Goal: Task Accomplishment & Management: Use online tool/utility

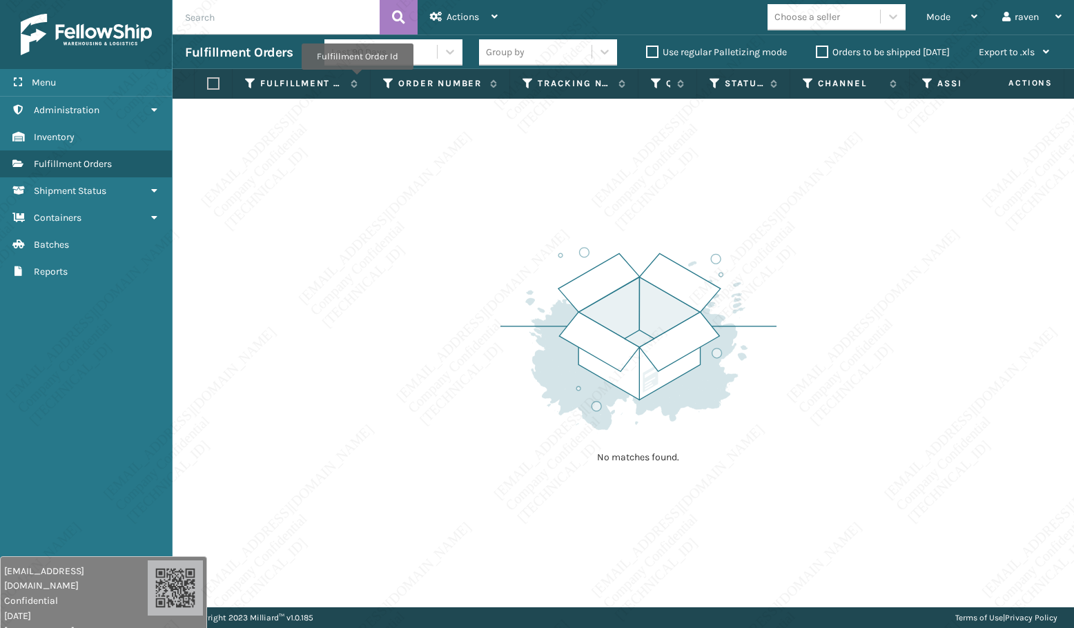
click at [474, 264] on div "No matches found." at bounding box center [623, 353] width 901 height 509
click at [933, 12] on span "Mode" at bounding box center [938, 17] width 24 height 12
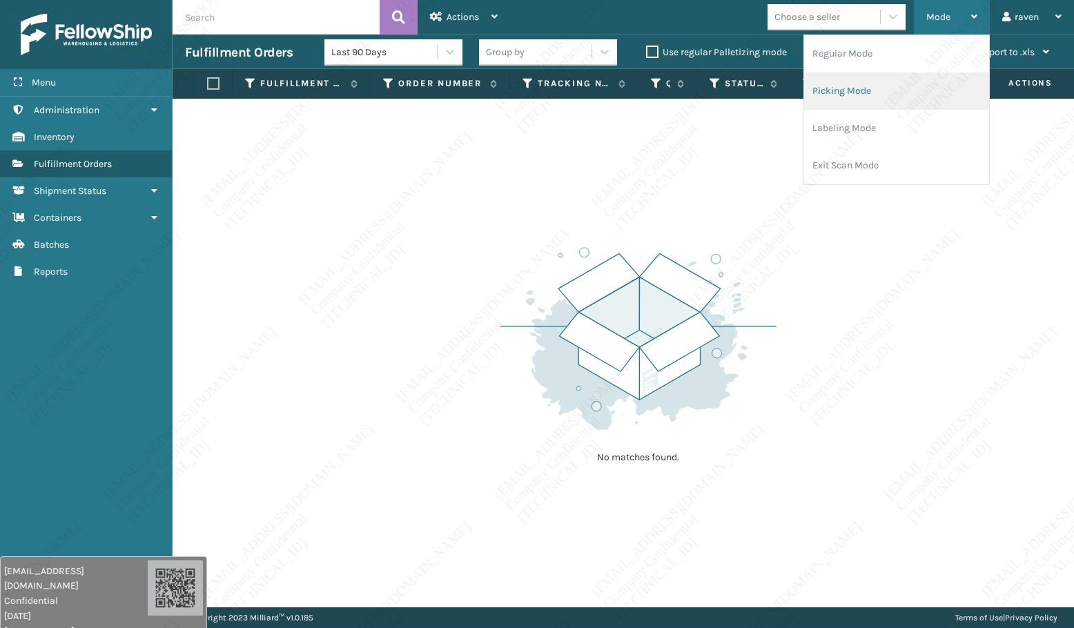
click at [884, 84] on li "Picking Mode" at bounding box center [896, 90] width 185 height 37
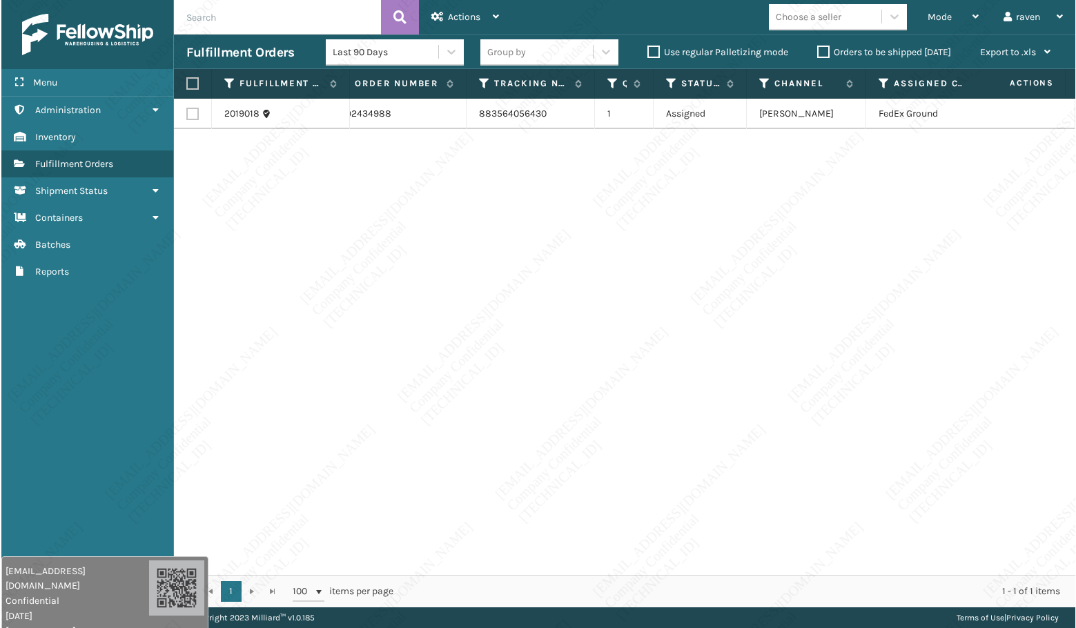
scroll to position [0, 81]
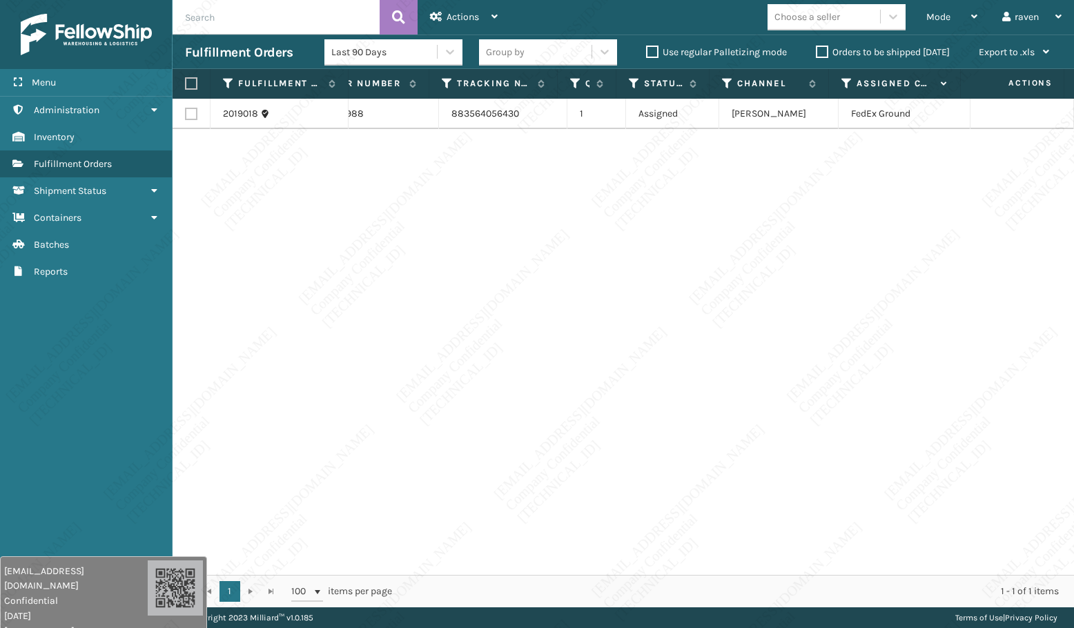
click at [186, 86] on label at bounding box center [189, 83] width 8 height 12
click at [186, 86] on input "checkbox" at bounding box center [185, 83] width 1 height 9
checkbox input "true"
click at [458, 15] on span "Actions" at bounding box center [463, 17] width 32 height 12
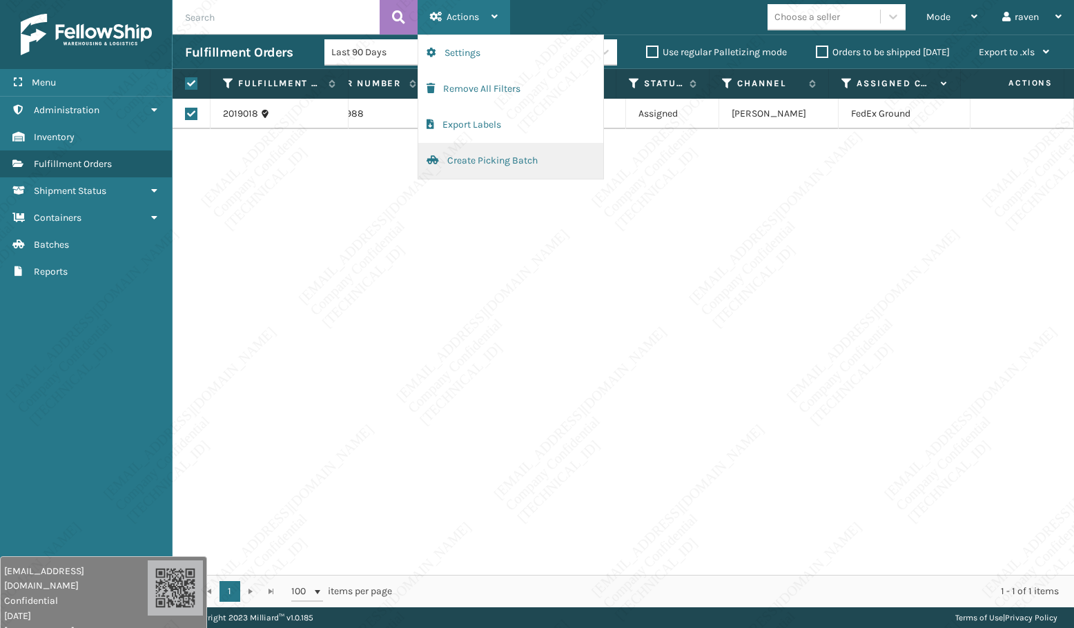
click at [486, 164] on button "Create Picking Batch" at bounding box center [510, 161] width 185 height 36
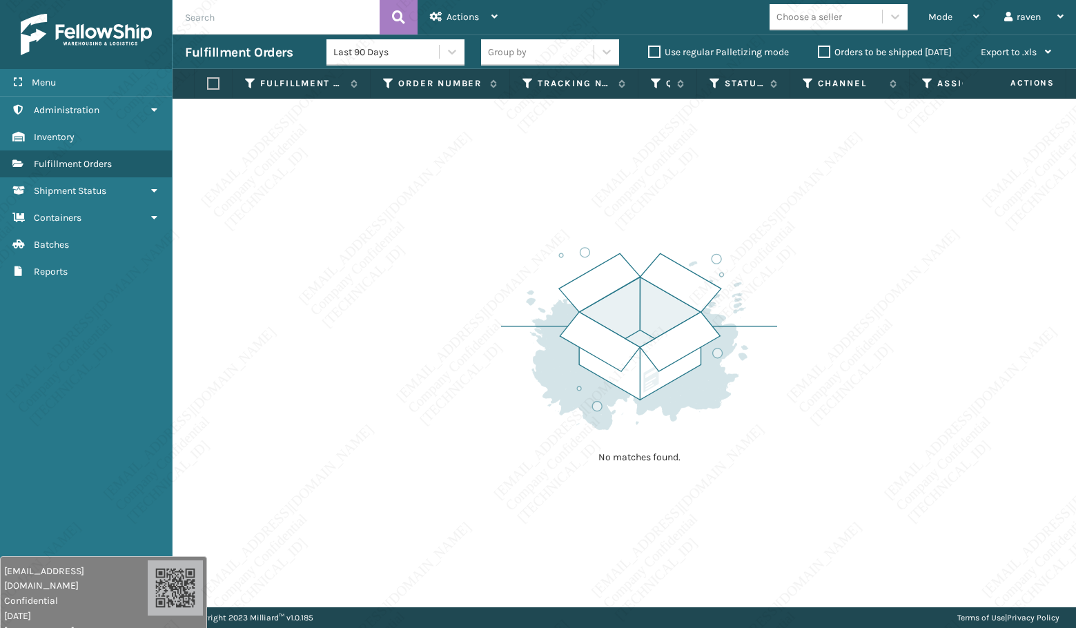
click at [292, 28] on input "text" at bounding box center [276, 17] width 207 height 35
paste input "SO2434889"
type input "SO2434889"
click at [936, 12] on span "Mode" at bounding box center [940, 17] width 24 height 12
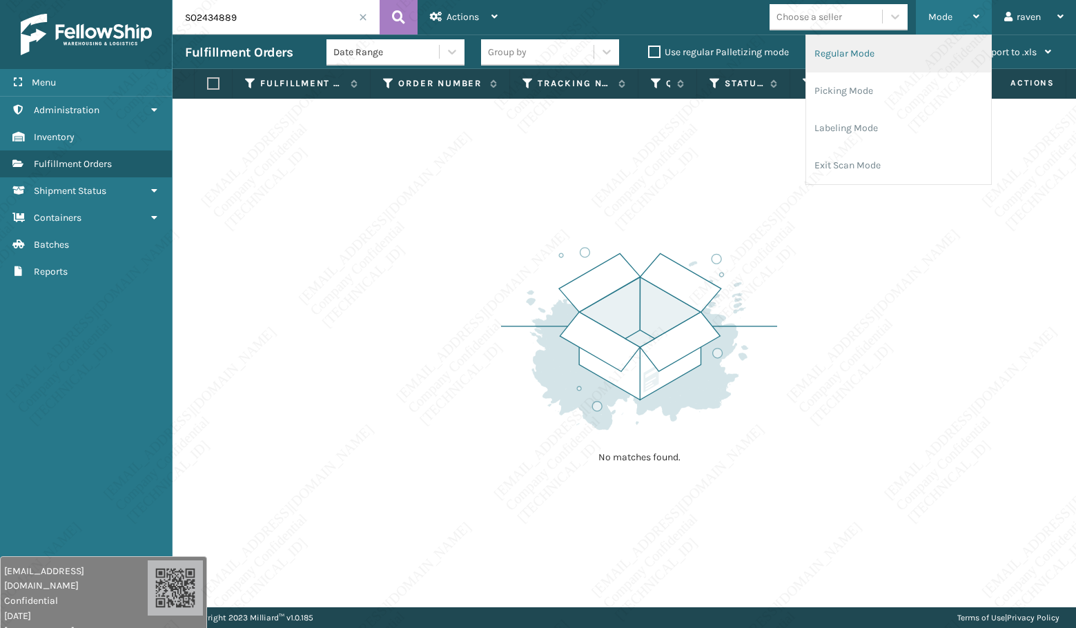
click at [884, 50] on li "Regular Mode" at bounding box center [898, 53] width 185 height 37
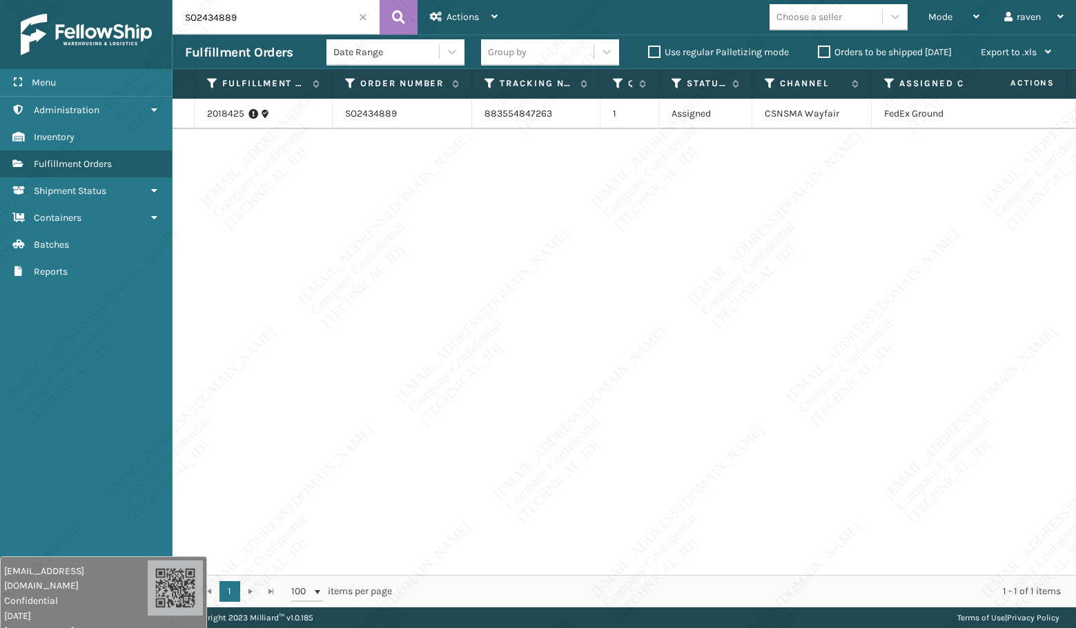
click at [850, 215] on div "2018425 SO2434889 883554847263 1 Assigned CSNSMA Wayfair FedEx Ground" at bounding box center [625, 337] width 904 height 476
click at [231, 114] on link "2018425" at bounding box center [225, 114] width 37 height 14
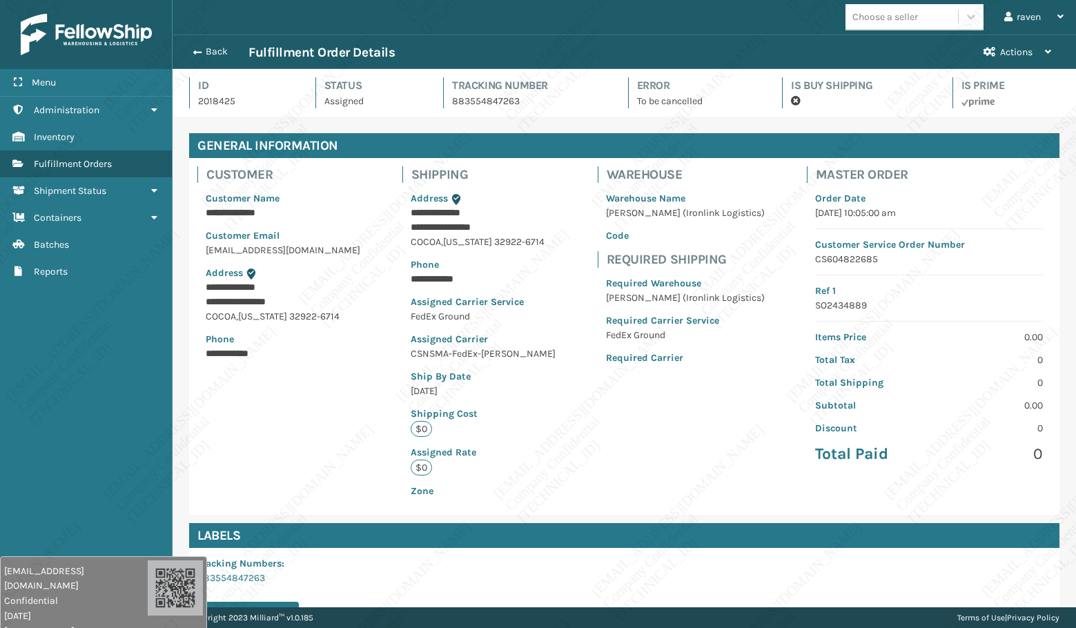
scroll to position [33, 904]
click at [79, 157] on link "Reports Fulfillment Orders" at bounding box center [86, 163] width 172 height 27
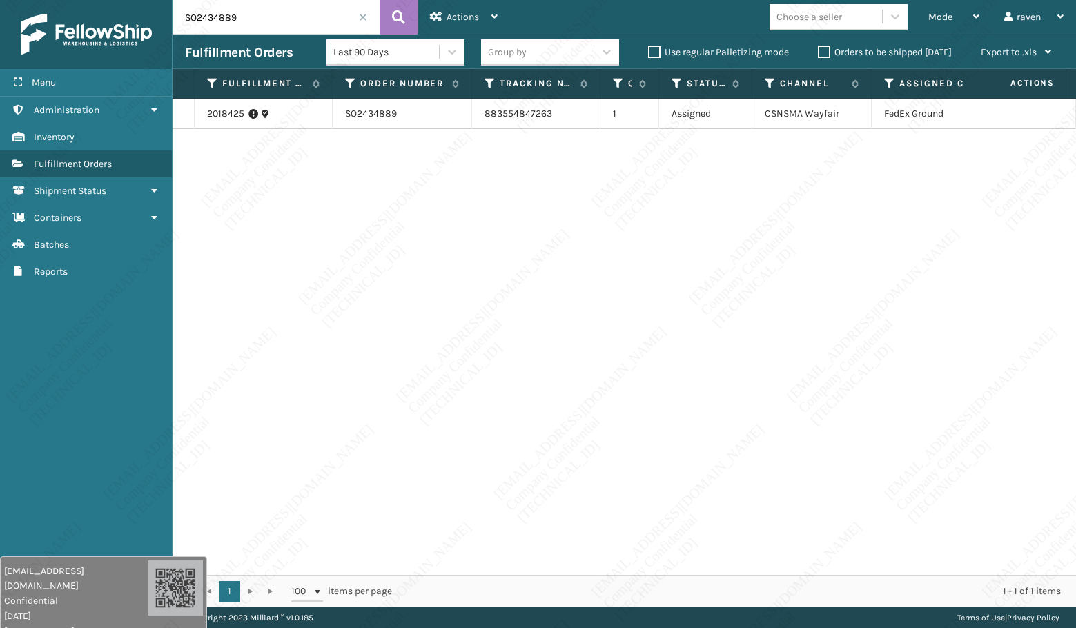
click at [358, 14] on input "SO2434889" at bounding box center [276, 17] width 207 height 35
click at [368, 17] on input "SO2434889" at bounding box center [276, 17] width 207 height 35
click at [365, 16] on span at bounding box center [363, 17] width 8 height 8
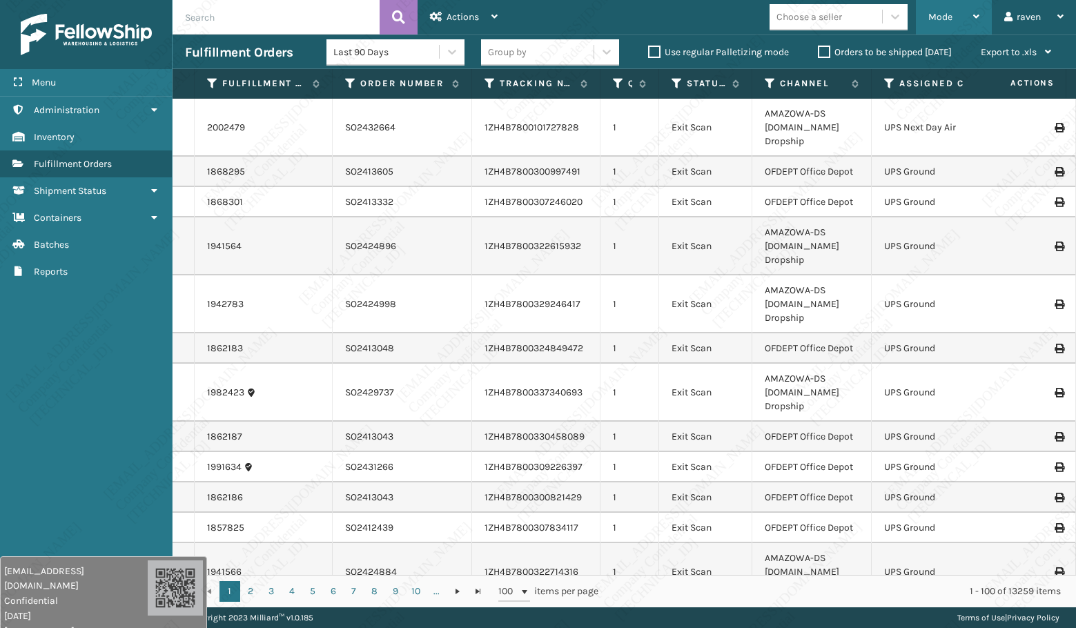
click at [941, 6] on div "Mode" at bounding box center [953, 17] width 51 height 35
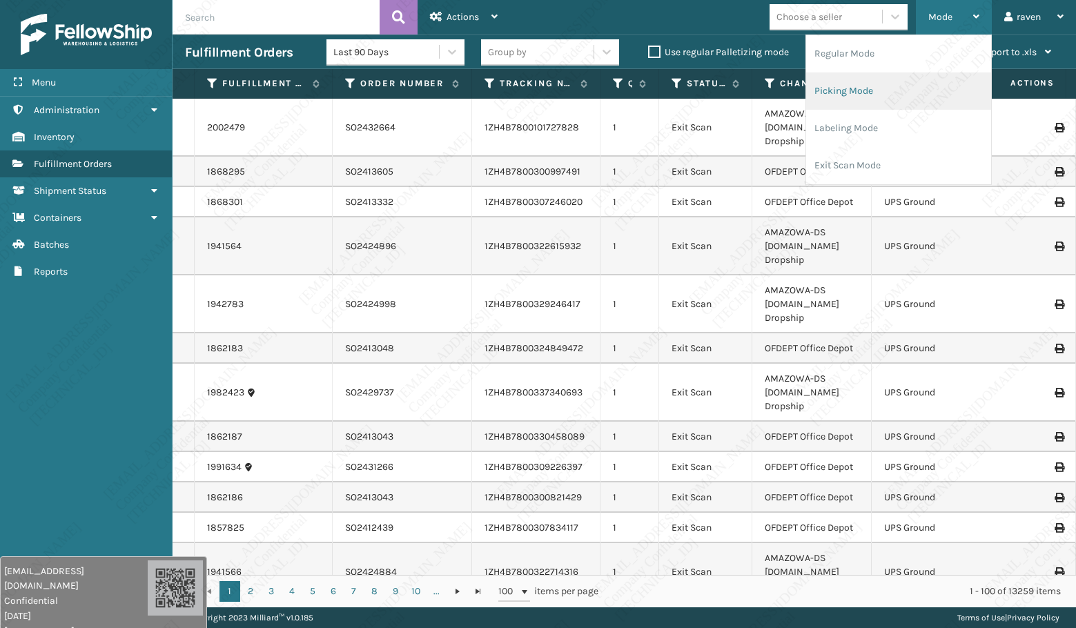
click at [915, 82] on li "Picking Mode" at bounding box center [898, 90] width 185 height 37
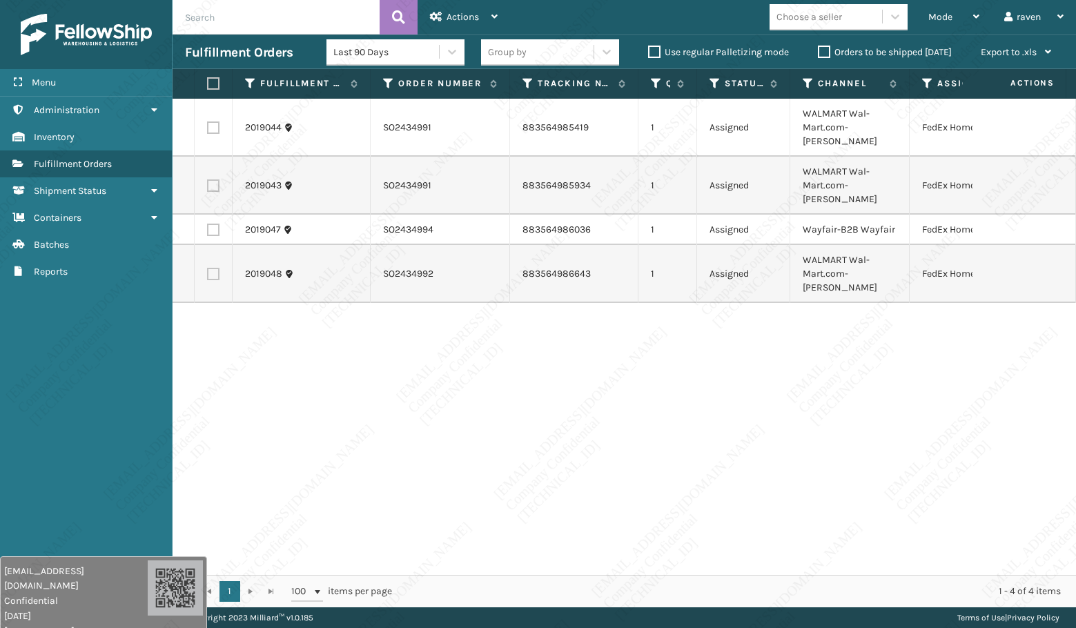
click at [862, 295] on div "2019044 SO2434991 883564985419 1 Assigned WALMART Wal-Mart.com-[PERSON_NAME] Fe…" at bounding box center [625, 337] width 904 height 476
click at [210, 81] on label at bounding box center [211, 83] width 8 height 12
click at [208, 81] on input "checkbox" at bounding box center [207, 83] width 1 height 9
checkbox input "true"
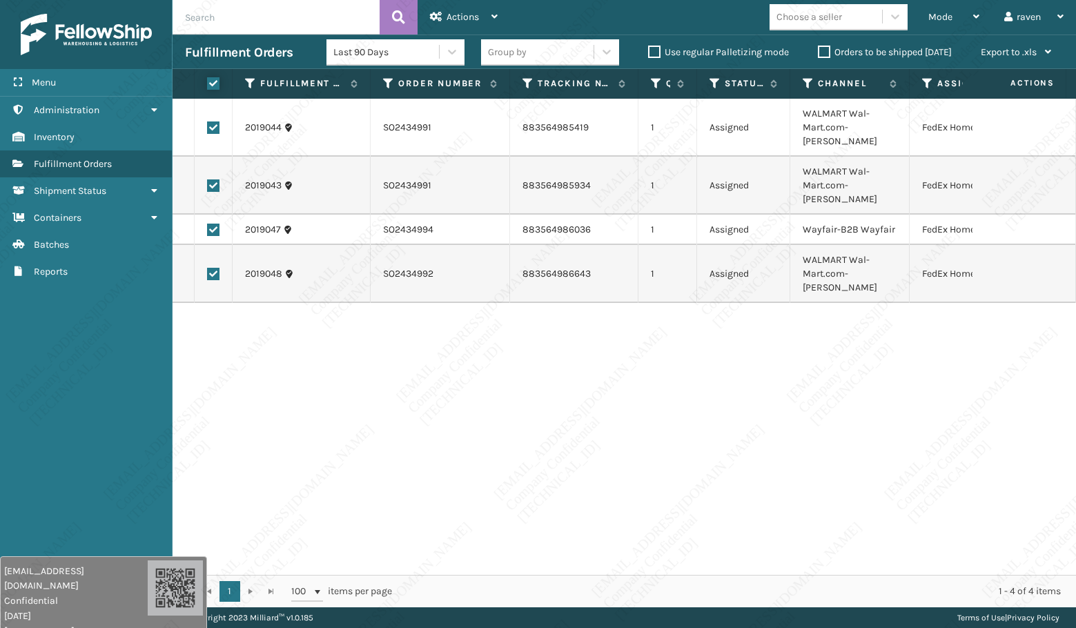
checkbox input "true"
click at [482, 16] on div "Actions" at bounding box center [464, 17] width 68 height 35
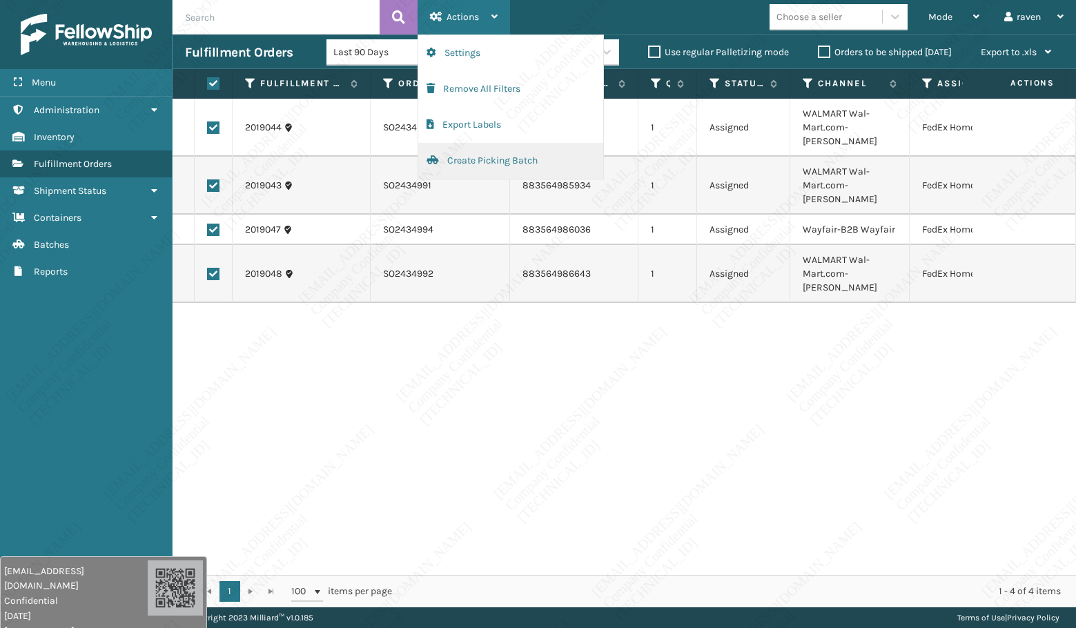
click at [480, 163] on button "Create Picking Batch" at bounding box center [510, 161] width 185 height 36
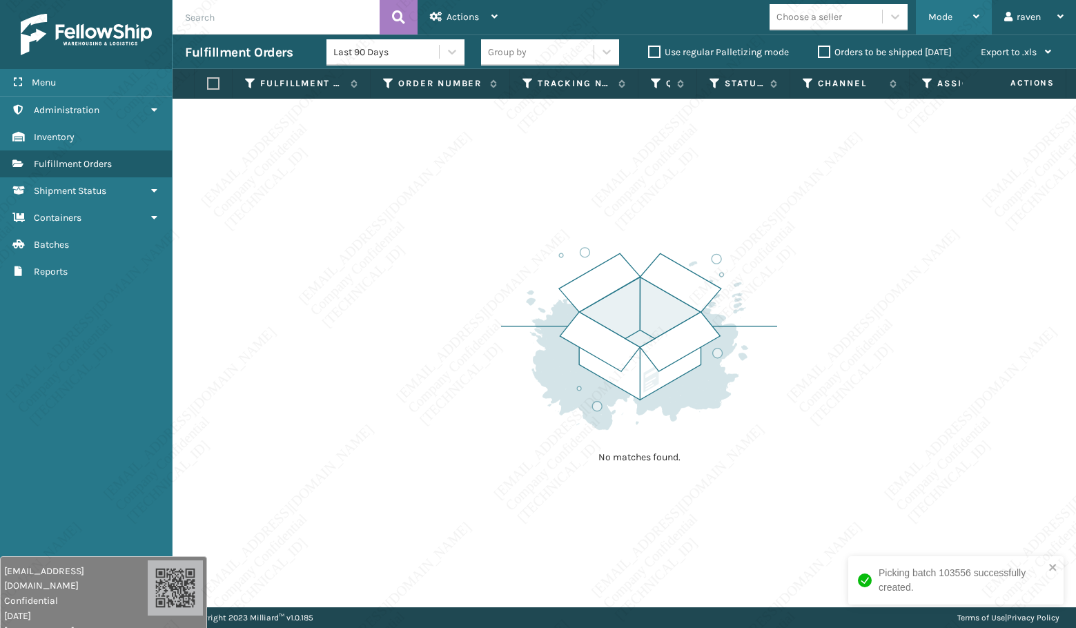
click at [948, 20] on span "Mode" at bounding box center [940, 17] width 24 height 12
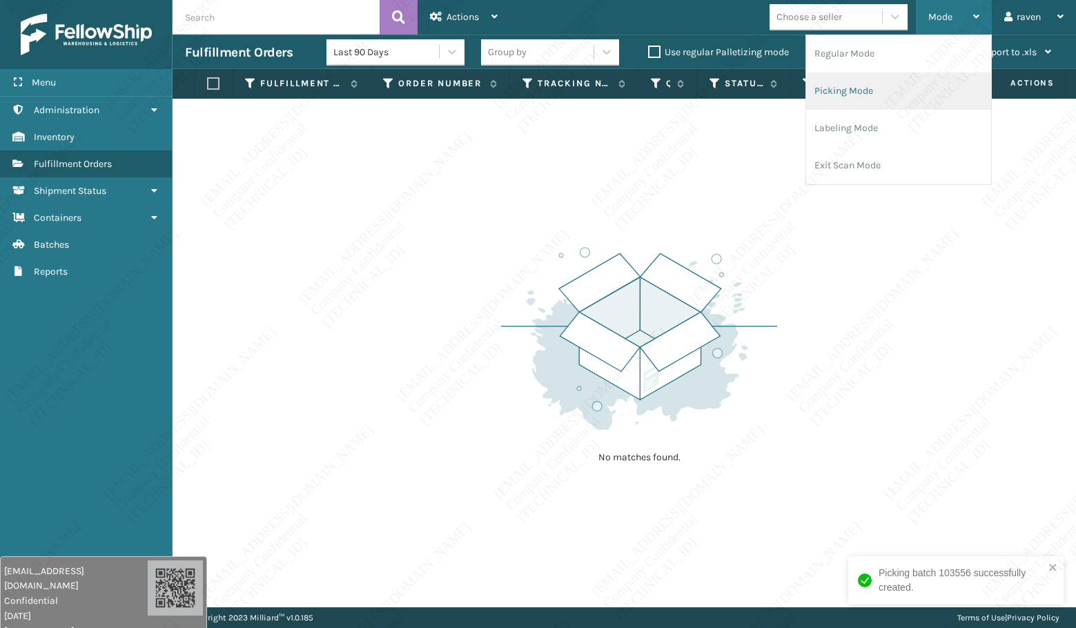
click at [919, 77] on li "Picking Mode" at bounding box center [898, 90] width 185 height 37
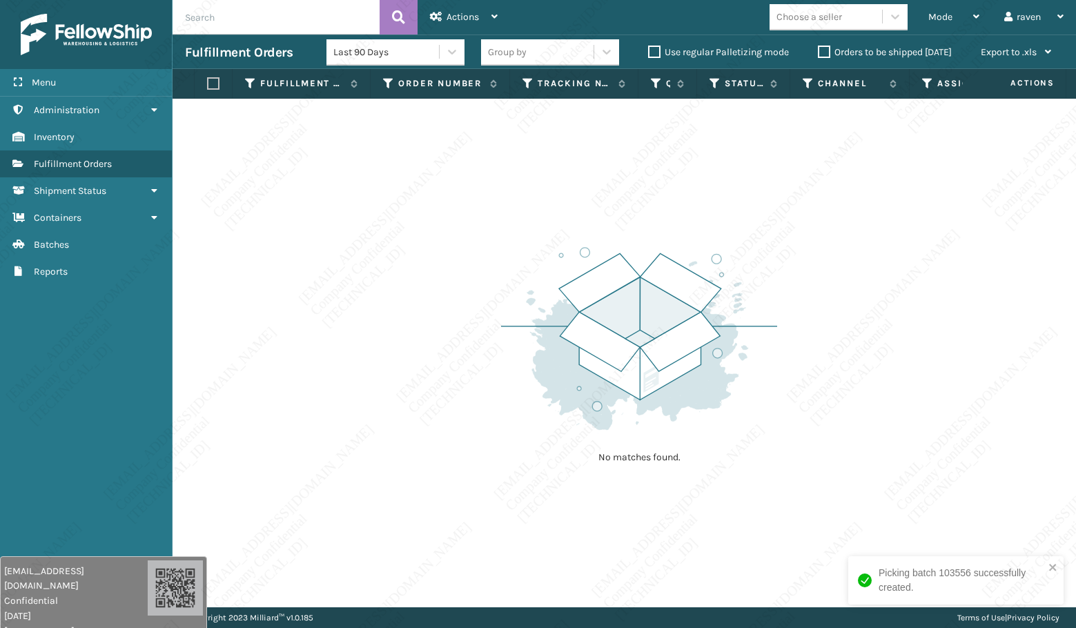
click at [763, 305] on img at bounding box center [639, 338] width 276 height 191
drag, startPoint x: 491, startPoint y: 420, endPoint x: 496, endPoint y: 407, distance: 14.0
click at [496, 410] on div "No matches found." at bounding box center [625, 353] width 904 height 509
click at [449, 418] on div "No matches found." at bounding box center [625, 353] width 904 height 509
click at [450, 421] on div "No matches found." at bounding box center [625, 353] width 904 height 509
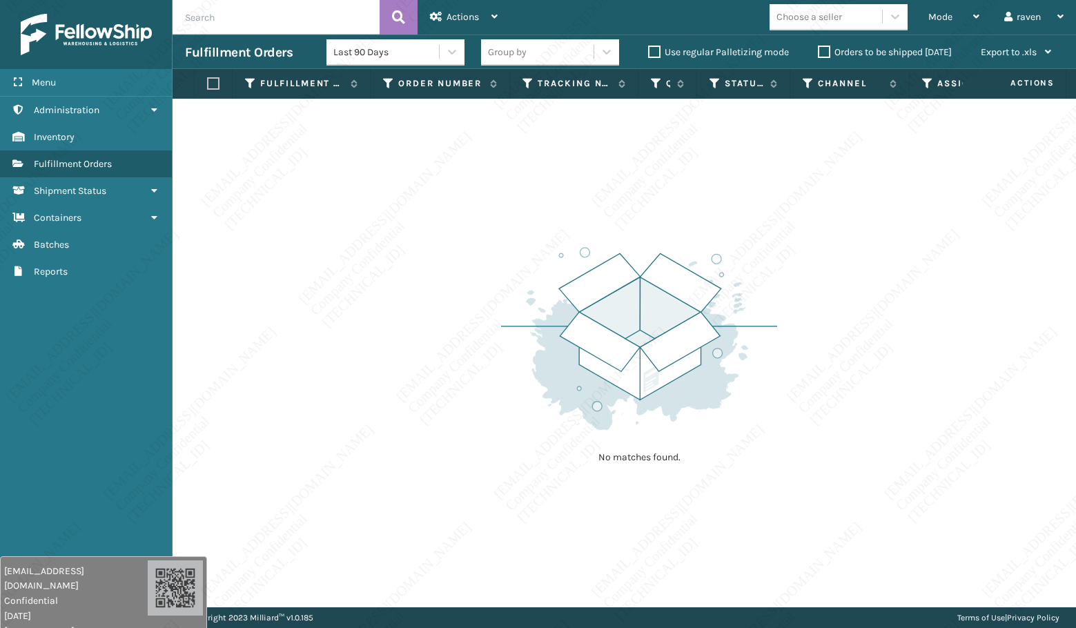
click at [457, 400] on div "No matches found." at bounding box center [625, 353] width 904 height 509
click at [371, 410] on div "No matches found." at bounding box center [625, 353] width 904 height 509
click at [946, 19] on span "Mode" at bounding box center [940, 17] width 24 height 12
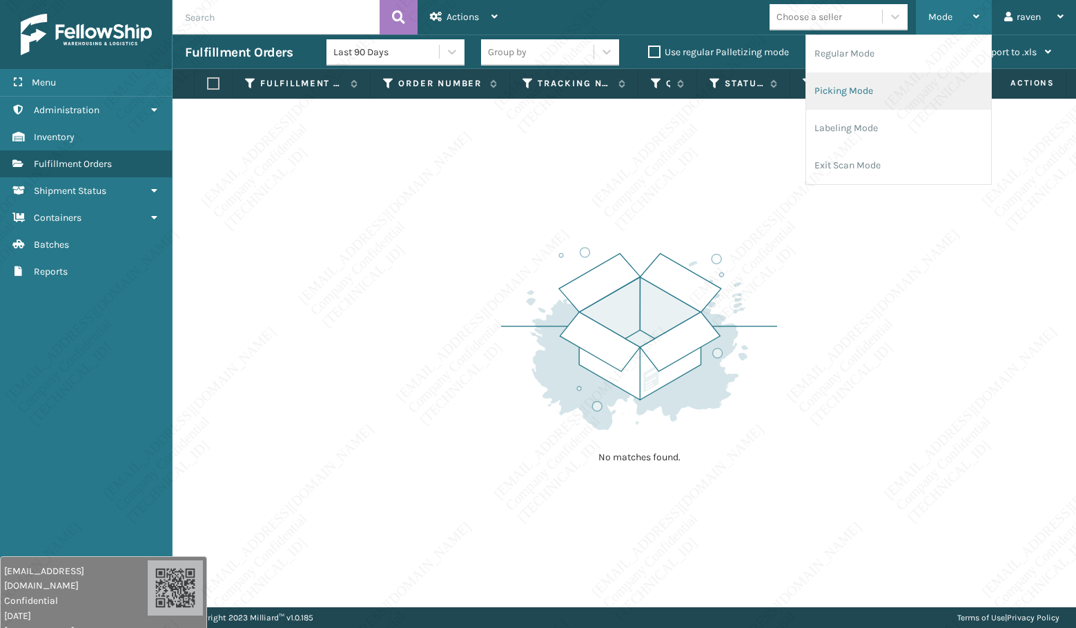
click at [911, 78] on li "Picking Mode" at bounding box center [898, 90] width 185 height 37
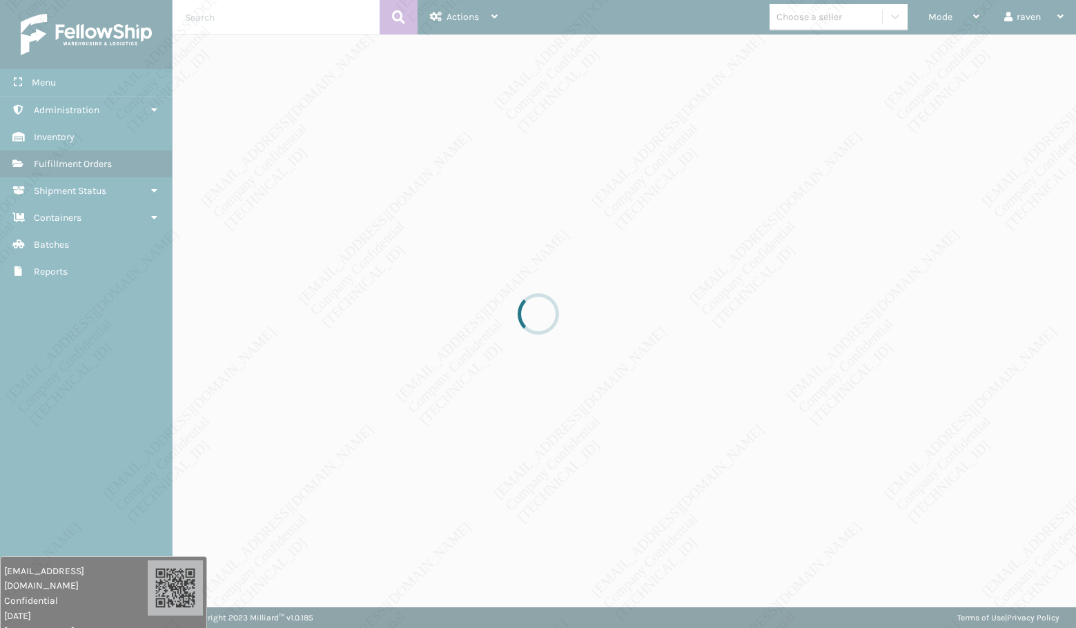
click at [867, 222] on div at bounding box center [538, 314] width 1076 height 628
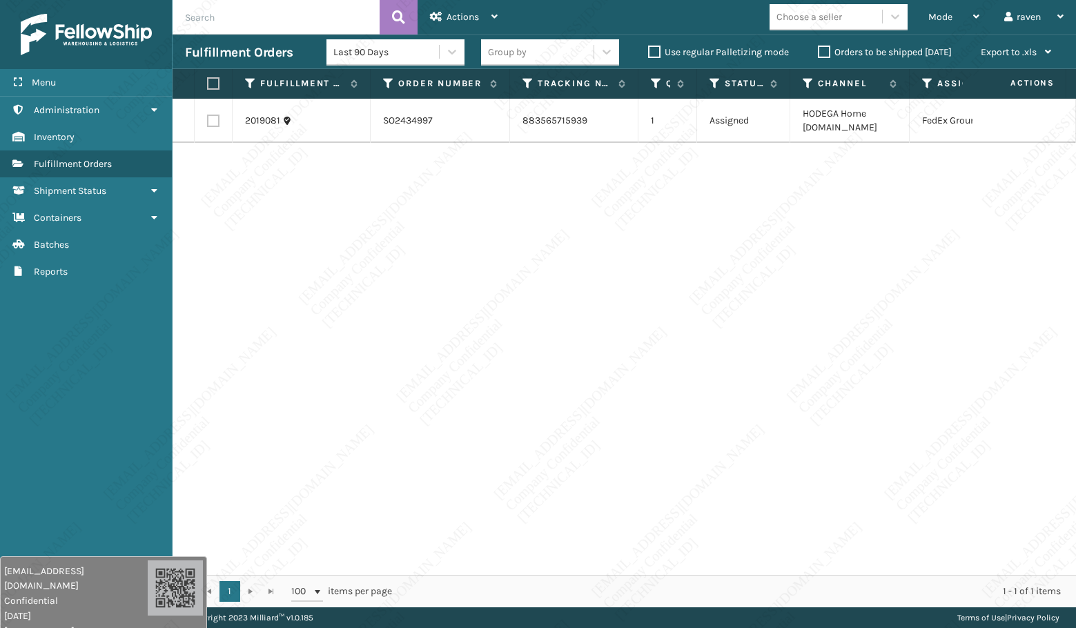
click at [753, 210] on div "2019081 SO2434997 883565715939 1 Assigned HODEGA Home [DOMAIN_NAME] FedEx Ground" at bounding box center [625, 337] width 904 height 476
drag, startPoint x: 260, startPoint y: 357, endPoint x: 576, endPoint y: 180, distance: 361.6
click at [261, 355] on div "2019081 SO2434997 883565715939 1 Assigned HODEGA Home [DOMAIN_NAME] FedEx Ground" at bounding box center [625, 337] width 904 height 476
click at [928, 23] on div "Mode" at bounding box center [953, 17] width 51 height 35
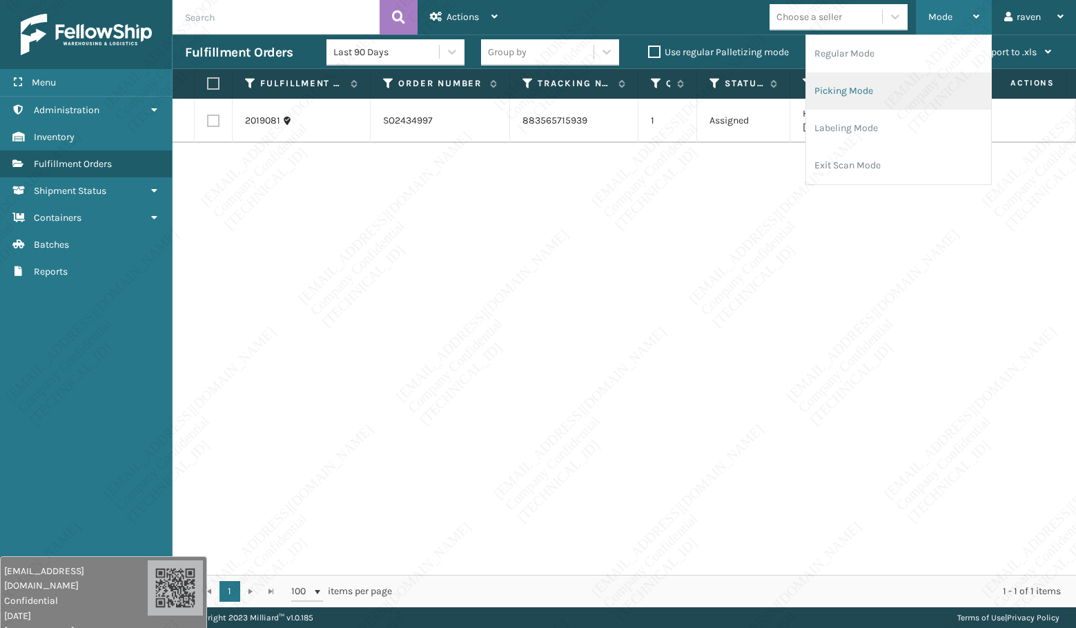
click at [911, 93] on li "Picking Mode" at bounding box center [898, 90] width 185 height 37
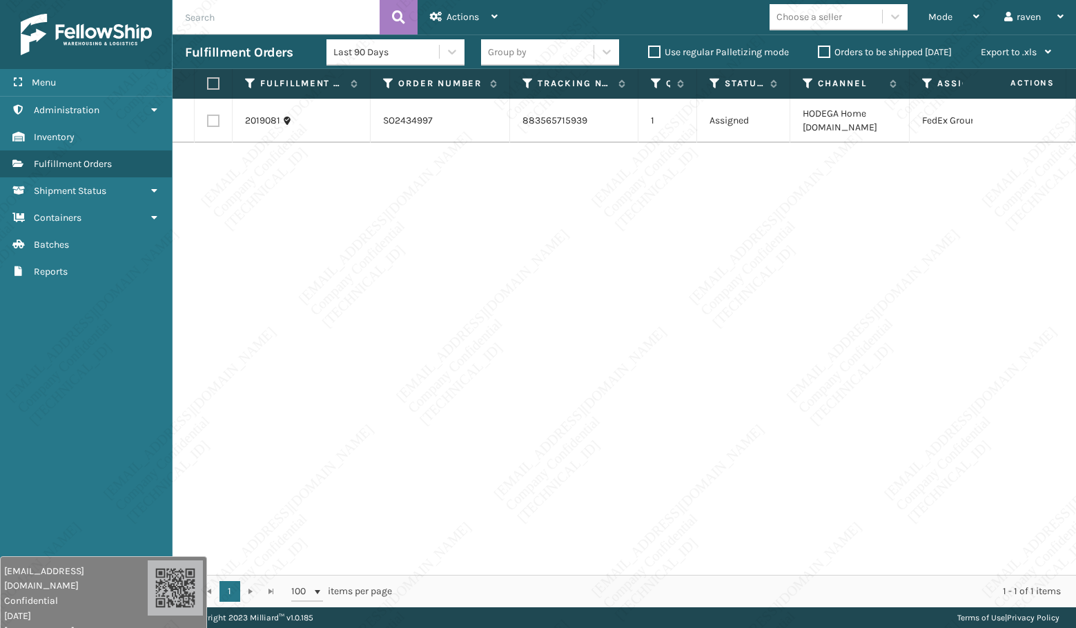
drag, startPoint x: 739, startPoint y: 278, endPoint x: 349, endPoint y: 197, distance: 397.7
click at [736, 277] on div "2019081 SO2434997 883565715939 1 Assigned HODEGA Home [DOMAIN_NAME] FedEx Ground" at bounding box center [625, 337] width 904 height 476
click at [211, 81] on label at bounding box center [211, 83] width 8 height 12
click at [208, 81] on input "checkbox" at bounding box center [207, 83] width 1 height 9
checkbox input "true"
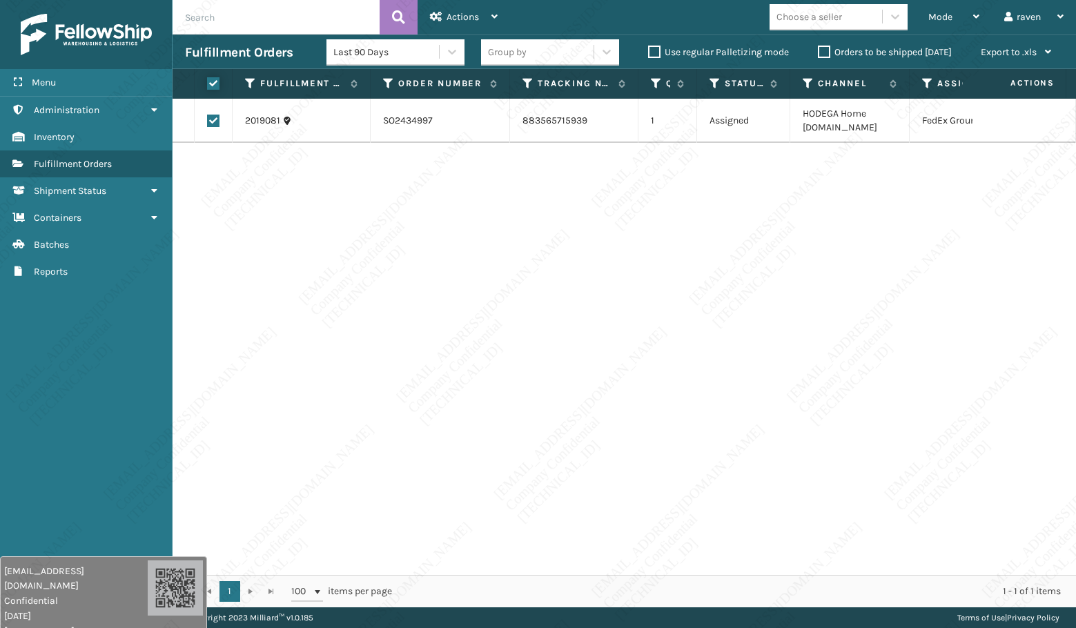
checkbox input "true"
click at [441, 14] on icon at bounding box center [436, 17] width 12 height 10
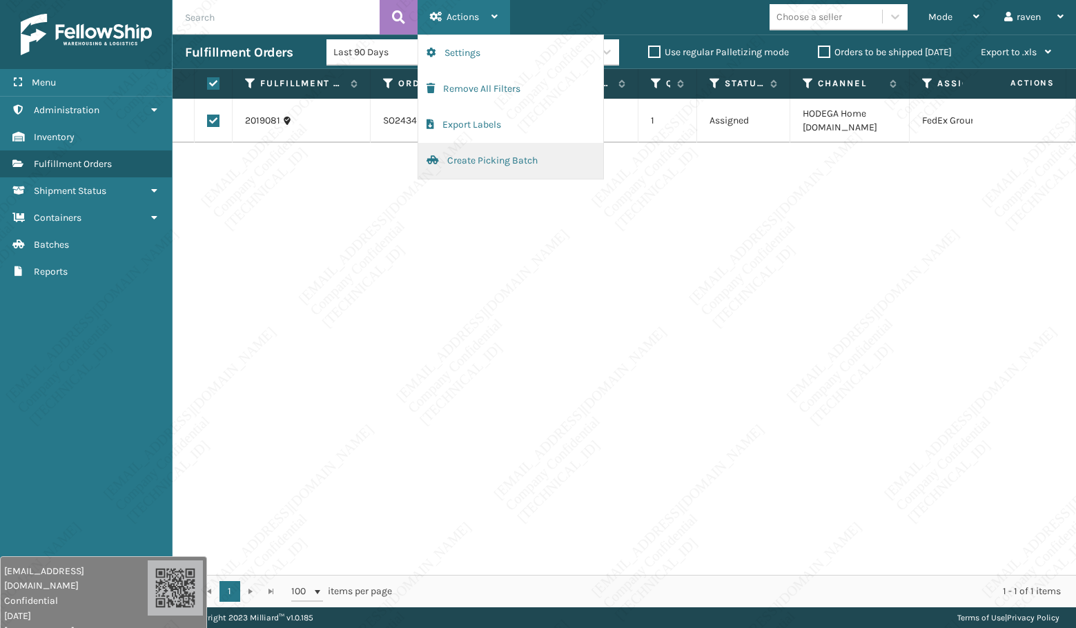
click at [461, 159] on button "Create Picking Batch" at bounding box center [510, 161] width 185 height 36
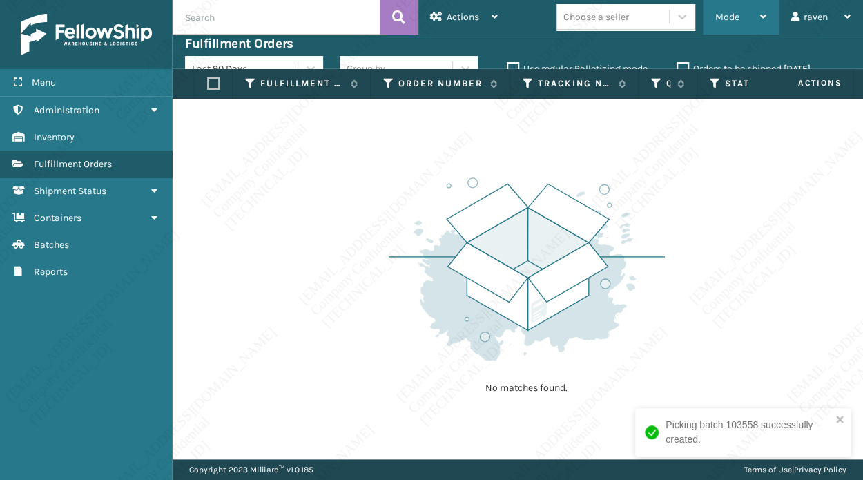
click at [732, 15] on span "Mode" at bounding box center [727, 17] width 24 height 12
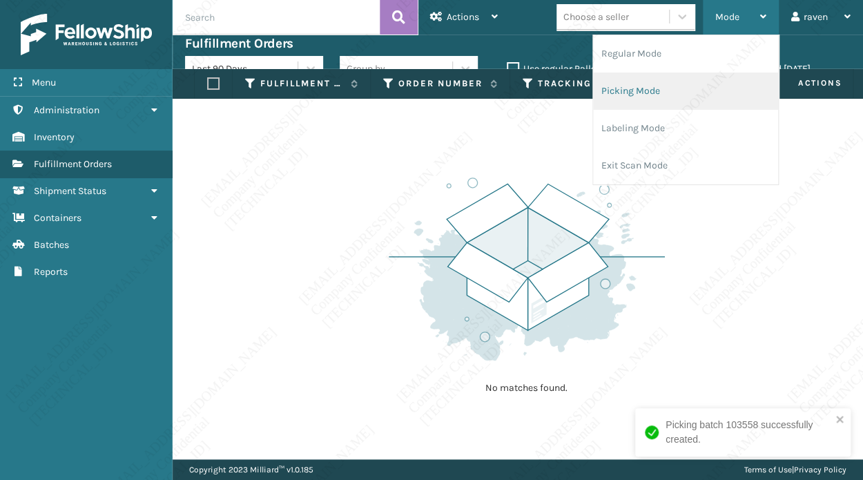
click at [691, 92] on li "Picking Mode" at bounding box center [685, 90] width 185 height 37
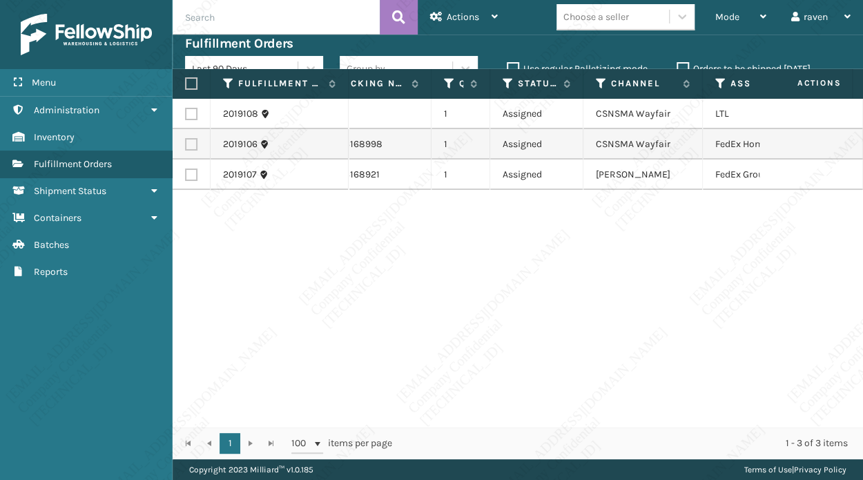
scroll to position [0, 210]
click at [191, 144] on label at bounding box center [191, 144] width 12 height 12
click at [186, 144] on input "checkbox" at bounding box center [185, 142] width 1 height 9
checkbox input "true"
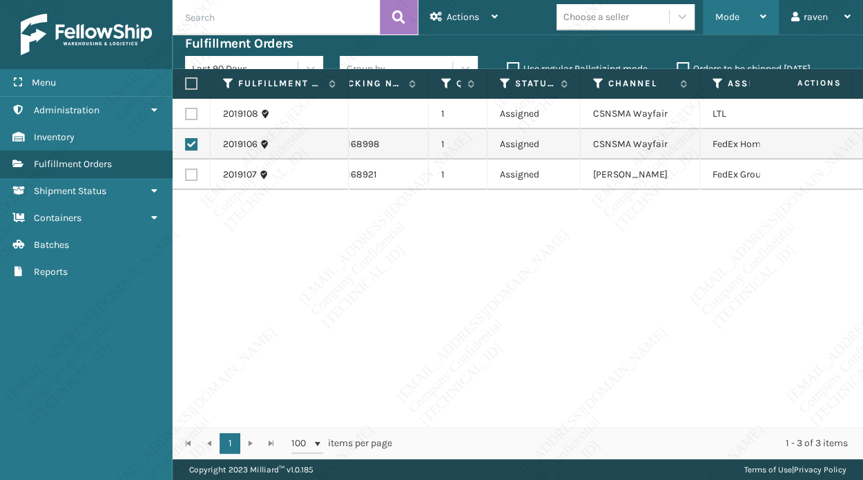
click at [726, 9] on div "Mode" at bounding box center [740, 17] width 51 height 35
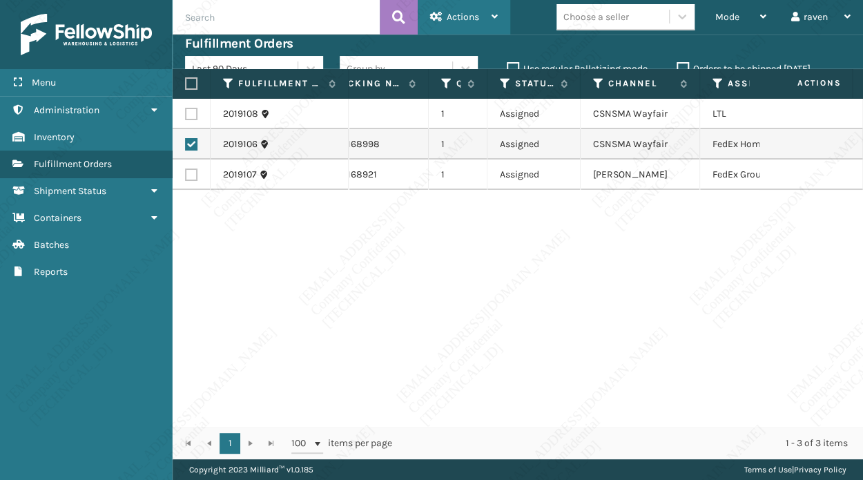
click at [466, 15] on span "Actions" at bounding box center [463, 17] width 32 height 12
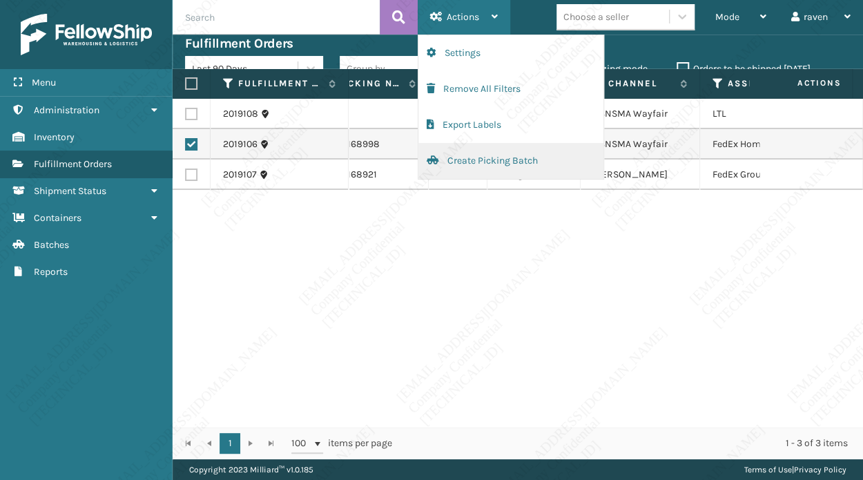
click at [489, 160] on button "Create Picking Batch" at bounding box center [510, 161] width 185 height 36
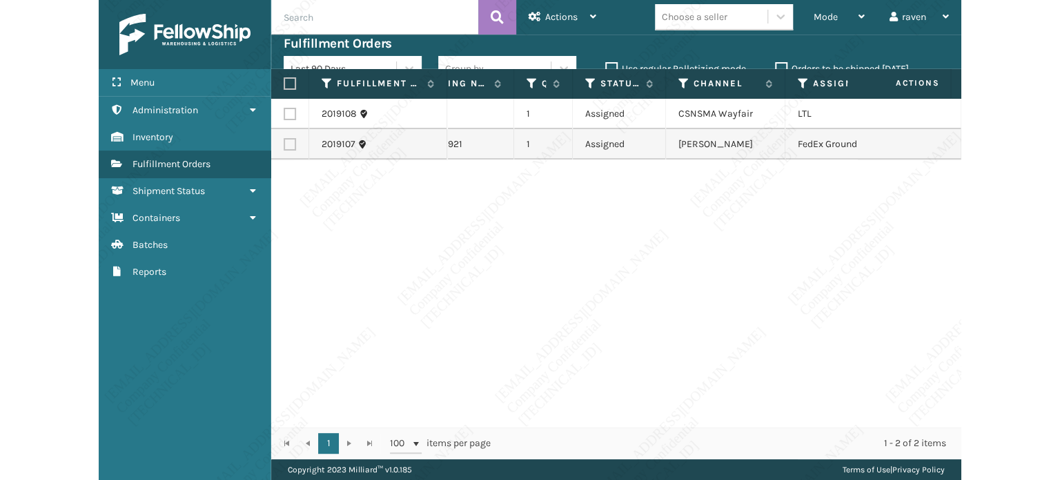
scroll to position [0, 222]
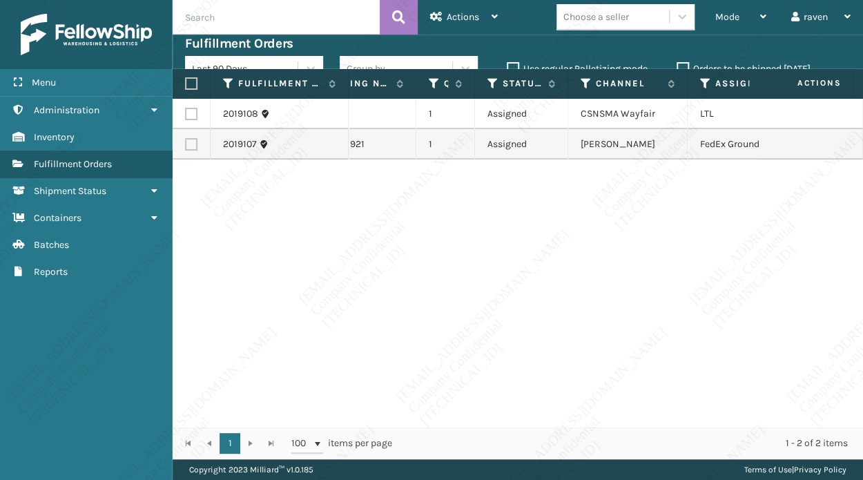
click at [188, 144] on label at bounding box center [191, 144] width 12 height 12
click at [186, 144] on input "checkbox" at bounding box center [185, 142] width 1 height 9
checkbox input "true"
click at [460, 18] on span "Actions" at bounding box center [463, 17] width 32 height 12
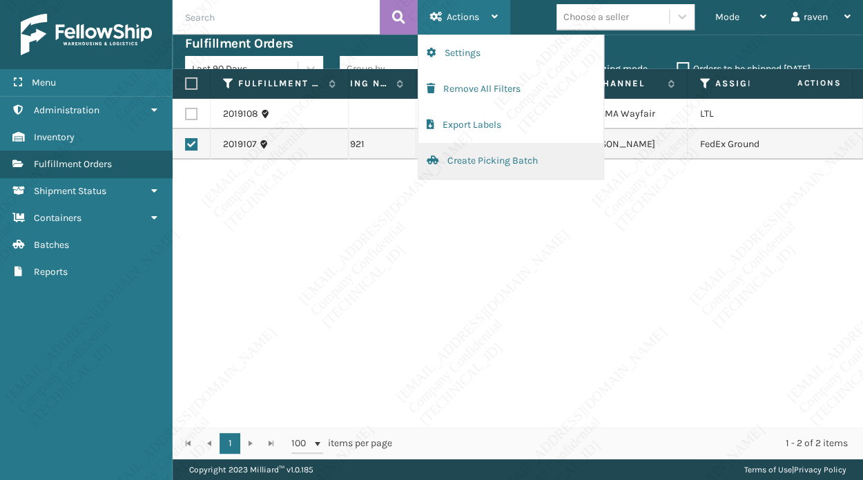
click at [477, 159] on button "Create Picking Batch" at bounding box center [510, 161] width 185 height 36
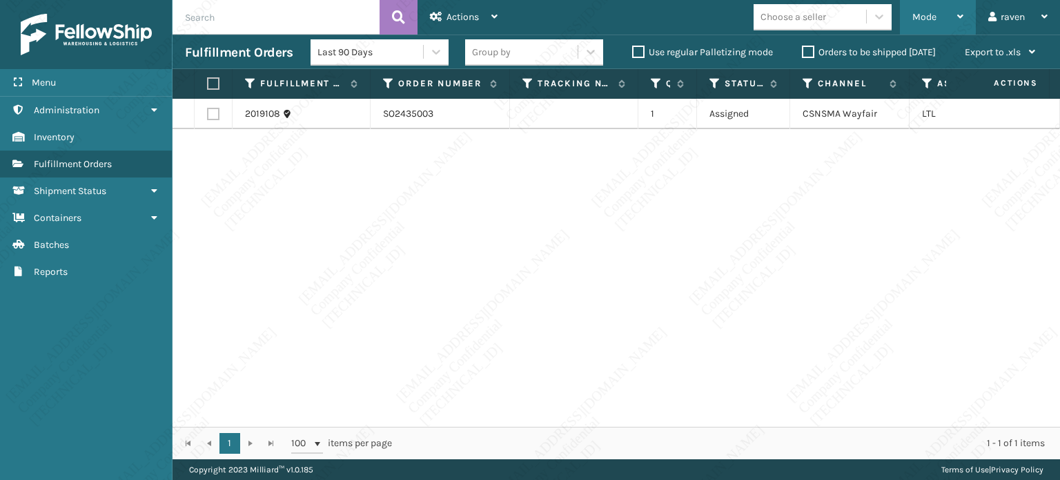
click at [922, 17] on span "Mode" at bounding box center [925, 17] width 24 height 12
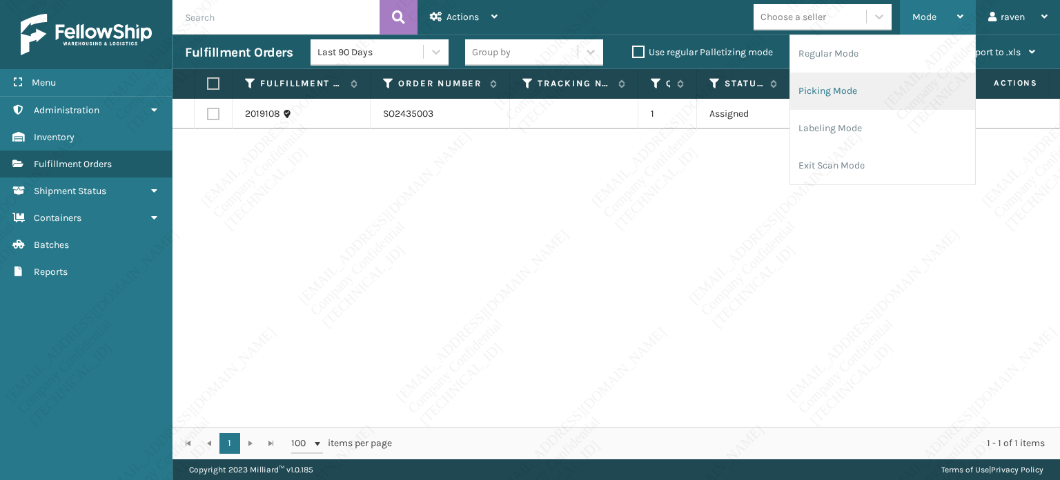
click at [878, 85] on li "Picking Mode" at bounding box center [882, 90] width 185 height 37
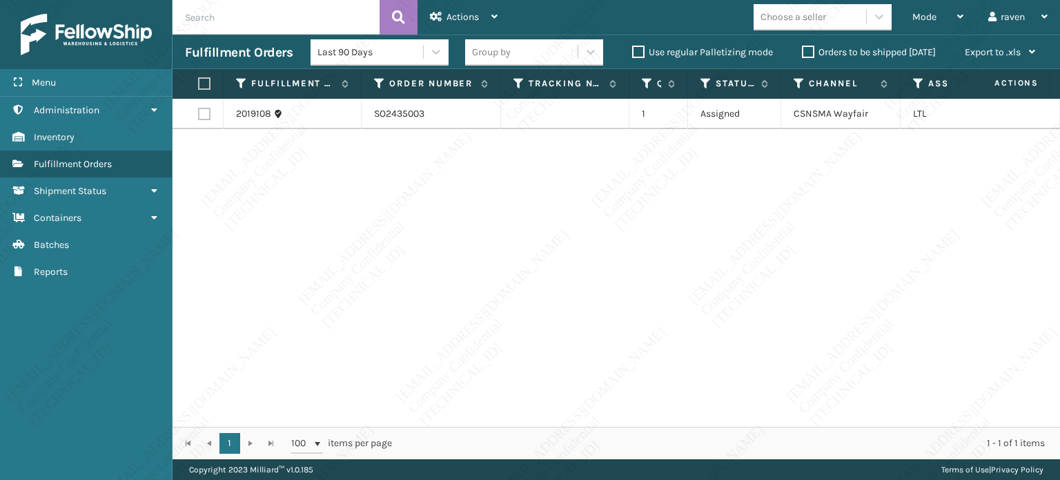
scroll to position [0, 0]
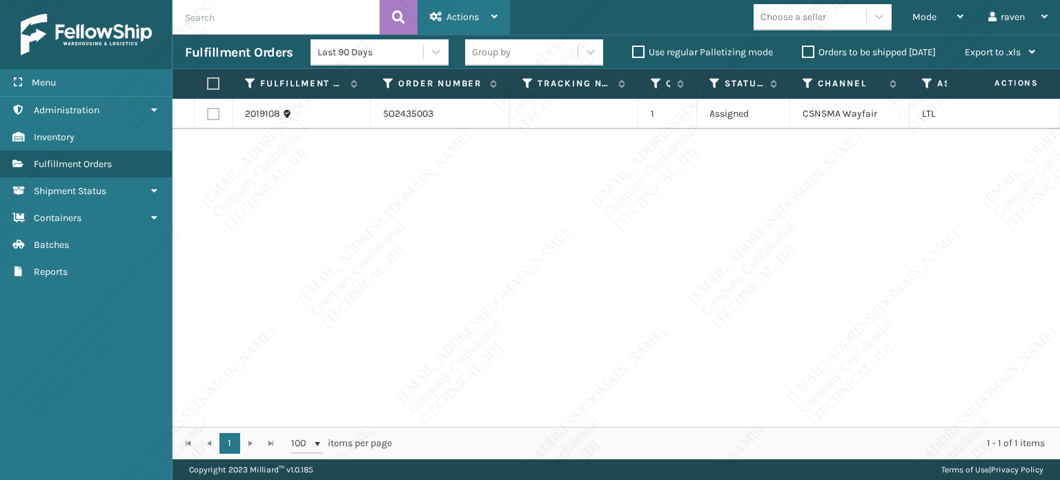
click at [471, 28] on div "Actions" at bounding box center [464, 17] width 68 height 35
click at [913, 21] on span "Mode" at bounding box center [925, 17] width 24 height 12
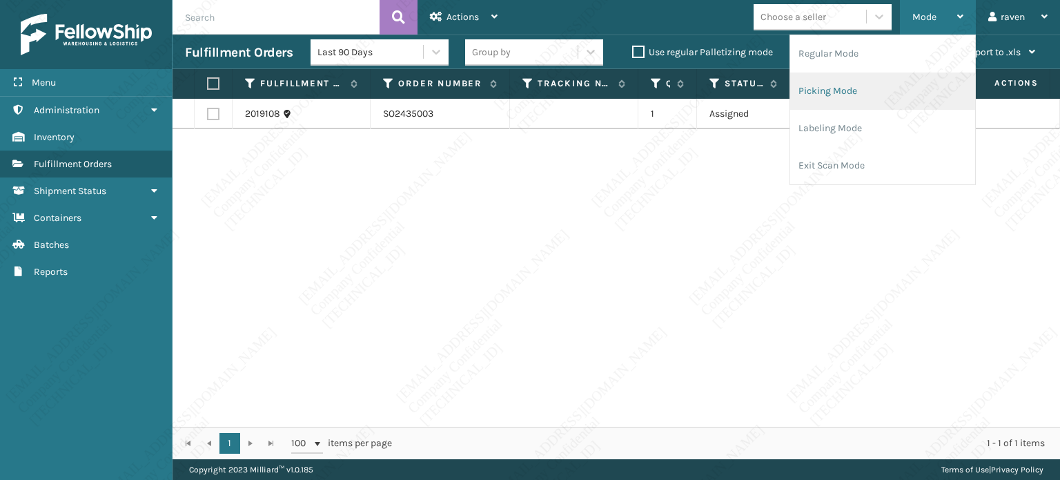
click at [812, 86] on li "Picking Mode" at bounding box center [882, 90] width 185 height 37
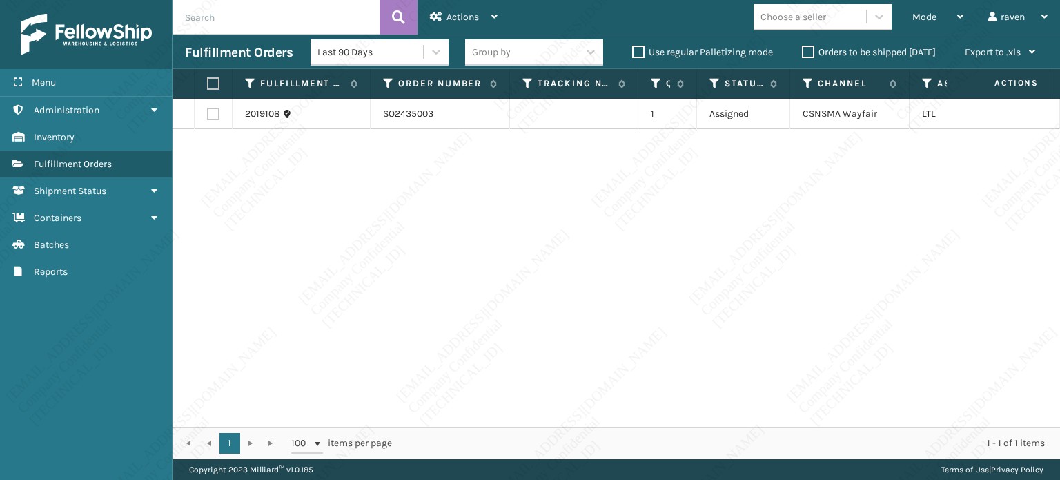
click at [729, 217] on div "2019108 SO2435003 1 Assigned CSNSMA Wayfair LTL" at bounding box center [617, 263] width 888 height 328
click at [629, 201] on div "2019108 SO2435003 1 Assigned CSNSMA Wayfair LTL" at bounding box center [617, 263] width 888 height 328
click at [485, 11] on div "Actions" at bounding box center [464, 17] width 68 height 35
click at [538, 237] on div "2019108 SO2435003 1 Assigned CSNSMA Wayfair LTL" at bounding box center [617, 263] width 888 height 328
click at [480, 266] on div "2019108 SO2435003 1 Assigned CSNSMA Wayfair LTL" at bounding box center [617, 263] width 888 height 328
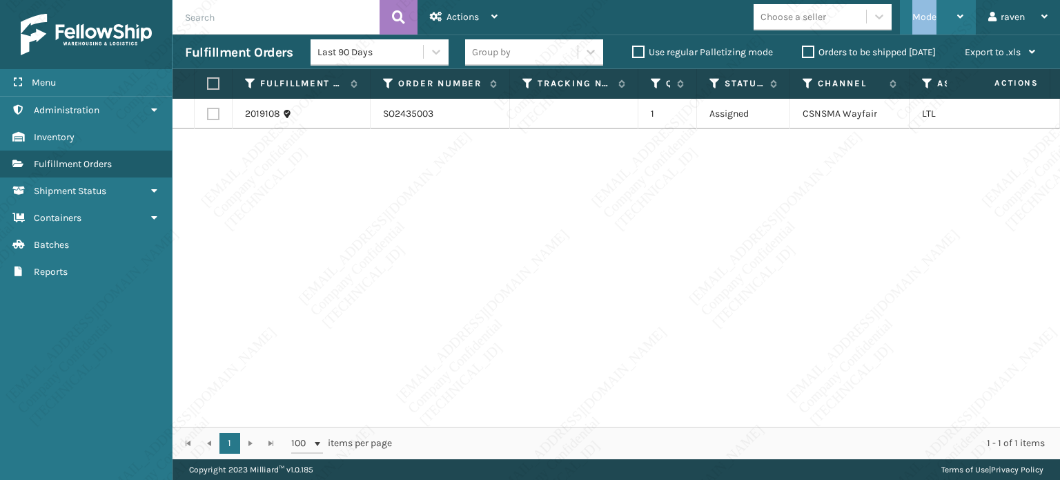
drag, startPoint x: 913, startPoint y: 17, endPoint x: 948, endPoint y: 14, distance: 35.4
click at [948, 14] on div "Mode" at bounding box center [938, 17] width 51 height 35
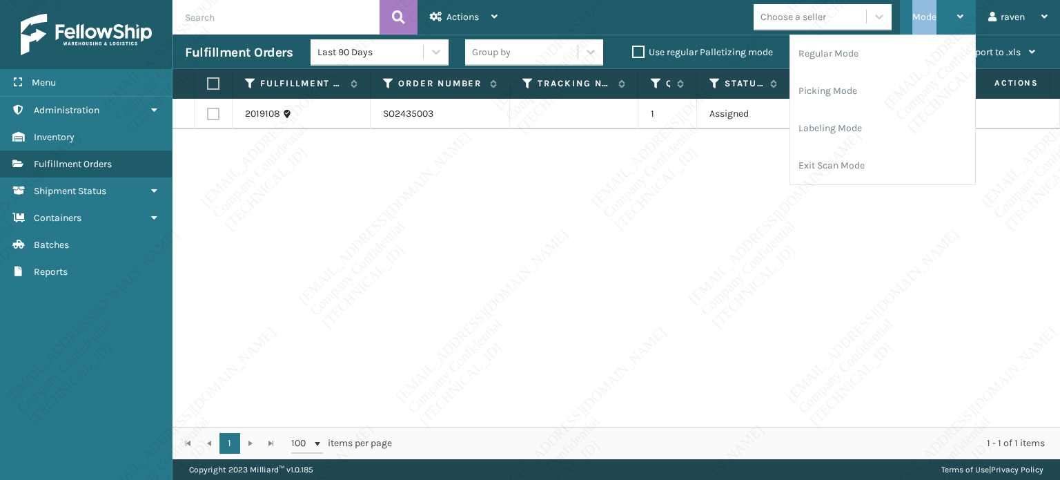
click at [948, 14] on div "Mode" at bounding box center [938, 17] width 51 height 35
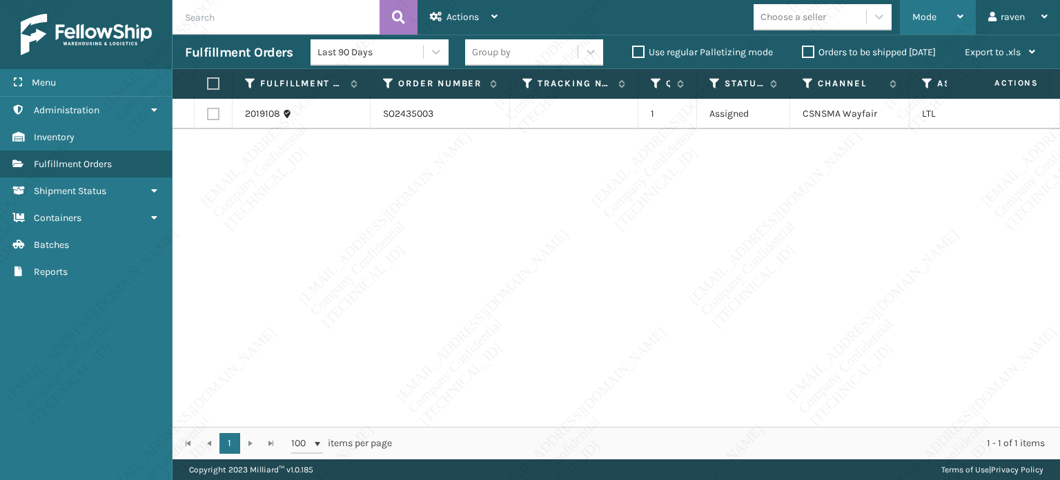
click at [948, 14] on div "Mode" at bounding box center [938, 17] width 51 height 35
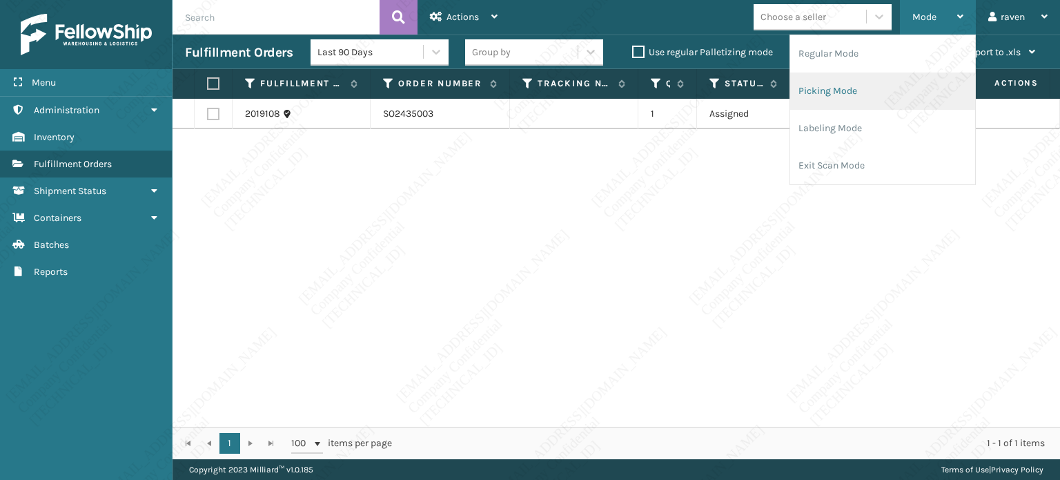
click at [906, 96] on li "Picking Mode" at bounding box center [882, 90] width 185 height 37
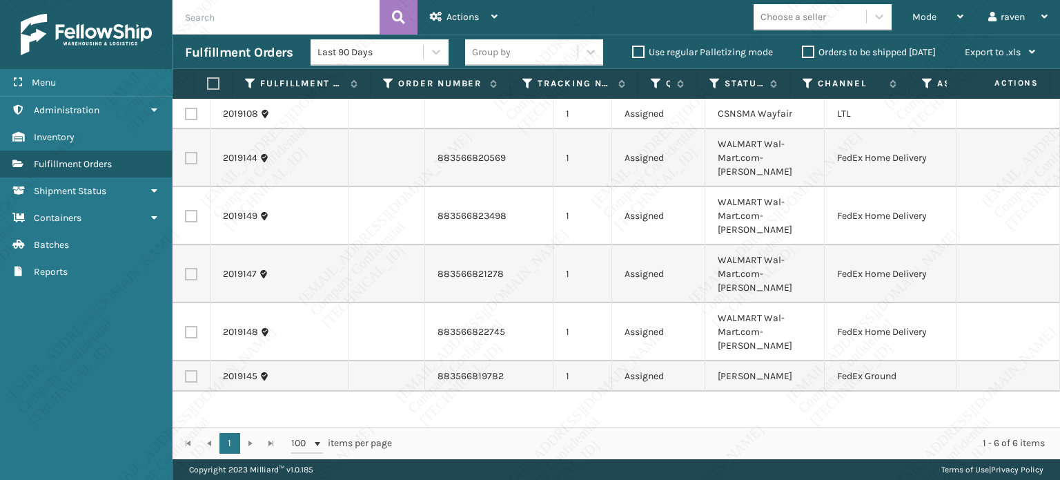
scroll to position [0, 94]
click at [191, 152] on label at bounding box center [191, 158] width 12 height 12
click at [186, 152] on input "checkbox" at bounding box center [185, 156] width 1 height 9
checkbox input "true"
click at [194, 210] on label at bounding box center [191, 216] width 12 height 12
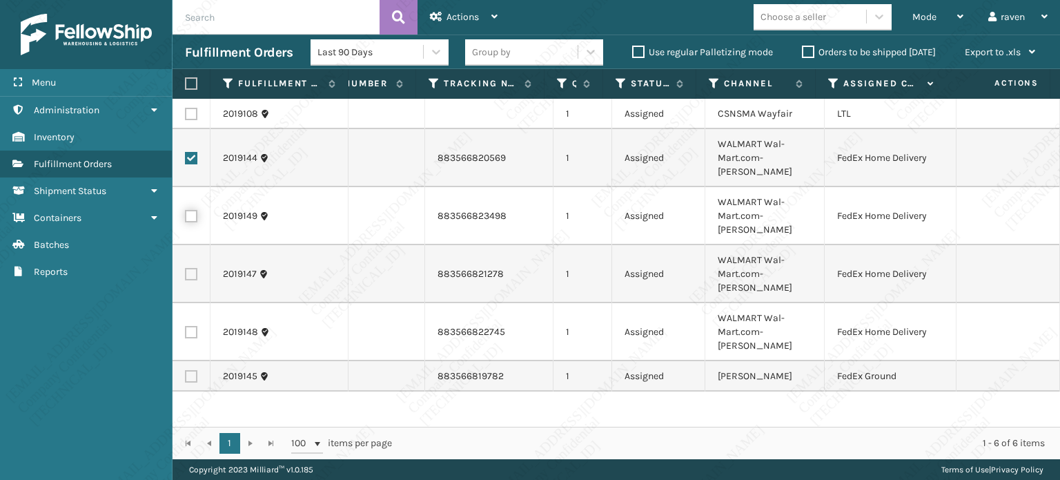
click at [186, 210] on input "checkbox" at bounding box center [185, 214] width 1 height 9
checkbox input "true"
click at [191, 268] on label at bounding box center [191, 274] width 12 height 12
click at [186, 268] on input "checkbox" at bounding box center [185, 272] width 1 height 9
checkbox input "true"
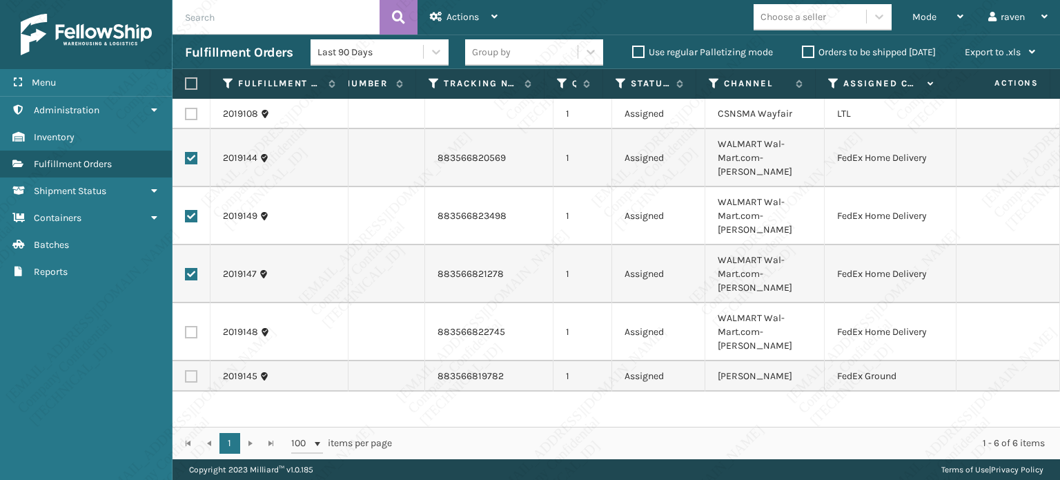
click at [190, 326] on label at bounding box center [191, 332] width 12 height 12
click at [186, 326] on input "checkbox" at bounding box center [185, 330] width 1 height 9
checkbox input "true"
click at [572, 380] on div "2019108 SO2435003 1 Assigned CSNSMA Wayfair LTL 2019144 SO2435006 883566820569 …" at bounding box center [617, 263] width 888 height 328
click at [456, 19] on span "Actions" at bounding box center [463, 17] width 32 height 12
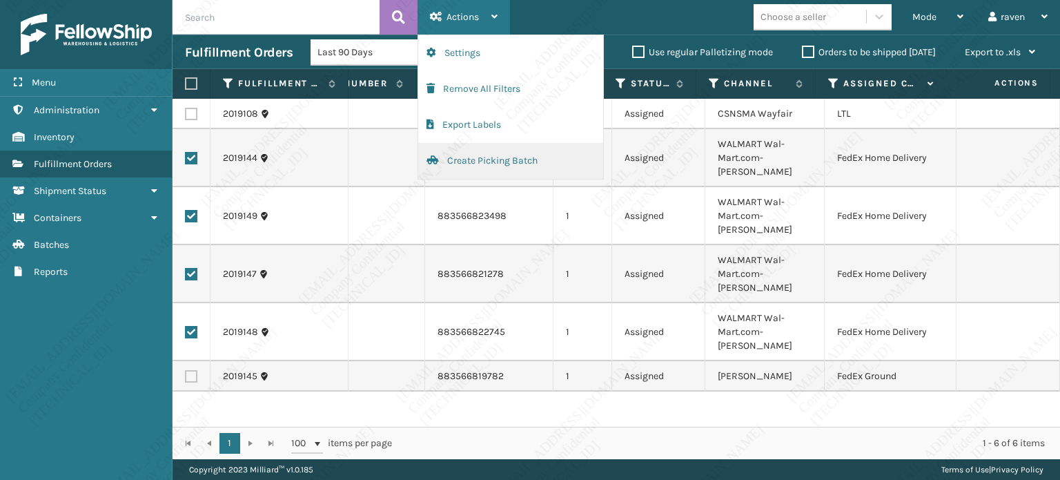
click at [458, 159] on button "Create Picking Batch" at bounding box center [510, 161] width 185 height 36
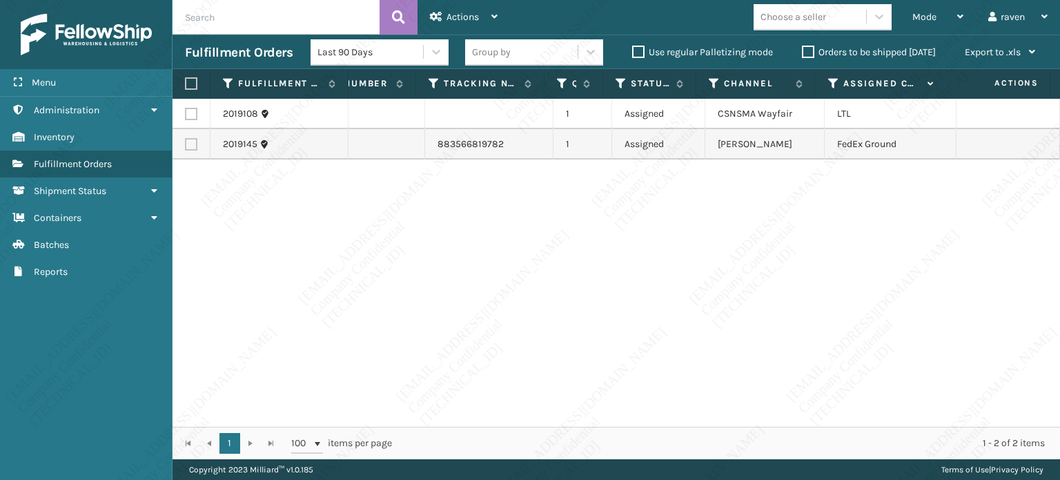
click at [185, 146] on label at bounding box center [191, 144] width 12 height 12
click at [185, 146] on input "checkbox" at bounding box center [185, 142] width 1 height 9
checkbox input "true"
click at [464, 16] on span "Actions" at bounding box center [463, 17] width 32 height 12
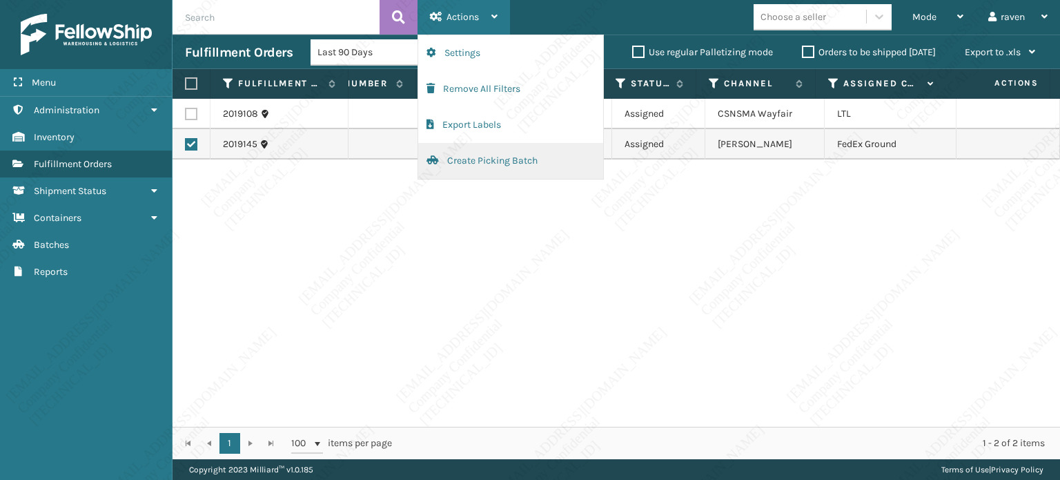
click at [478, 158] on button "Create Picking Batch" at bounding box center [510, 161] width 185 height 36
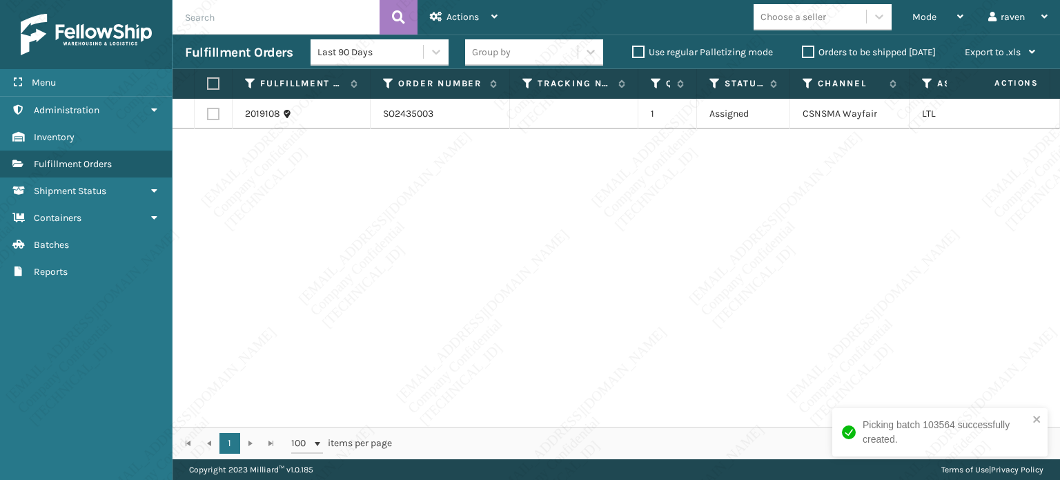
click at [716, 293] on div "2019108 SO2435003 1 Assigned CSNSMA Wayfair LTL" at bounding box center [617, 263] width 888 height 328
click at [212, 88] on label at bounding box center [211, 83] width 8 height 12
click at [208, 88] on input "checkbox" at bounding box center [207, 83] width 1 height 9
checkbox input "true"
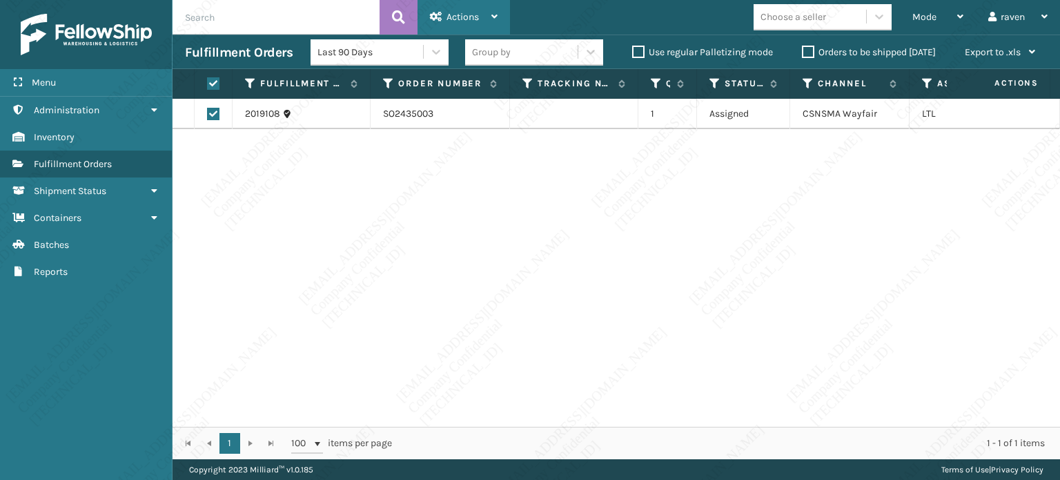
click at [453, 20] on span "Actions" at bounding box center [463, 17] width 32 height 12
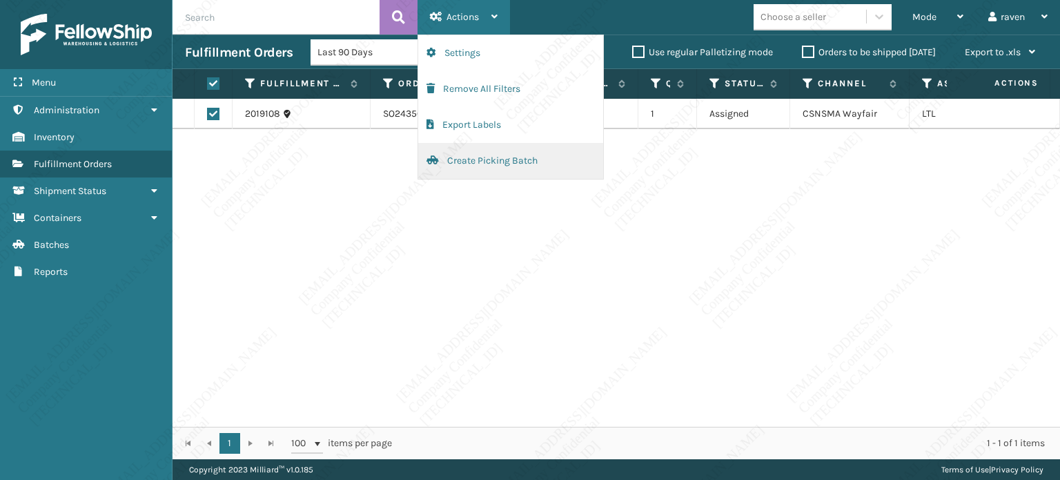
click at [510, 158] on button "Create Picking Batch" at bounding box center [510, 161] width 185 height 36
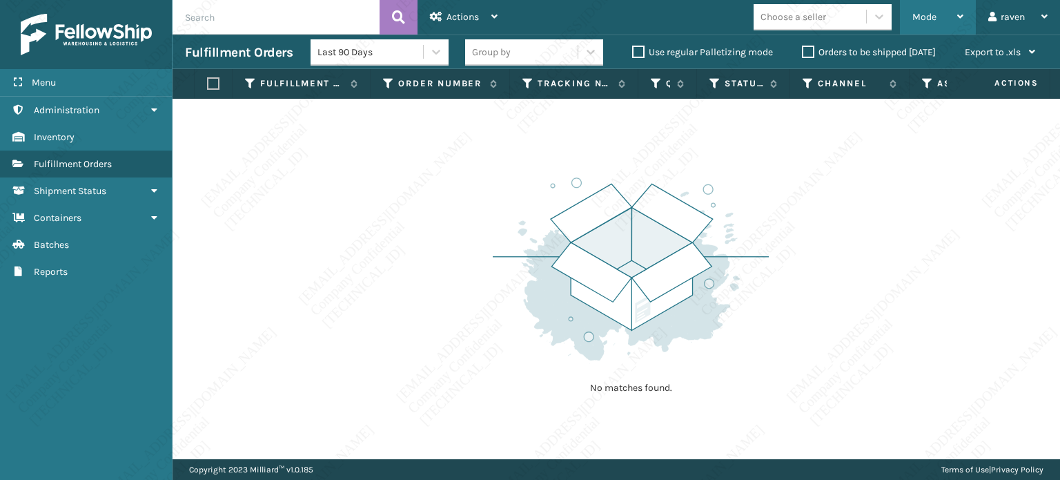
click at [918, 22] on span "Mode" at bounding box center [925, 17] width 24 height 12
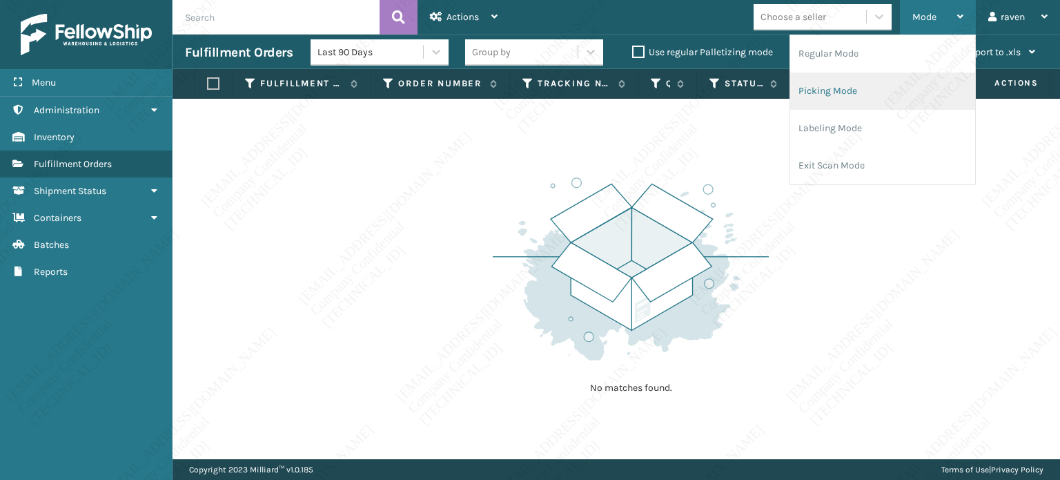
click at [876, 91] on li "Picking Mode" at bounding box center [882, 90] width 185 height 37
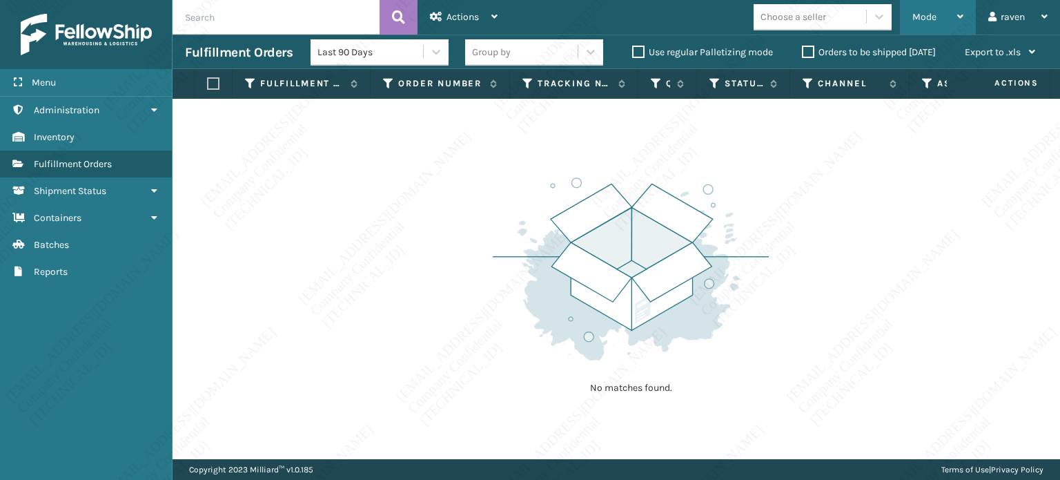
click at [935, 4] on div "Mode" at bounding box center [938, 17] width 51 height 35
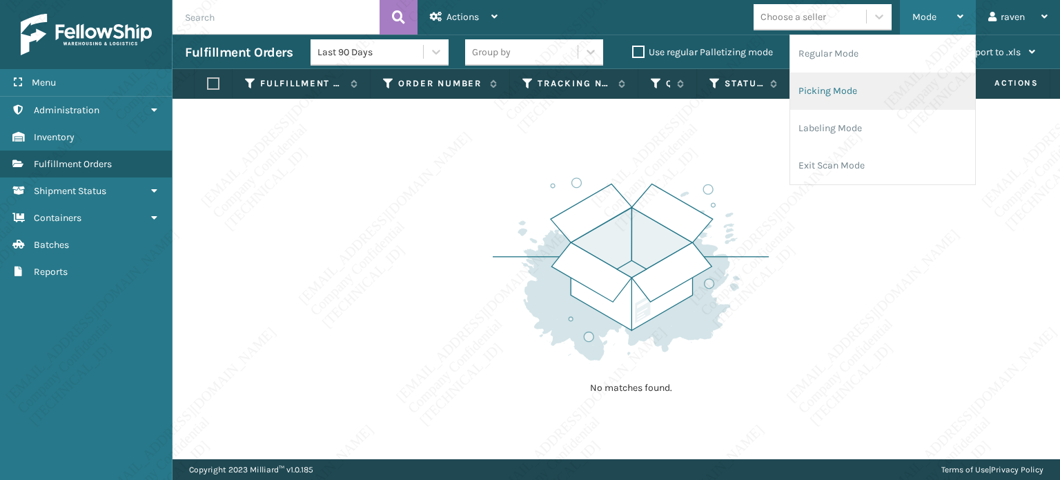
click at [878, 81] on li "Picking Mode" at bounding box center [882, 90] width 185 height 37
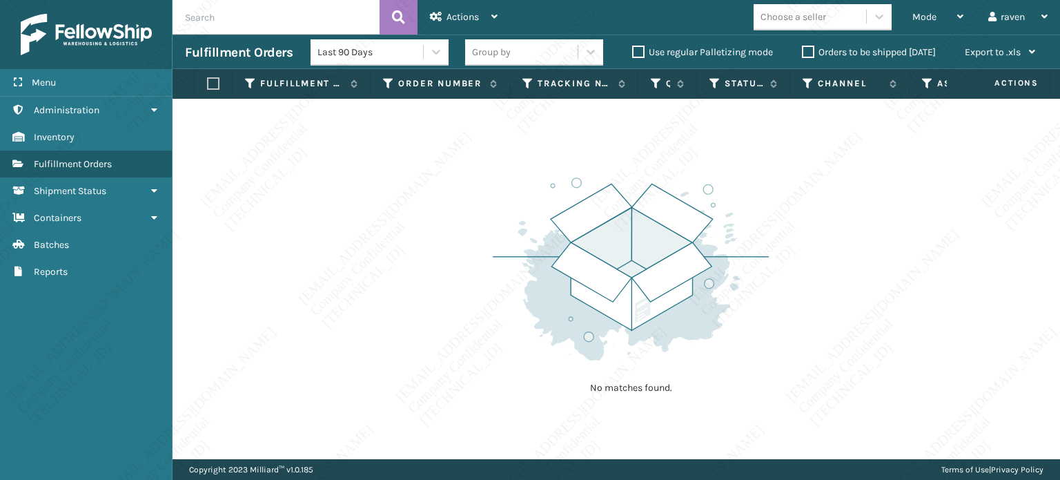
click at [790, 251] on div "No matches found." at bounding box center [617, 279] width 888 height 360
click at [533, 355] on img at bounding box center [631, 268] width 276 height 191
click at [482, 291] on div "No matches found." at bounding box center [617, 279] width 888 height 360
click at [926, 23] on div "Mode" at bounding box center [938, 17] width 51 height 35
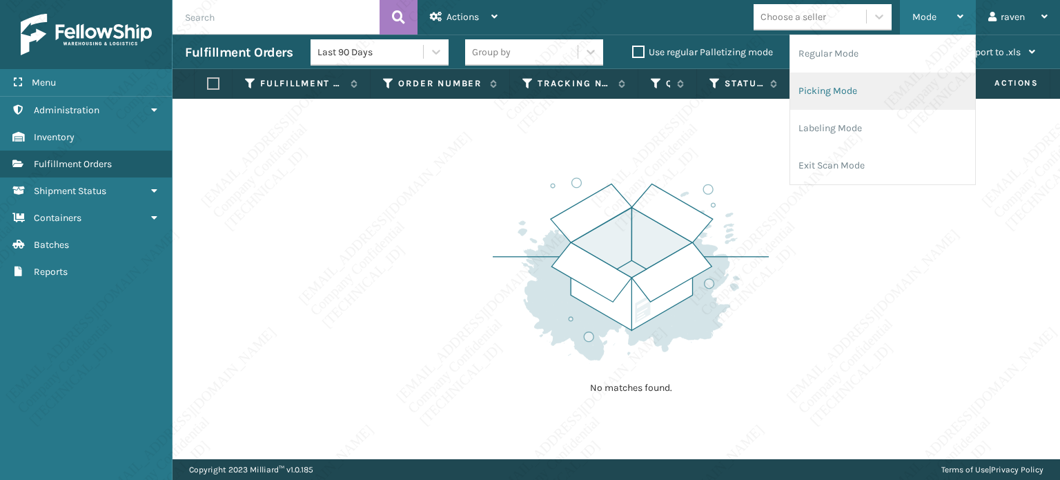
click at [873, 87] on li "Picking Mode" at bounding box center [882, 90] width 185 height 37
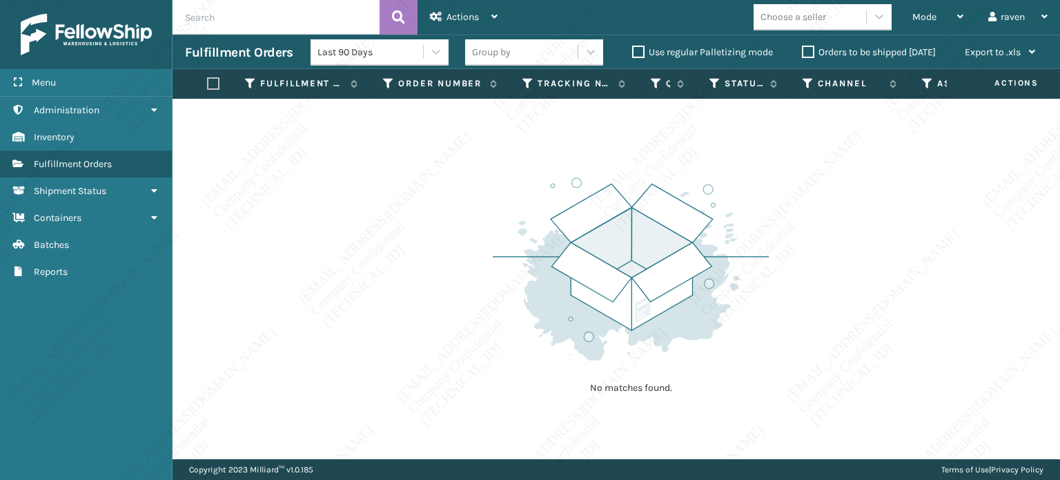
click at [682, 335] on img at bounding box center [631, 268] width 276 height 191
click at [917, 19] on span "Mode" at bounding box center [925, 17] width 24 height 12
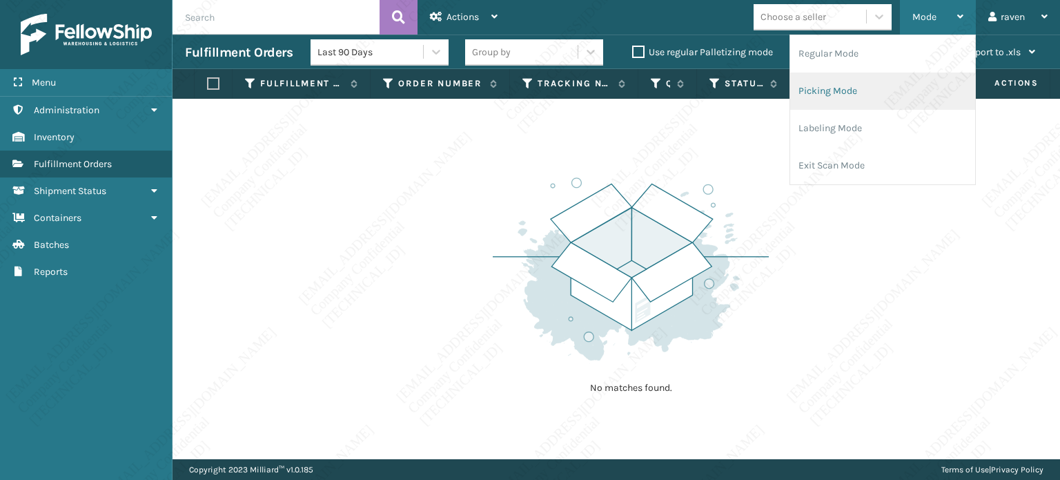
click at [887, 96] on li "Picking Mode" at bounding box center [882, 90] width 185 height 37
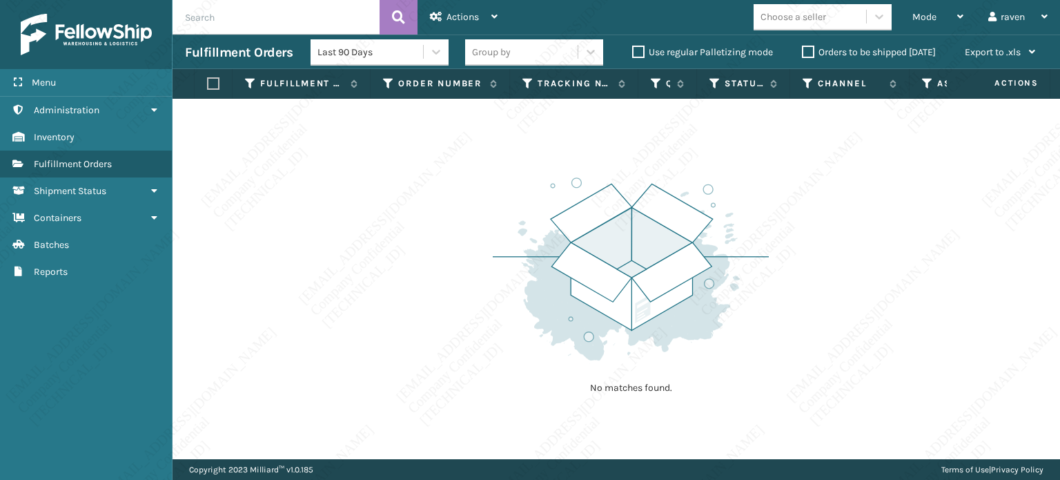
click at [786, 249] on div "No matches found." at bounding box center [617, 279] width 888 height 360
click at [922, 17] on span "Mode" at bounding box center [925, 17] width 24 height 12
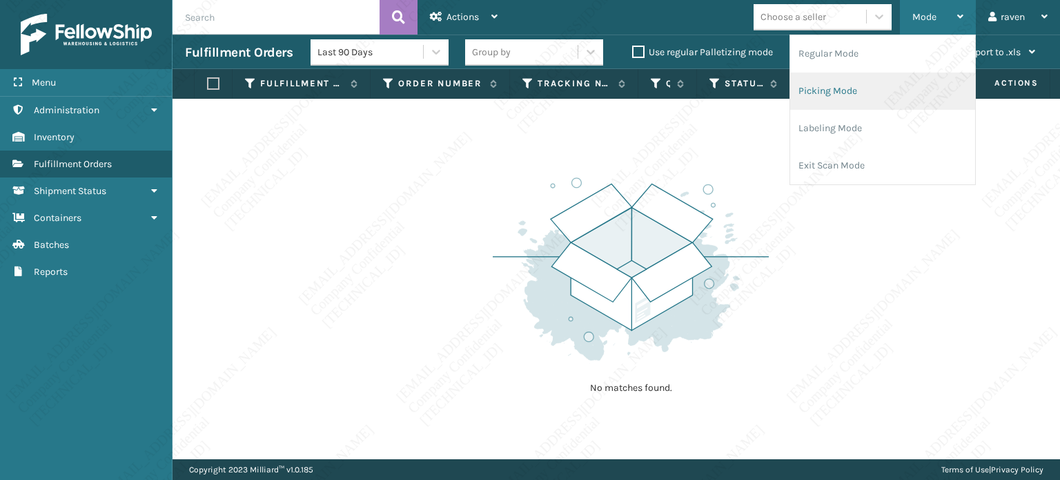
click at [894, 91] on li "Picking Mode" at bounding box center [882, 90] width 185 height 37
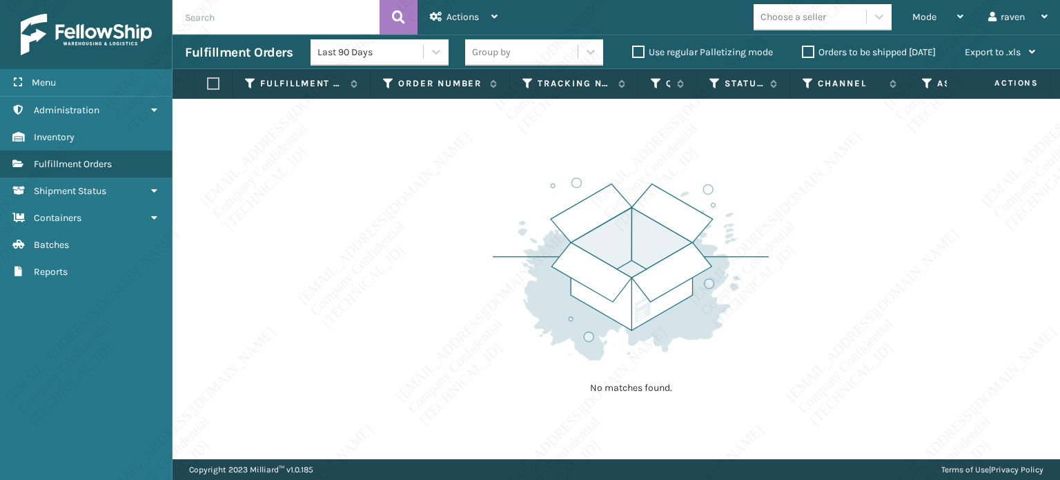
click at [841, 213] on div "No matches found." at bounding box center [617, 279] width 888 height 360
click at [935, 17] on span "Mode" at bounding box center [925, 17] width 24 height 12
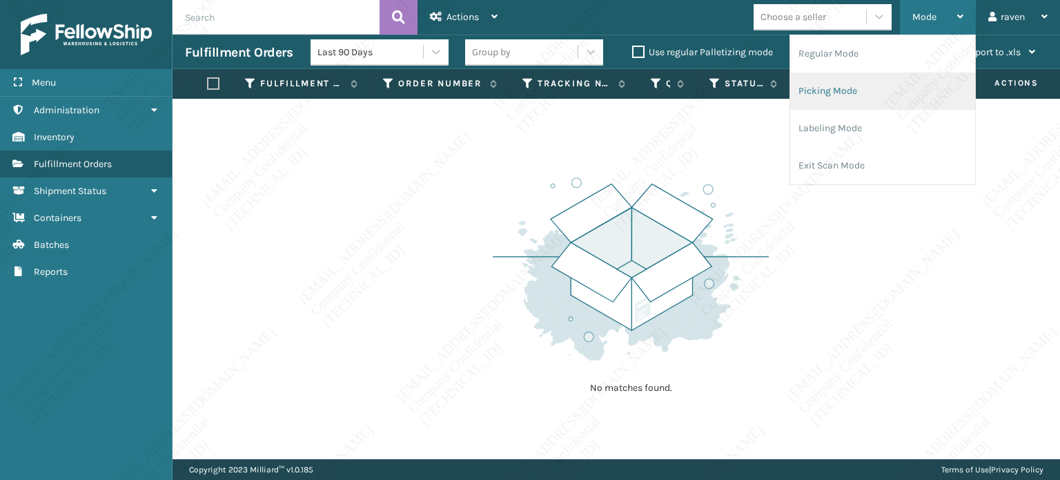
click at [855, 89] on li "Picking Mode" at bounding box center [882, 90] width 185 height 37
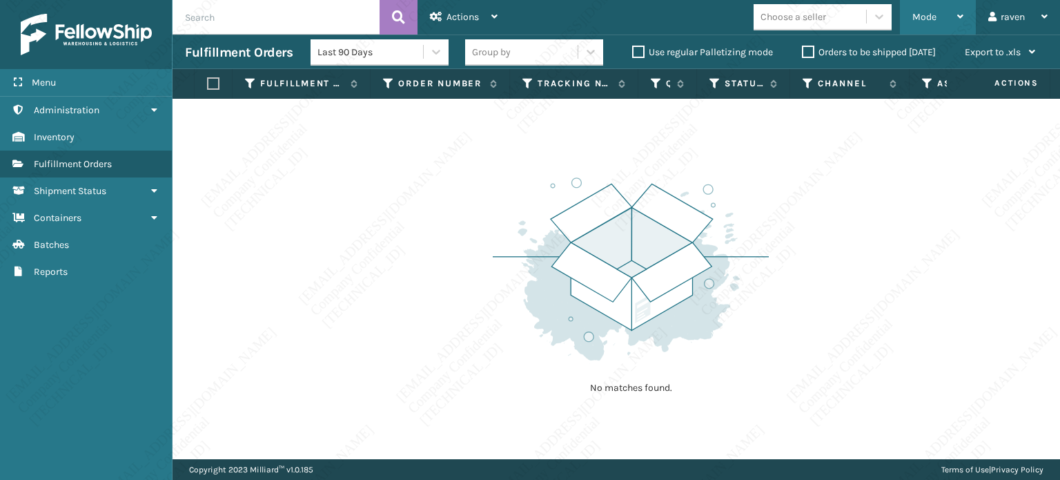
click at [919, 19] on span "Mode" at bounding box center [925, 17] width 24 height 12
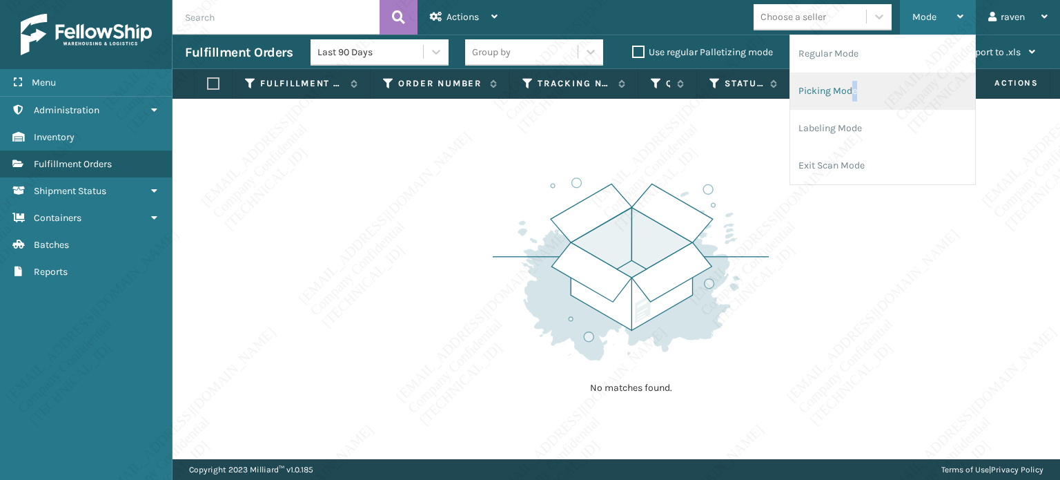
click at [855, 101] on li "Picking Mode" at bounding box center [882, 90] width 185 height 37
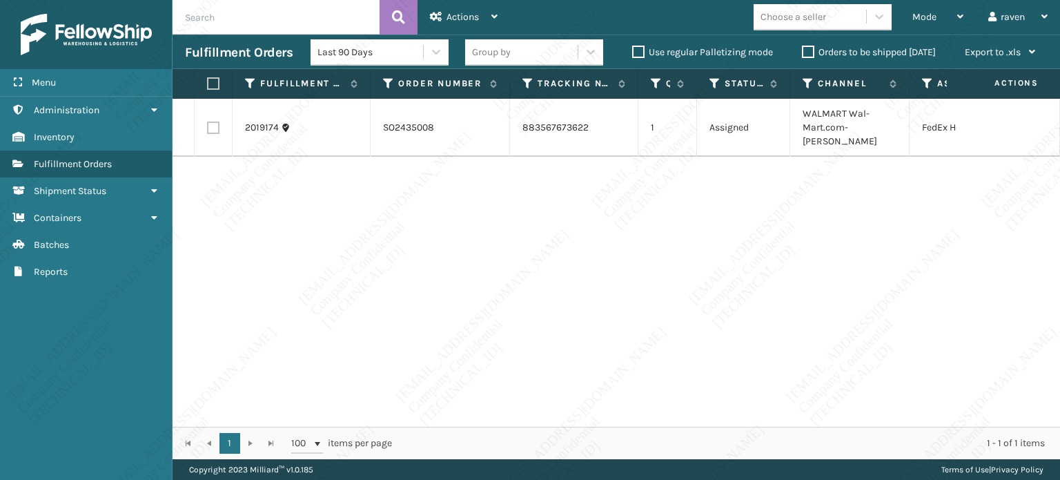
click at [743, 315] on div "2019174 SO2435008 883567673622 1 Assigned WALMART Wal-Mart.com-[PERSON_NAME] Ho…" at bounding box center [617, 263] width 888 height 328
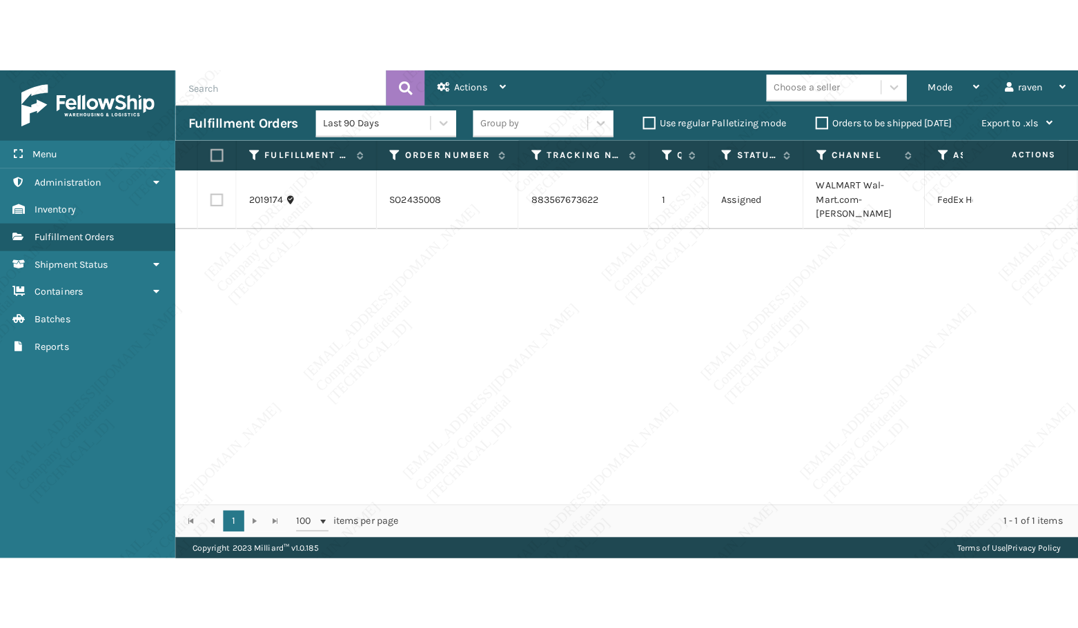
scroll to position [0, 0]
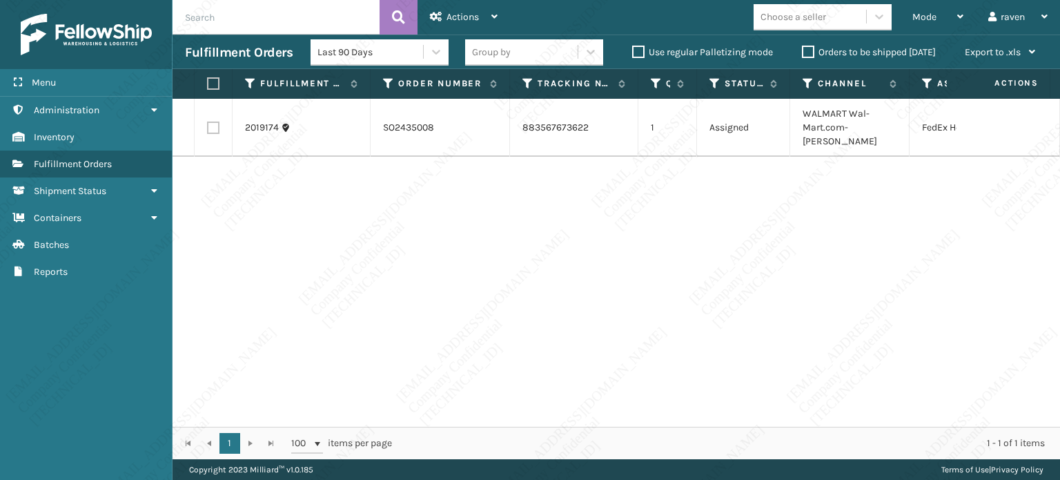
click at [213, 87] on label at bounding box center [211, 83] width 8 height 12
click at [208, 87] on input "checkbox" at bounding box center [207, 83] width 1 height 9
checkbox input "true"
click at [457, 29] on div "Actions" at bounding box center [464, 17] width 68 height 35
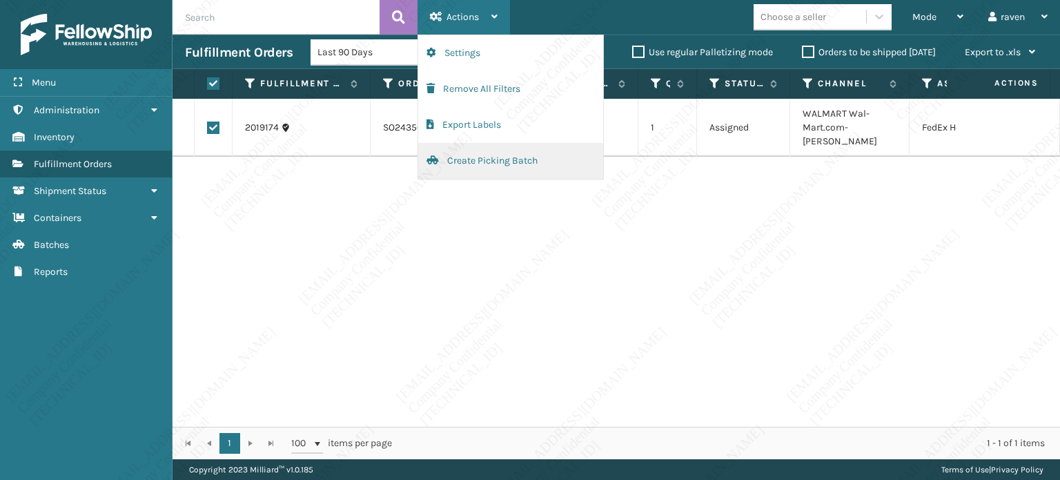
click at [469, 162] on button "Create Picking Batch" at bounding box center [510, 161] width 185 height 36
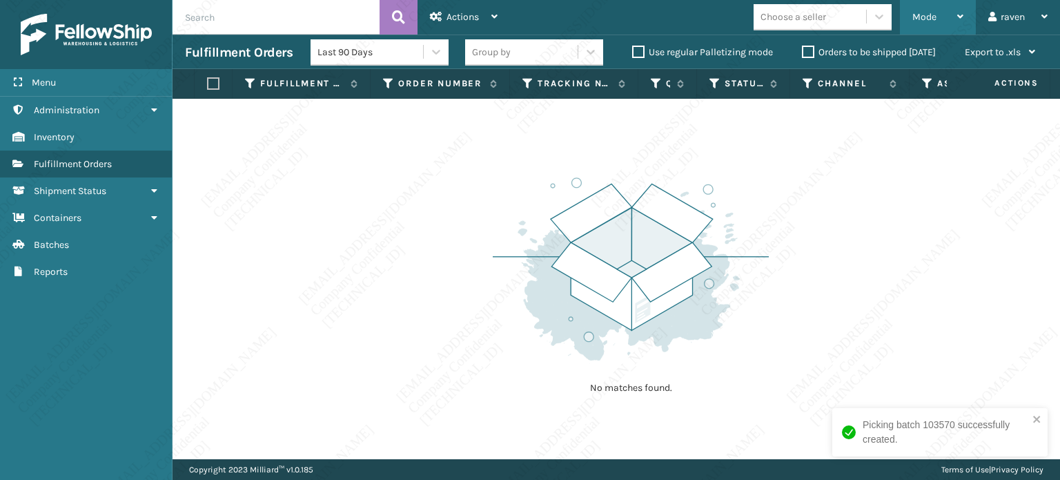
click at [914, 23] on div "Mode" at bounding box center [938, 17] width 51 height 35
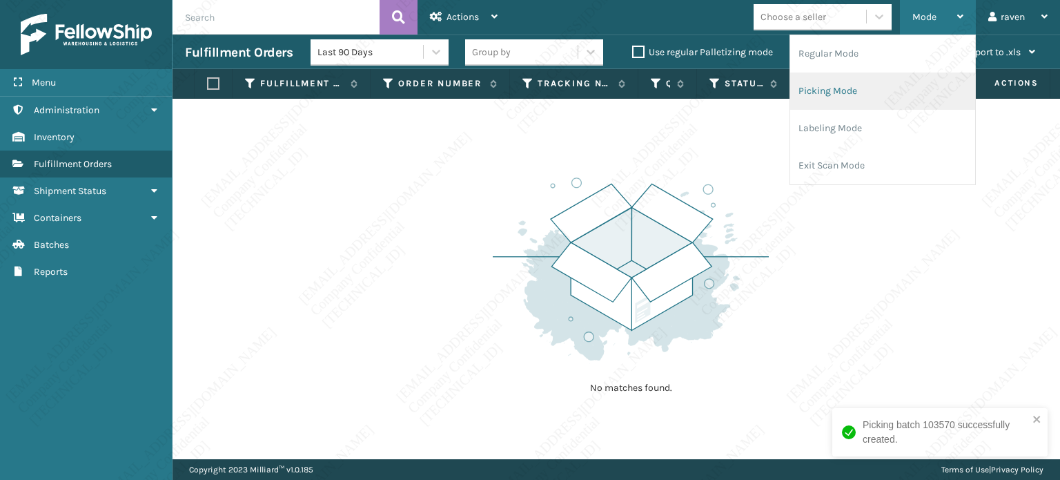
click at [850, 90] on li "Picking Mode" at bounding box center [882, 90] width 185 height 37
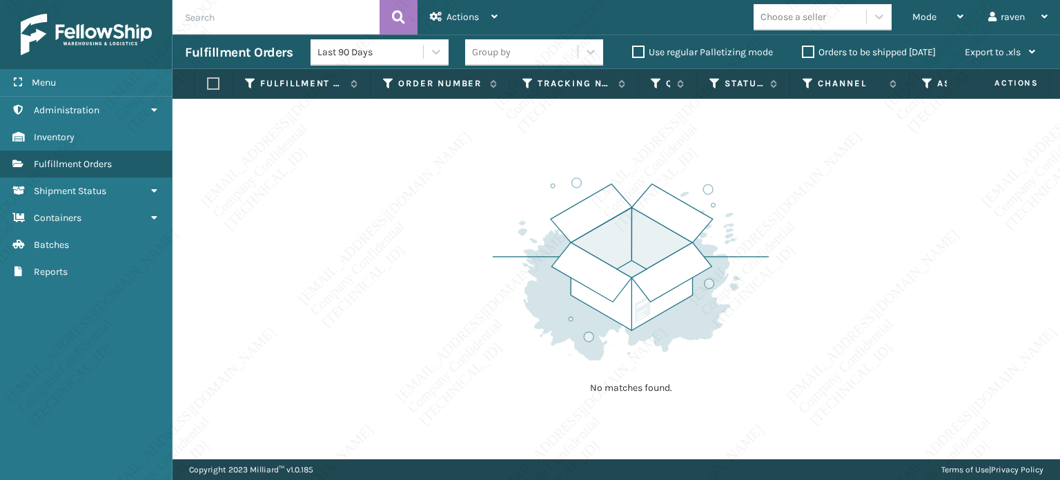
click at [534, 367] on div "No matches found." at bounding box center [631, 284] width 276 height 255
click at [545, 320] on img at bounding box center [631, 268] width 276 height 191
click at [922, 13] on span "Mode" at bounding box center [925, 17] width 24 height 12
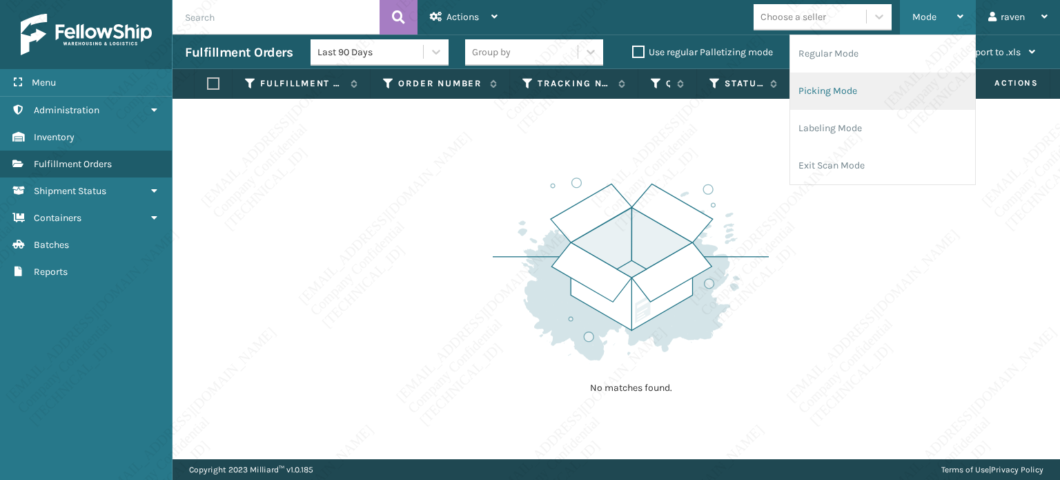
click at [886, 90] on li "Picking Mode" at bounding box center [882, 90] width 185 height 37
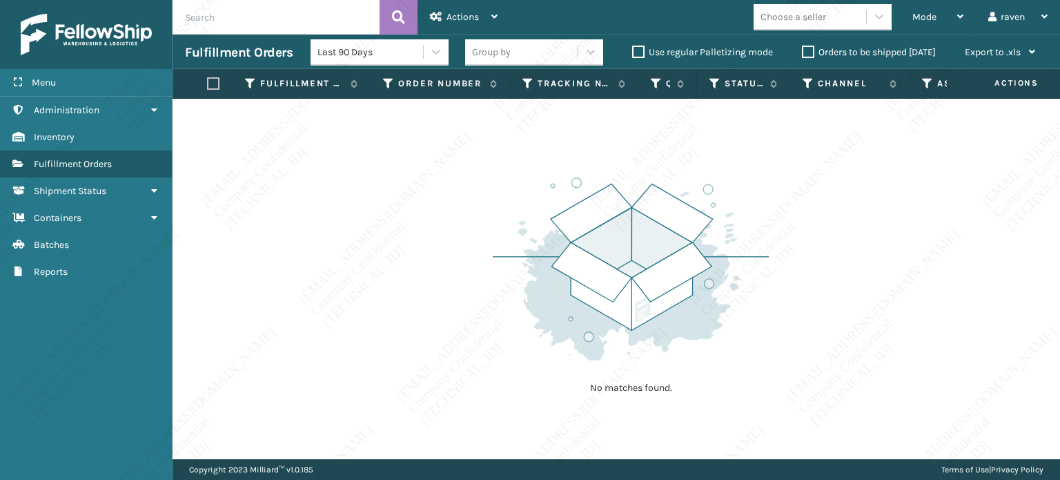
click at [511, 260] on img at bounding box center [631, 268] width 276 height 191
click at [927, 17] on span "Mode" at bounding box center [925, 17] width 24 height 12
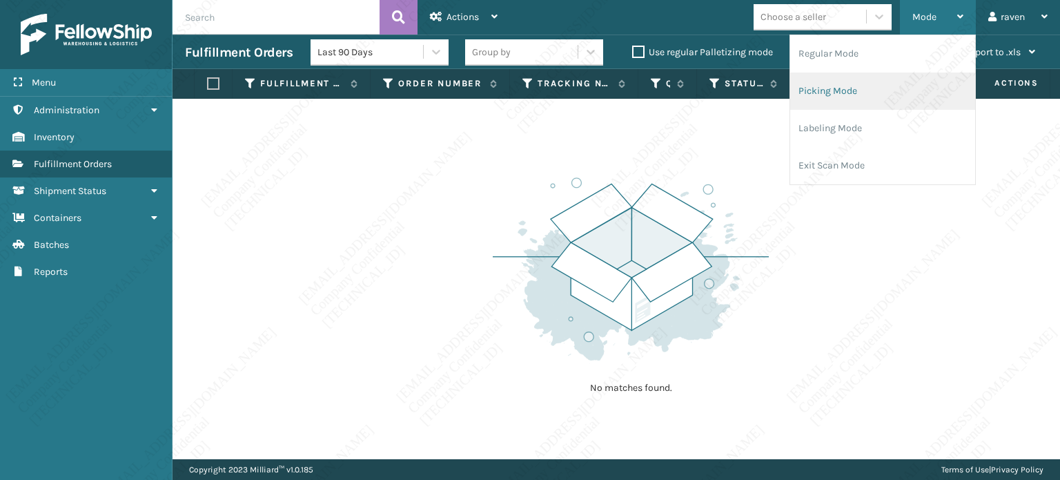
click at [884, 95] on li "Picking Mode" at bounding box center [882, 90] width 185 height 37
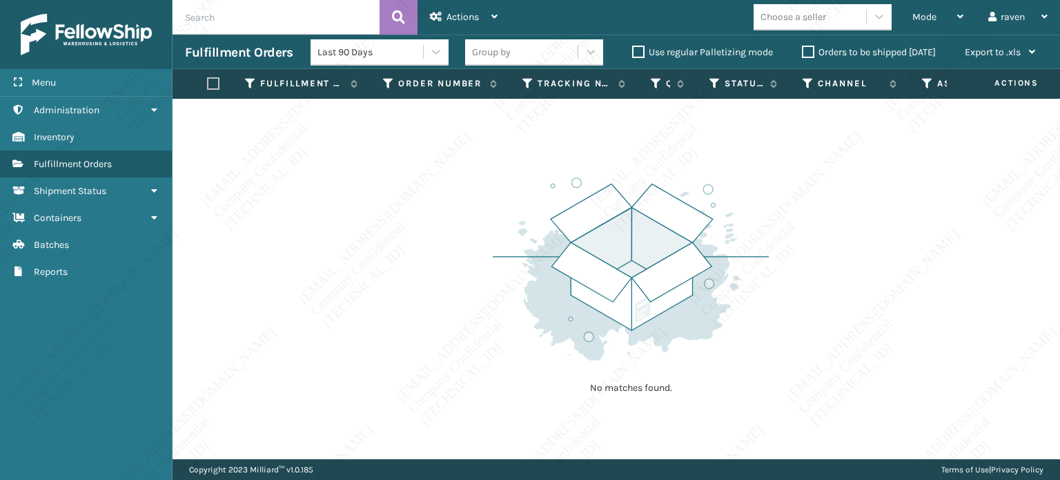
click at [665, 167] on div "No matches found." at bounding box center [631, 284] width 276 height 255
click at [919, 23] on div "Mode" at bounding box center [938, 17] width 51 height 35
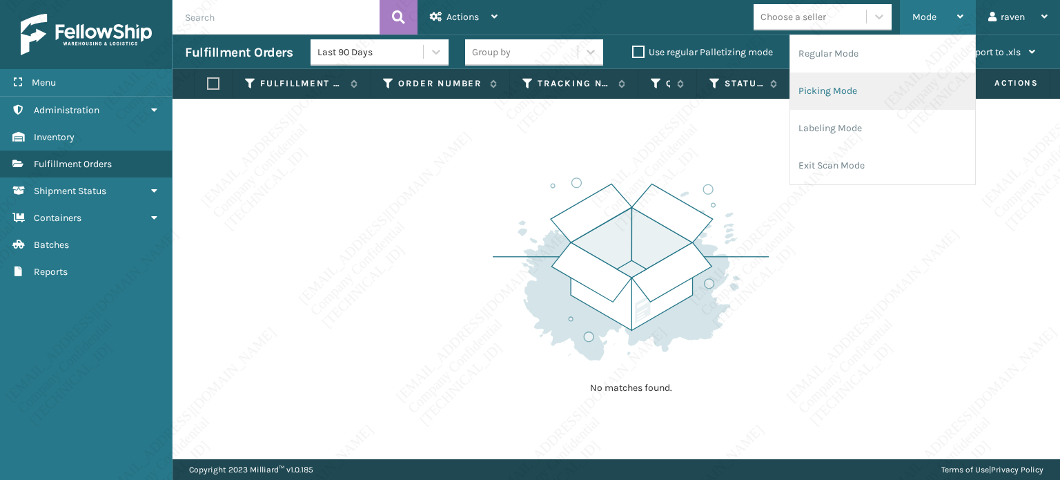
click at [868, 95] on li "Picking Mode" at bounding box center [882, 90] width 185 height 37
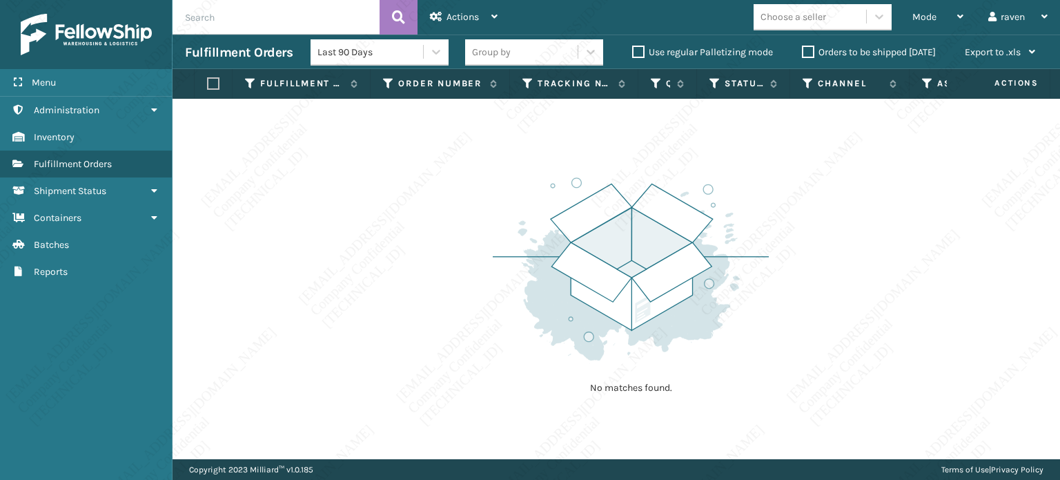
click at [789, 267] on div "No matches found." at bounding box center [617, 279] width 888 height 360
click at [931, 14] on span "Mode" at bounding box center [925, 17] width 24 height 12
click at [422, 256] on div "No matches found." at bounding box center [617, 279] width 888 height 360
click at [924, 14] on span "Mode" at bounding box center [925, 17] width 24 height 12
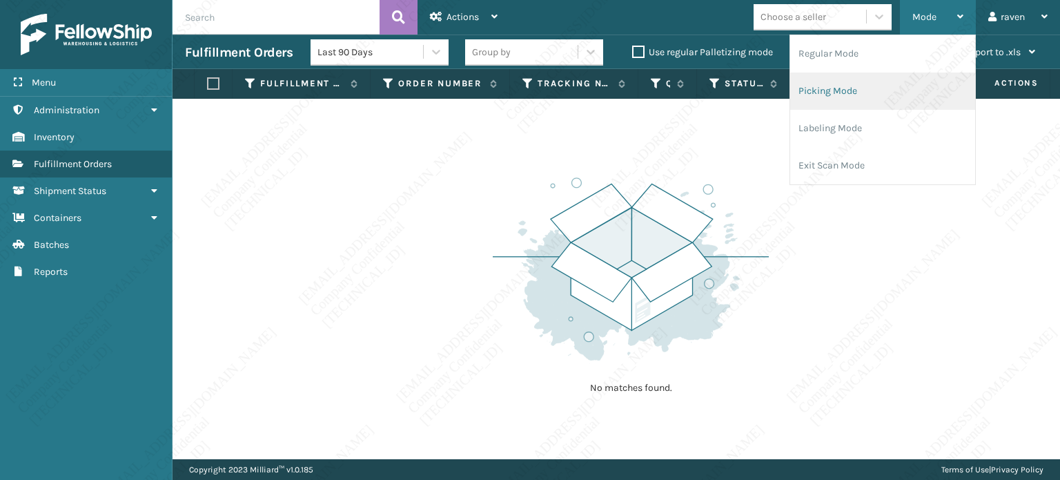
click at [852, 91] on li "Picking Mode" at bounding box center [882, 90] width 185 height 37
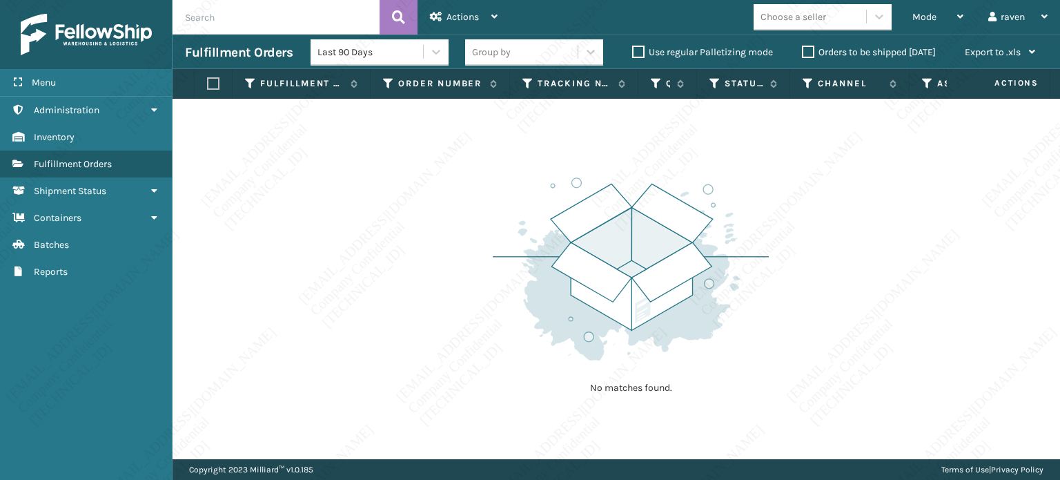
click at [773, 246] on div "No matches found." at bounding box center [617, 279] width 888 height 360
click at [618, 222] on img at bounding box center [631, 268] width 276 height 191
click at [933, 5] on div "Mode" at bounding box center [938, 17] width 51 height 35
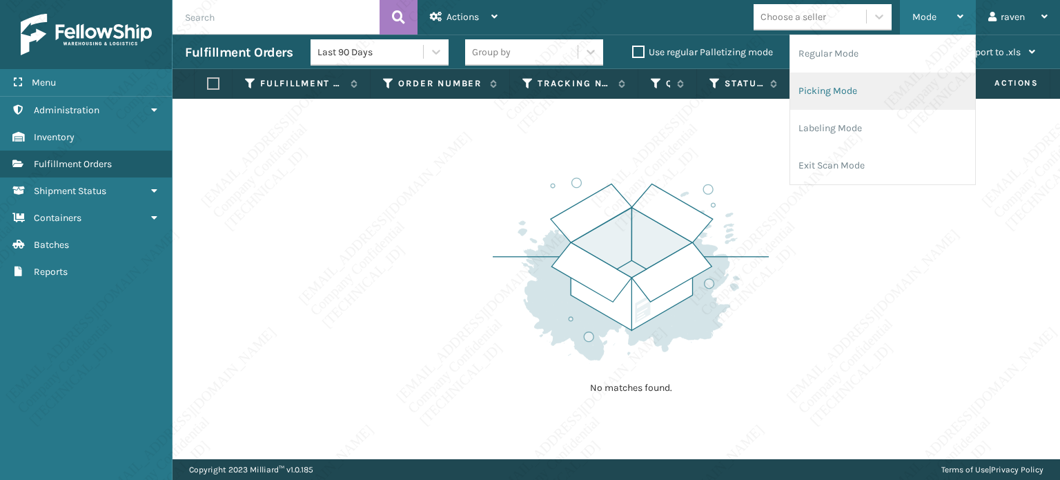
click at [827, 90] on li "Picking Mode" at bounding box center [882, 90] width 185 height 37
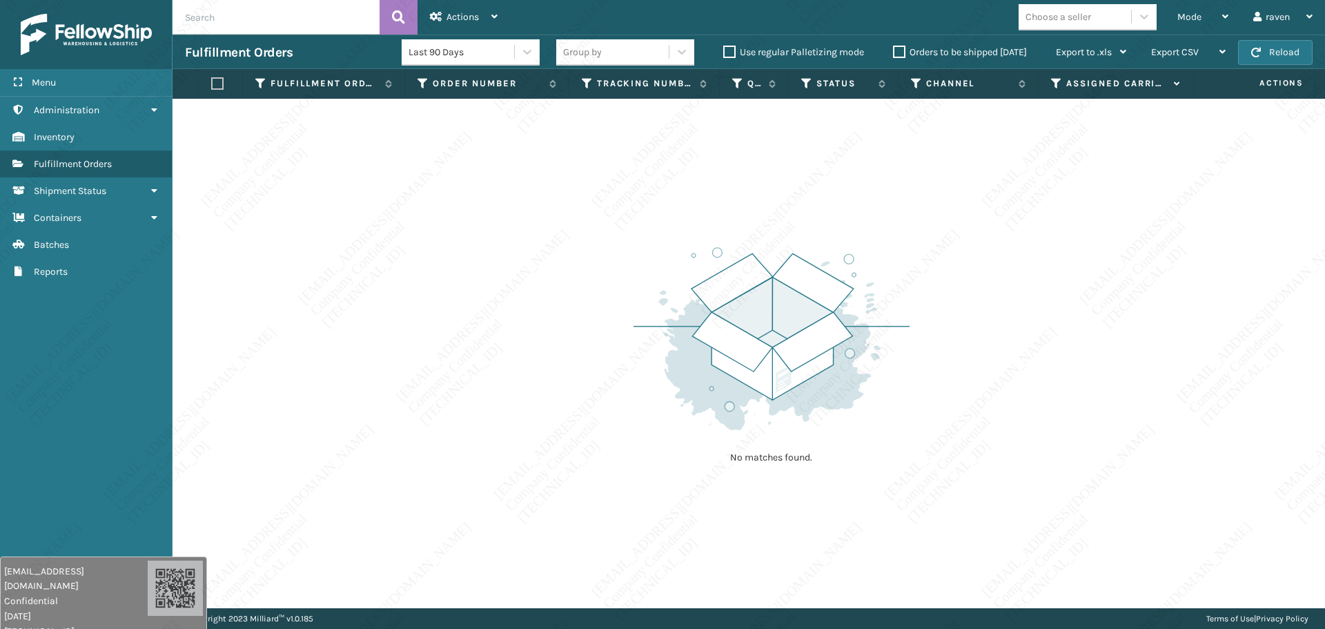
click at [961, 227] on div "No matches found." at bounding box center [749, 353] width 1153 height 509
click at [1073, 35] on div "Export CSV" at bounding box center [1188, 52] width 75 height 35
click at [1073, 23] on div "Mode" at bounding box center [1203, 17] width 51 height 35
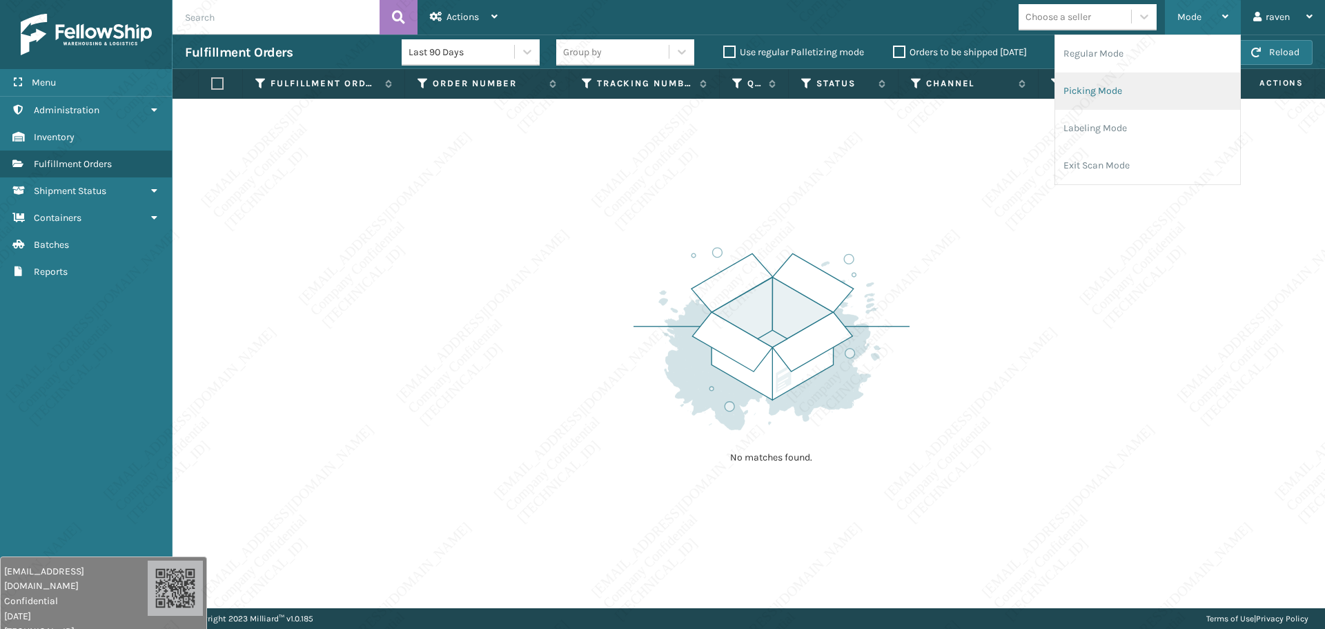
click at [1073, 90] on li "Picking Mode" at bounding box center [1147, 90] width 185 height 37
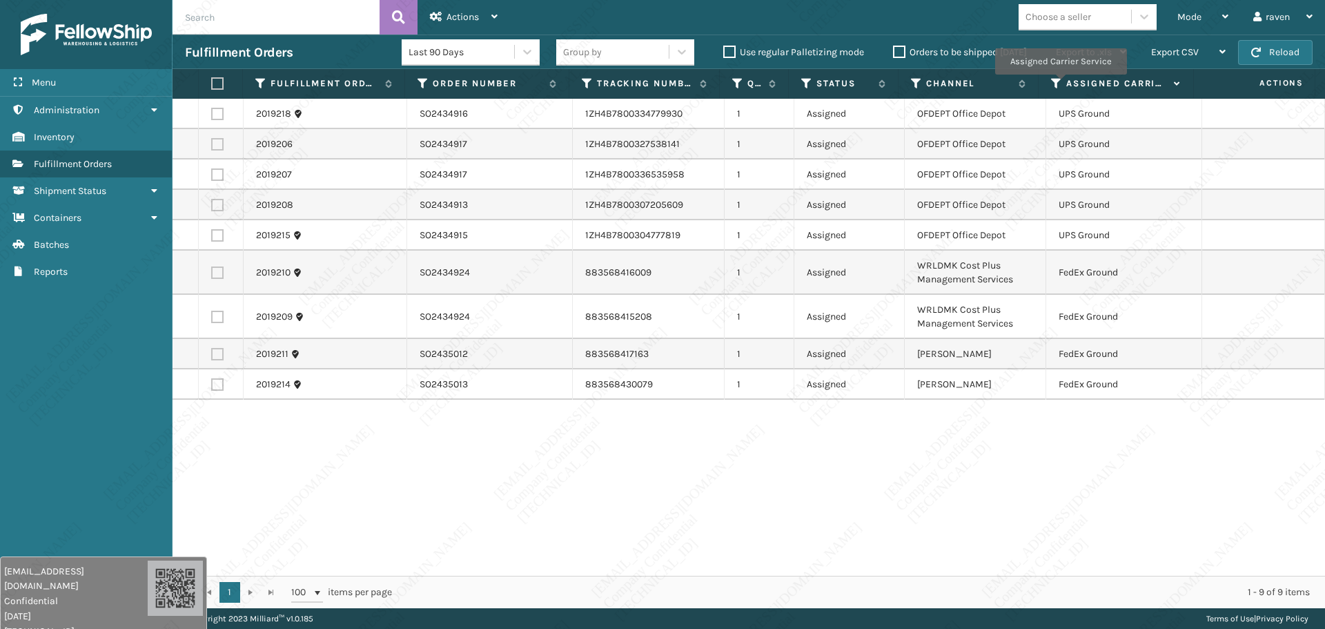
click at [1058, 83] on icon at bounding box center [1056, 83] width 11 height 12
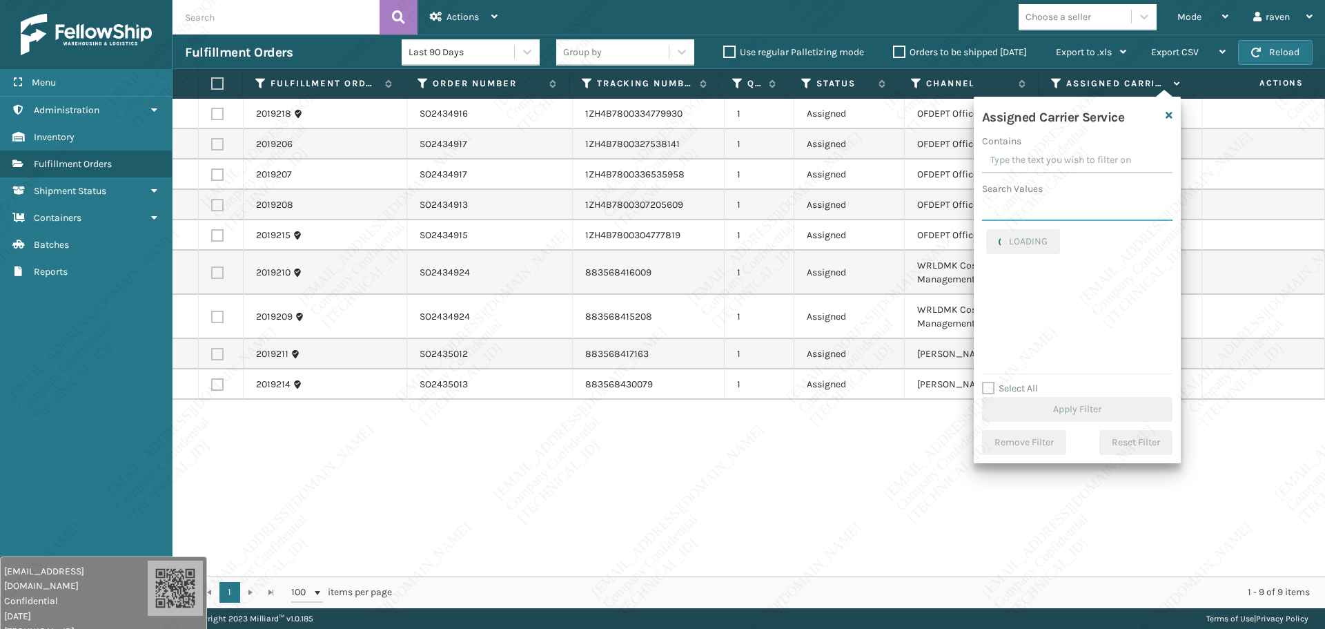
click at [1033, 200] on input "Search Values" at bounding box center [1077, 208] width 191 height 25
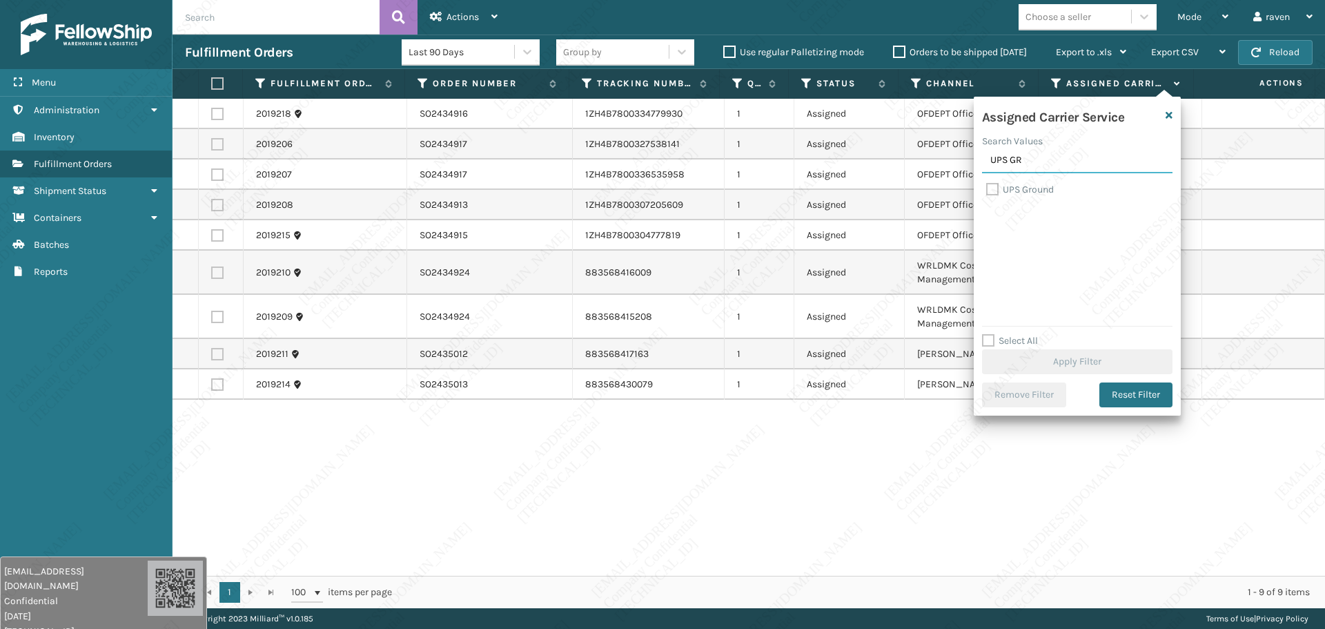
type input "UPS GR"
click at [1040, 193] on label "UPS Ground" at bounding box center [1020, 190] width 68 height 12
click at [987, 191] on input "UPS Ground" at bounding box center [986, 186] width 1 height 9
checkbox input "true"
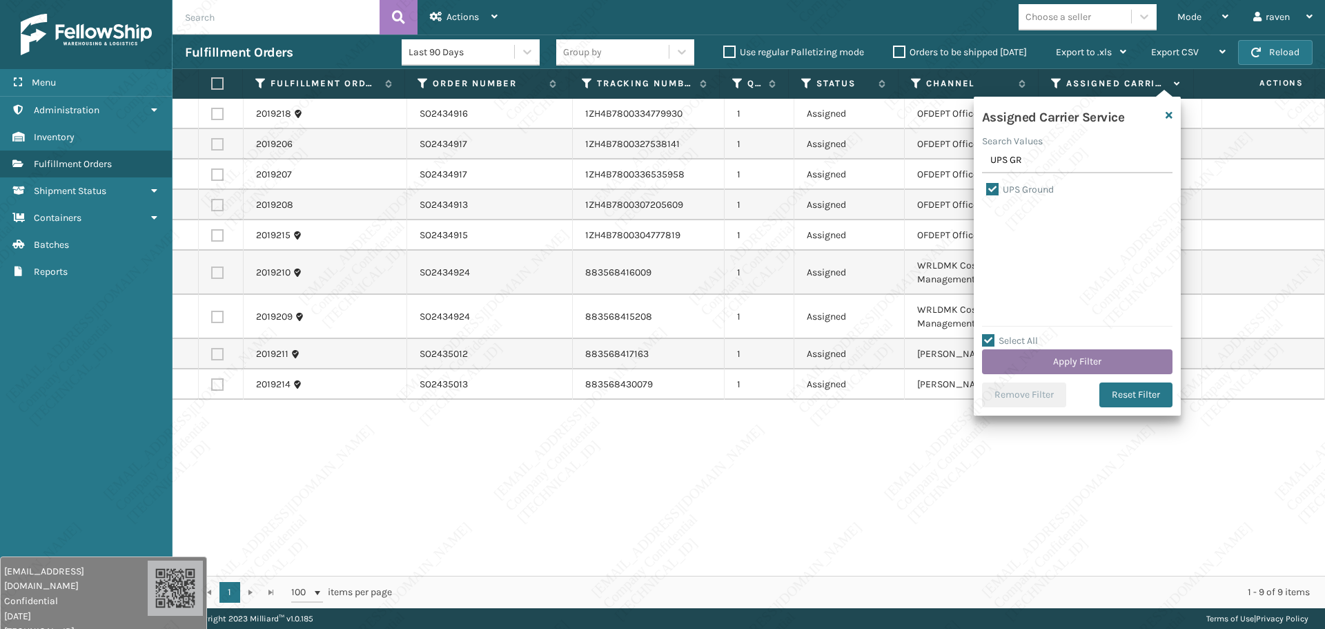
click at [1069, 360] on button "Apply Filter" at bounding box center [1077, 361] width 191 height 25
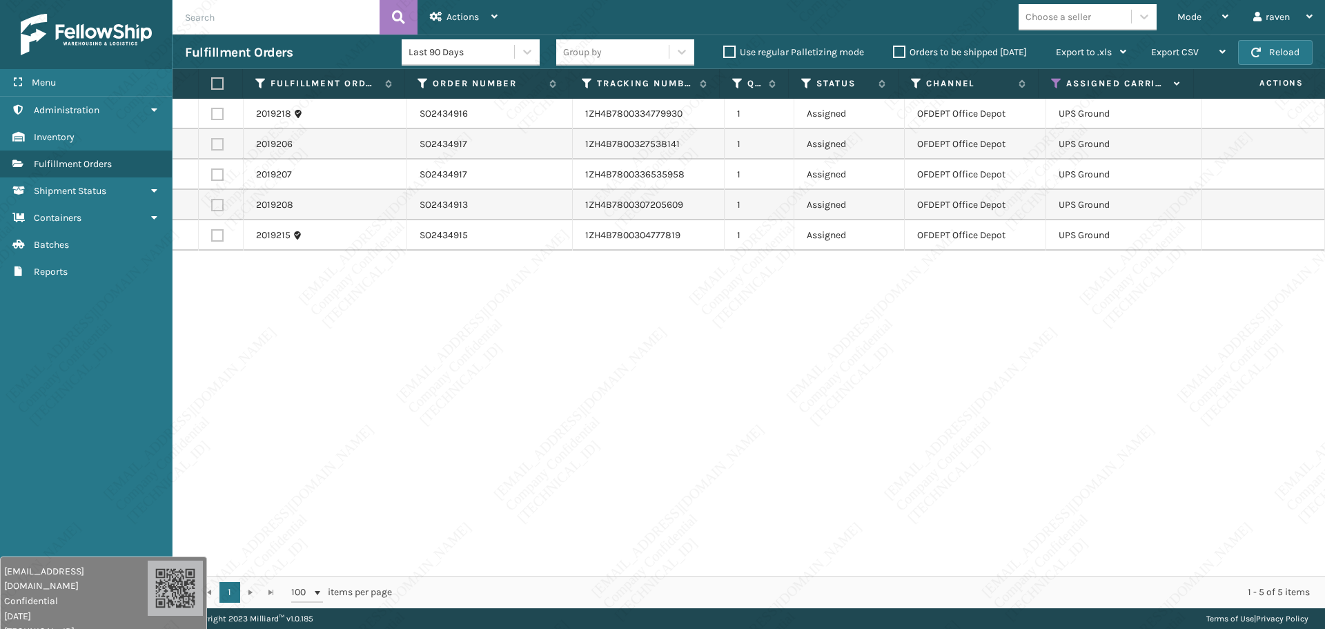
click at [219, 86] on label at bounding box center [217, 83] width 12 height 12
click at [212, 86] on input "checkbox" at bounding box center [211, 83] width 1 height 9
checkbox input "true"
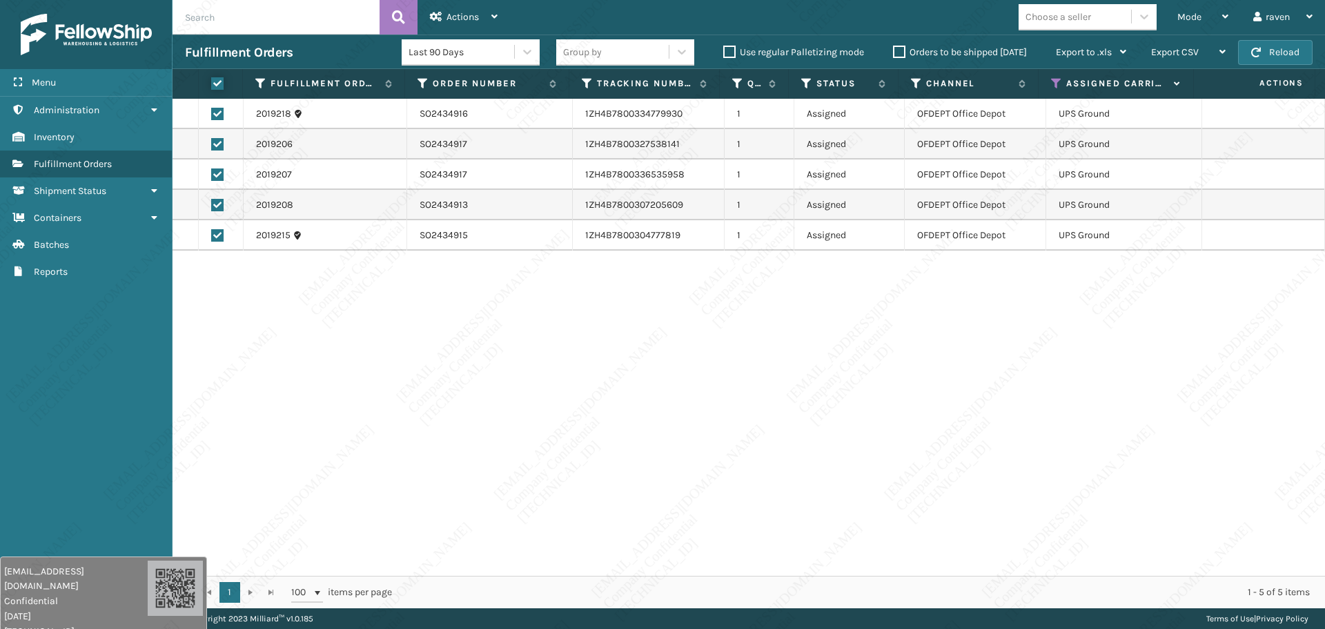
checkbox input "true"
click at [480, 10] on div "Actions" at bounding box center [464, 17] width 68 height 35
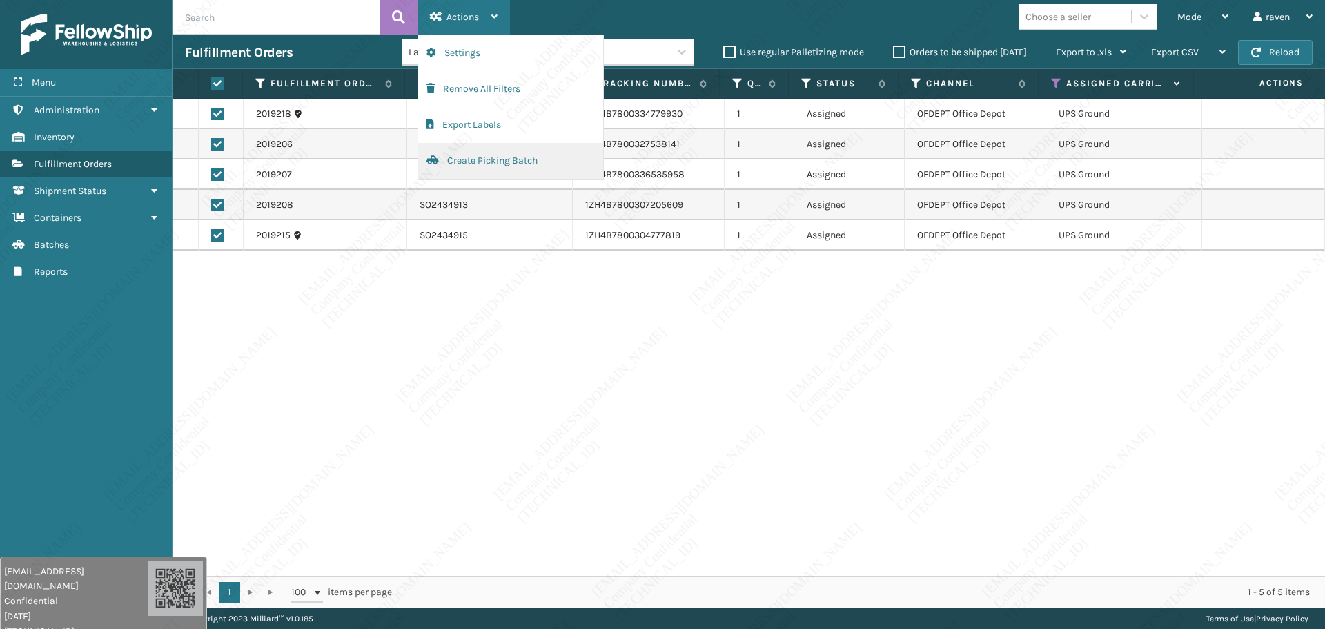
click at [487, 164] on button "Create Picking Batch" at bounding box center [510, 161] width 185 height 36
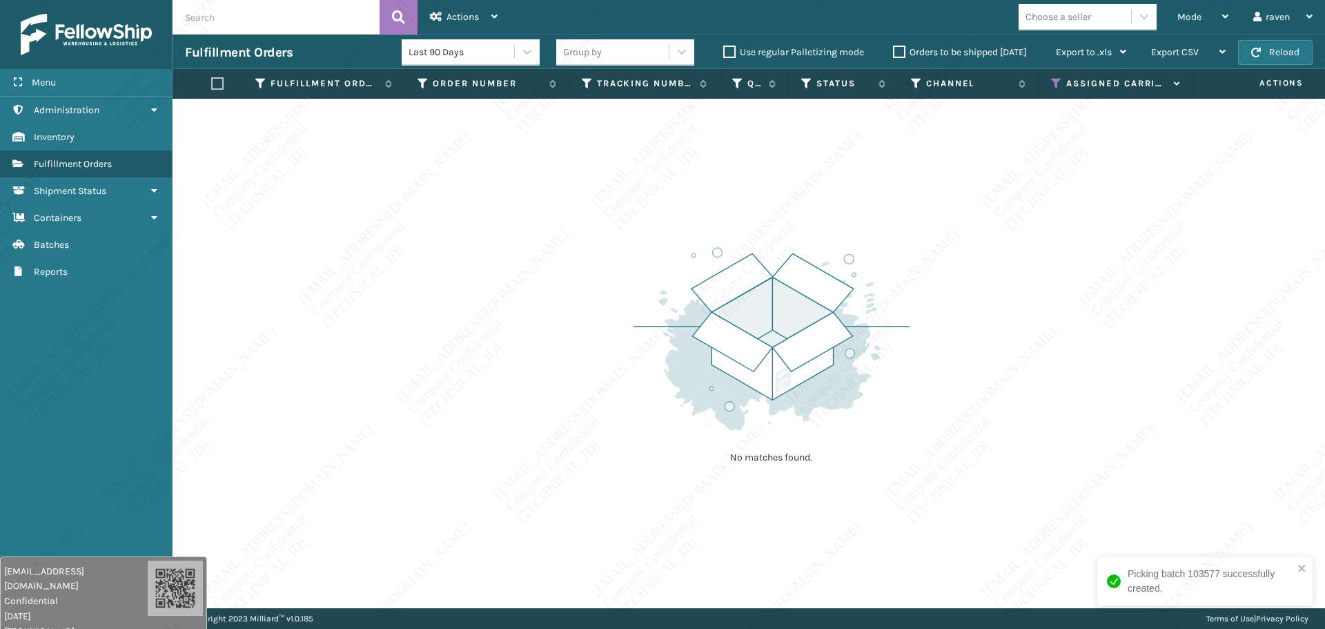
drag, startPoint x: 1077, startPoint y: 203, endPoint x: 1059, endPoint y: 124, distance: 80.7
click at [1073, 191] on div "No matches found." at bounding box center [749, 353] width 1153 height 509
click at [1051, 86] on icon at bounding box center [1056, 83] width 11 height 12
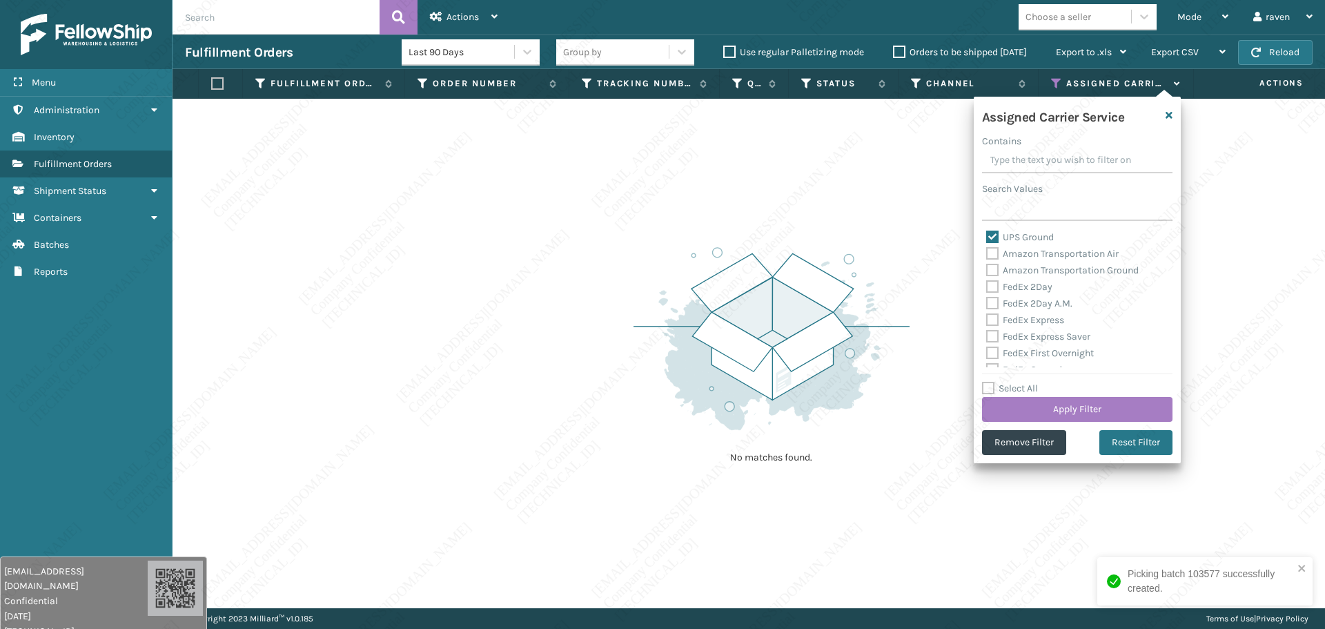
click at [1029, 236] on label "UPS Ground" at bounding box center [1020, 237] width 68 height 12
click at [987, 236] on input "UPS Ground" at bounding box center [986, 233] width 1 height 9
checkbox input "false"
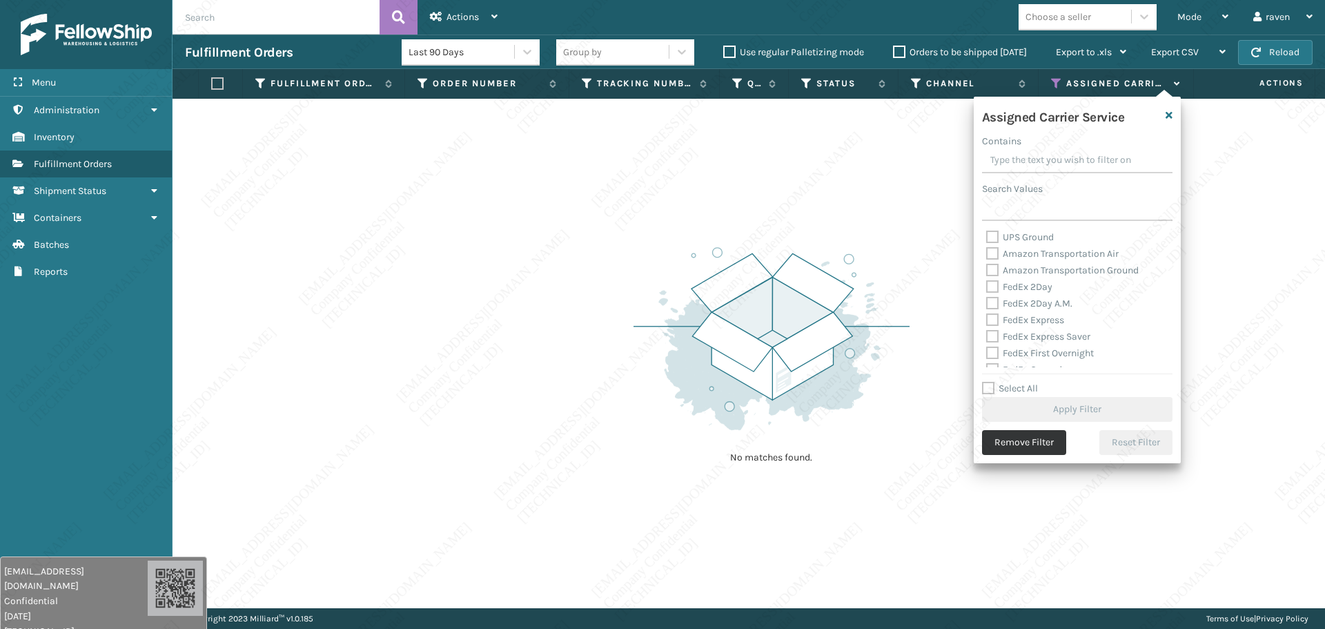
click at [1025, 441] on button "Remove Filter" at bounding box center [1024, 442] width 84 height 25
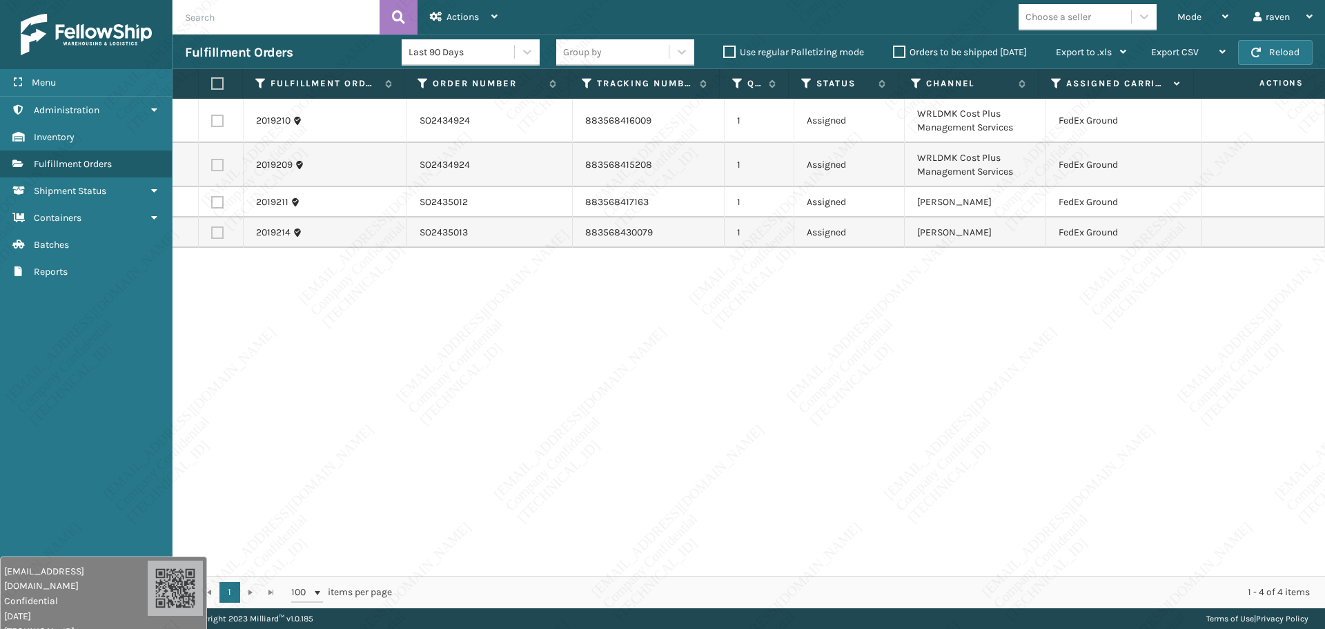
click at [220, 91] on th at bounding box center [221, 84] width 45 height 30
click at [216, 79] on label at bounding box center [217, 83] width 12 height 12
click at [212, 79] on input "checkbox" at bounding box center [211, 83] width 1 height 9
checkbox input "true"
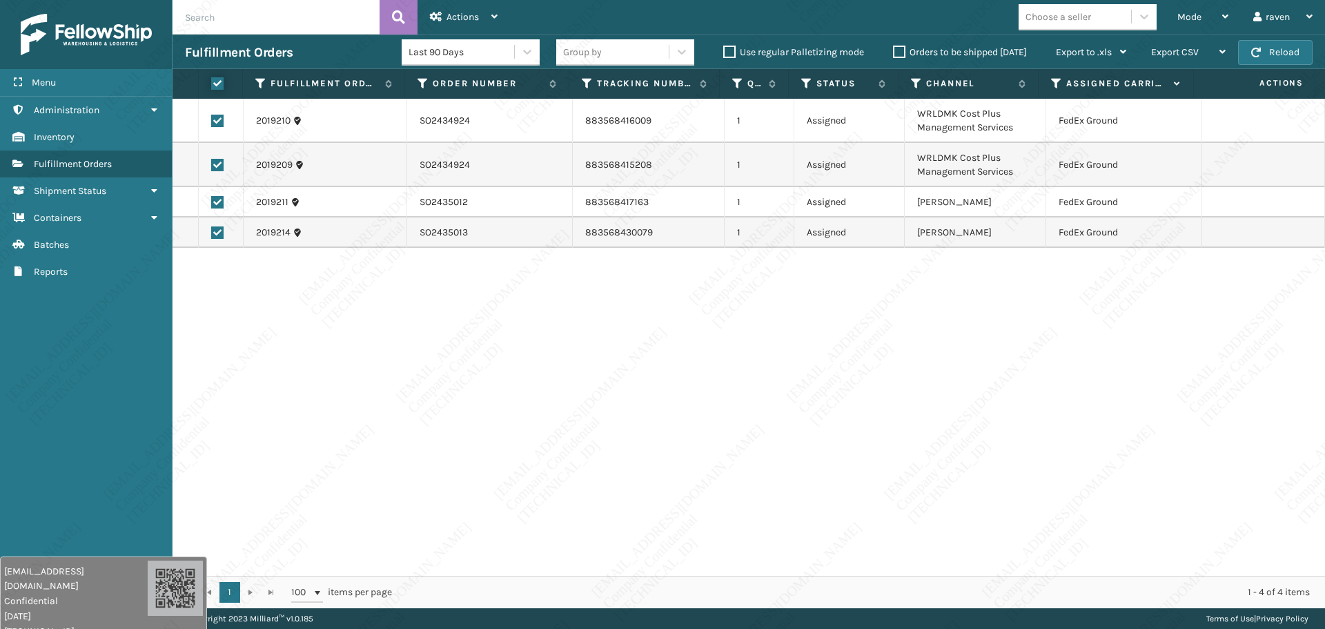
checkbox input "true"
click at [476, 10] on div "Actions" at bounding box center [464, 17] width 68 height 35
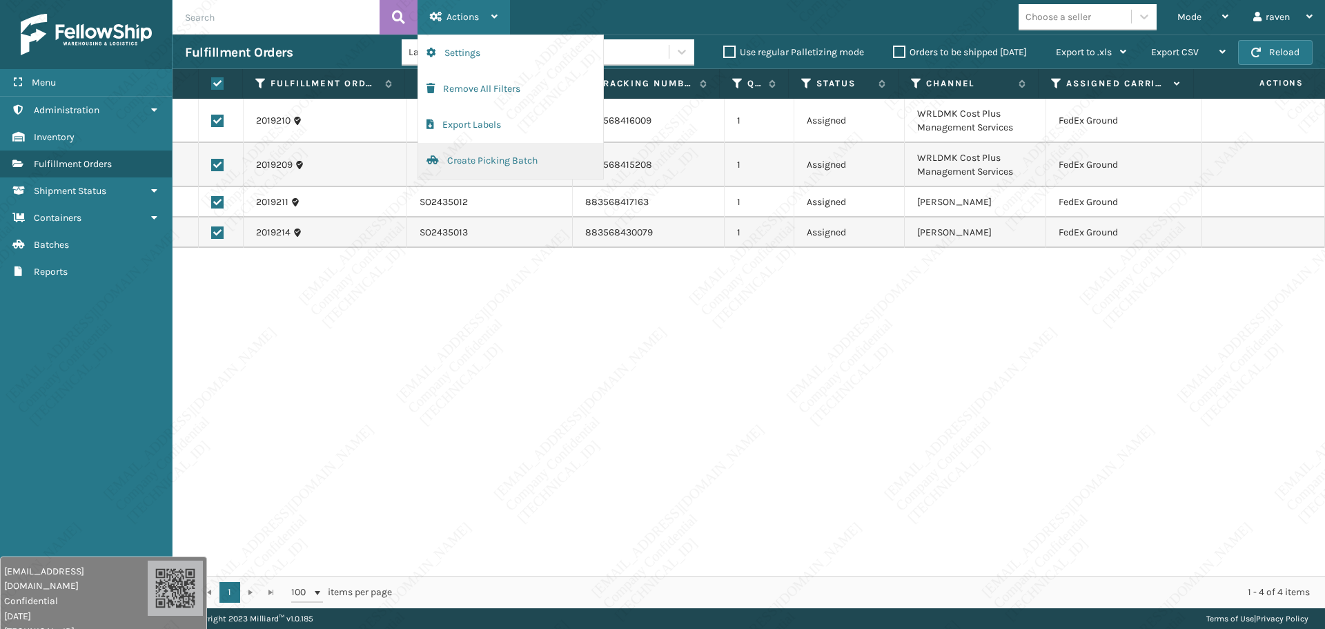
click at [496, 161] on button "Create Picking Batch" at bounding box center [510, 161] width 185 height 36
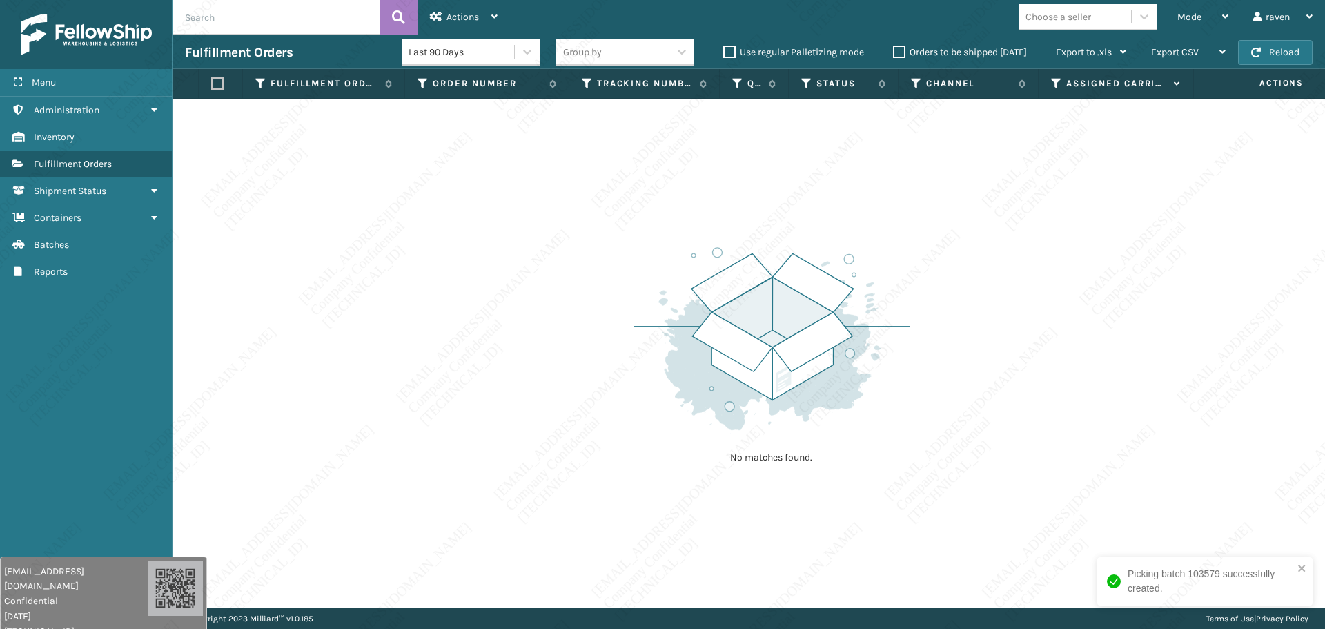
click at [898, 451] on div "No matches found." at bounding box center [772, 353] width 276 height 255
click at [1073, 14] on span "Mode" at bounding box center [1190, 17] width 24 height 12
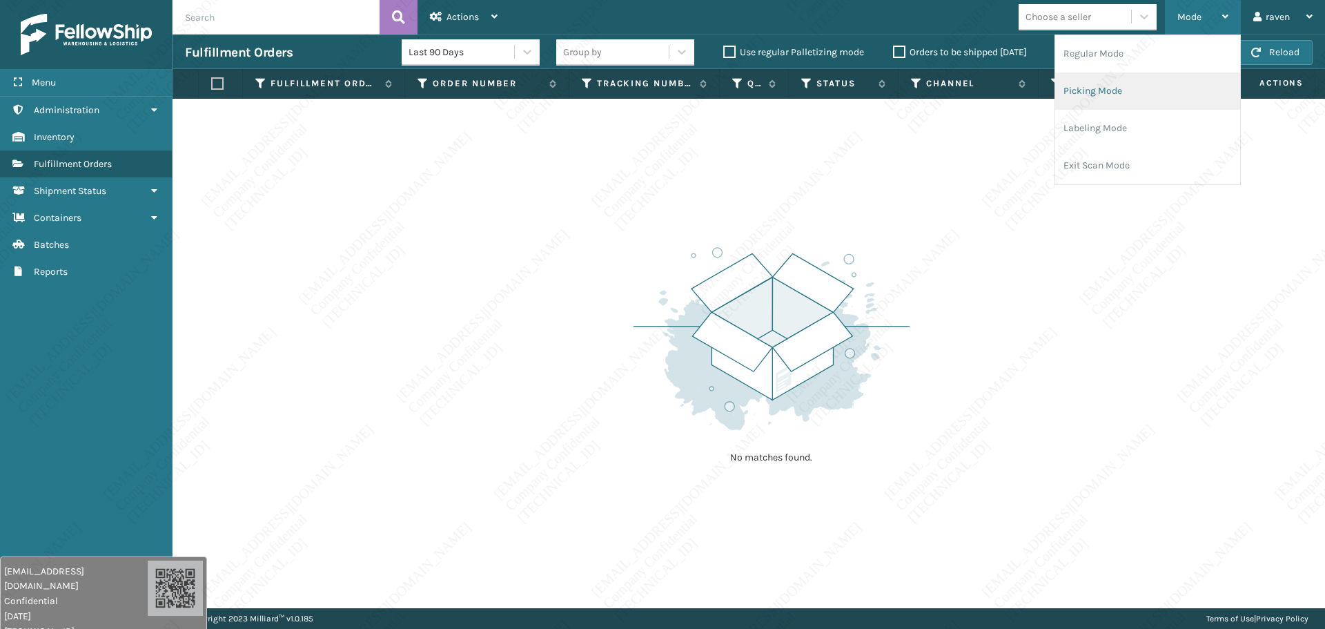
click at [1073, 95] on li "Picking Mode" at bounding box center [1147, 90] width 185 height 37
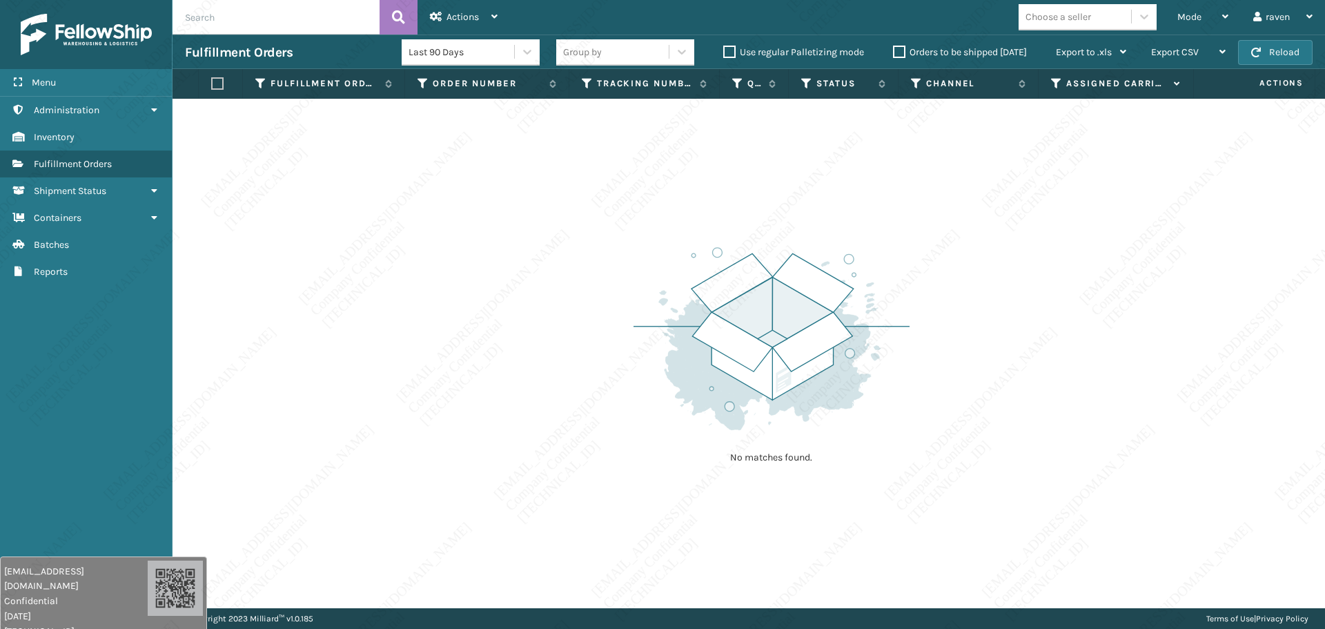
drag, startPoint x: 943, startPoint y: 383, endPoint x: 937, endPoint y: 371, distance: 13.6
click at [943, 382] on div "No matches found." at bounding box center [749, 353] width 1153 height 509
click at [1073, 15] on span "Mode" at bounding box center [1190, 17] width 24 height 12
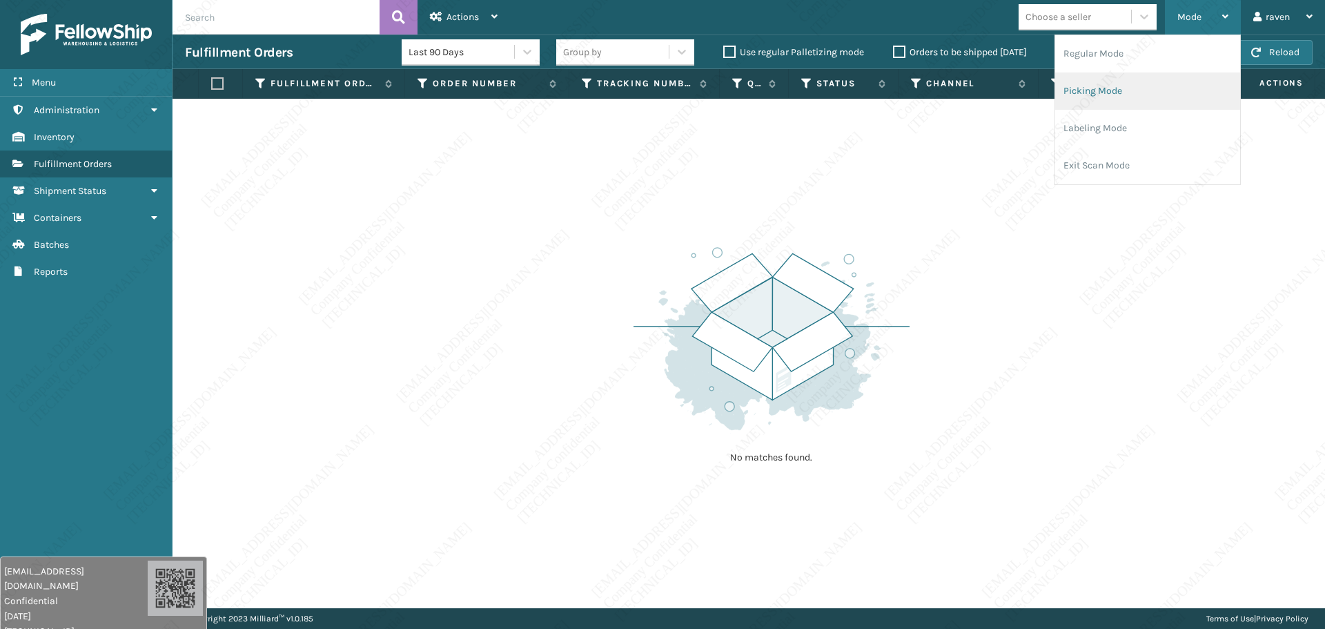
click at [1073, 81] on li "Picking Mode" at bounding box center [1147, 90] width 185 height 37
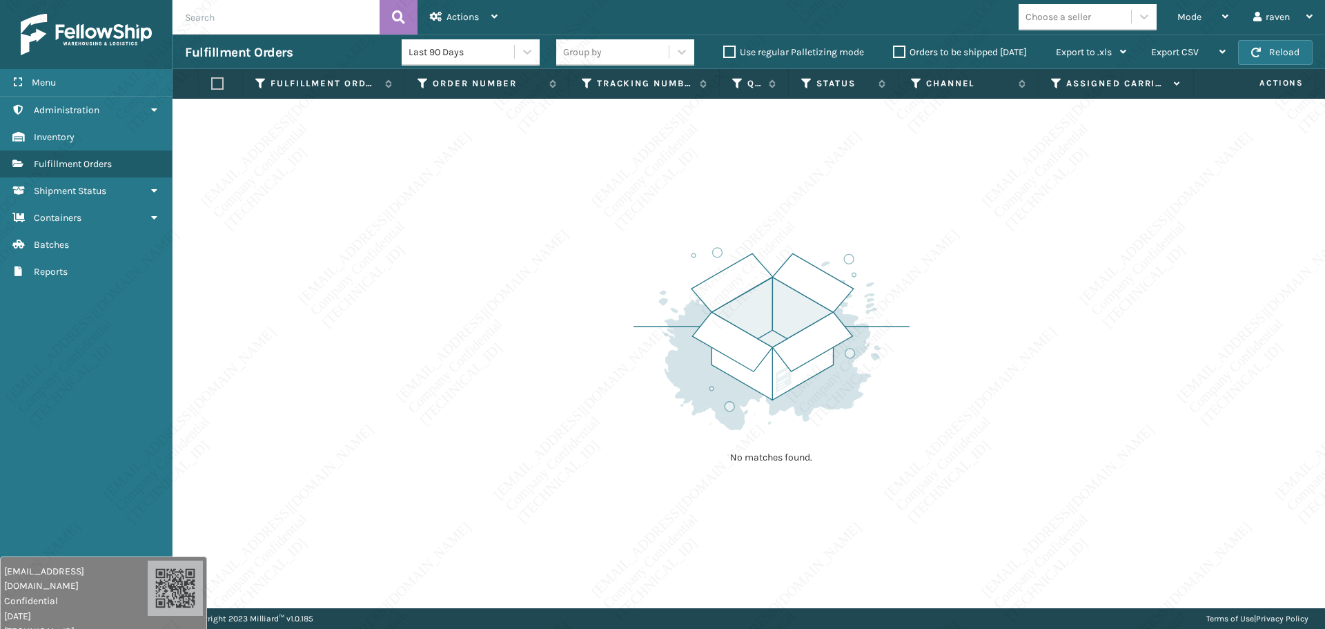
click at [718, 342] on img at bounding box center [772, 338] width 276 height 191
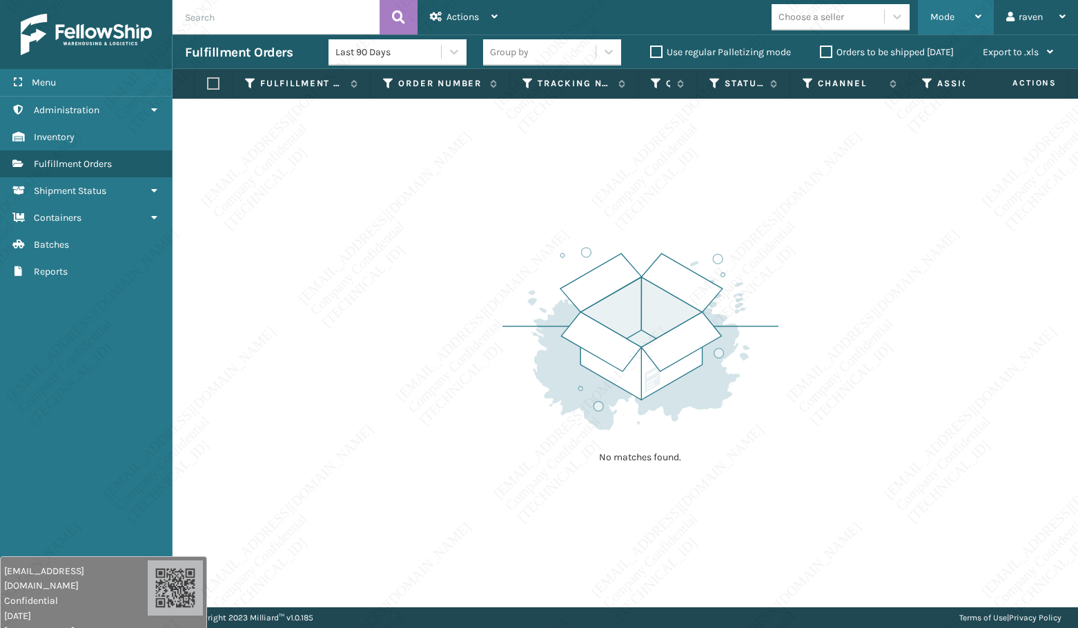
click at [956, 15] on div "Mode" at bounding box center [955, 17] width 51 height 35
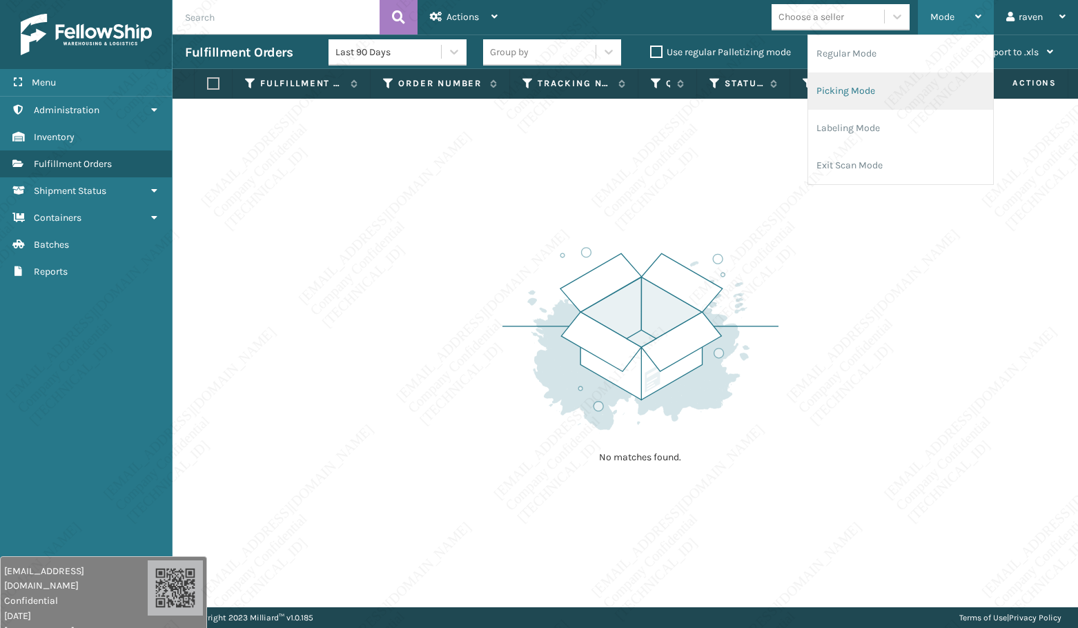
click at [890, 81] on li "Picking Mode" at bounding box center [900, 90] width 185 height 37
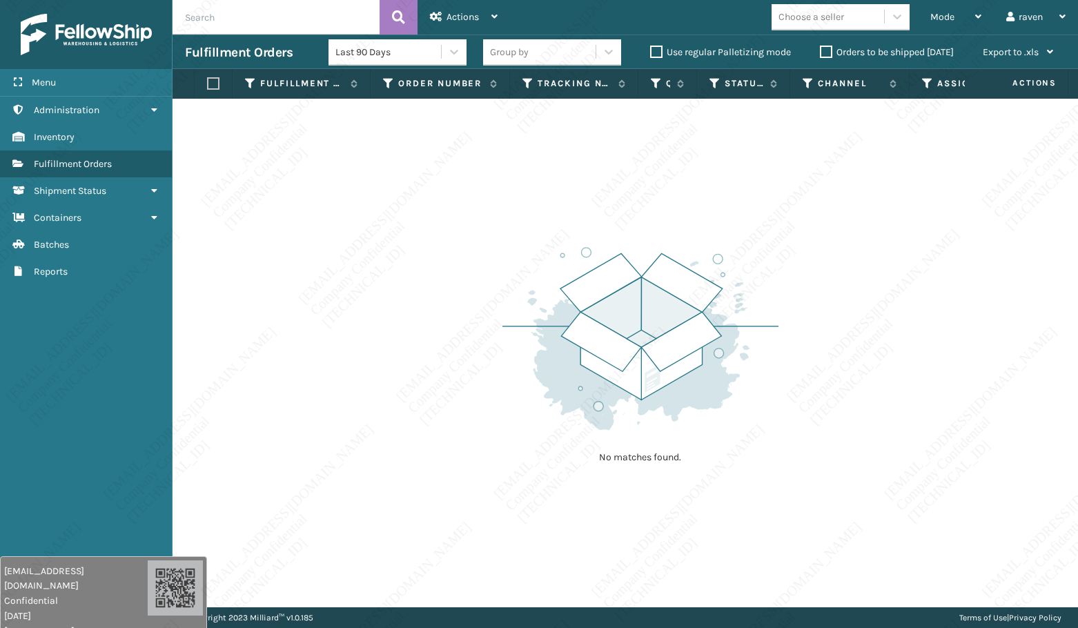
click at [816, 275] on div "No matches found." at bounding box center [626, 353] width 906 height 509
click at [940, 21] on span "Mode" at bounding box center [942, 17] width 24 height 12
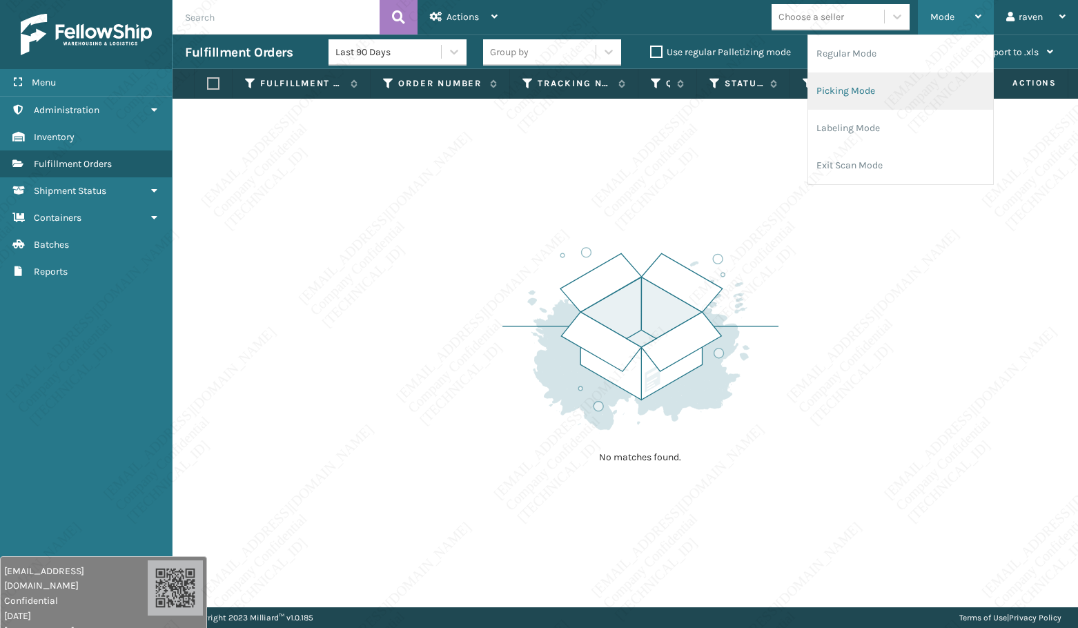
click at [906, 89] on li "Picking Mode" at bounding box center [900, 90] width 185 height 37
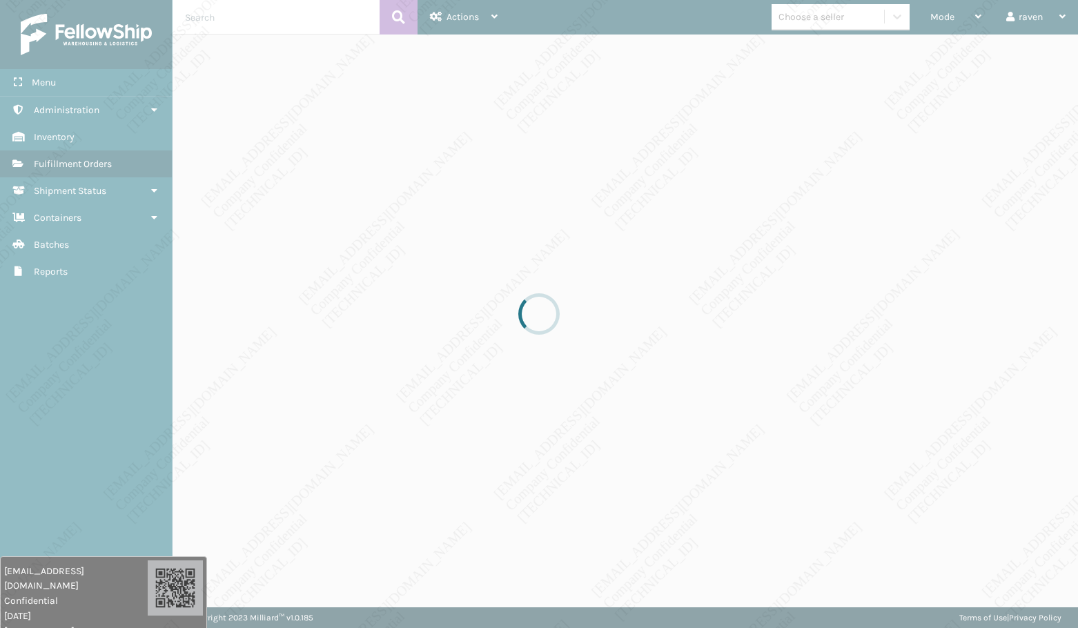
click at [812, 260] on div at bounding box center [539, 314] width 1078 height 628
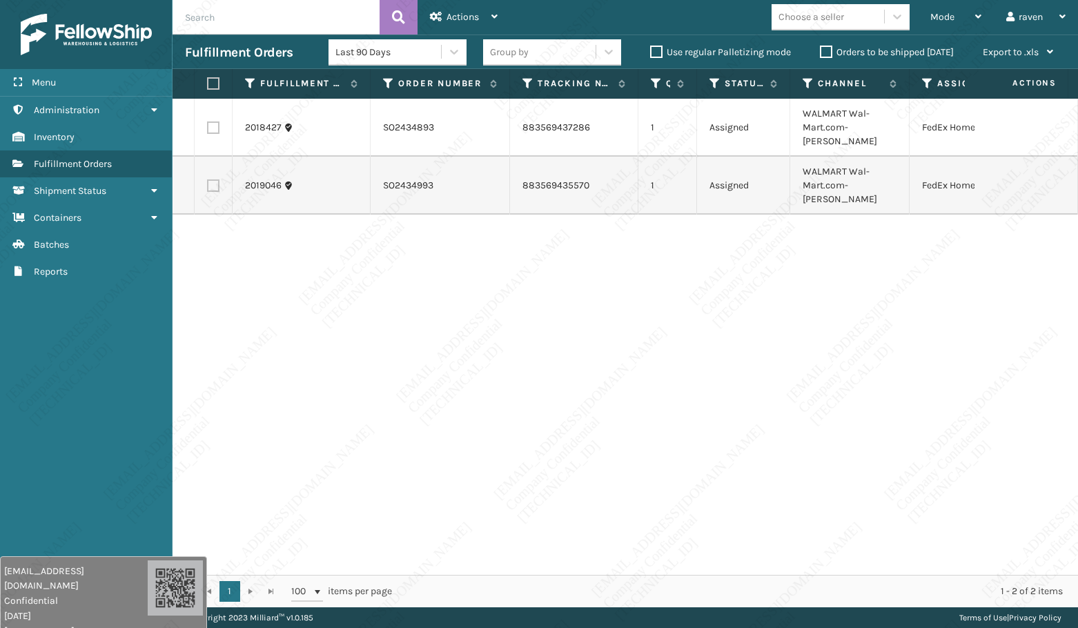
click at [206, 78] on th at bounding box center [214, 84] width 38 height 30
click at [215, 81] on label at bounding box center [211, 83] width 8 height 12
click at [208, 81] on input "checkbox" at bounding box center [207, 83] width 1 height 9
checkbox input "true"
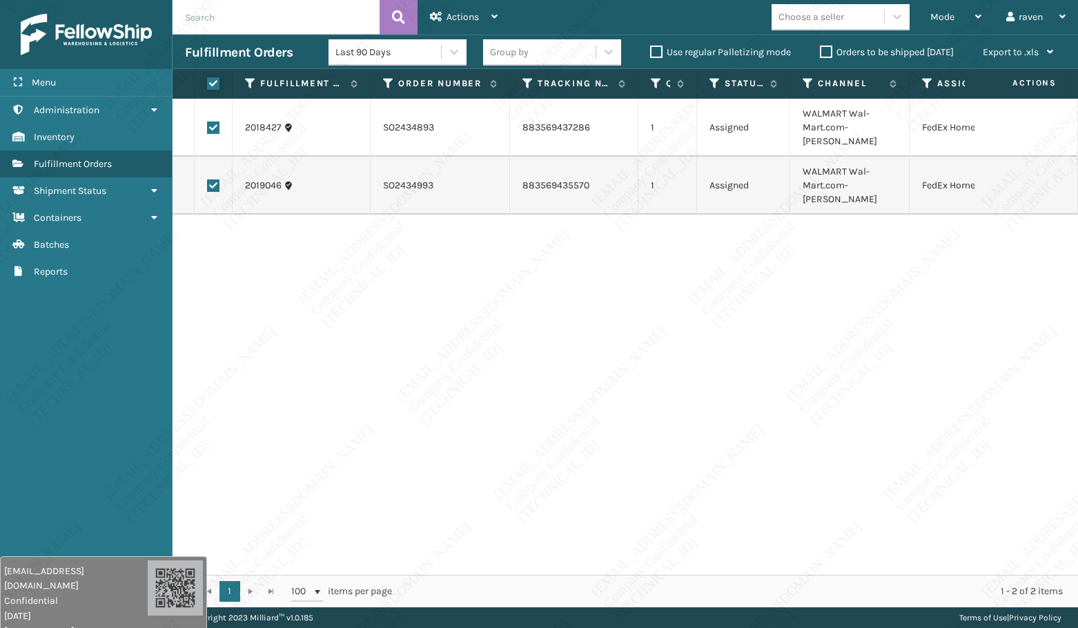
checkbox input "true"
click at [476, 13] on span "Actions" at bounding box center [463, 17] width 32 height 12
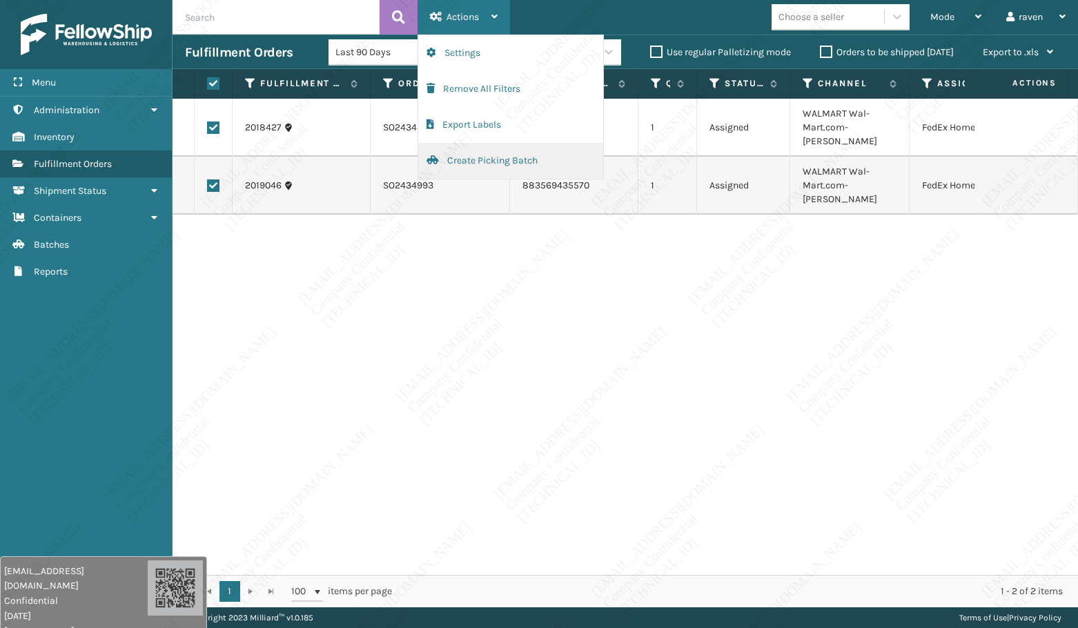
click at [464, 164] on button "Create Picking Batch" at bounding box center [510, 161] width 185 height 36
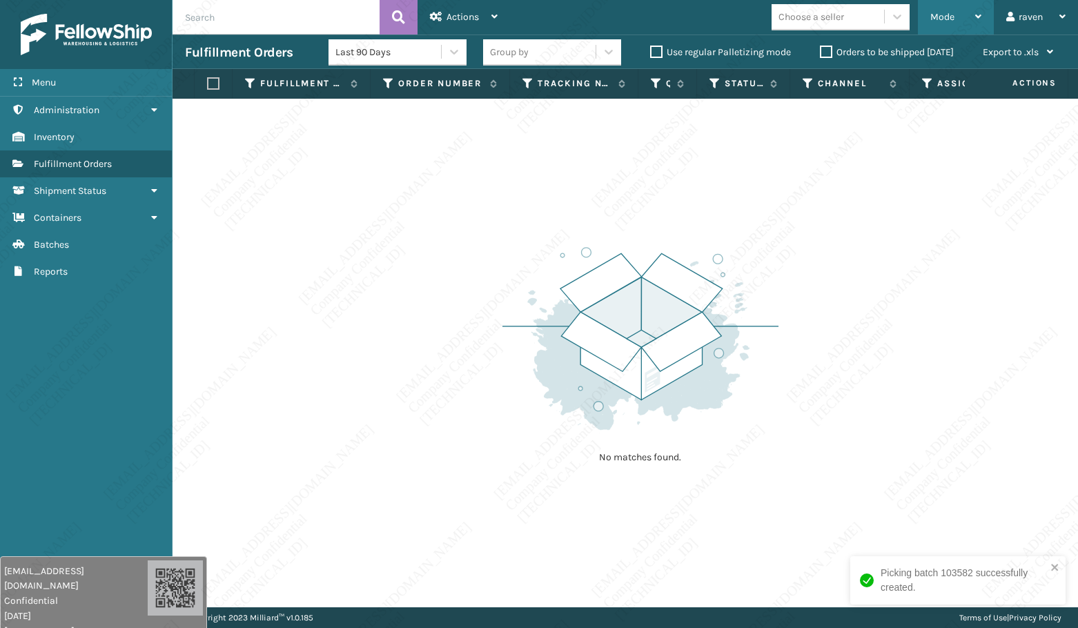
click at [950, 21] on span "Mode" at bounding box center [942, 17] width 24 height 12
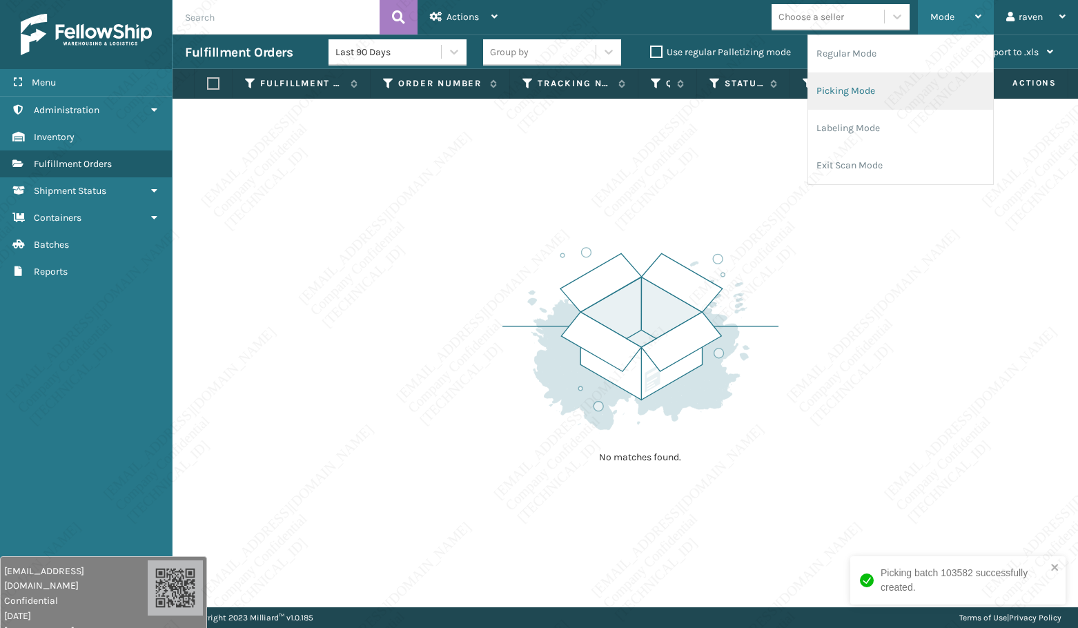
click at [890, 86] on li "Picking Mode" at bounding box center [900, 90] width 185 height 37
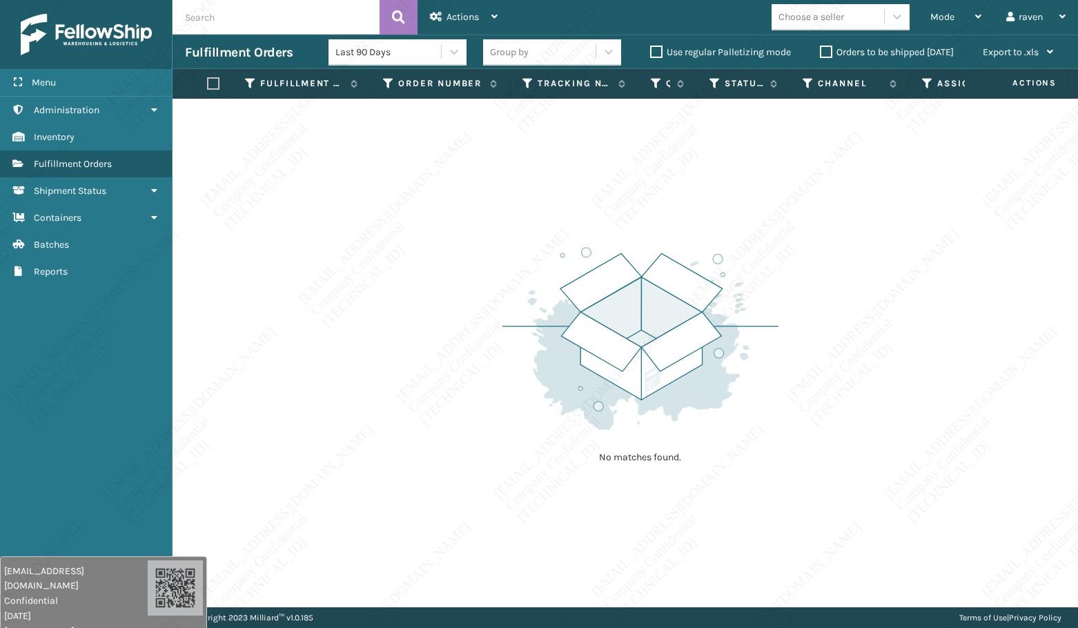
click at [1042, 571] on div "No matches found." at bounding box center [626, 353] width 906 height 509
click at [935, 23] on div "Mode" at bounding box center [955, 17] width 51 height 35
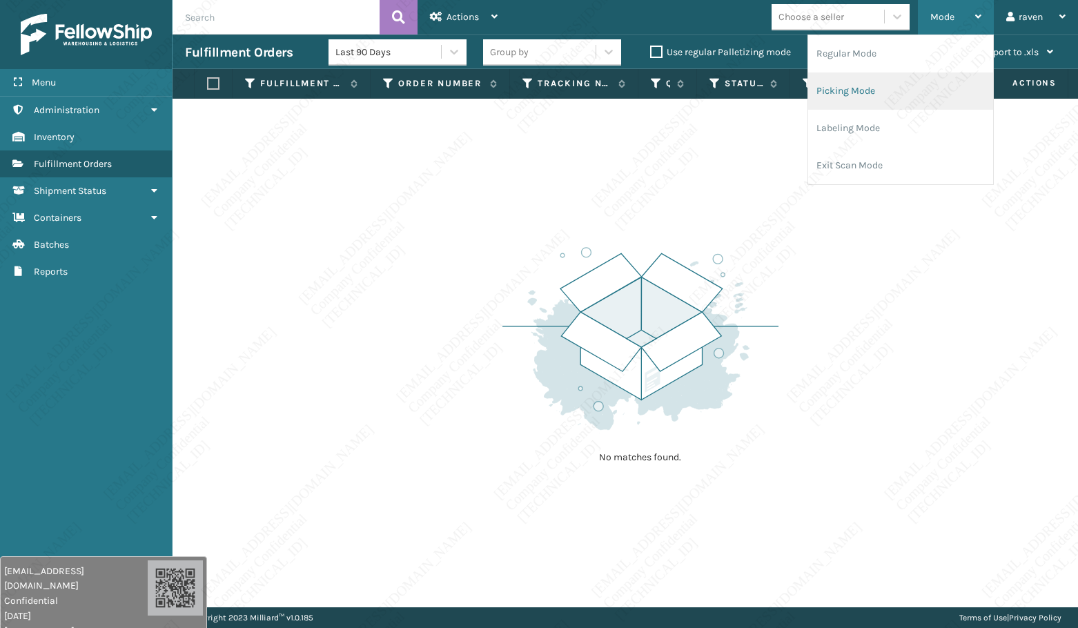
click at [872, 84] on li "Picking Mode" at bounding box center [900, 90] width 185 height 37
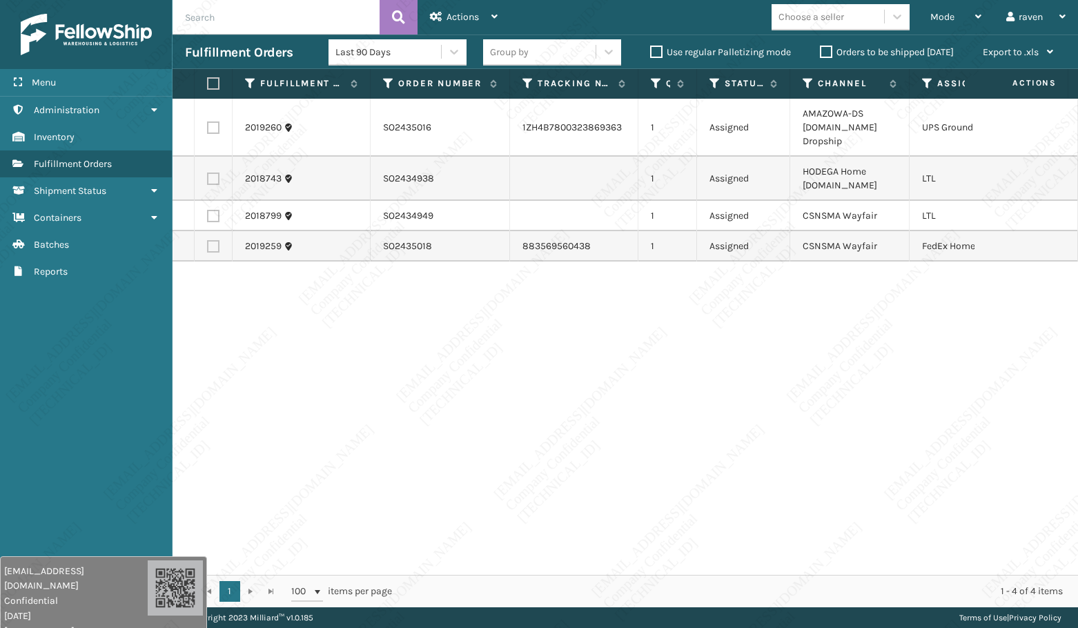
click at [208, 126] on label at bounding box center [213, 127] width 12 height 12
click at [208, 126] on input "checkbox" at bounding box center [207, 125] width 1 height 9
checkbox input "true"
click at [450, 14] on span "Actions" at bounding box center [463, 17] width 32 height 12
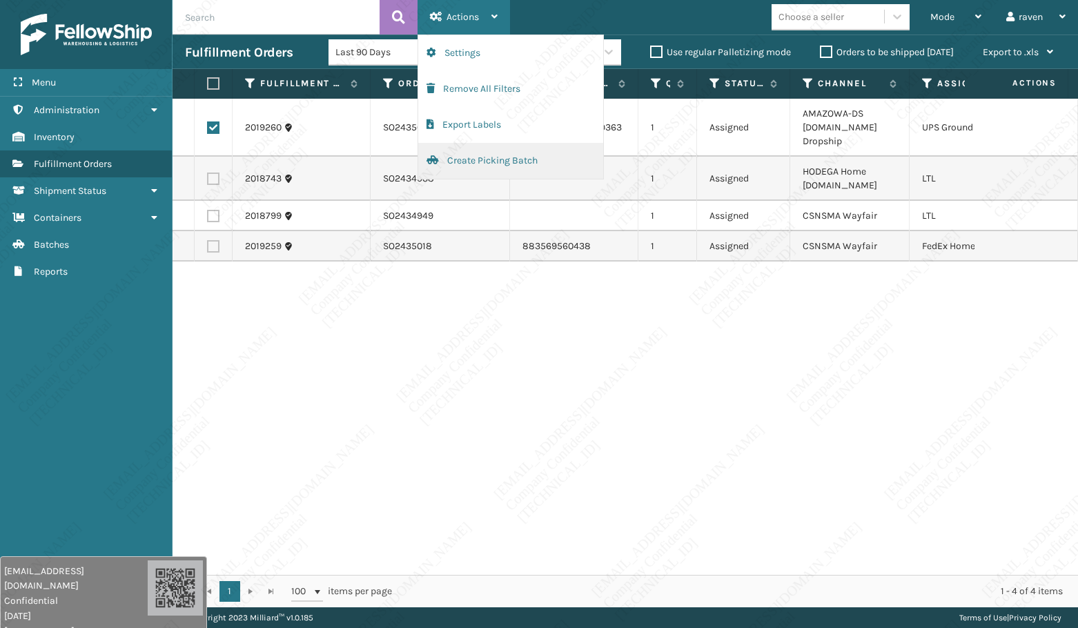
click at [443, 156] on button "Create Picking Batch" at bounding box center [510, 161] width 185 height 36
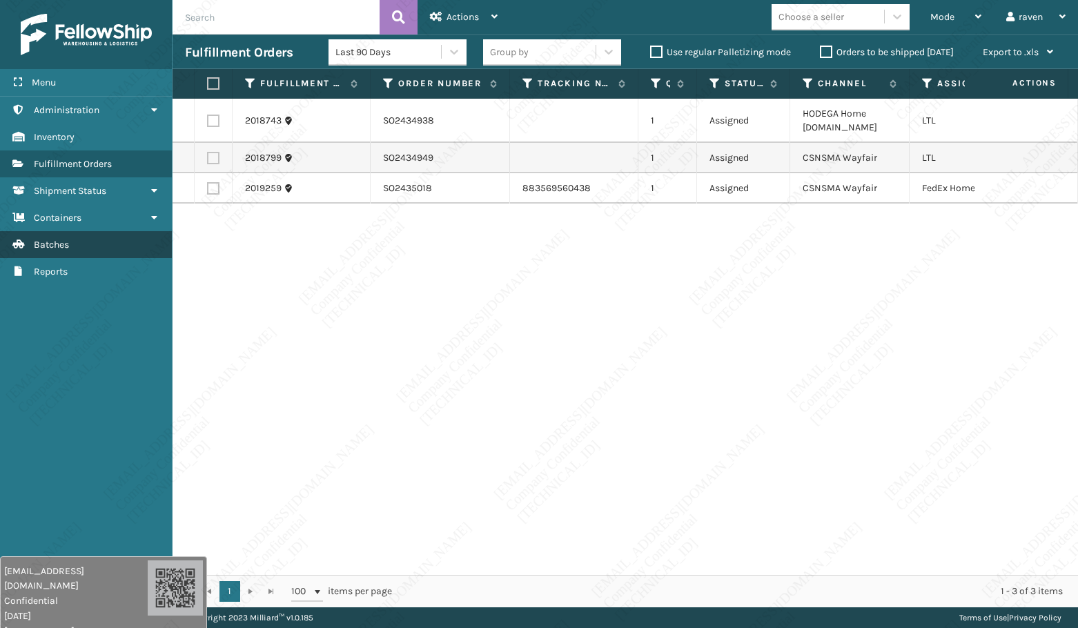
click at [90, 248] on link "Fulfillment Orders Batches" at bounding box center [86, 244] width 172 height 27
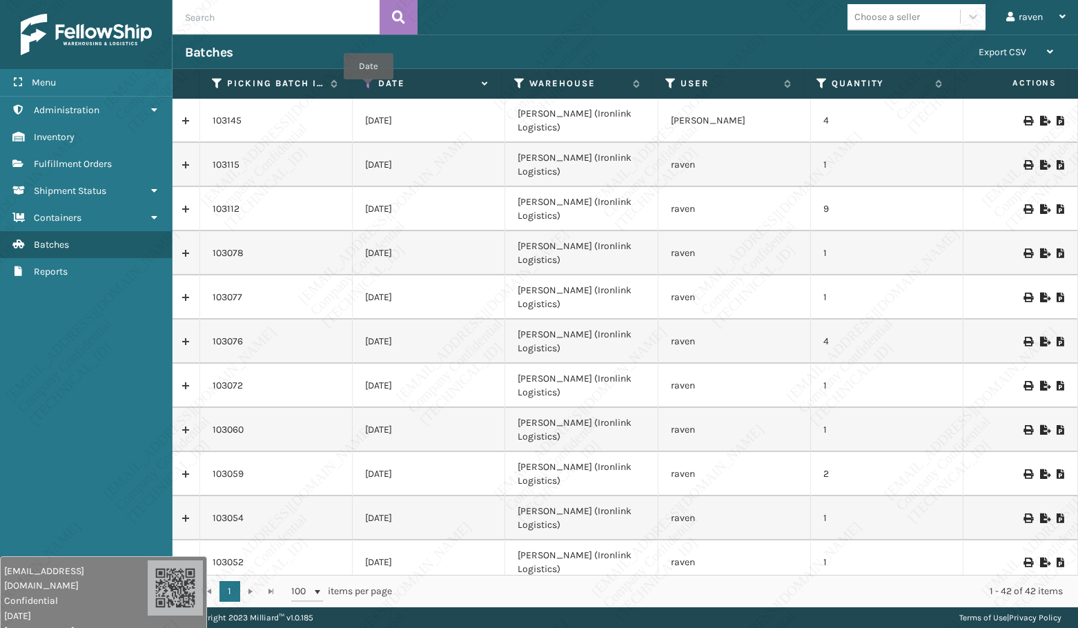
click at [369, 82] on icon at bounding box center [368, 83] width 11 height 12
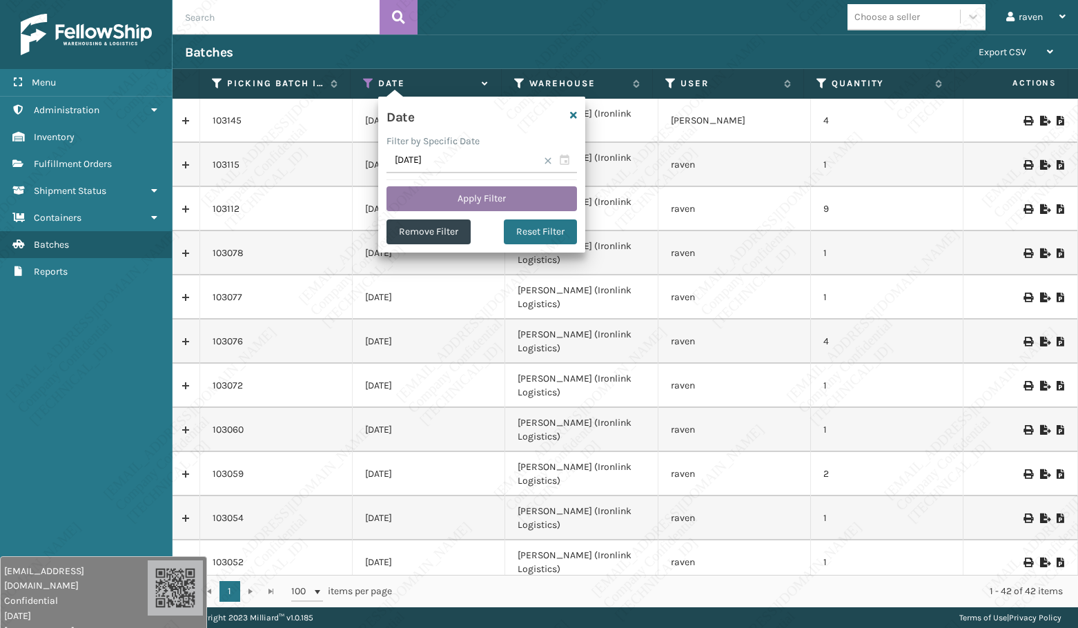
click at [533, 195] on button "Apply Filter" at bounding box center [482, 198] width 191 height 25
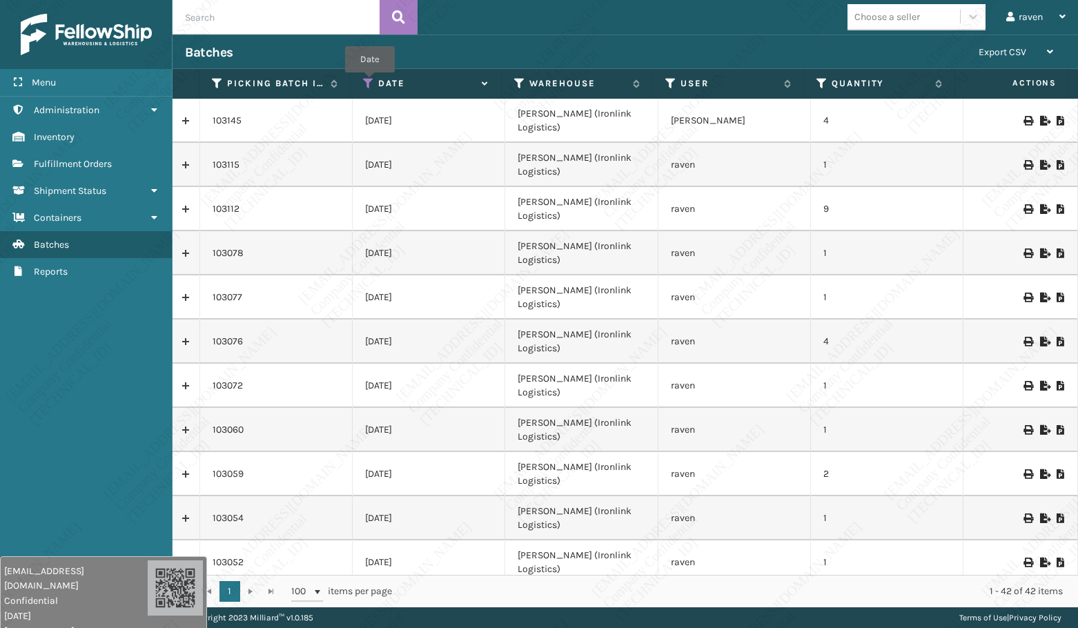
click at [370, 82] on icon at bounding box center [368, 83] width 11 height 12
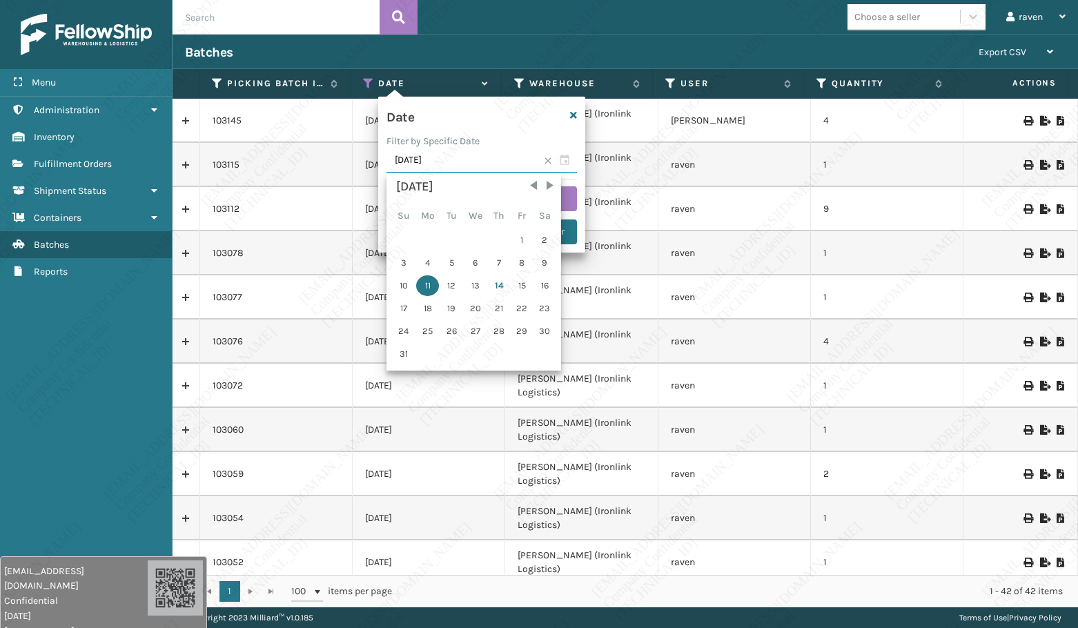
click at [570, 162] on input "[DATE]" at bounding box center [482, 160] width 191 height 25
click at [497, 287] on div "14" at bounding box center [499, 285] width 21 height 21
type input "[DATE]"
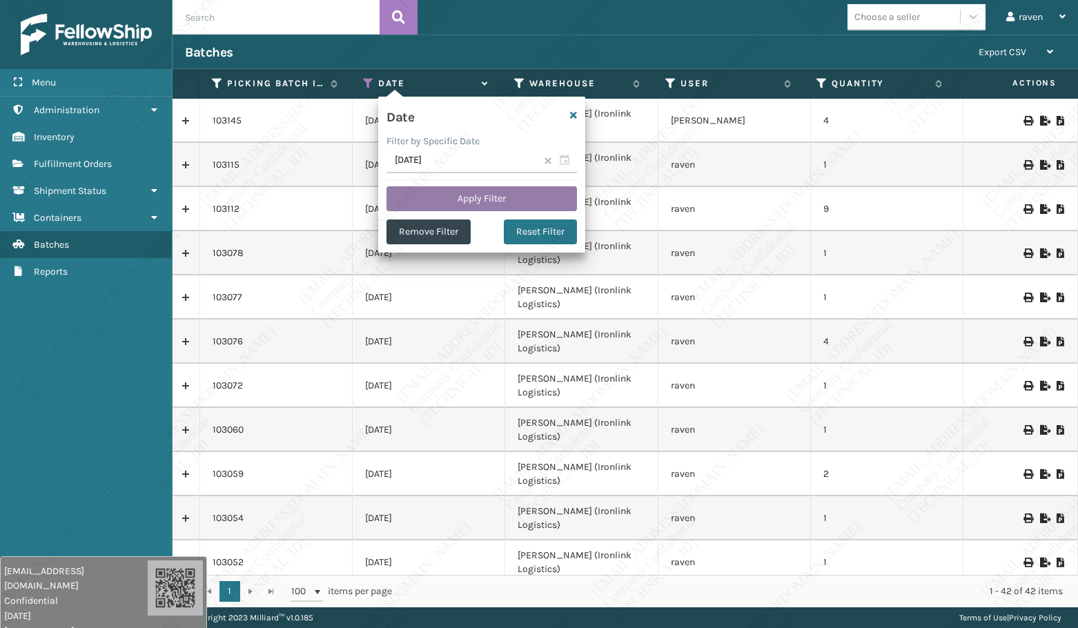
click at [511, 203] on button "Apply Filter" at bounding box center [482, 198] width 191 height 25
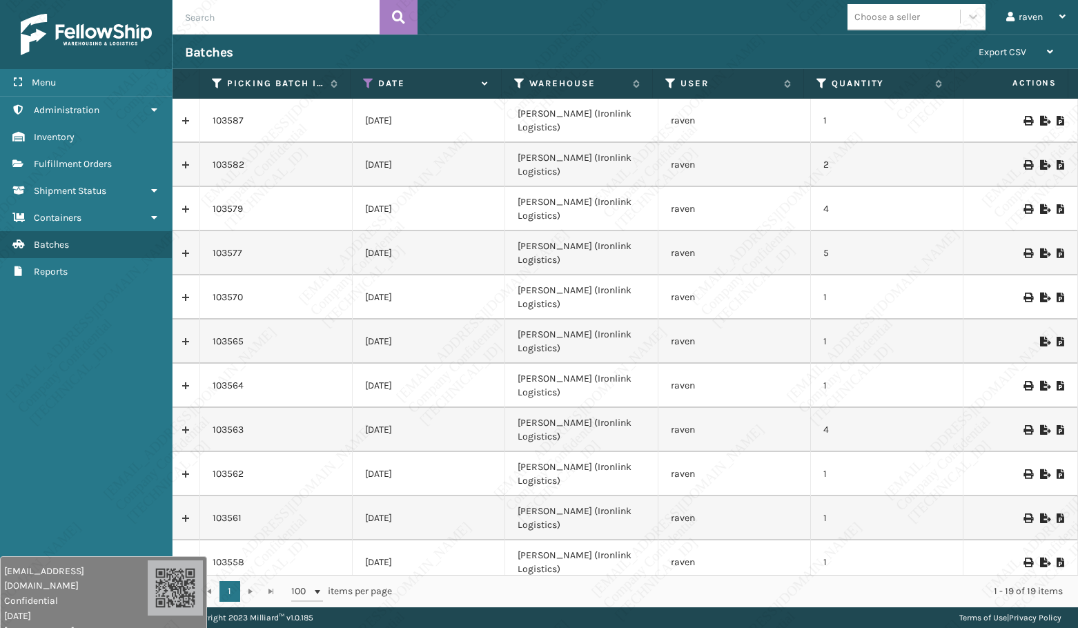
click at [1040, 116] on icon at bounding box center [1044, 121] width 8 height 10
click at [52, 166] on span "Fulfillment Orders" at bounding box center [73, 164] width 78 height 12
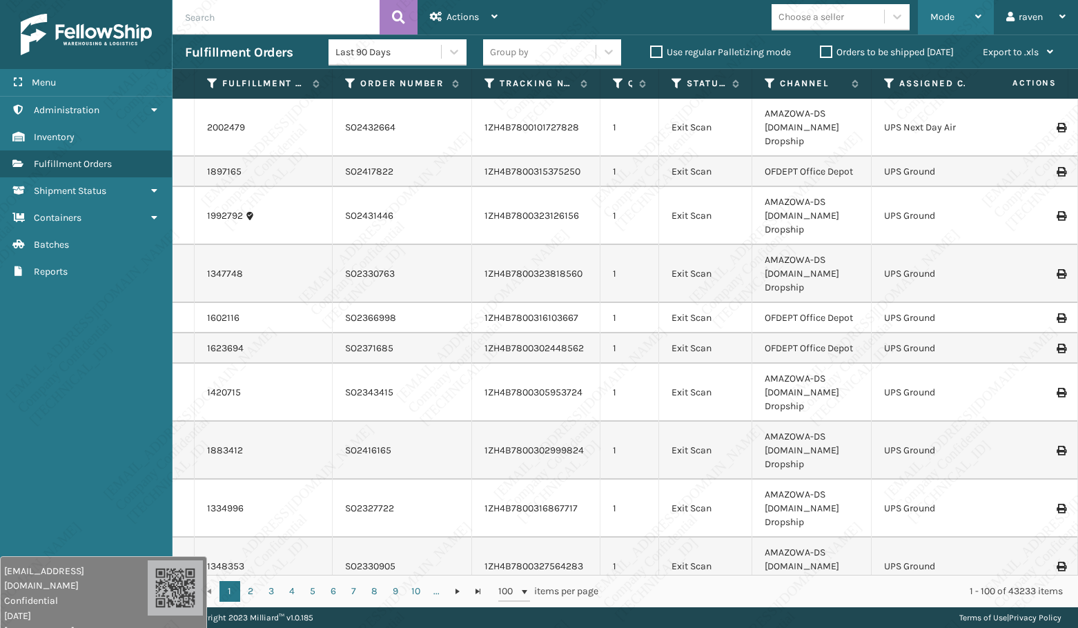
drag, startPoint x: 957, startPoint y: 12, endPoint x: 944, endPoint y: 27, distance: 19.1
click at [957, 12] on div "Mode" at bounding box center [955, 17] width 51 height 35
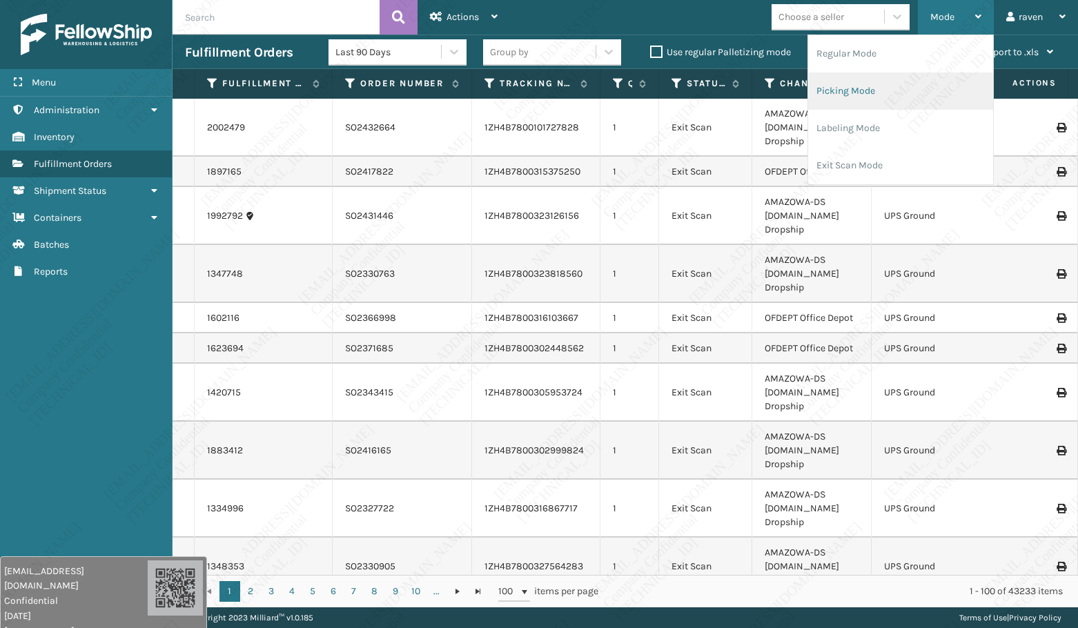
click at [861, 90] on li "Picking Mode" at bounding box center [900, 90] width 185 height 37
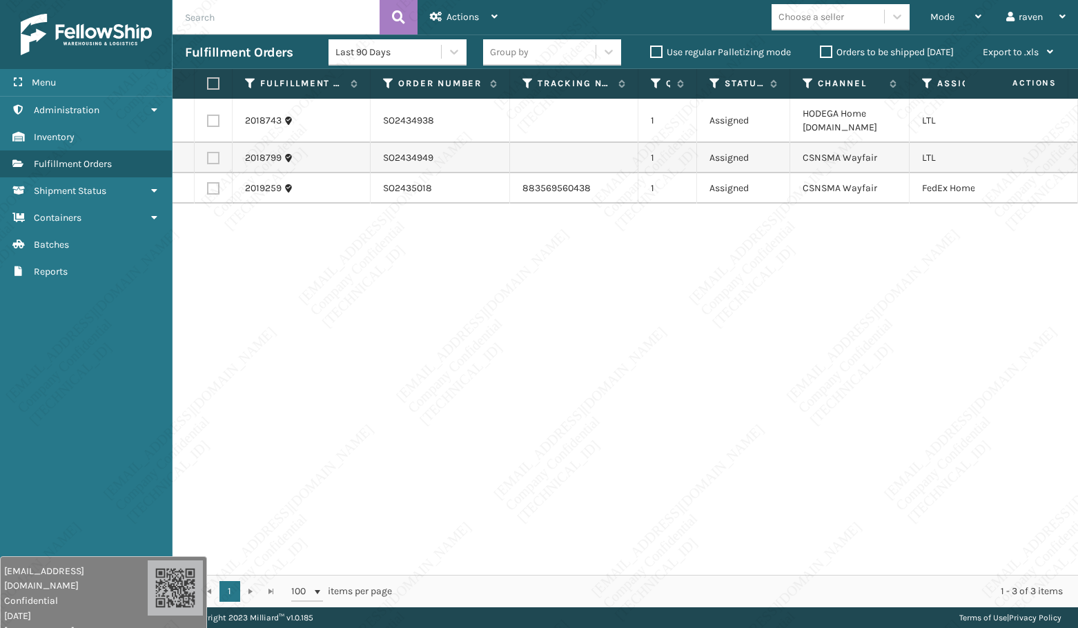
click at [208, 191] on label at bounding box center [213, 188] width 12 height 12
click at [208, 191] on input "checkbox" at bounding box center [207, 186] width 1 height 9
checkbox input "true"
drag, startPoint x: 560, startPoint y: 563, endPoint x: 647, endPoint y: 569, distance: 87.2
click at [645, 570] on div "2018743 SO2434938 1 Assigned HODEGA Home [DOMAIN_NAME] LTL 2018799 SO2434949 1 …" at bounding box center [626, 337] width 906 height 476
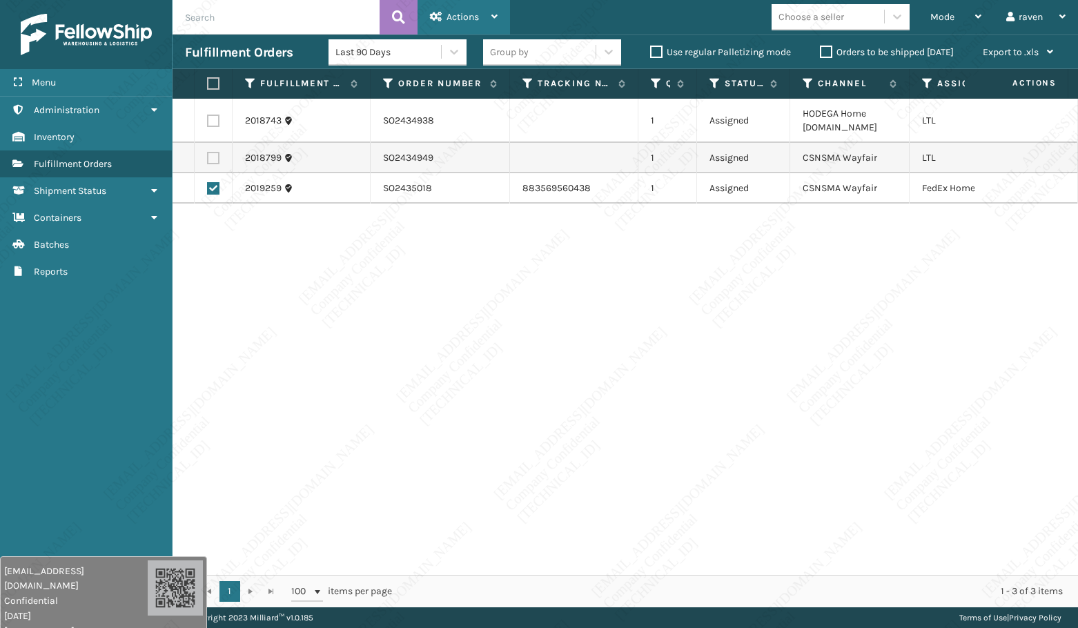
click at [470, 19] on span "Actions" at bounding box center [463, 17] width 32 height 12
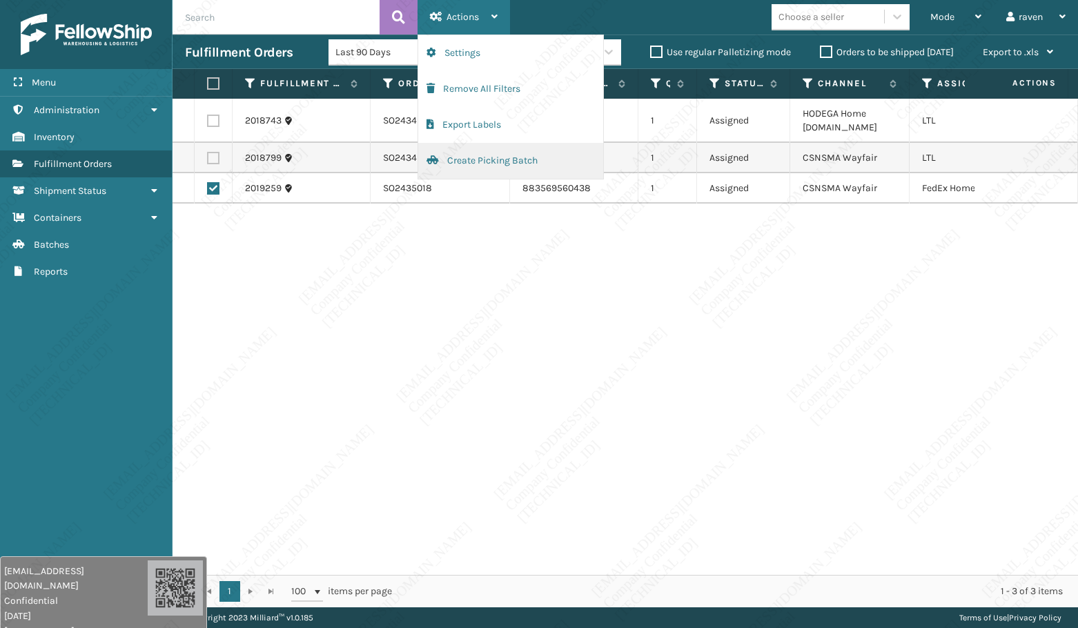
click at [465, 150] on button "Create Picking Batch" at bounding box center [510, 161] width 185 height 36
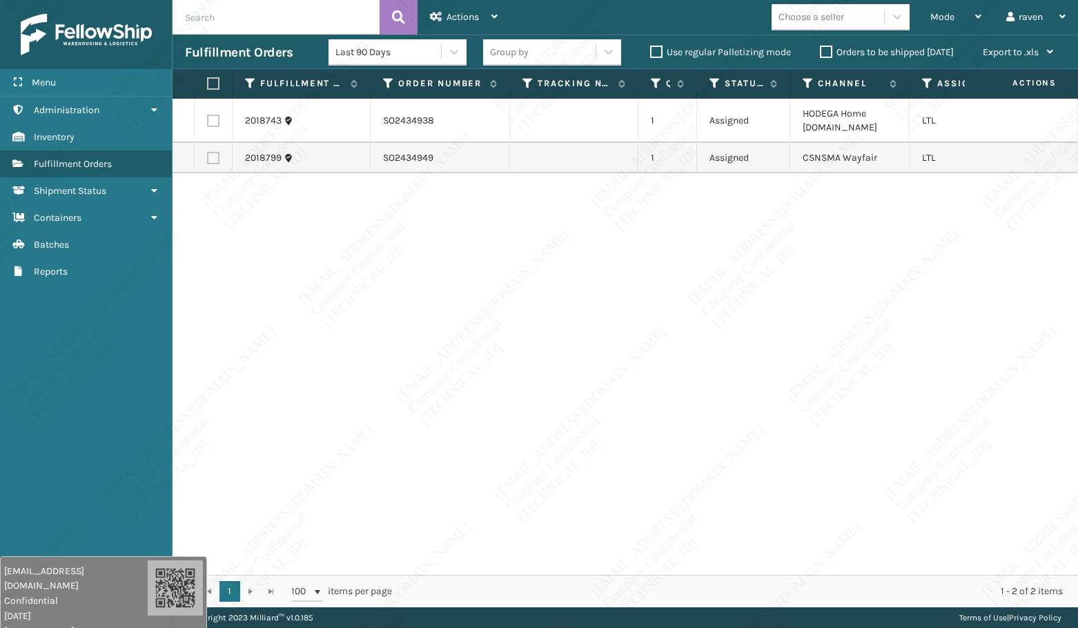
click at [890, 418] on div "2018743 SO2434938 1 Assigned HODEGA Home [DOMAIN_NAME] LTL 2018799 SO2434949 1 …" at bounding box center [626, 337] width 906 height 476
drag, startPoint x: 466, startPoint y: 321, endPoint x: 467, endPoint y: 309, distance: 11.8
click at [466, 320] on div "2018743 SO2434938 1 Assigned HODEGA Home [DOMAIN_NAME] LTL 2018799 SO2434949 1 …" at bounding box center [626, 337] width 906 height 476
drag, startPoint x: 451, startPoint y: 128, endPoint x: 386, endPoint y: 128, distance: 64.9
click at [386, 128] on td "SO2434938" at bounding box center [440, 121] width 139 height 44
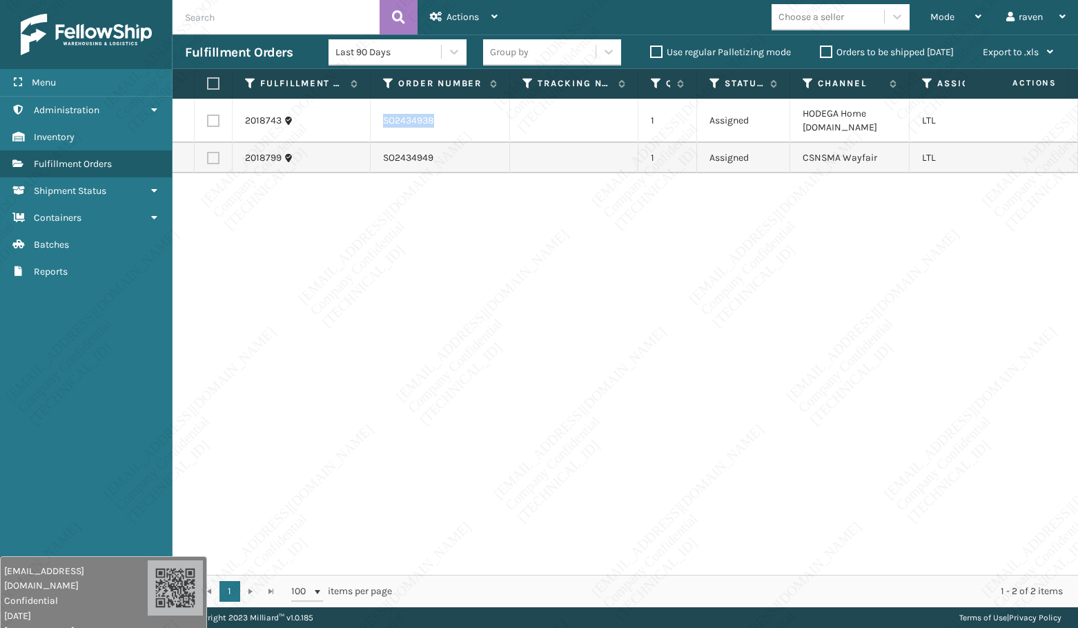
copy td "SO2434938"
click at [375, 378] on div "2018743 SO2434938 1 Assigned HODEGA Home [DOMAIN_NAME] LTL 2018799 SO2434949 1 …" at bounding box center [626, 337] width 906 height 476
click at [208, 117] on label at bounding box center [213, 121] width 12 height 12
click at [208, 117] on input "checkbox" at bounding box center [207, 119] width 1 height 9
checkbox input "true"
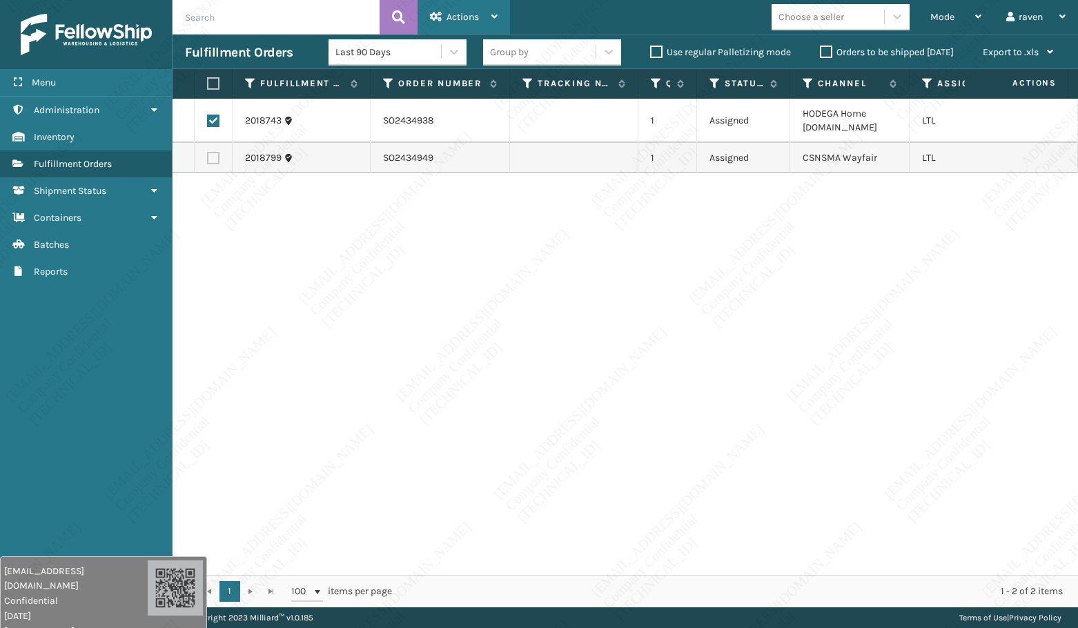
click at [487, 14] on div "Actions" at bounding box center [464, 17] width 68 height 35
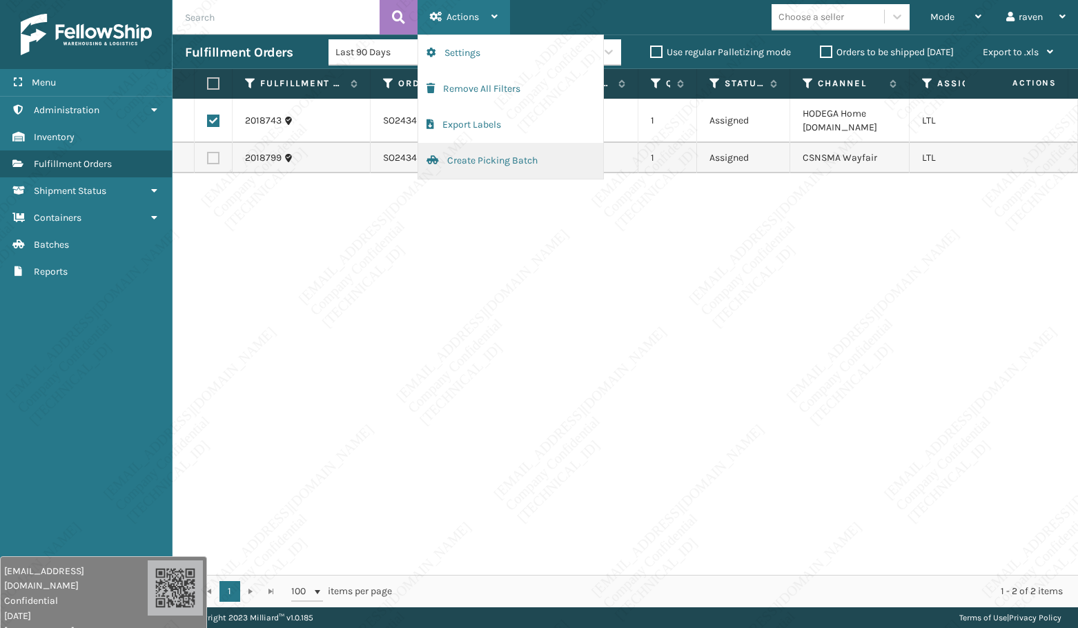
click at [481, 161] on button "Create Picking Batch" at bounding box center [510, 161] width 185 height 36
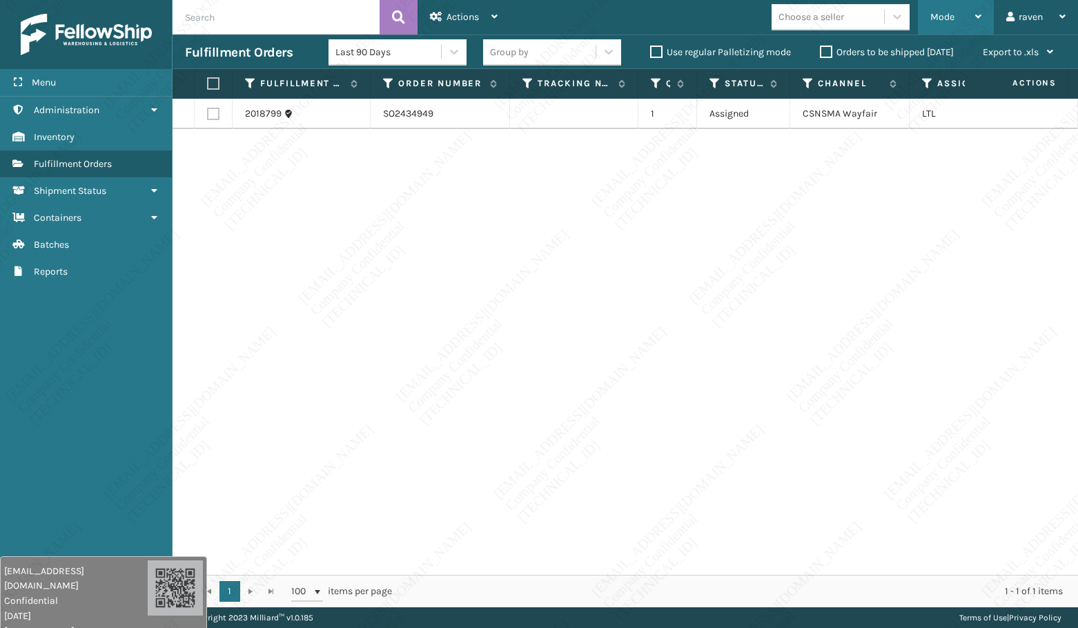
click at [948, 14] on span "Mode" at bounding box center [942, 17] width 24 height 12
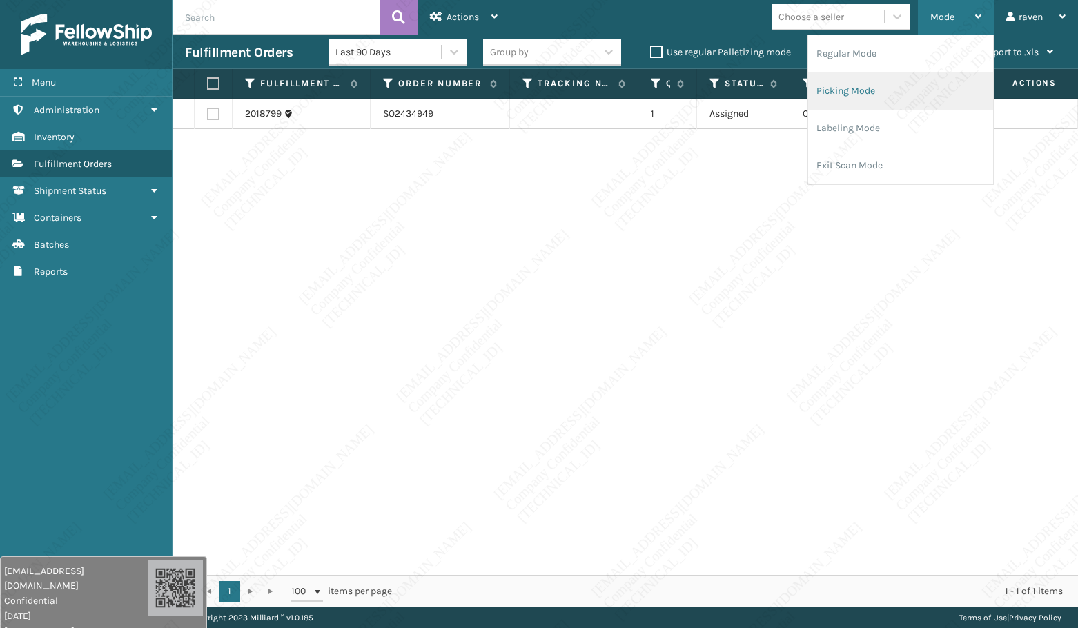
click at [884, 92] on li "Picking Mode" at bounding box center [900, 90] width 185 height 37
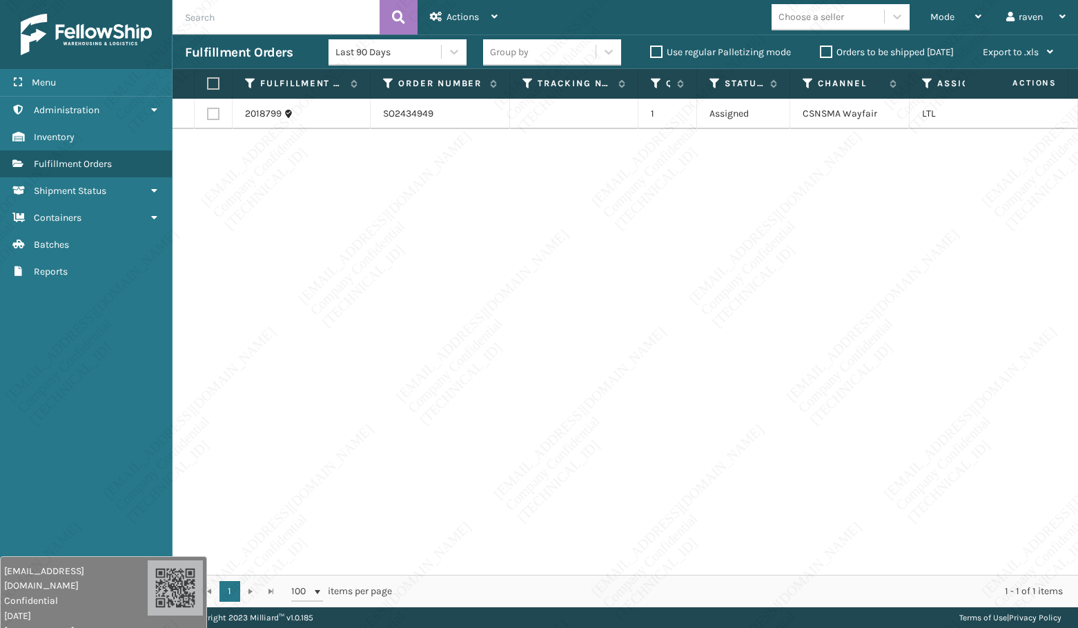
click at [364, 143] on div "2018799 SO2434949 1 Assigned CSNSMA Wayfair LTL" at bounding box center [626, 337] width 906 height 476
click at [215, 84] on label at bounding box center [211, 83] width 8 height 12
click at [208, 84] on input "checkbox" at bounding box center [207, 83] width 1 height 9
checkbox input "true"
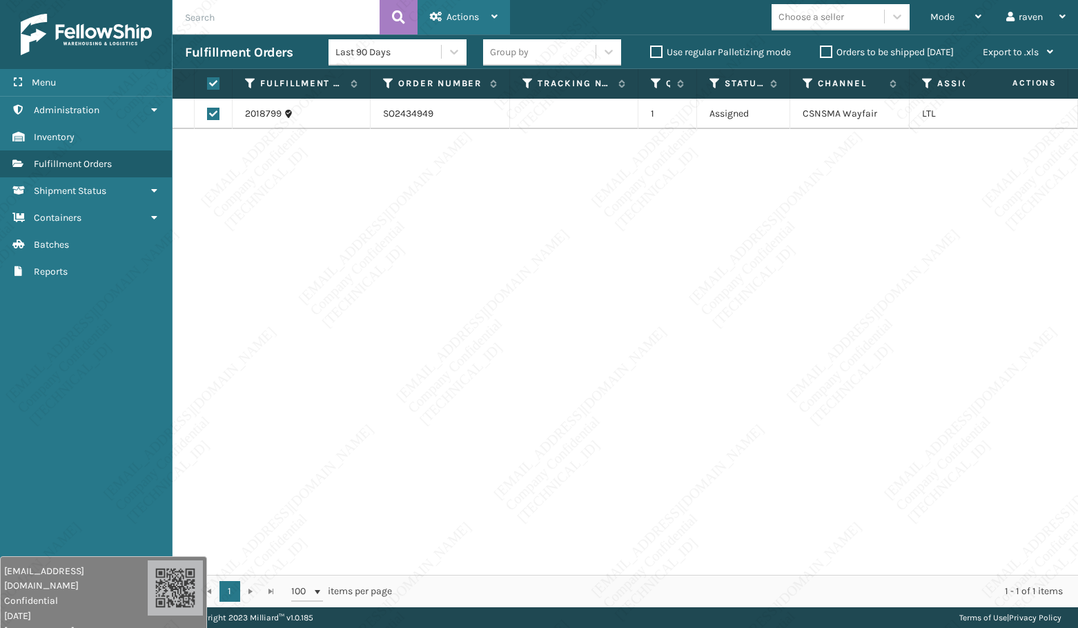
click at [459, 8] on div "Actions" at bounding box center [464, 17] width 68 height 35
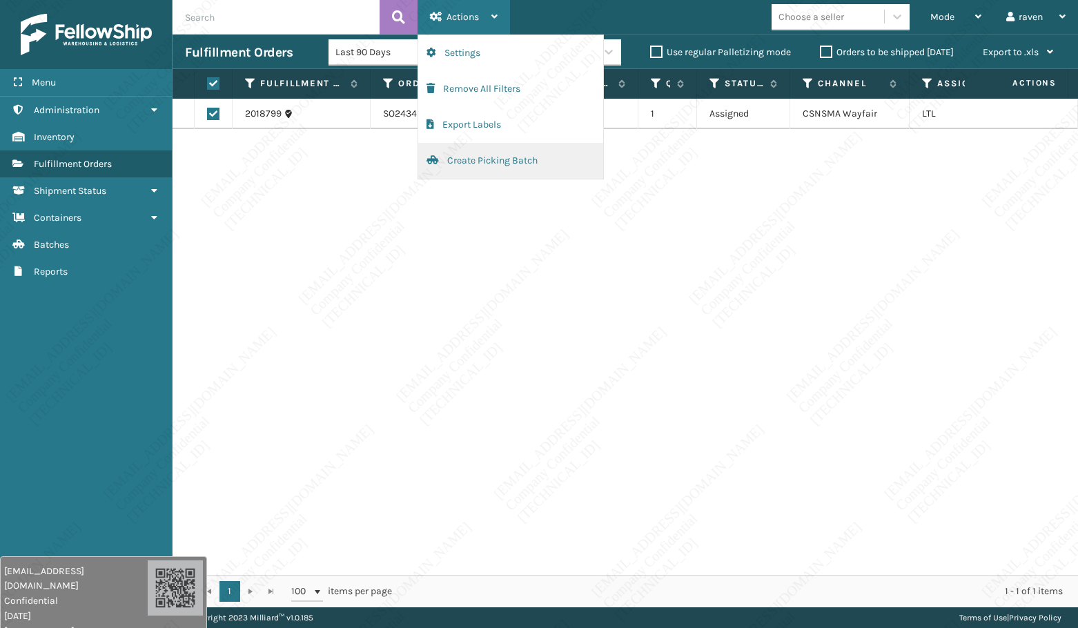
click at [498, 157] on button "Create Picking Batch" at bounding box center [510, 161] width 185 height 36
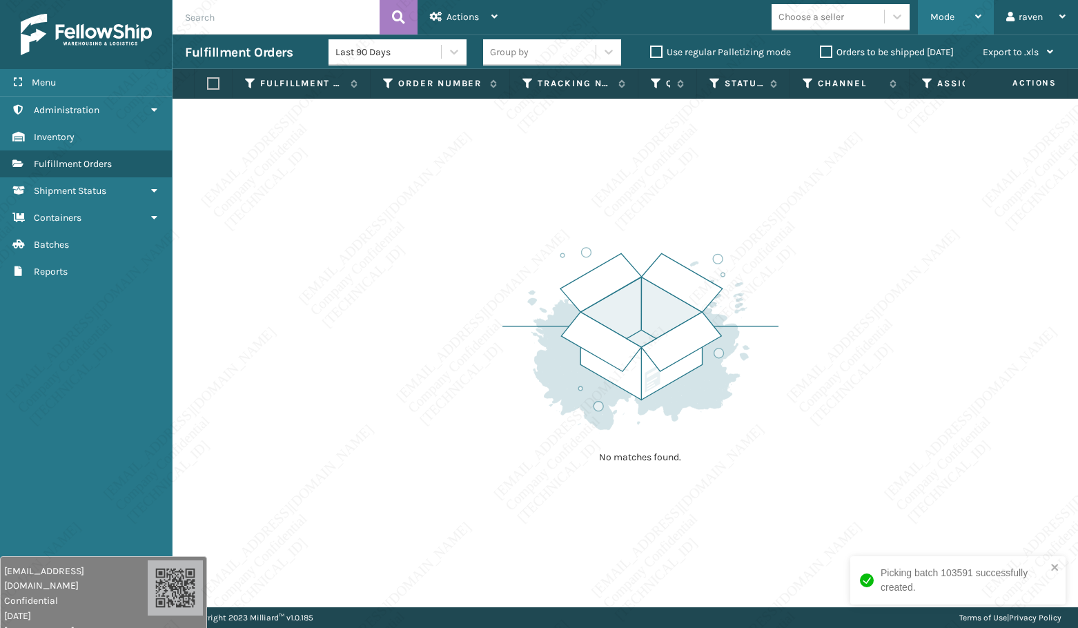
click at [950, 23] on div "Mode" at bounding box center [955, 17] width 51 height 35
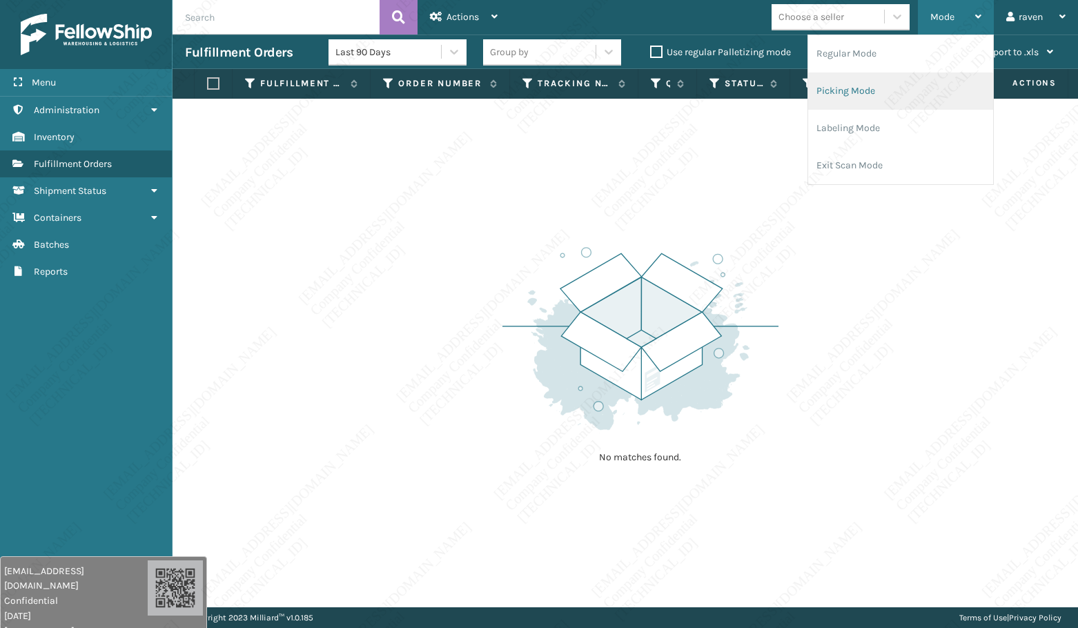
click at [899, 88] on li "Picking Mode" at bounding box center [900, 90] width 185 height 37
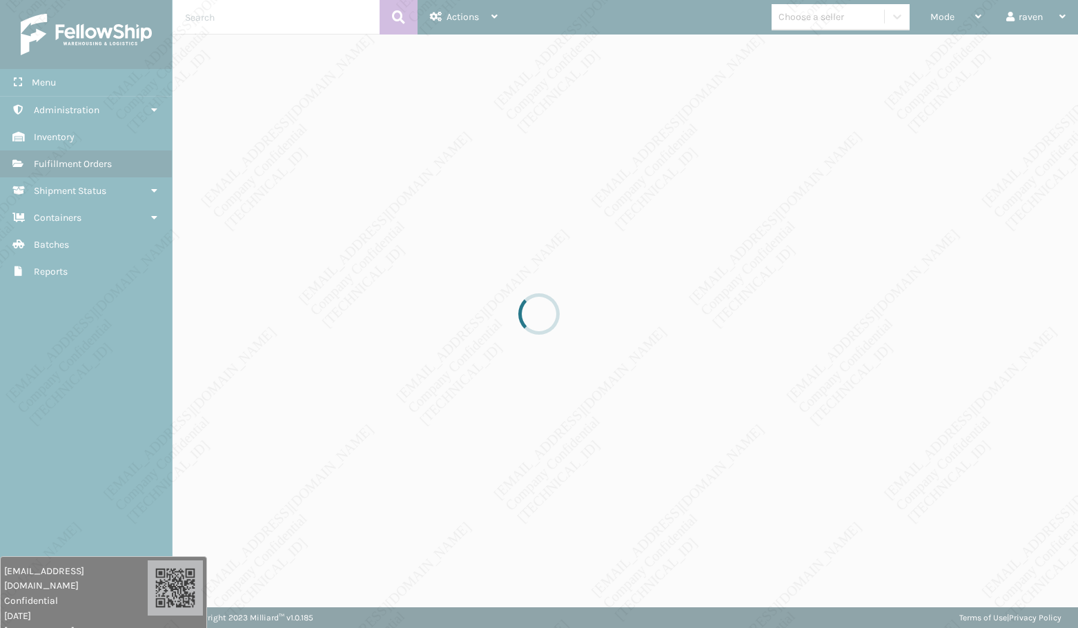
click at [792, 217] on div at bounding box center [539, 314] width 1078 height 628
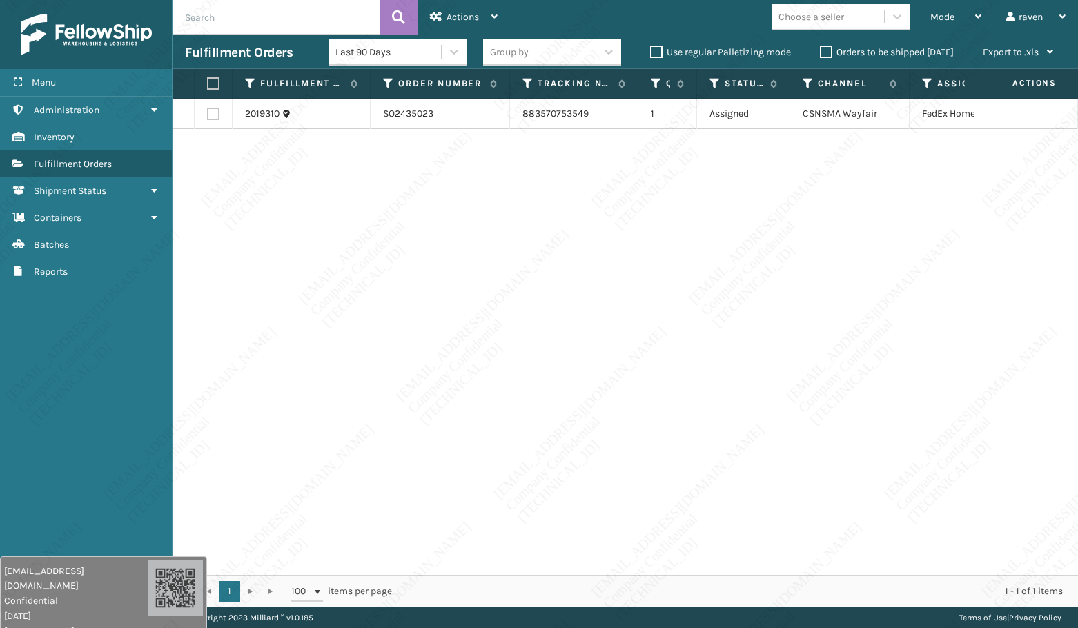
drag, startPoint x: 795, startPoint y: 211, endPoint x: 859, endPoint y: 186, distance: 68.8
click at [799, 210] on div "2019310 SO2435023 883570753549 1 Assigned CSNSMA Wayfair FedEx Home Delivery" at bounding box center [626, 337] width 906 height 476
click at [213, 85] on label at bounding box center [211, 83] width 8 height 12
click at [208, 85] on input "checkbox" at bounding box center [207, 83] width 1 height 9
checkbox input "true"
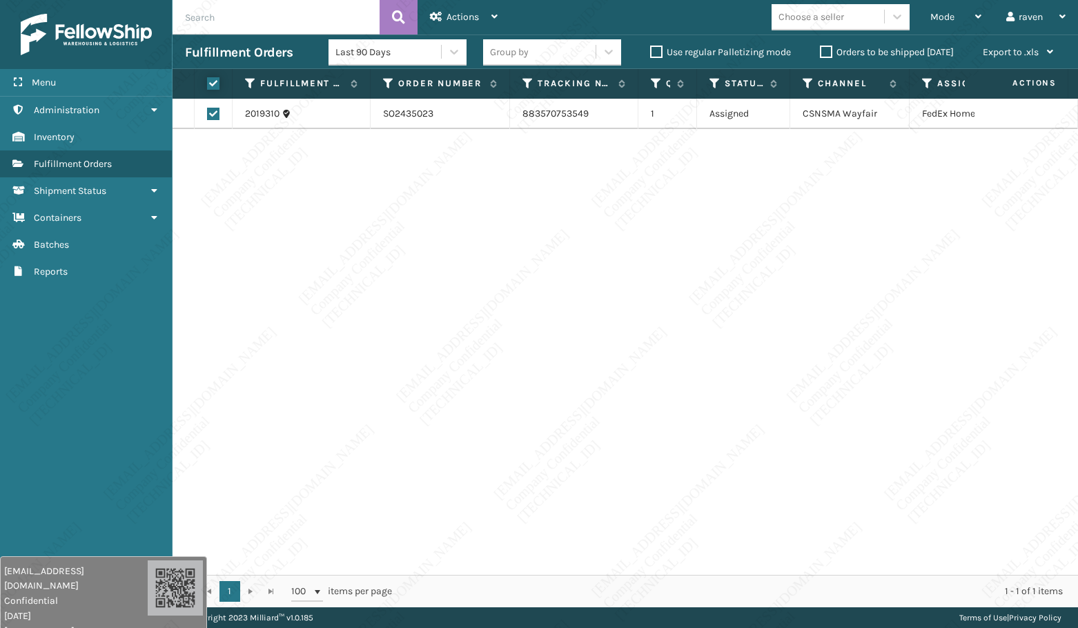
checkbox input "true"
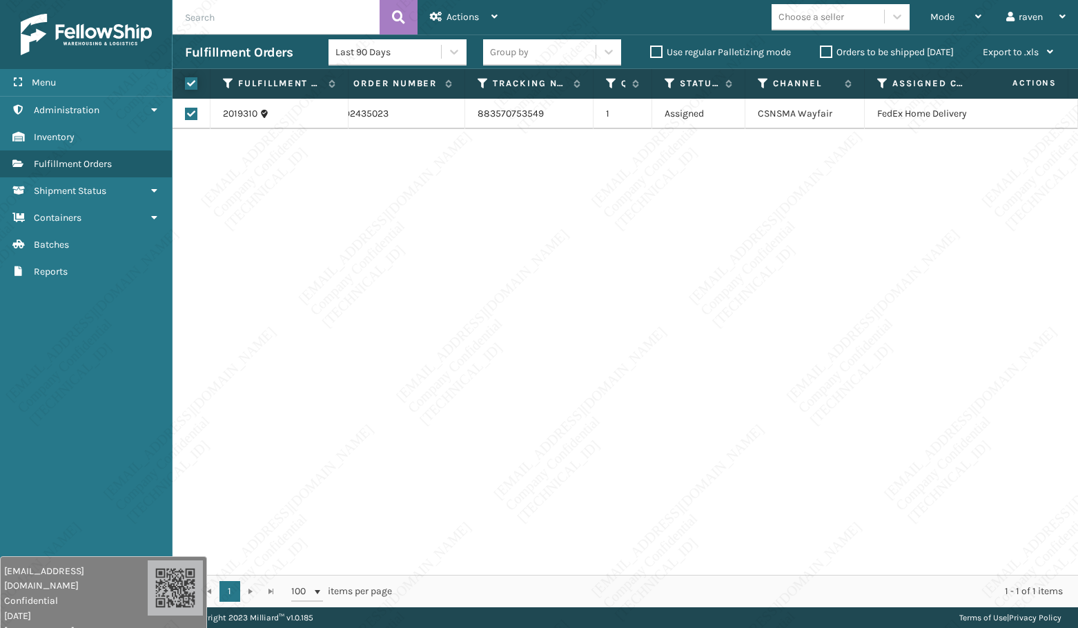
scroll to position [0, 67]
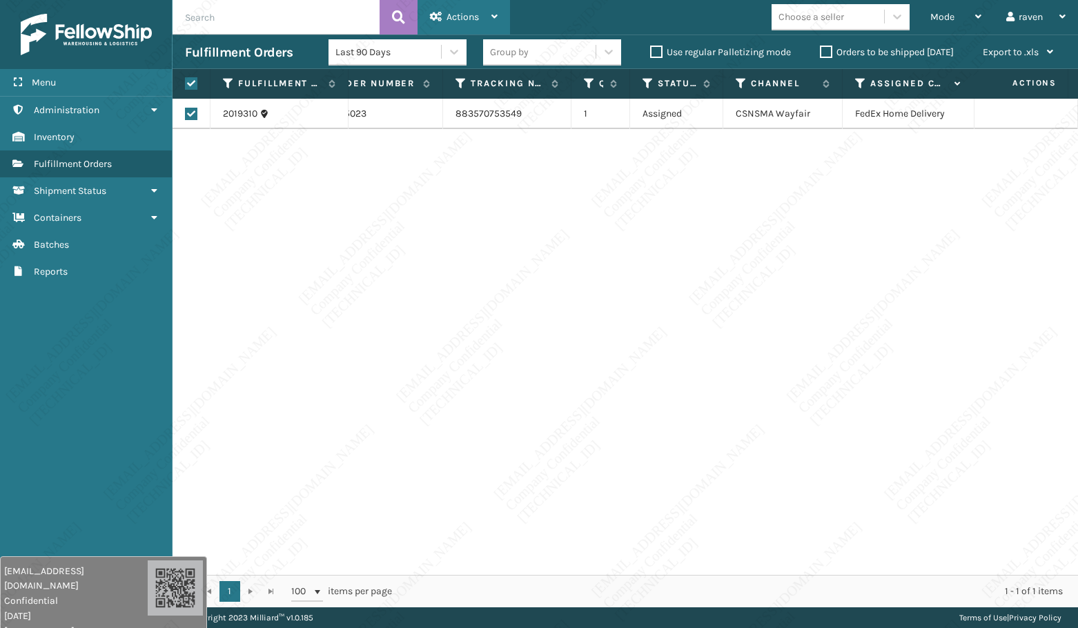
click at [460, 12] on span "Actions" at bounding box center [463, 17] width 32 height 12
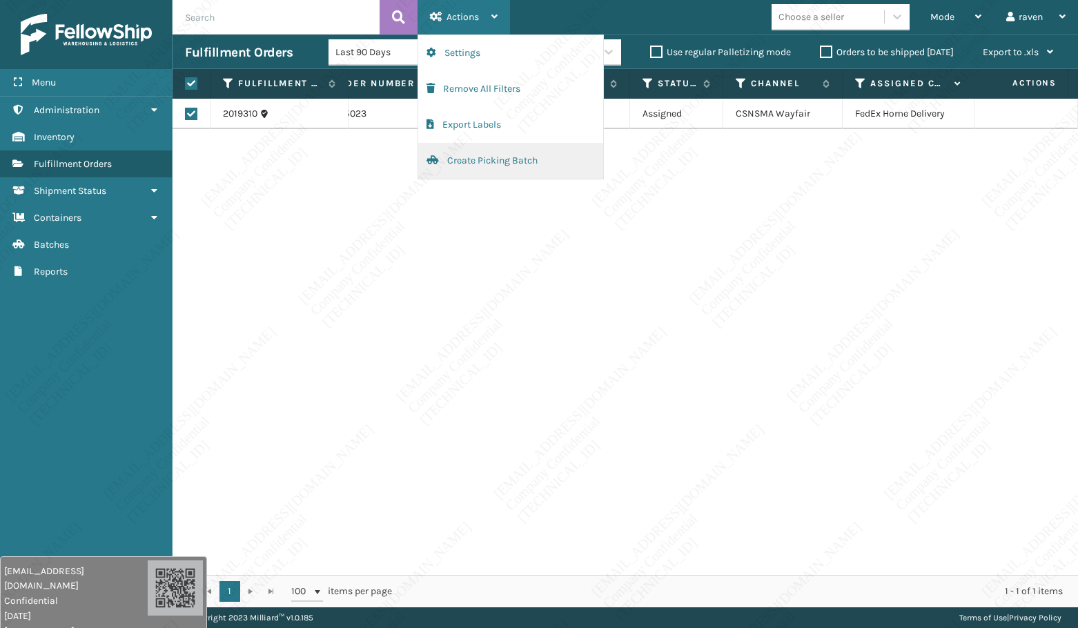
click at [501, 158] on button "Create Picking Batch" at bounding box center [510, 161] width 185 height 36
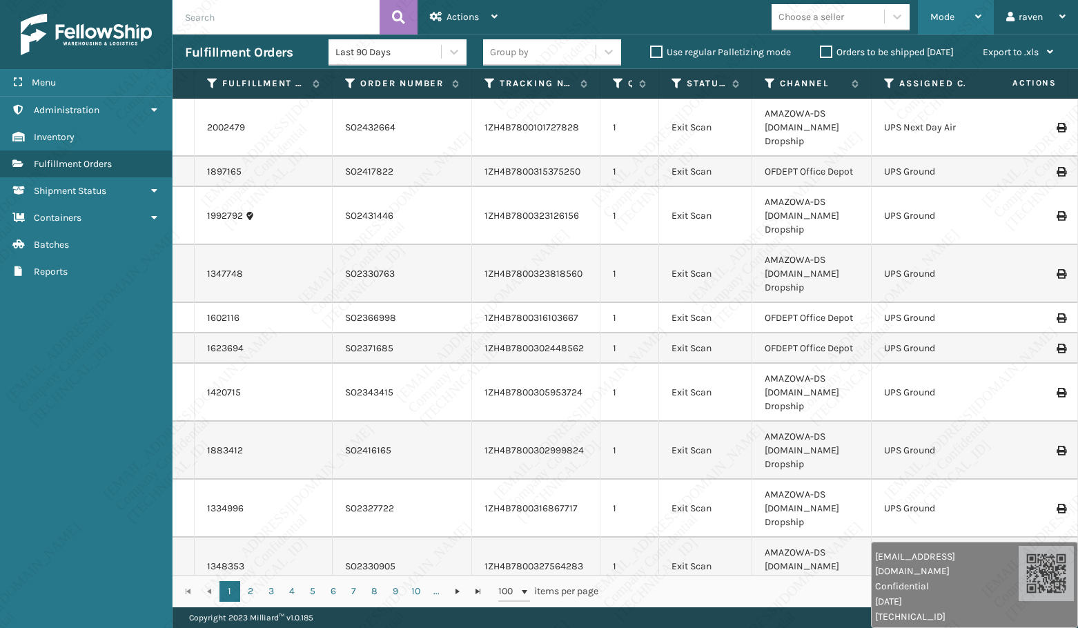
click at [938, 19] on span "Mode" at bounding box center [942, 17] width 24 height 12
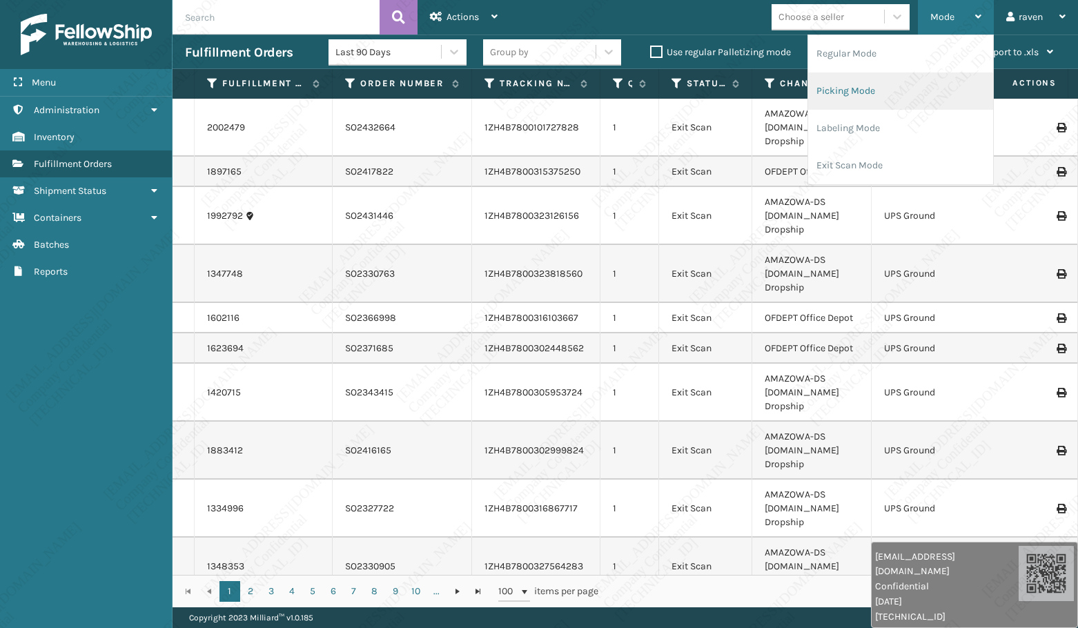
click at [910, 93] on li "Picking Mode" at bounding box center [900, 90] width 185 height 37
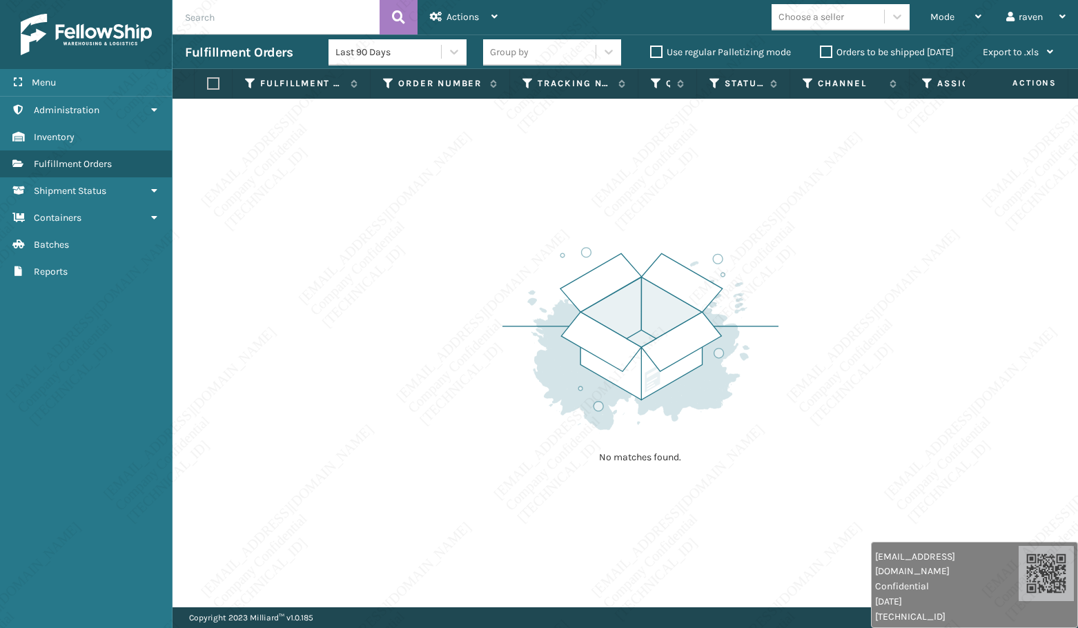
click at [884, 193] on div "No matches found." at bounding box center [626, 353] width 906 height 509
drag, startPoint x: 651, startPoint y: 414, endPoint x: 652, endPoint y: 407, distance: 7.7
click at [651, 413] on img at bounding box center [641, 338] width 276 height 191
click at [601, 440] on div "No matches found." at bounding box center [641, 353] width 276 height 255
click at [949, 12] on span "Mode" at bounding box center [942, 17] width 24 height 12
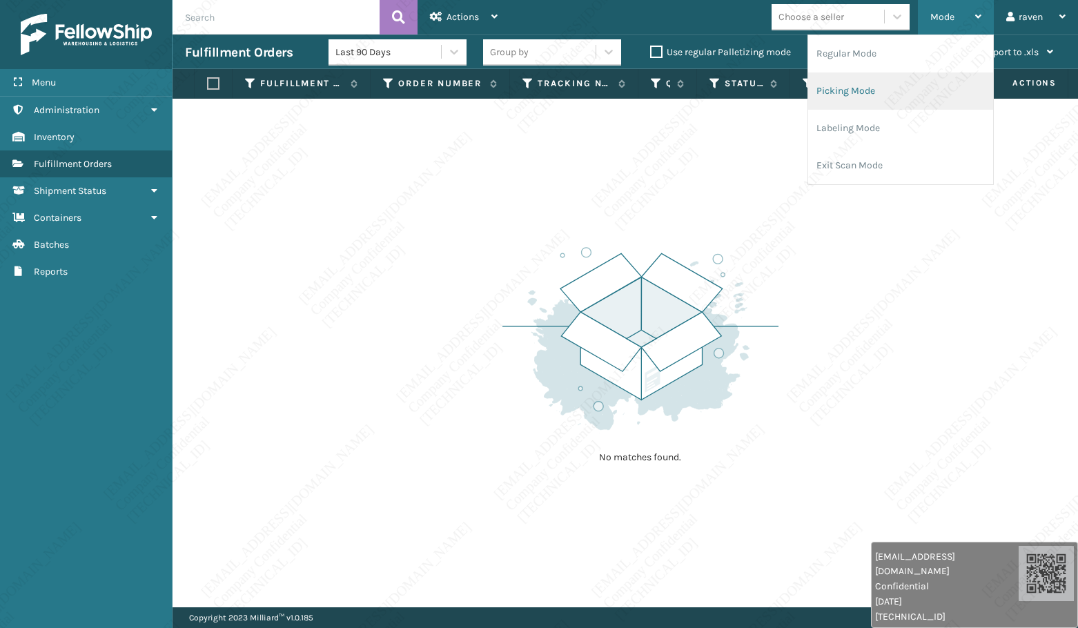
click at [875, 92] on li "Picking Mode" at bounding box center [900, 90] width 185 height 37
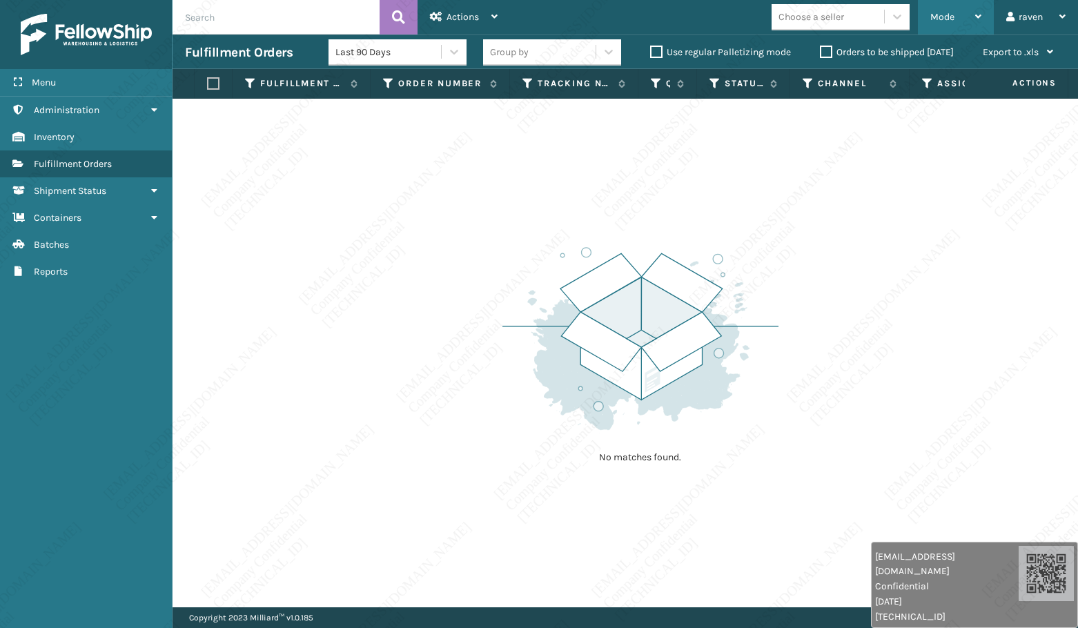
click at [962, 26] on div "Mode" at bounding box center [955, 17] width 51 height 35
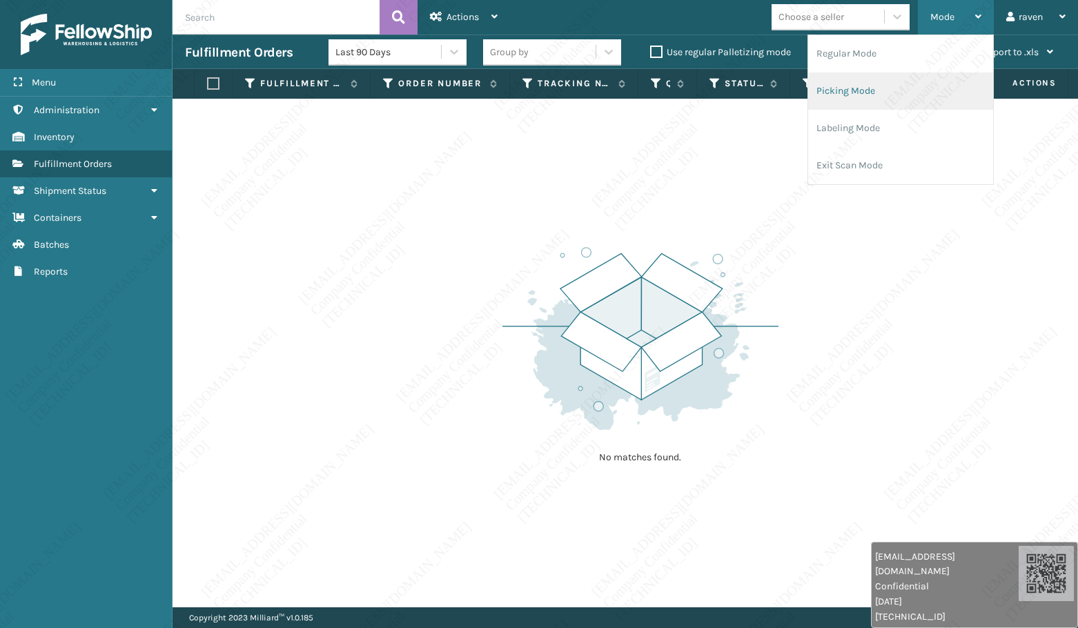
click at [851, 94] on li "Picking Mode" at bounding box center [900, 90] width 185 height 37
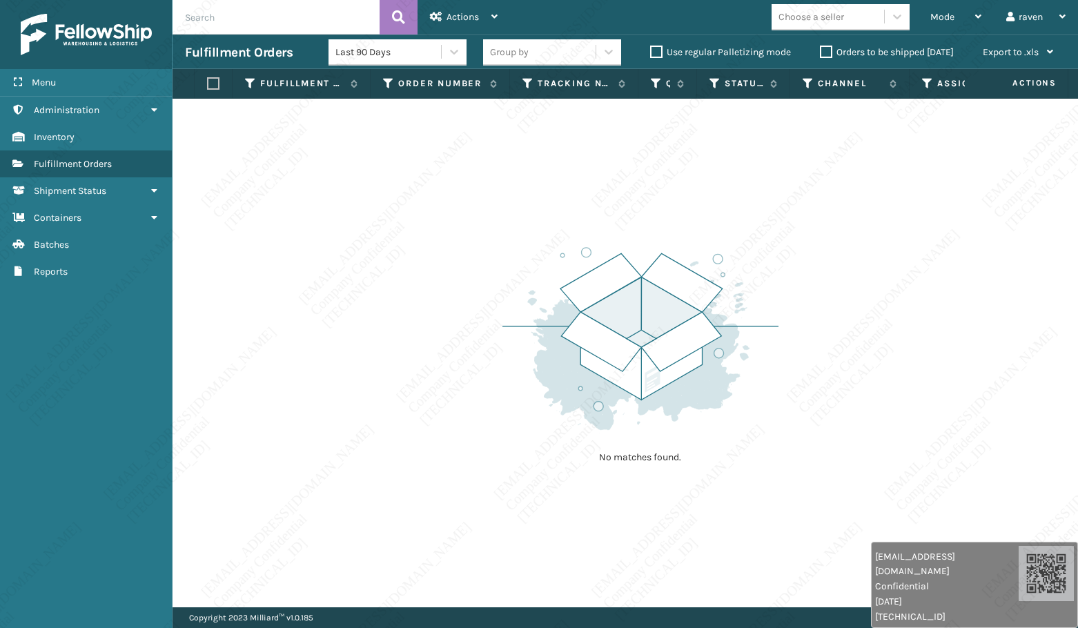
click at [710, 170] on div "No matches found." at bounding box center [626, 353] width 906 height 509
click at [518, 252] on img at bounding box center [641, 338] width 276 height 191
click at [378, 409] on div "No matches found." at bounding box center [626, 353] width 906 height 509
click at [540, 484] on div "No matches found." at bounding box center [626, 353] width 906 height 509
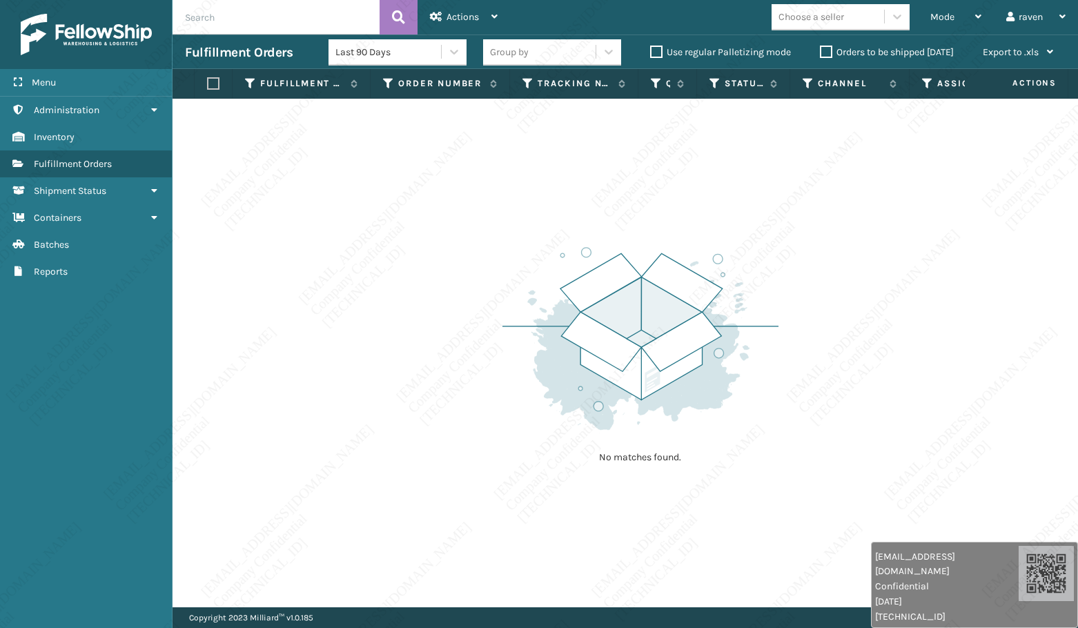
click at [540, 484] on div "No matches found." at bounding box center [626, 353] width 906 height 509
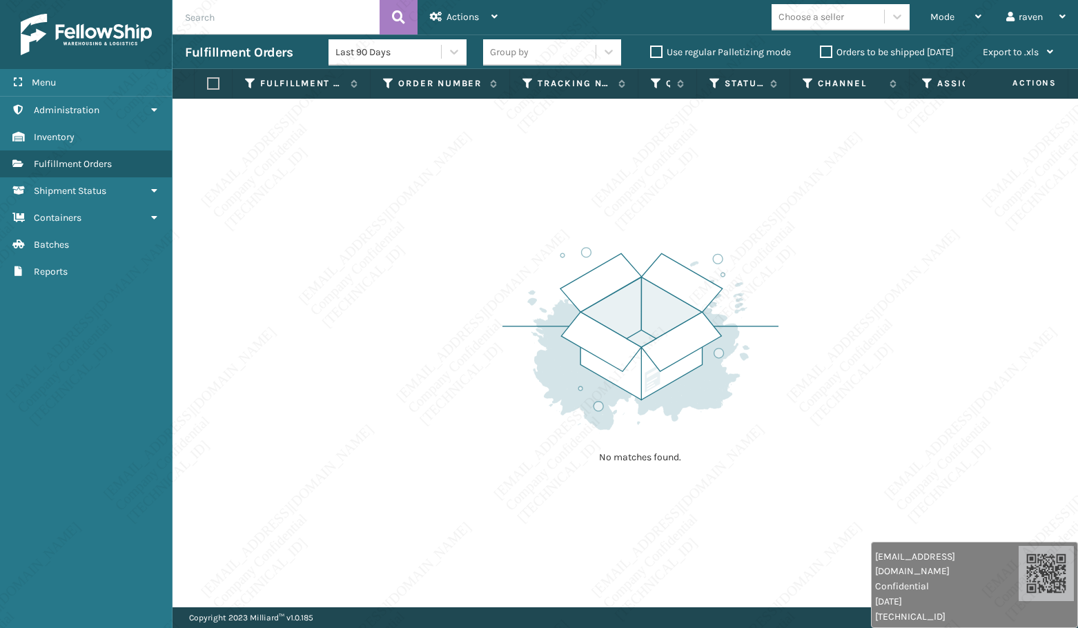
click at [540, 484] on div "No matches found." at bounding box center [626, 353] width 906 height 509
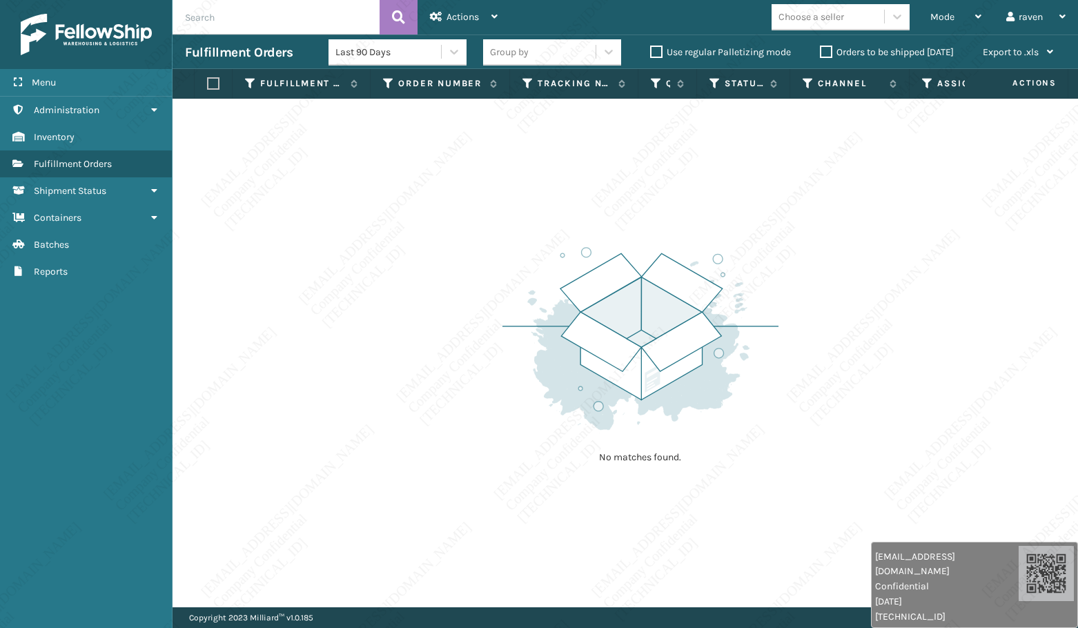
click at [759, 387] on img at bounding box center [641, 338] width 276 height 191
click at [964, 170] on div "No matches found." at bounding box center [627, 353] width 908 height 509
click at [305, 384] on div "No matches found." at bounding box center [627, 353] width 908 height 509
click at [610, 315] on img at bounding box center [642, 338] width 276 height 191
click at [960, 6] on div "Mode" at bounding box center [958, 17] width 51 height 35
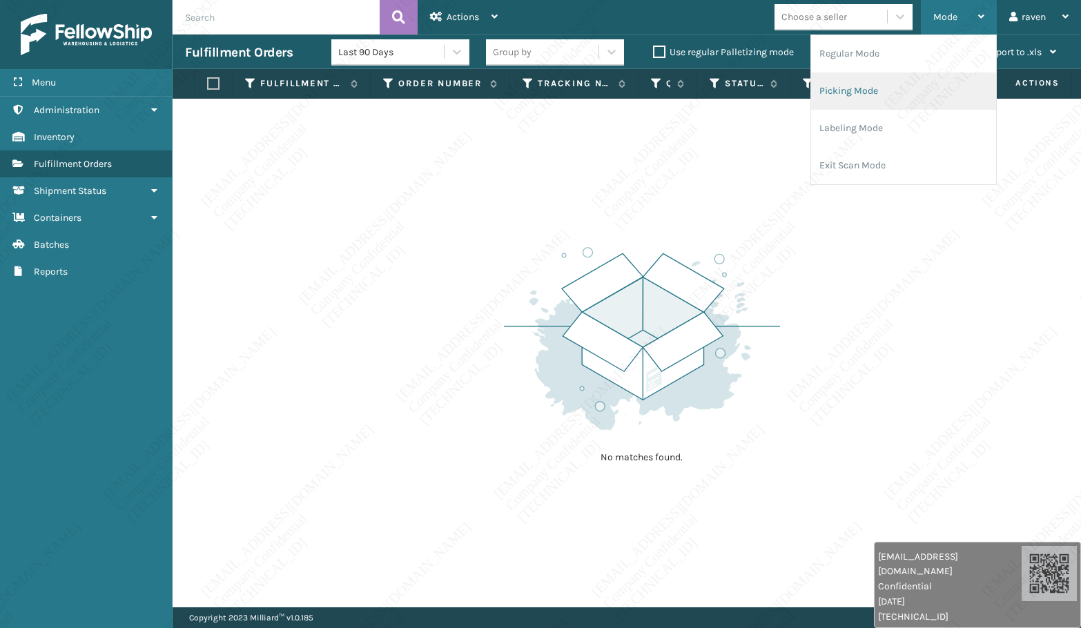
click at [910, 88] on li "Picking Mode" at bounding box center [903, 90] width 185 height 37
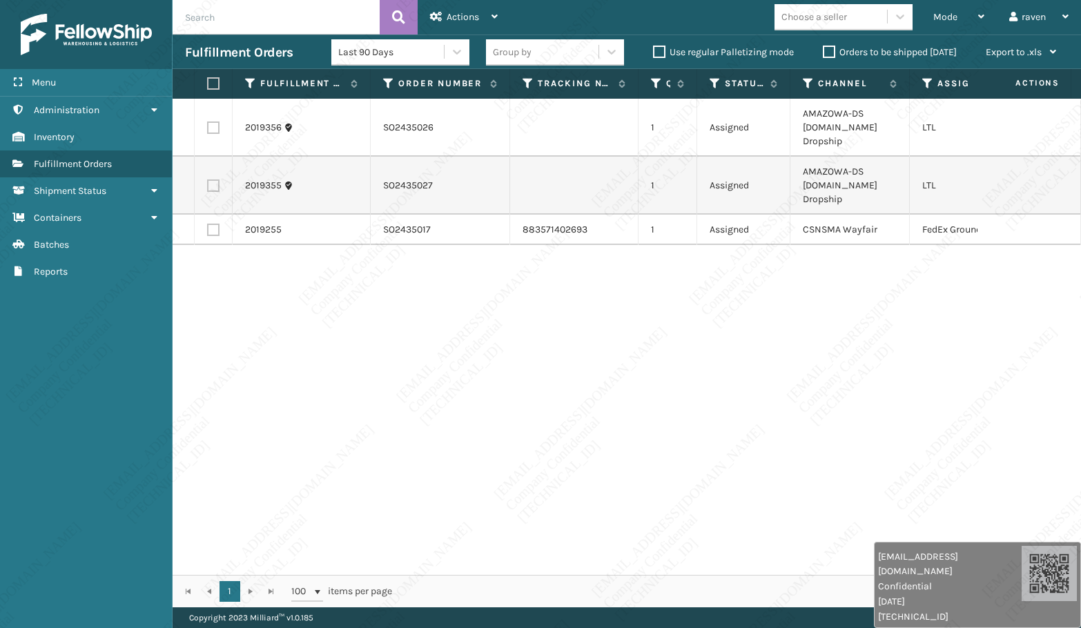
click at [1037, 351] on div "2019356 SO2435026 1 Assigned AMAZOWA-DS Amazon.Com Dropship LTL 2019355 SO24350…" at bounding box center [627, 337] width 908 height 476
click at [213, 229] on label at bounding box center [213, 230] width 12 height 12
click at [208, 229] on input "checkbox" at bounding box center [207, 228] width 1 height 9
checkbox input "true"
click at [462, 11] on span "Actions" at bounding box center [463, 17] width 32 height 12
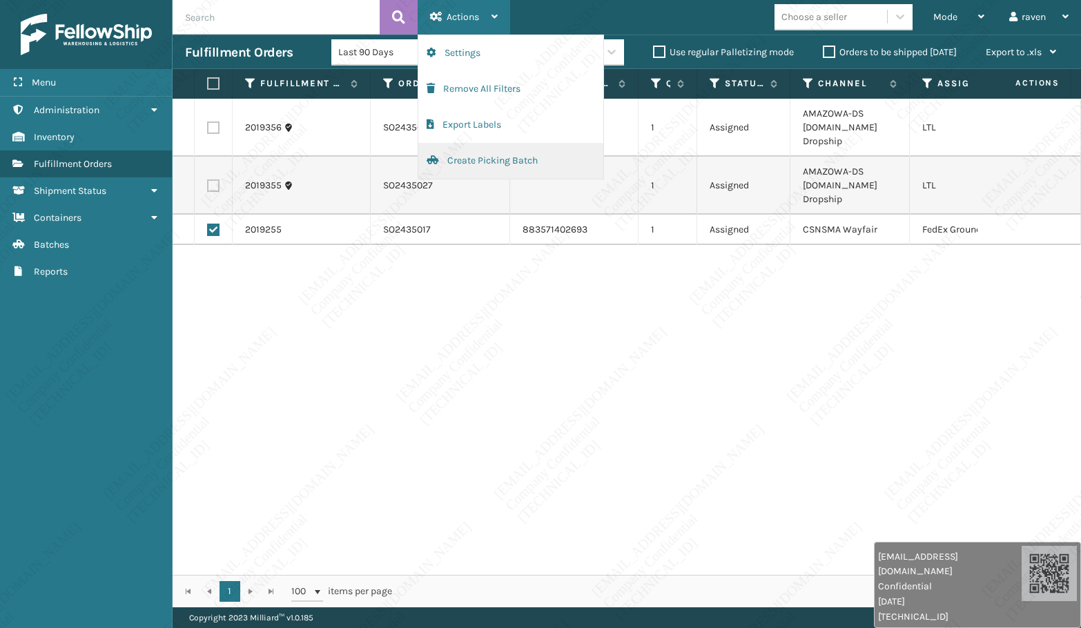
click at [502, 165] on button "Create Picking Batch" at bounding box center [510, 161] width 185 height 36
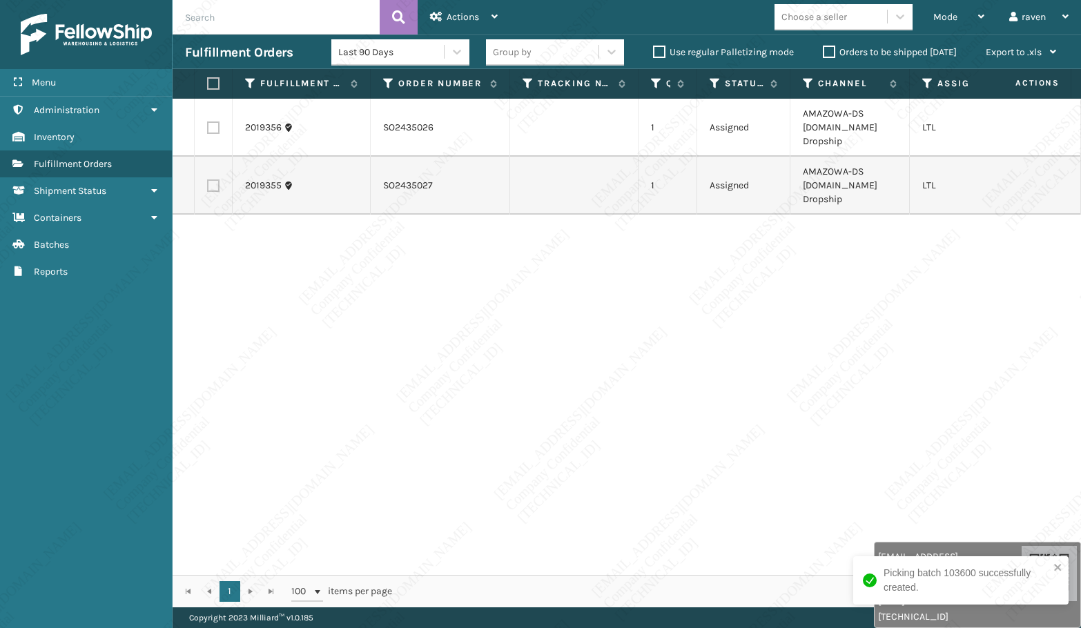
click at [855, 291] on div "2019356 SO2435026 1 Assigned AMAZOWA-DS Amazon.Com Dropship LTL 2019355 SO24350…" at bounding box center [627, 337] width 908 height 476
click at [779, 453] on div "2019356 SO2435026 1 Assigned AMAZOWA-DS Amazon.Com Dropship LTL 2019355 SO24350…" at bounding box center [627, 337] width 908 height 476
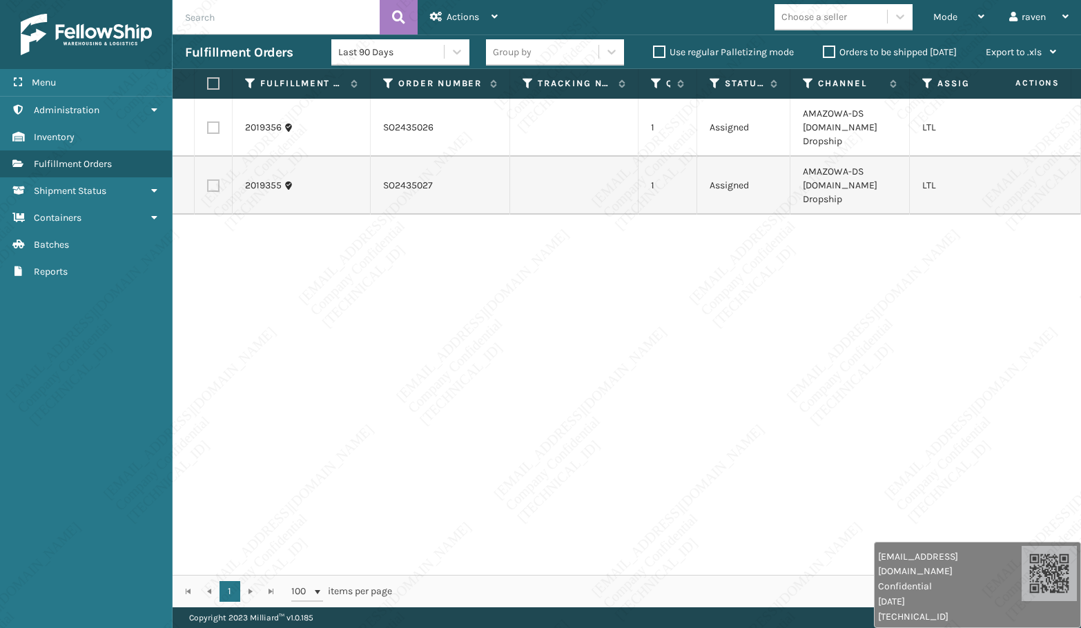
click at [625, 346] on div "2019356 SO2435026 1 Assigned AMAZOWA-DS Amazon.Com Dropship LTL 2019355 SO24350…" at bounding box center [627, 337] width 908 height 476
click at [934, 16] on span "Mode" at bounding box center [945, 17] width 24 height 12
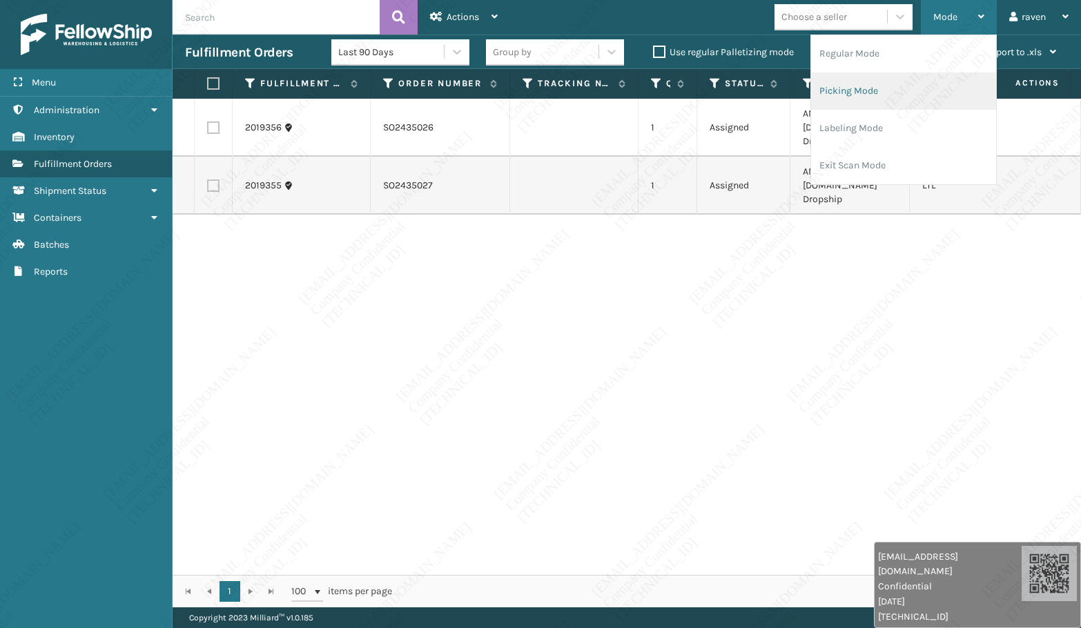
click at [899, 96] on li "Picking Mode" at bounding box center [903, 90] width 185 height 37
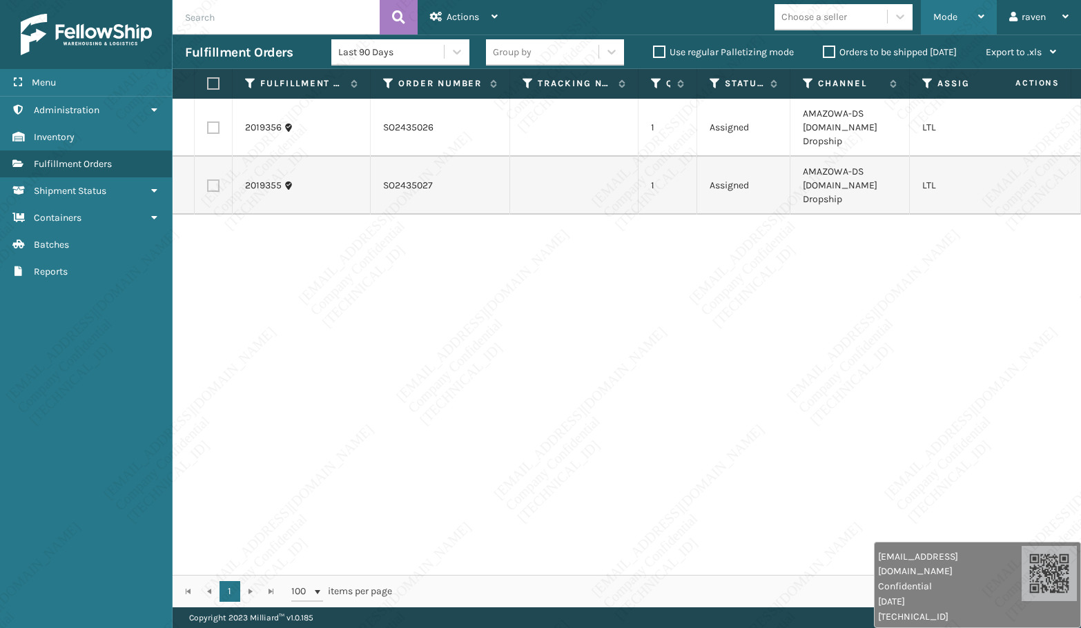
click at [942, 12] on span "Mode" at bounding box center [945, 17] width 24 height 12
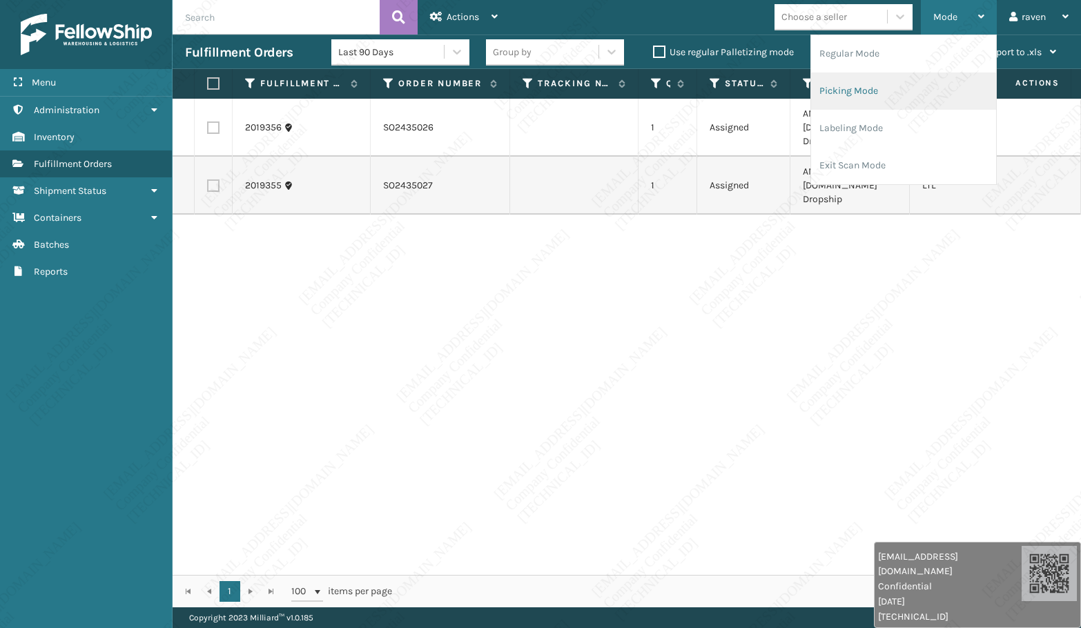
click at [913, 97] on li "Picking Mode" at bounding box center [903, 90] width 185 height 37
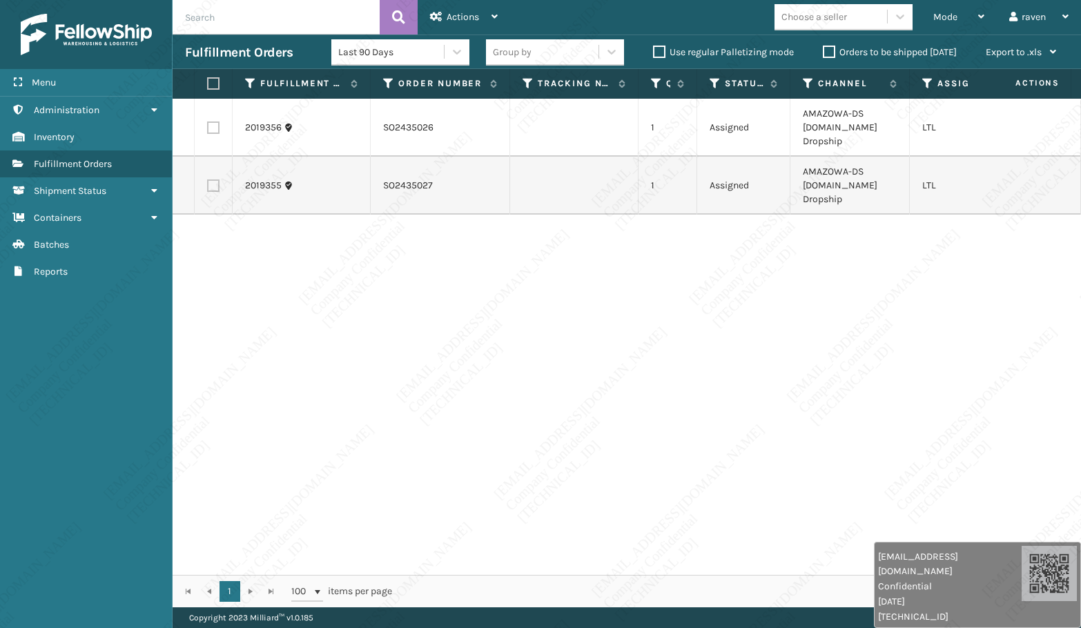
click at [735, 355] on div "2019356 SO2435026 1 Assigned AMAZOWA-DS Amazon.Com Dropship LTL 2019355 SO24350…" at bounding box center [627, 337] width 908 height 476
click at [545, 231] on div "2019356 SO2435026 1 Assigned AMAZOWA-DS Amazon.Com Dropship LTL 2019355 SO24350…" at bounding box center [627, 337] width 908 height 476
click at [949, 12] on span "Mode" at bounding box center [945, 17] width 24 height 12
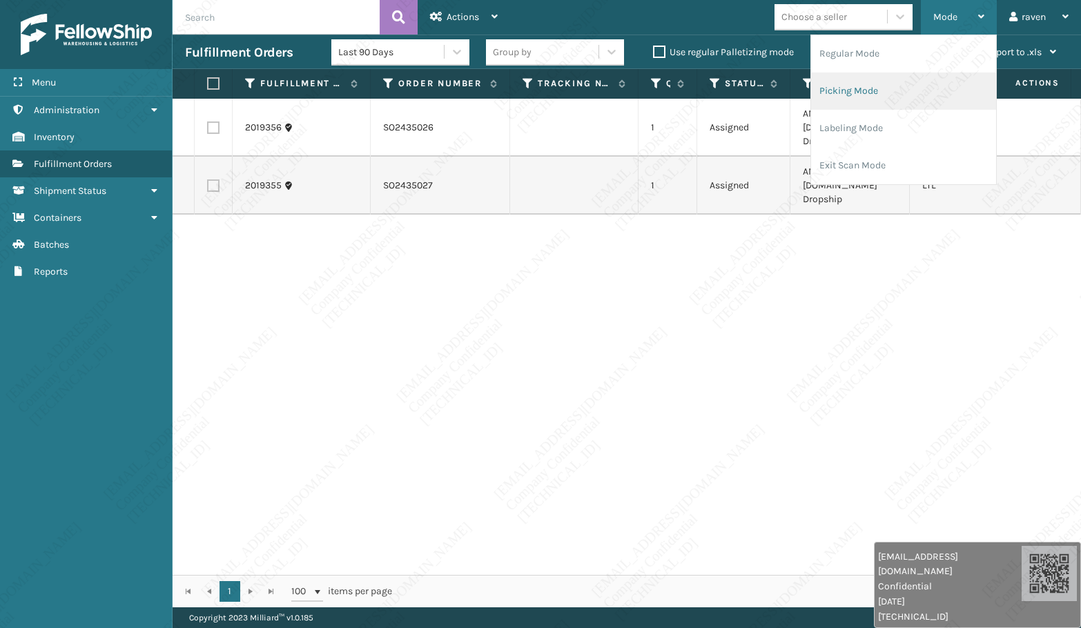
click at [909, 90] on li "Picking Mode" at bounding box center [903, 90] width 185 height 37
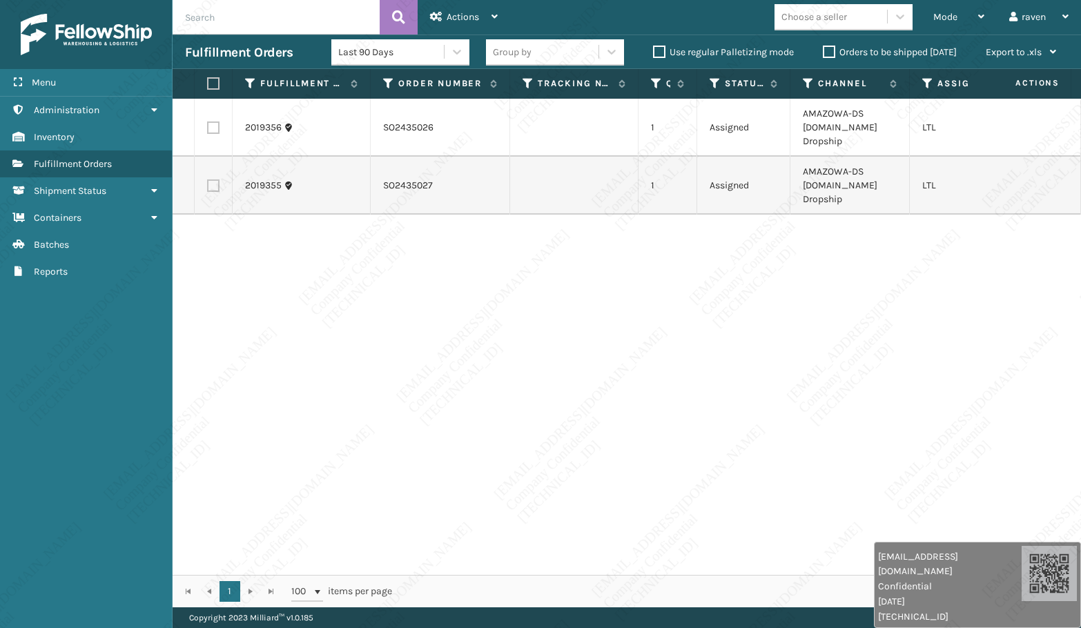
click at [465, 308] on div "2019356 SO2435026 1 Assigned AMAZOWA-DS Amazon.Com Dropship LTL 2019355 SO24350…" at bounding box center [627, 337] width 908 height 476
click at [950, 14] on span "Mode" at bounding box center [945, 17] width 24 height 12
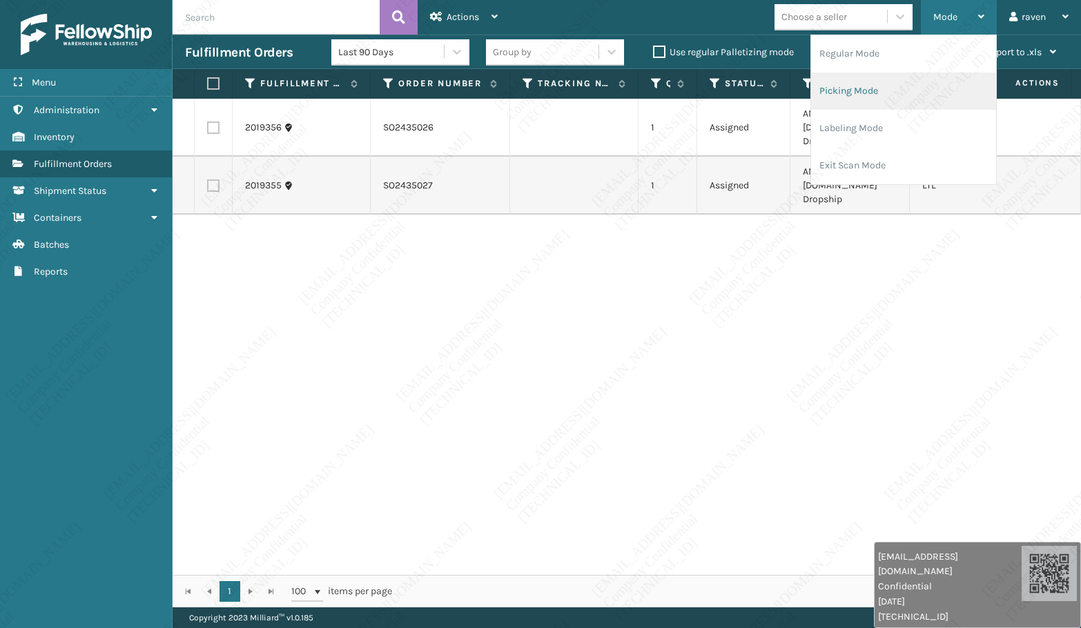
click at [893, 88] on li "Picking Mode" at bounding box center [903, 90] width 185 height 37
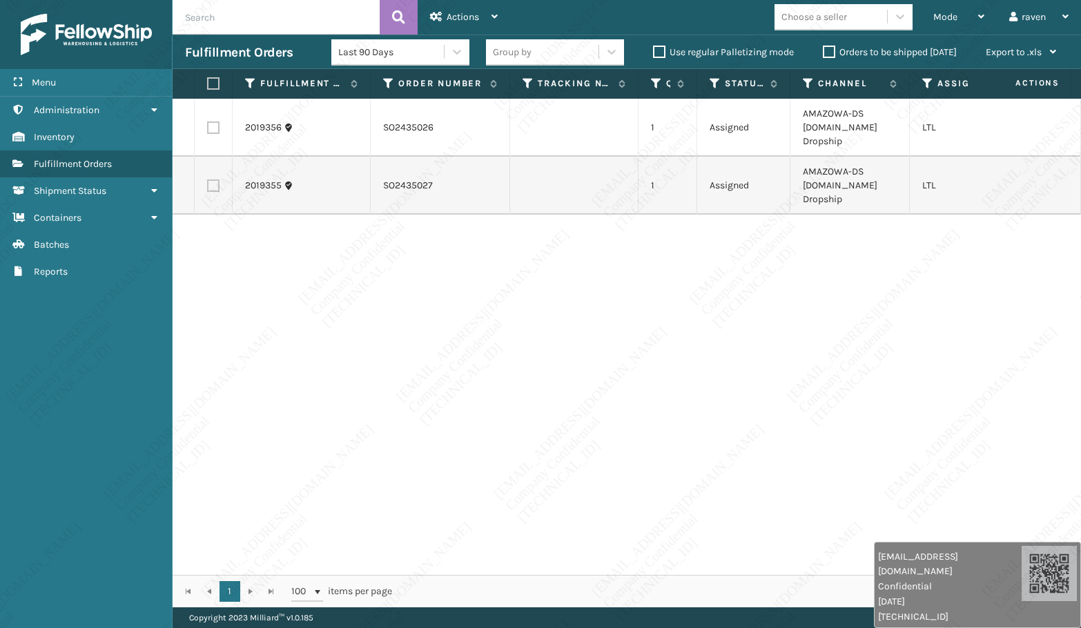
drag, startPoint x: 408, startPoint y: 239, endPoint x: 418, endPoint y: 235, distance: 10.9
click at [411, 239] on div "2019356 SO2435026 1 Assigned AMAZOWA-DS Amazon.Com Dropship LTL 2019355 SO24350…" at bounding box center [627, 337] width 908 height 476
click at [872, 335] on div "2019356 SO2435026 1 Assigned AMAZOWA-DS Amazon.Com Dropship LTL 2019355 SO24350…" at bounding box center [627, 337] width 908 height 476
click at [953, 6] on div "Mode" at bounding box center [958, 17] width 51 height 35
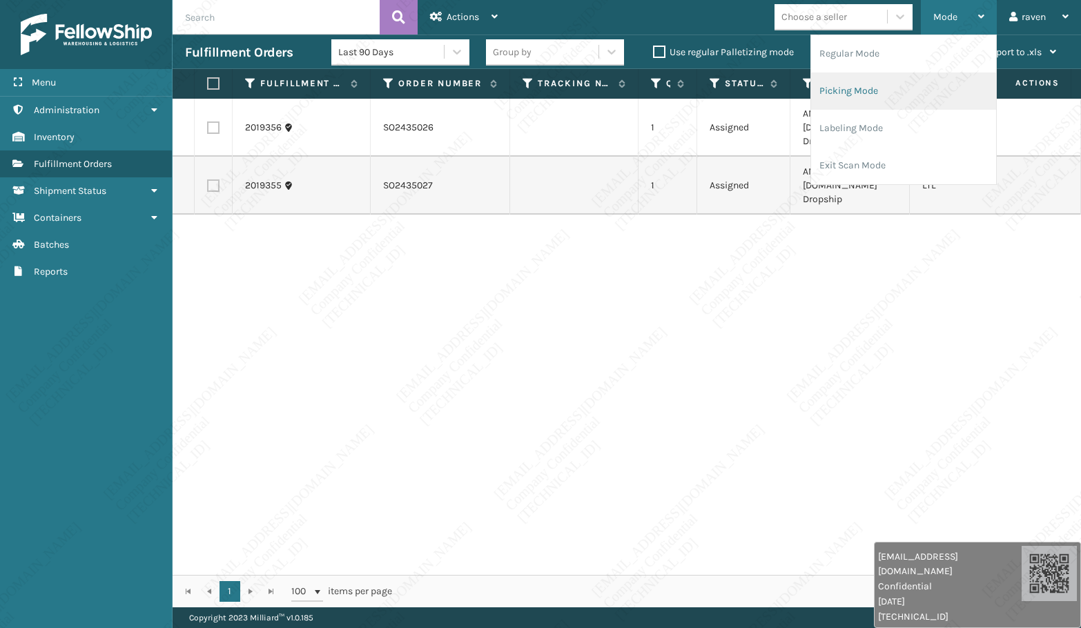
click at [895, 101] on li "Picking Mode" at bounding box center [903, 90] width 185 height 37
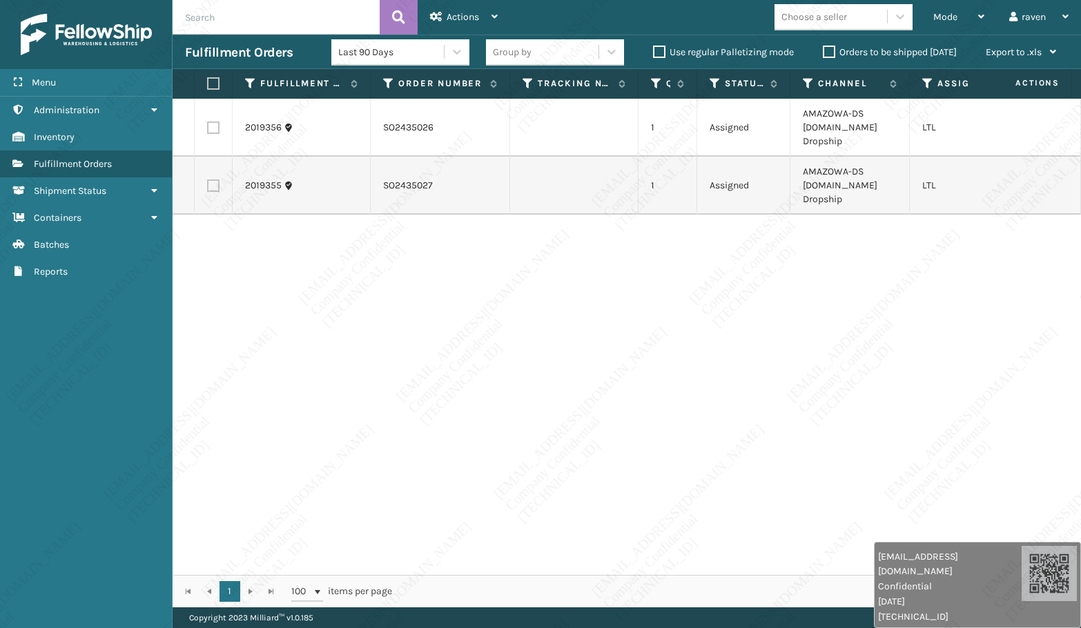
click at [841, 331] on div "2019356 SO2435026 1 Assigned AMAZOWA-DS Amazon.Com Dropship LTL 2019355 SO24350…" at bounding box center [627, 337] width 908 height 476
click at [1031, 351] on div "2019356 SO2435026 1 Assigned AMAZOWA-DS Amazon.Com Dropship LTL 2019355 SO24350…" at bounding box center [627, 337] width 908 height 476
click at [1038, 338] on div "2019356 SO2435026 1 Assigned AMAZOWA-DS Amazon.Com Dropship LTL 2019355 SO24350…" at bounding box center [627, 337] width 908 height 476
click at [640, 70] on th "Quantity" at bounding box center [667, 84] width 59 height 30
click at [634, 57] on div "Group by" at bounding box center [563, 52] width 155 height 26
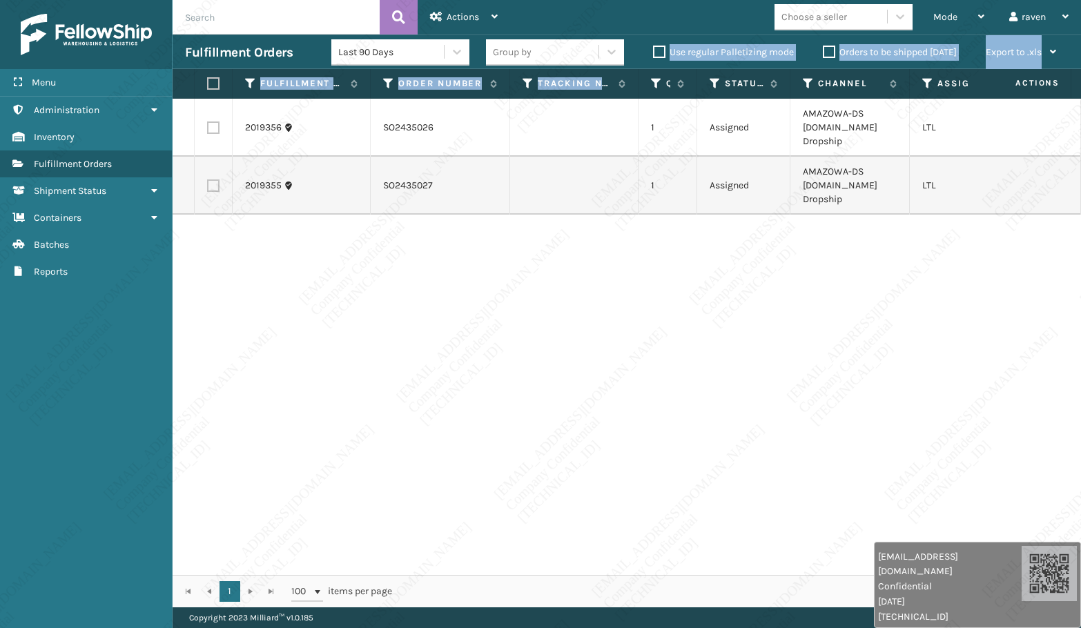
drag, startPoint x: 628, startPoint y: 72, endPoint x: 645, endPoint y: 67, distance: 17.3
click at [629, 72] on section "Fulfillment Orders Last 90 Days Group by Use regular Palletizing mode Orders to…" at bounding box center [627, 321] width 908 height 573
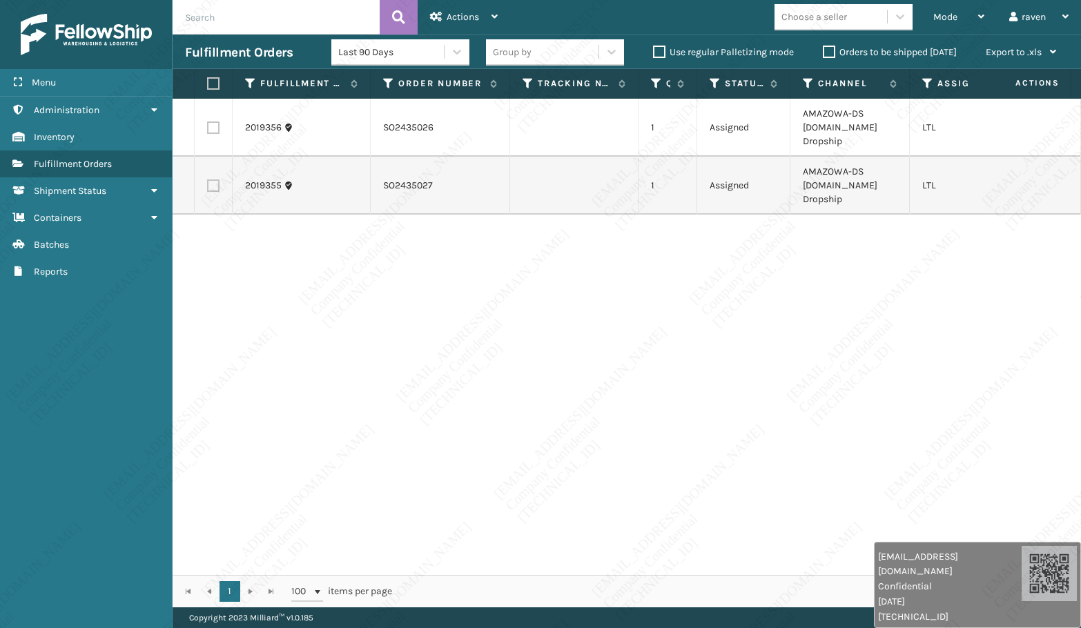
click at [638, 300] on div "2019356 SO2435026 1 Assigned AMAZOWA-DS Amazon.Com Dropship LTL 2019355 SO24350…" at bounding box center [627, 337] width 908 height 476
click at [946, 12] on span "Mode" at bounding box center [945, 17] width 24 height 12
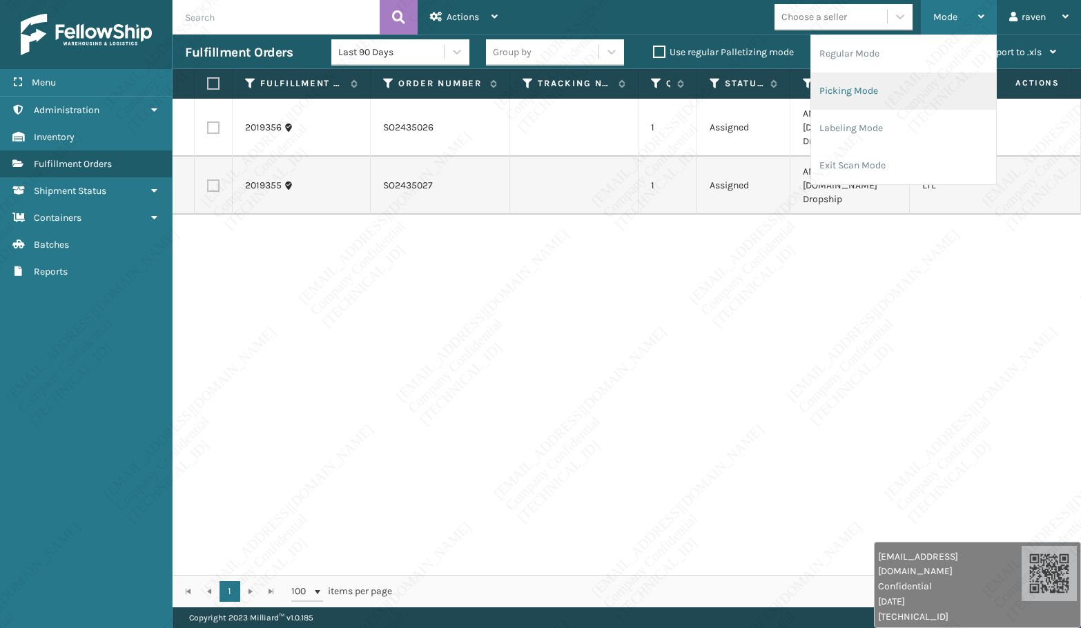
click at [897, 91] on li "Picking Mode" at bounding box center [903, 90] width 185 height 37
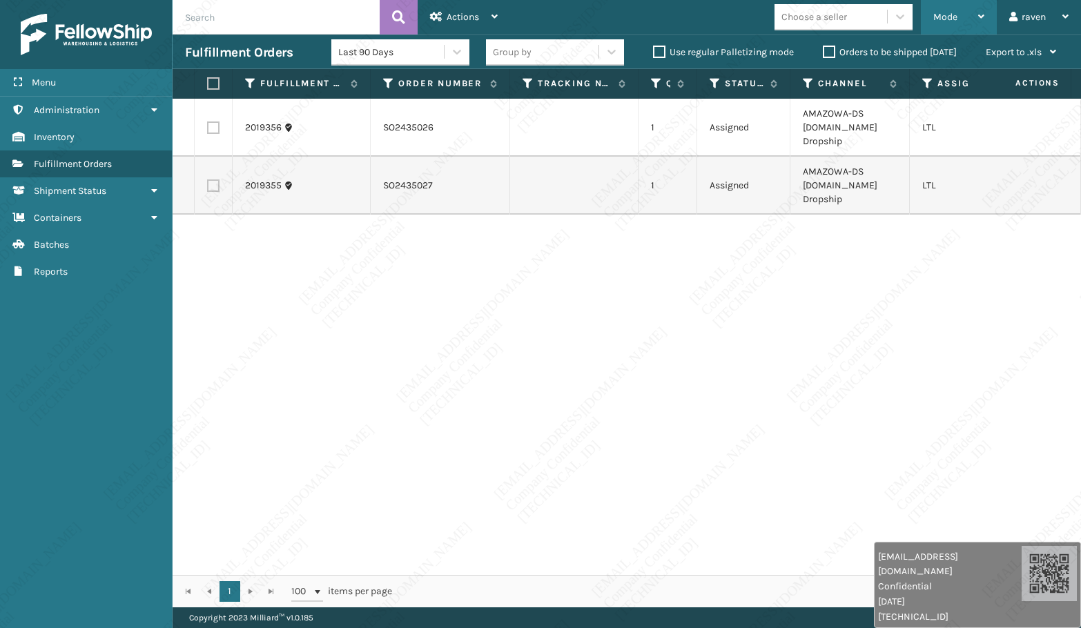
click at [959, 18] on div "Mode" at bounding box center [958, 17] width 51 height 35
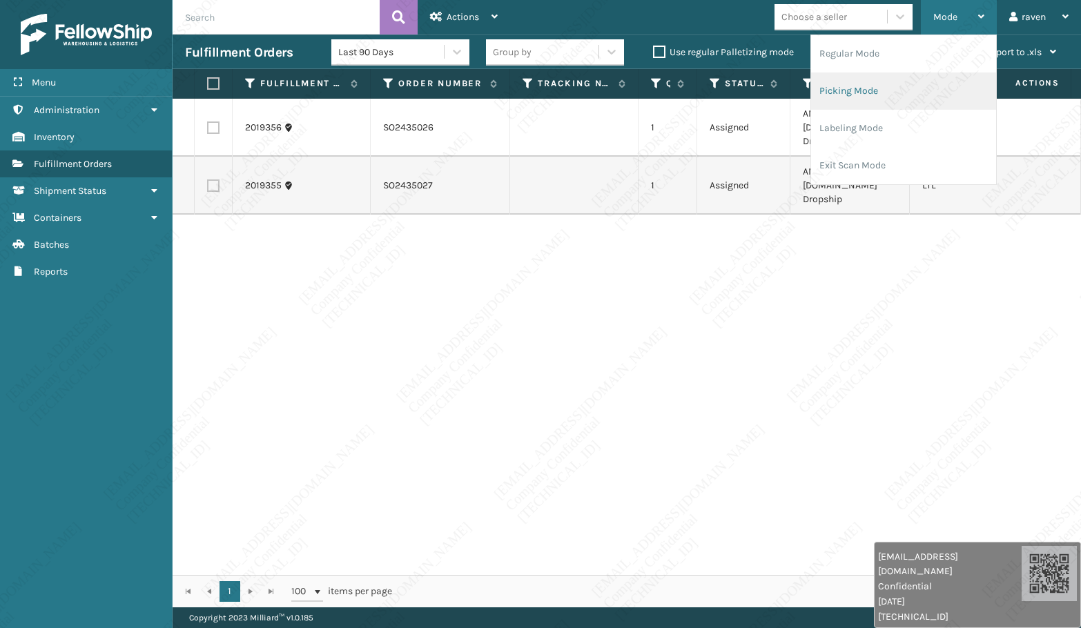
click at [899, 77] on li "Picking Mode" at bounding box center [903, 90] width 185 height 37
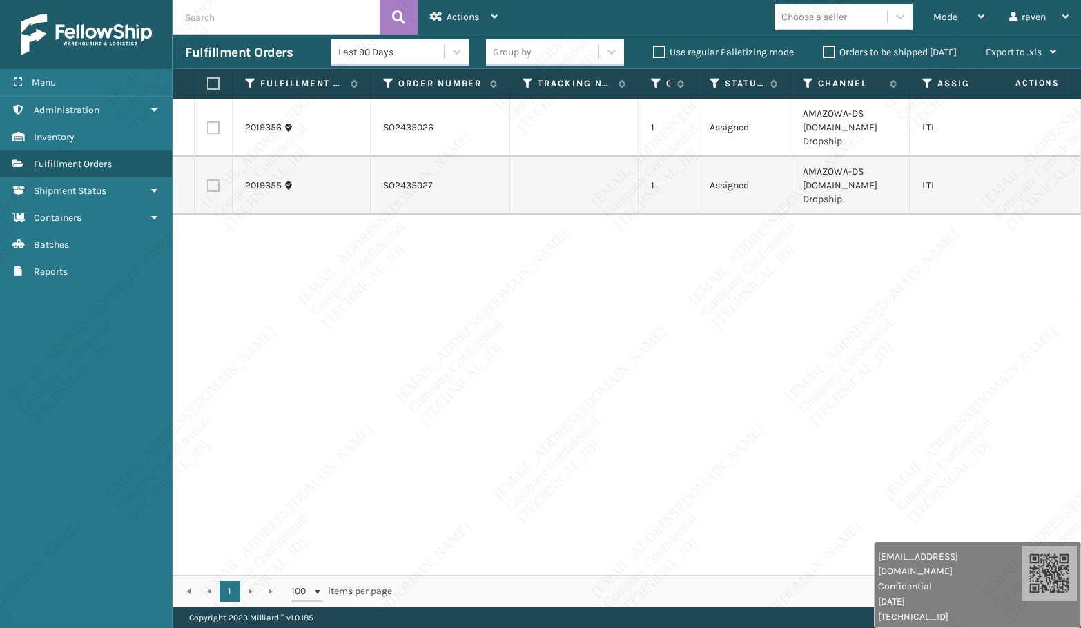
click at [209, 88] on label at bounding box center [211, 83] width 8 height 12
click at [208, 88] on input "checkbox" at bounding box center [207, 83] width 1 height 9
checkbox input "true"
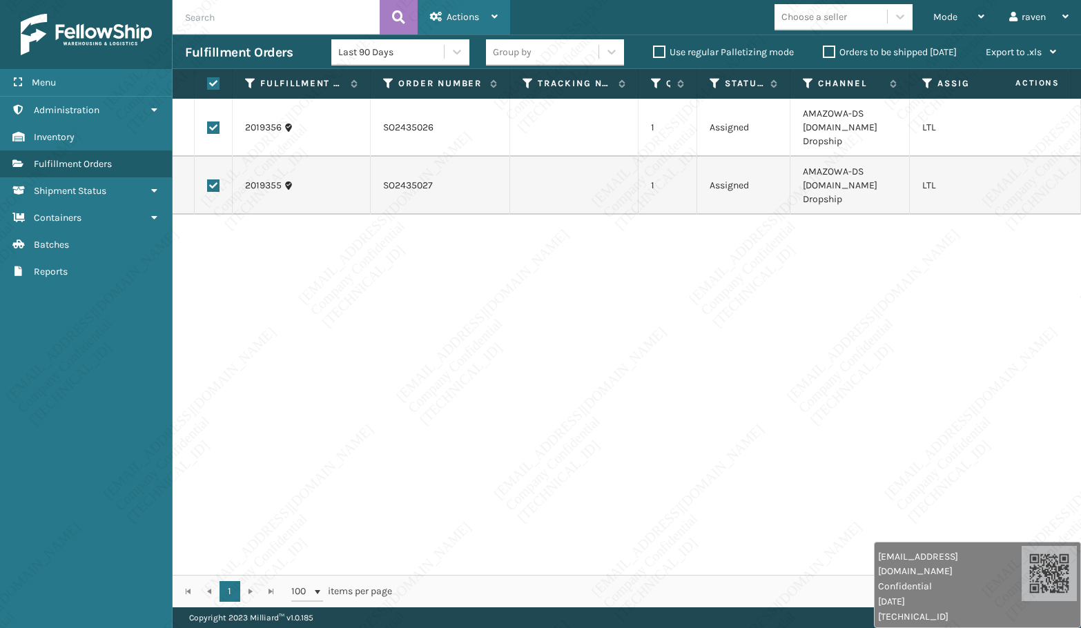
click at [442, 14] on icon at bounding box center [436, 17] width 12 height 10
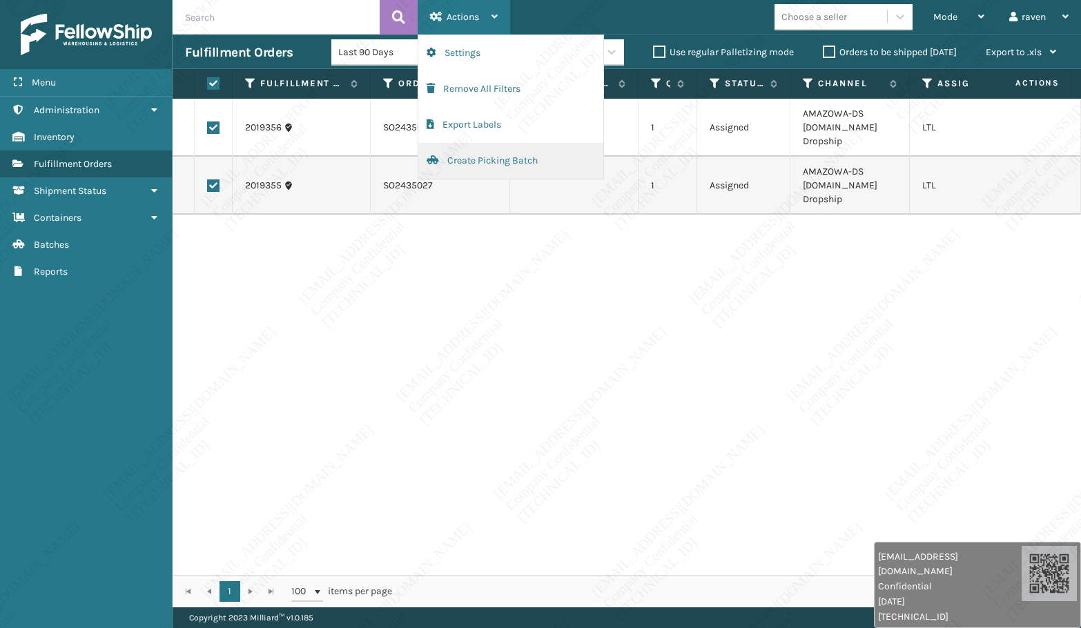
click at [469, 155] on button "Create Picking Batch" at bounding box center [510, 161] width 185 height 36
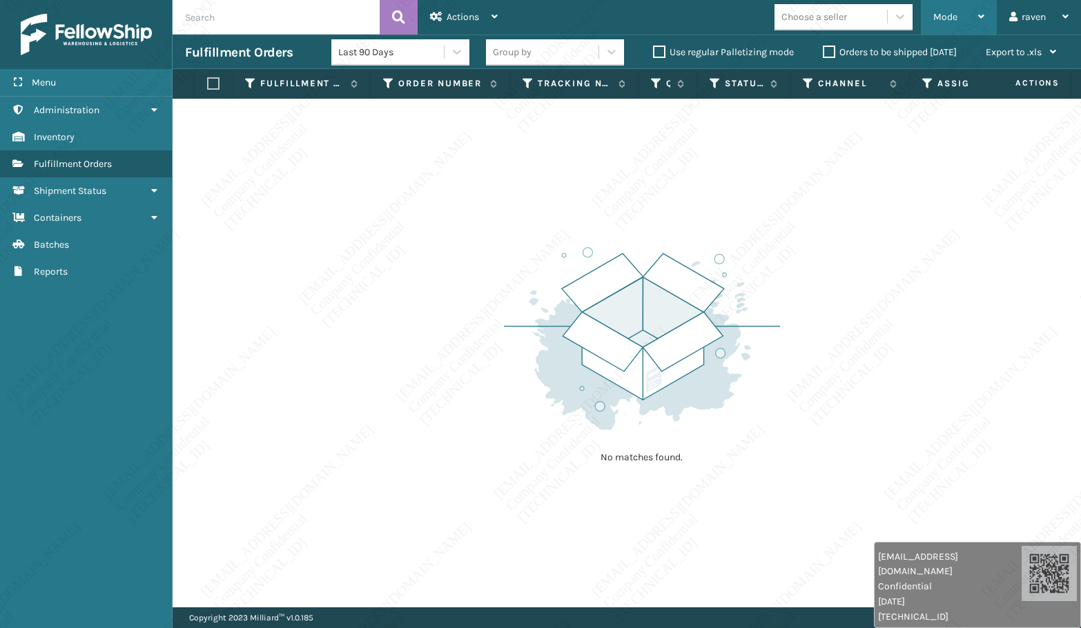
click at [951, 19] on span "Mode" at bounding box center [945, 17] width 24 height 12
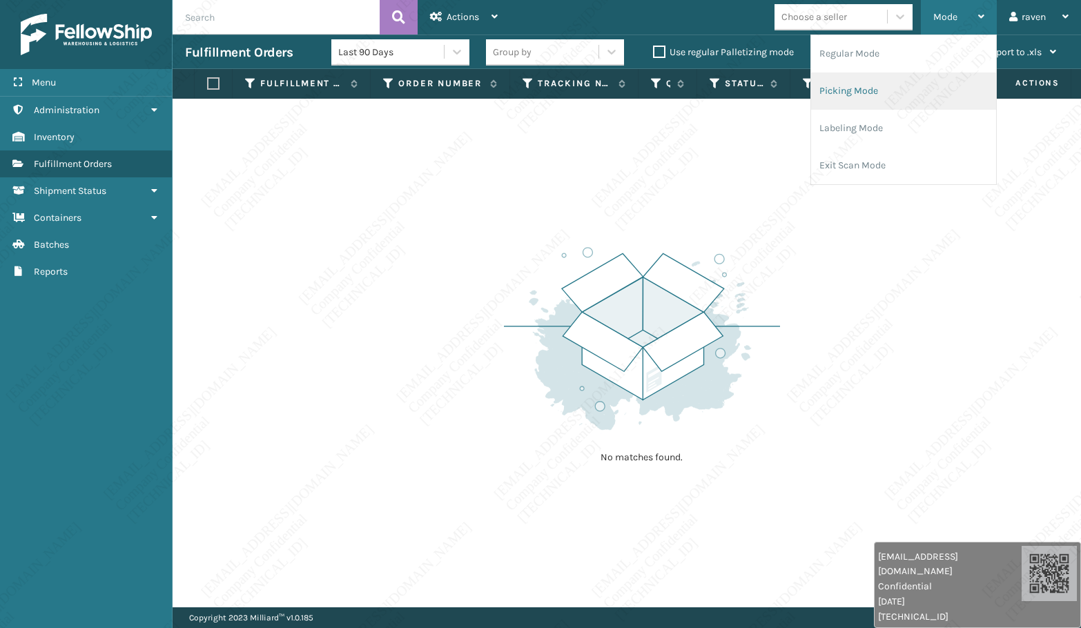
click at [899, 102] on li "Picking Mode" at bounding box center [903, 90] width 185 height 37
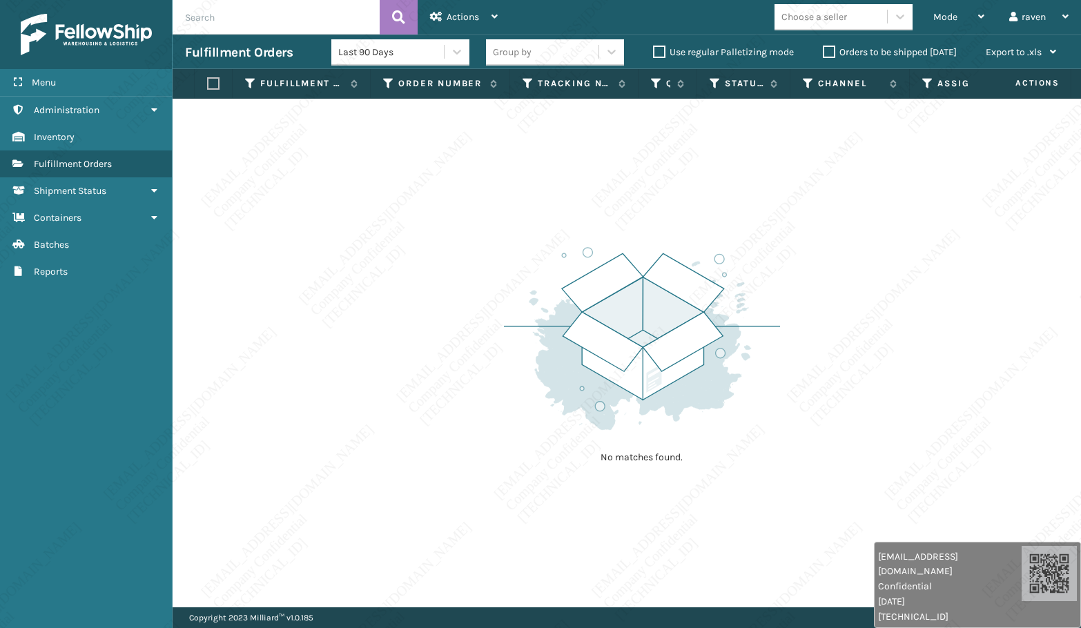
drag, startPoint x: 379, startPoint y: 494, endPoint x: 369, endPoint y: 488, distance: 11.7
click at [379, 489] on div "No matches found." at bounding box center [627, 353] width 908 height 509
click at [309, 614] on p "Copyright 2023 Milliard™ v 1.0.185" at bounding box center [251, 617] width 124 height 21
click at [315, 617] on div "Copyright 2023 Milliard™ v 1.0.185 Terms of Use | Privacy Policy" at bounding box center [627, 617] width 908 height 21
click at [317, 617] on div "Copyright 2023 Milliard™ v 1.0.185 Terms of Use | Privacy Policy" at bounding box center [627, 617] width 908 height 21
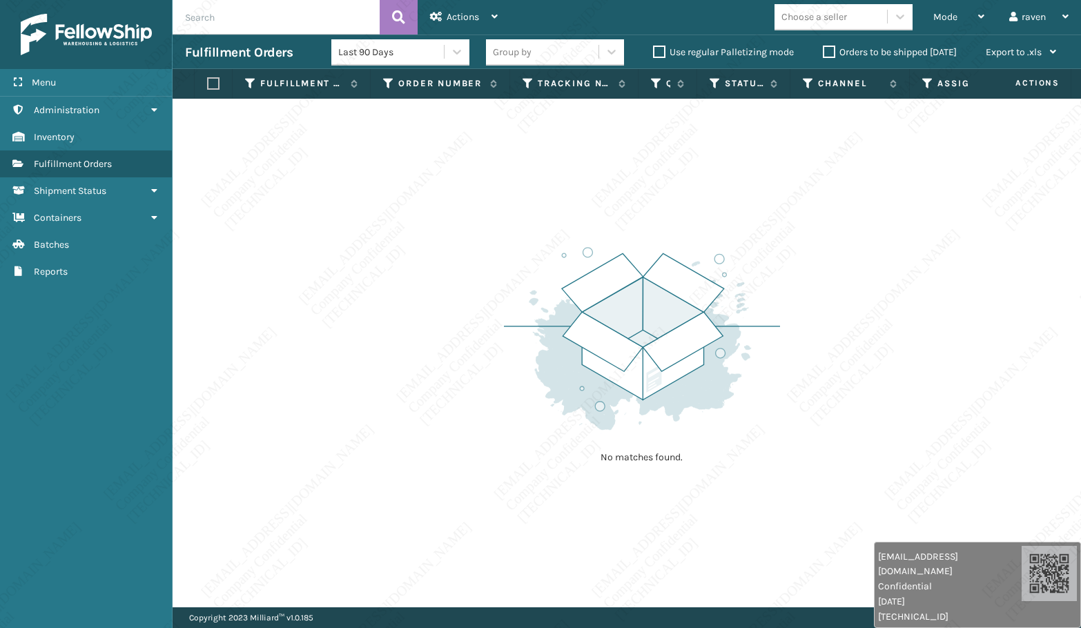
click at [317, 617] on div "Copyright 2023 Milliard™ v 1.0.185 Terms of Use | Privacy Policy" at bounding box center [627, 617] width 908 height 21
click at [317, 618] on div "Copyright 2023 Milliard™ v 1.0.185 Terms of Use | Privacy Policy" at bounding box center [627, 617] width 908 height 21
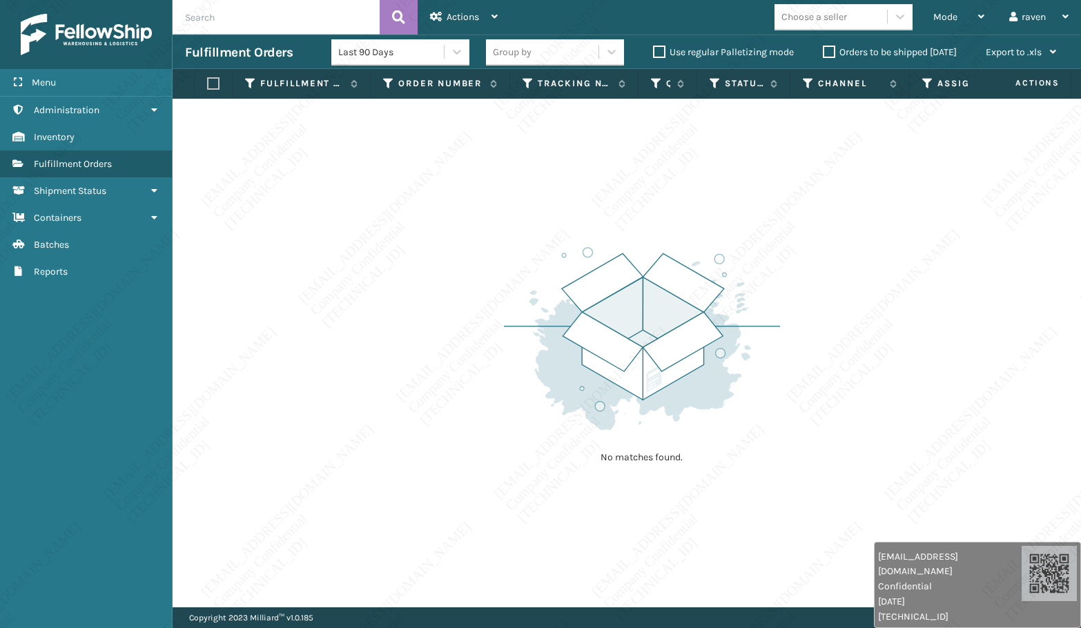
click at [317, 618] on div "Copyright 2023 Milliard™ v 1.0.185 Terms of Use | Privacy Policy" at bounding box center [627, 617] width 908 height 21
click at [318, 618] on div "Copyright 2023 Milliard™ v 1.0.185 Terms of Use | Privacy Policy" at bounding box center [627, 617] width 908 height 21
click at [318, 620] on div "Copyright 2023 Milliard™ v 1.0.185 Terms of Use | Privacy Policy" at bounding box center [627, 617] width 908 height 21
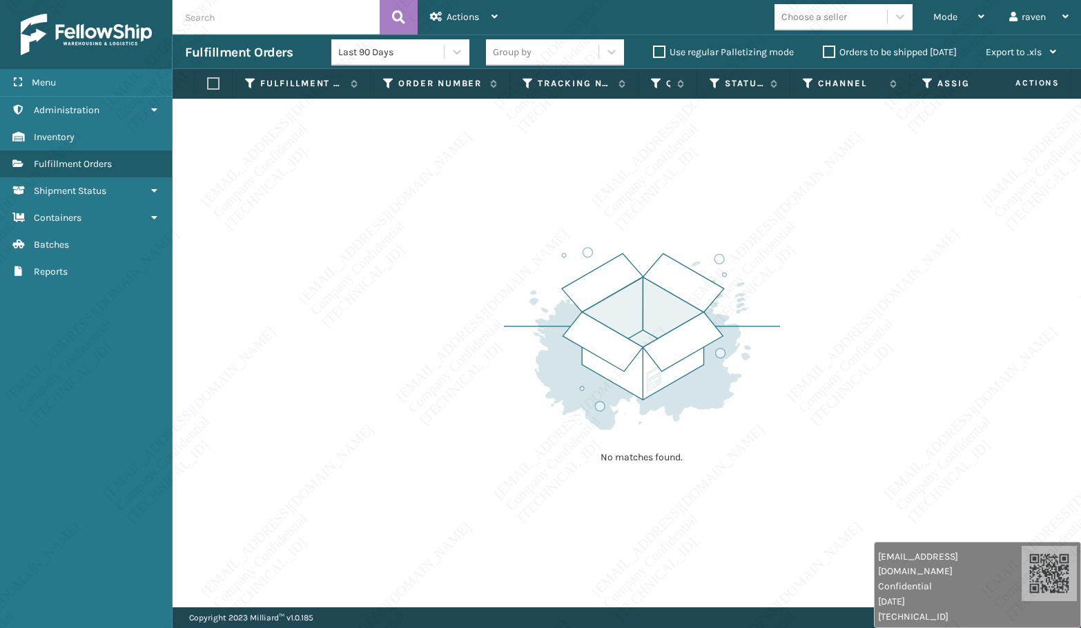
click at [318, 620] on div "Copyright 2023 Milliard™ v 1.0.185 Terms of Use | Privacy Policy" at bounding box center [627, 617] width 908 height 21
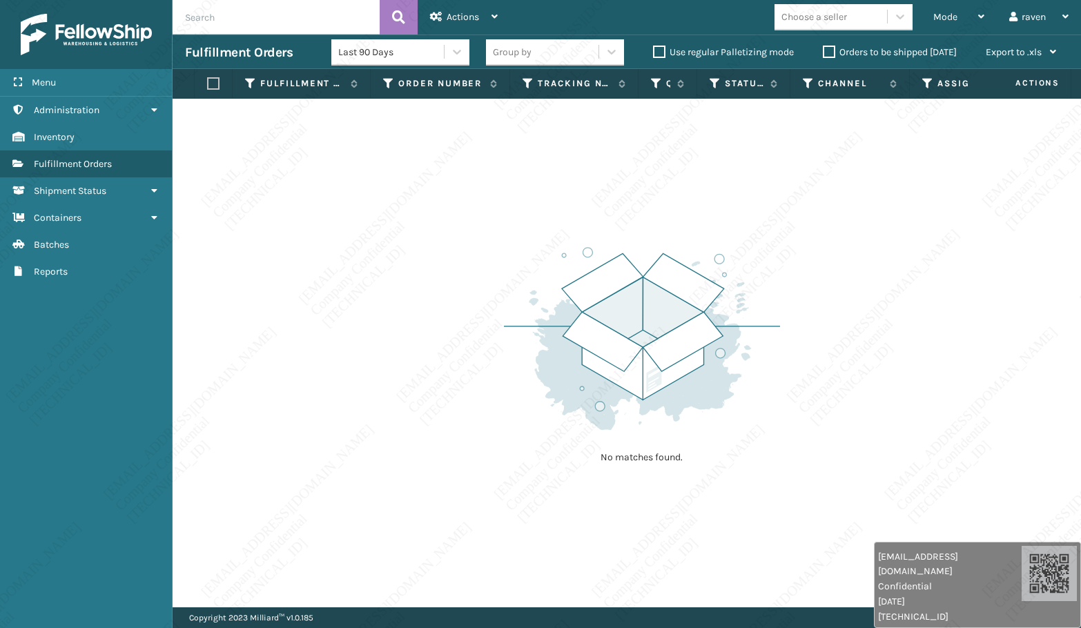
click at [321, 618] on div "Copyright 2023 Milliard™ v 1.0.185 Terms of Use | Privacy Policy" at bounding box center [627, 617] width 908 height 21
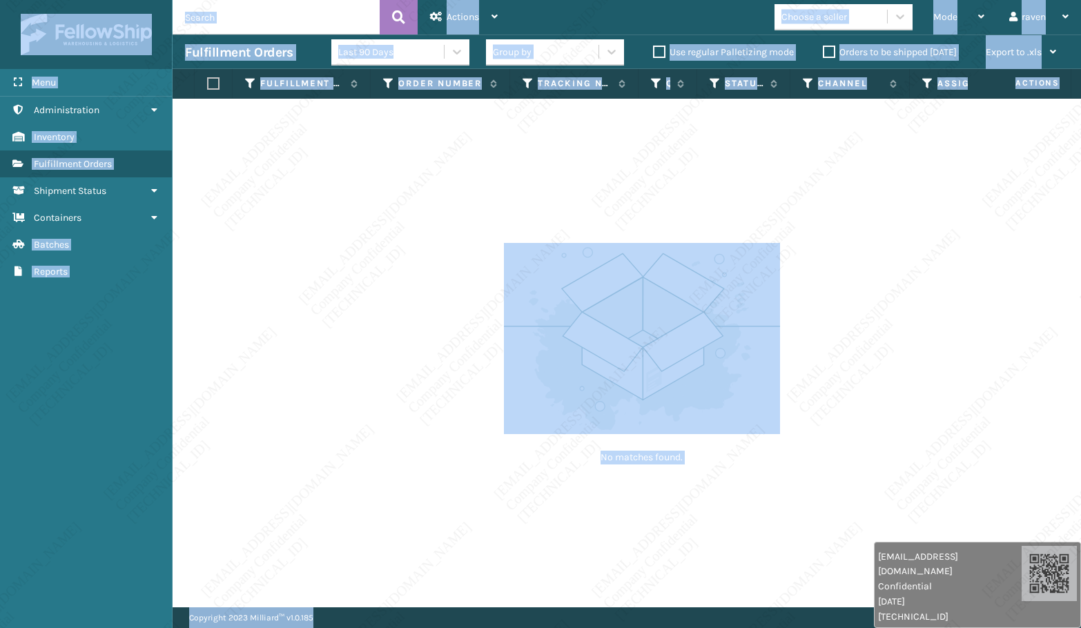
click at [321, 627] on html "raven.urot@valoroo.com Confidential 8/14/2025 136.158.32.112 raven.urot@valoroo…" at bounding box center [540, 314] width 1081 height 628
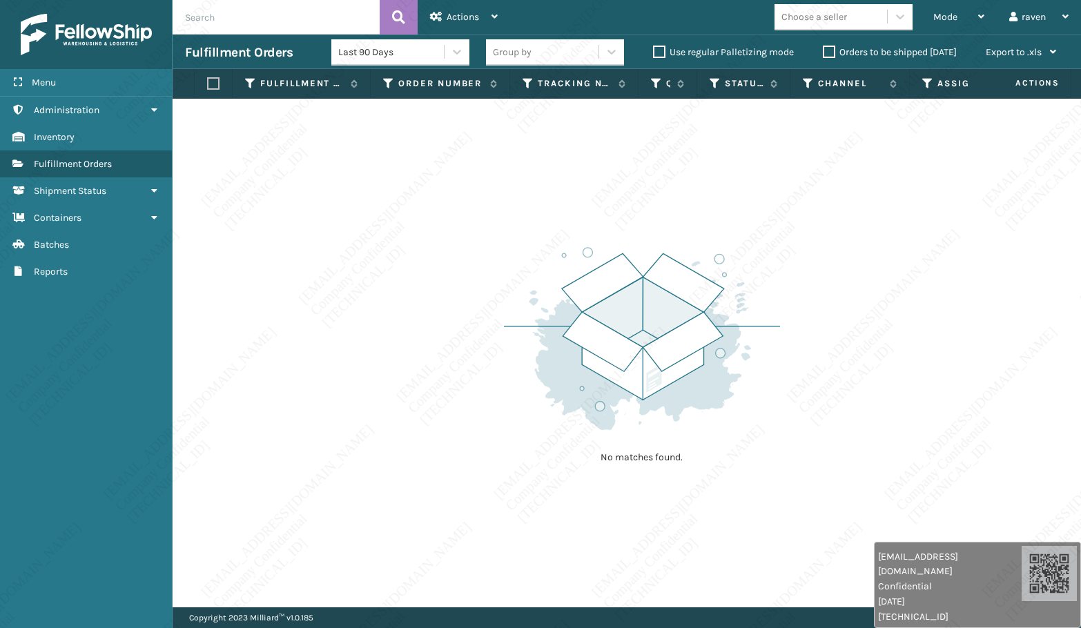
click at [326, 612] on div "Copyright 2023 Milliard™ v 1.0.185 Terms of Use | Privacy Policy" at bounding box center [627, 617] width 908 height 21
click at [327, 626] on div "Copyright 2023 Milliard™ v 1.0.185 Terms of Use | Privacy Policy" at bounding box center [627, 617] width 908 height 21
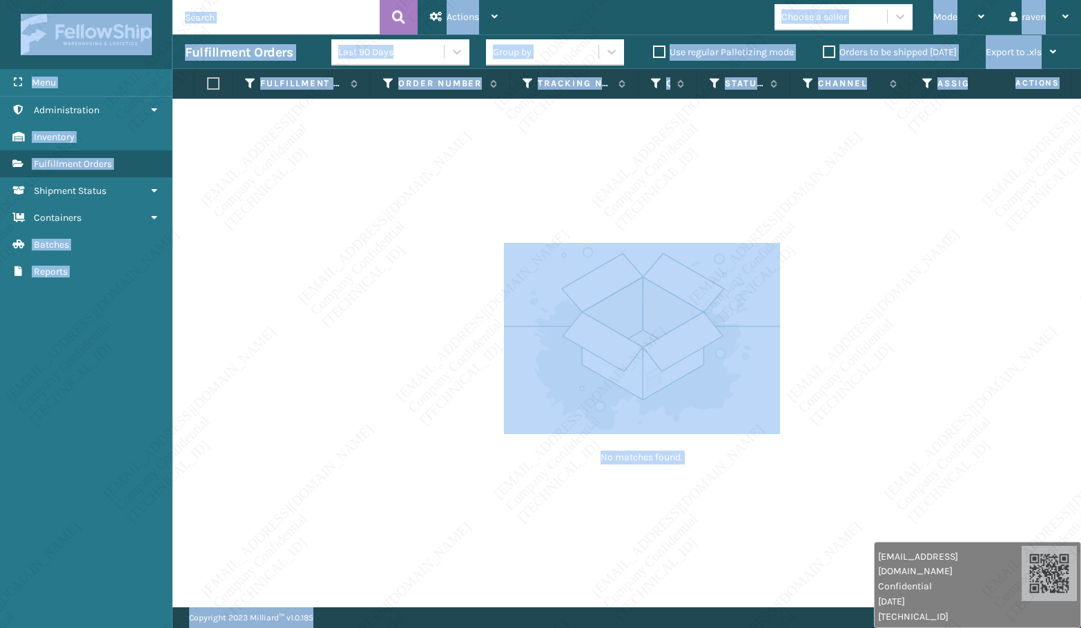
drag, startPoint x: 327, startPoint y: 626, endPoint x: 329, endPoint y: 639, distance: 13.2
click at [329, 627] on html "raven.urot@valoroo.com Confidential 8/14/2025 136.158.32.112 raven.urot@valoroo…" at bounding box center [540, 314] width 1081 height 628
click at [935, 20] on div "Mode" at bounding box center [958, 17] width 51 height 35
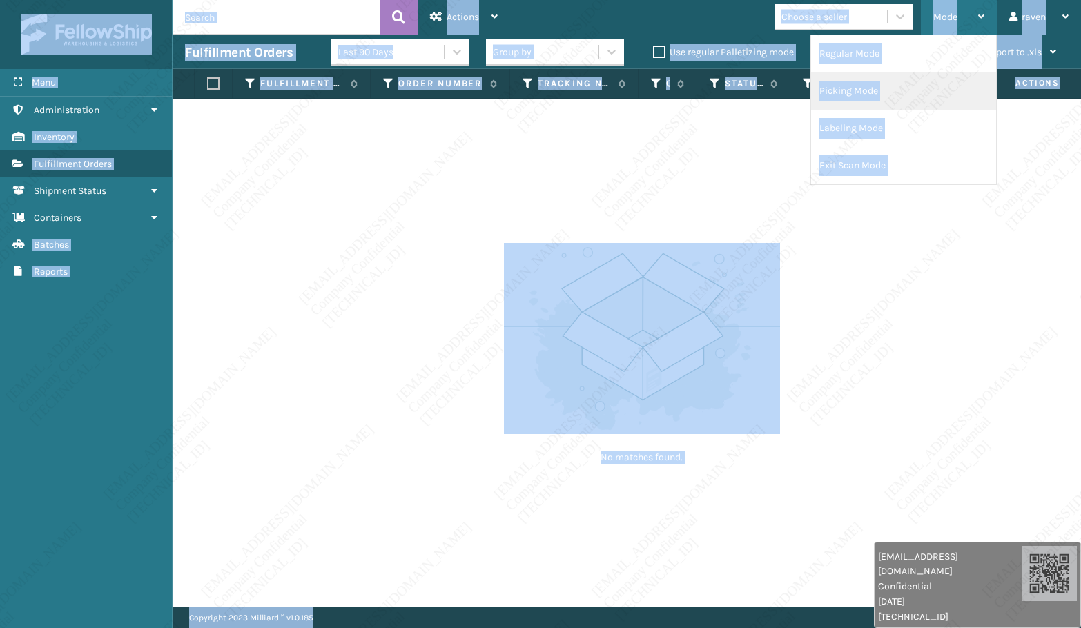
click at [872, 93] on li "Picking Mode" at bounding box center [903, 90] width 185 height 37
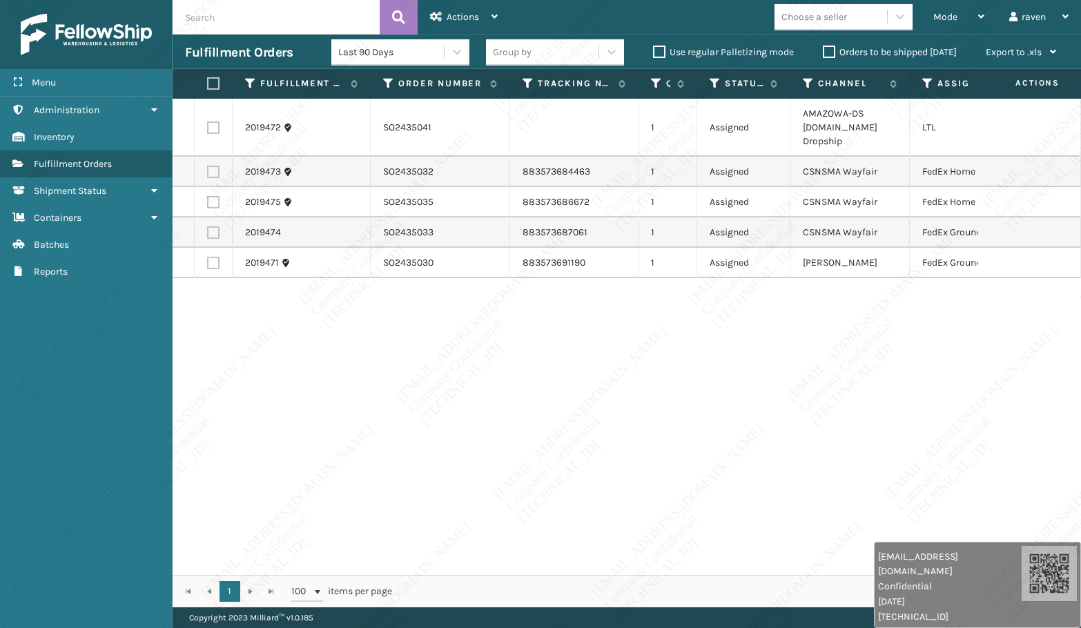
click at [214, 171] on label at bounding box center [213, 172] width 12 height 12
click at [208, 171] on input "checkbox" at bounding box center [207, 170] width 1 height 9
checkbox input "true"
click at [210, 200] on label at bounding box center [213, 202] width 12 height 12
click at [208, 200] on input "checkbox" at bounding box center [207, 200] width 1 height 9
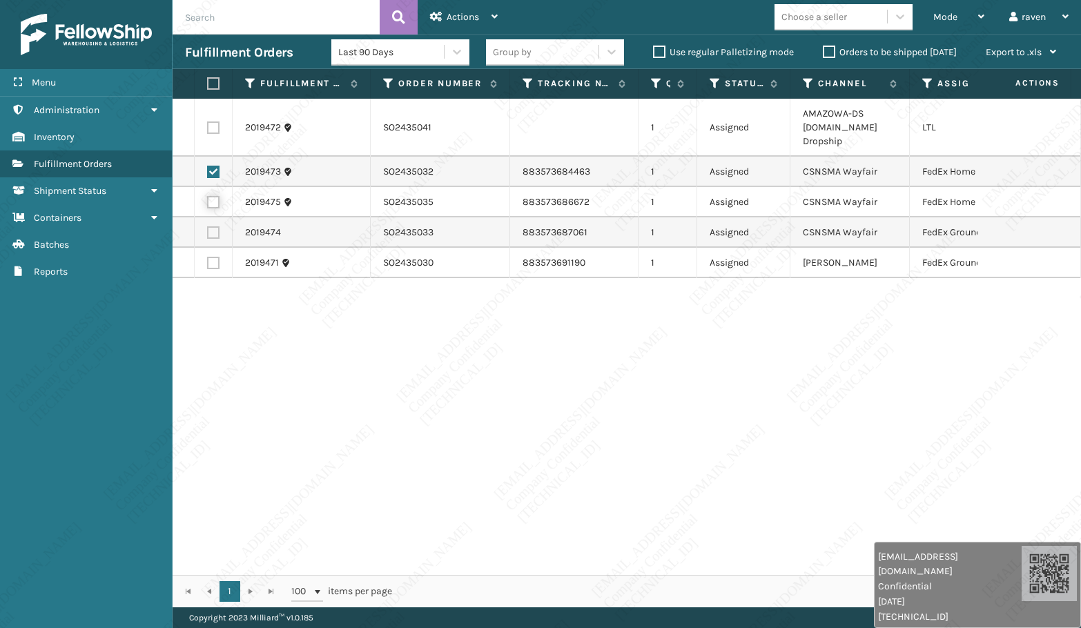
checkbox input "true"
click at [466, 20] on span "Actions" at bounding box center [463, 17] width 32 height 12
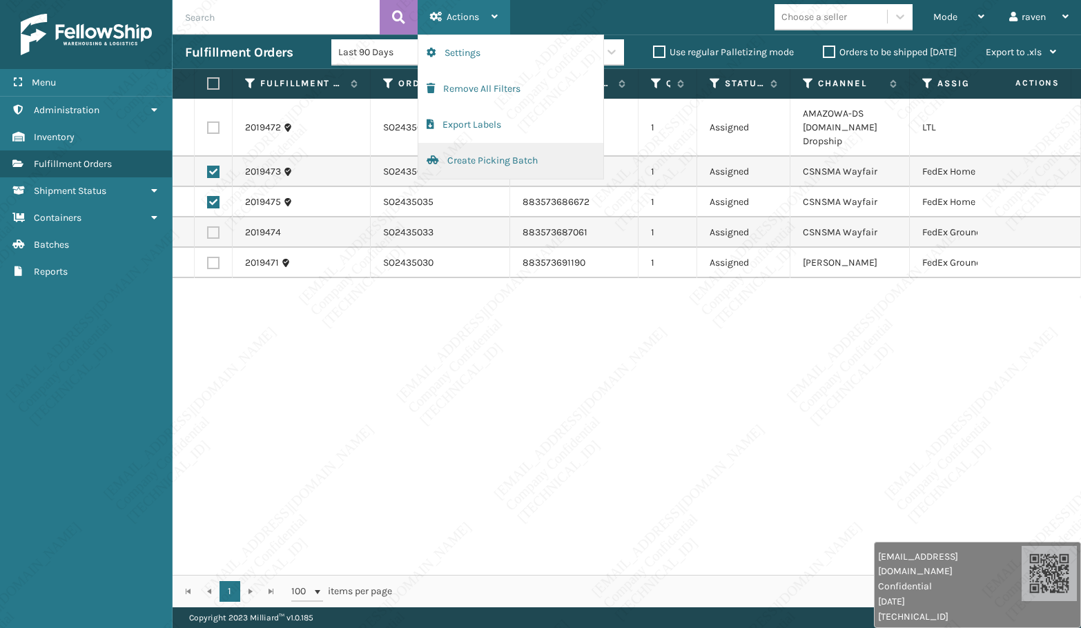
click at [465, 154] on button "Create Picking Batch" at bounding box center [510, 161] width 185 height 36
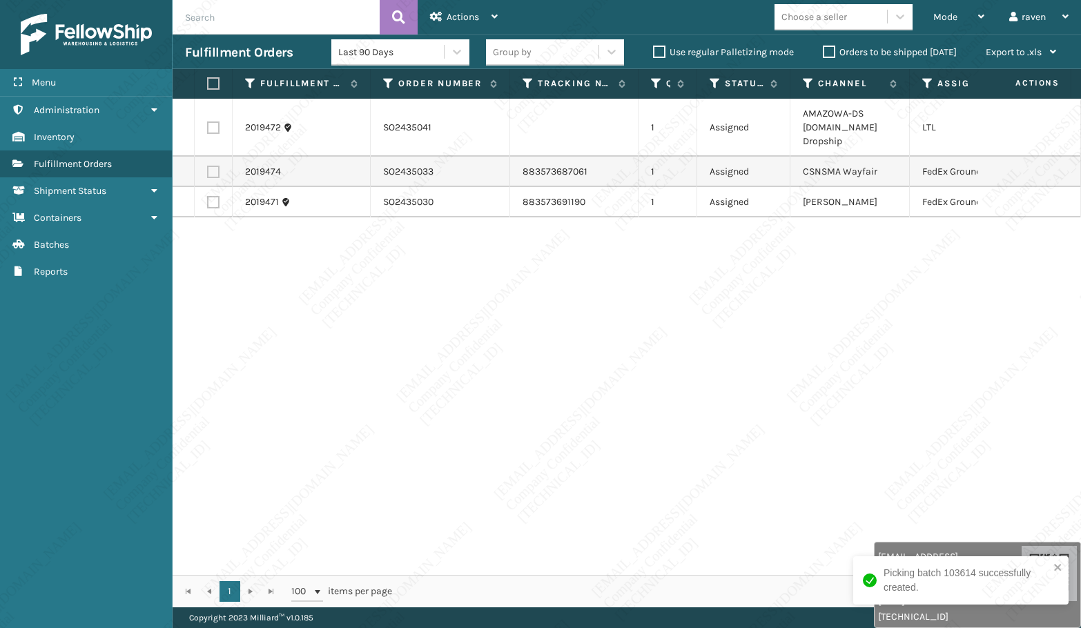
click at [206, 170] on td at bounding box center [214, 172] width 38 height 30
click at [213, 172] on label at bounding box center [213, 172] width 12 height 12
click at [208, 172] on input "checkbox" at bounding box center [207, 170] width 1 height 9
checkbox input "true"
click at [218, 208] on label at bounding box center [213, 202] width 12 height 12
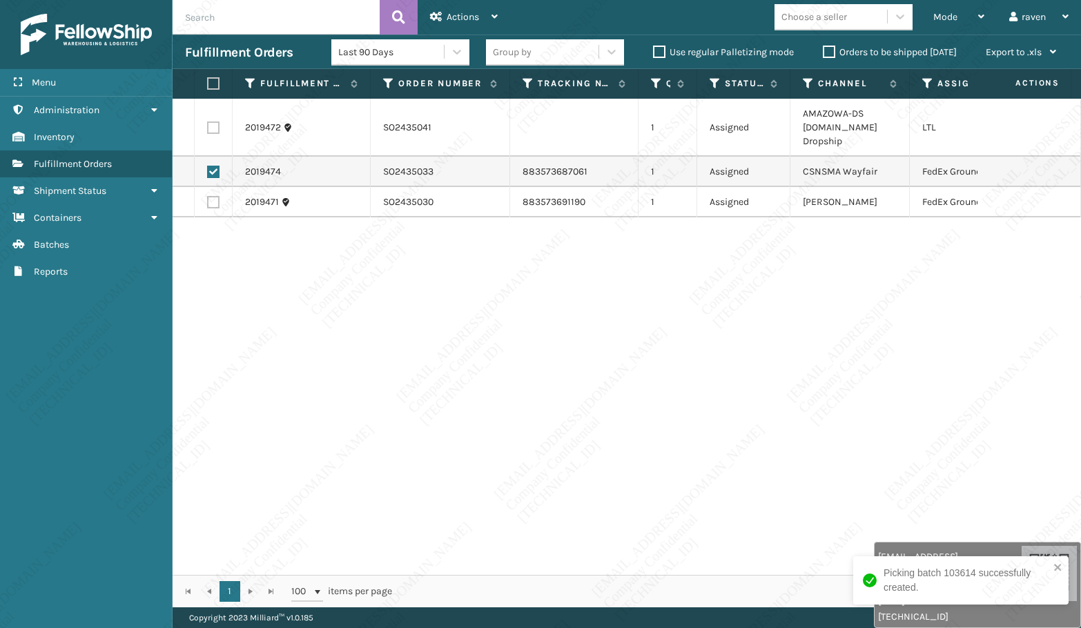
click at [208, 205] on input "checkbox" at bounding box center [207, 200] width 1 height 9
checkbox input "true"
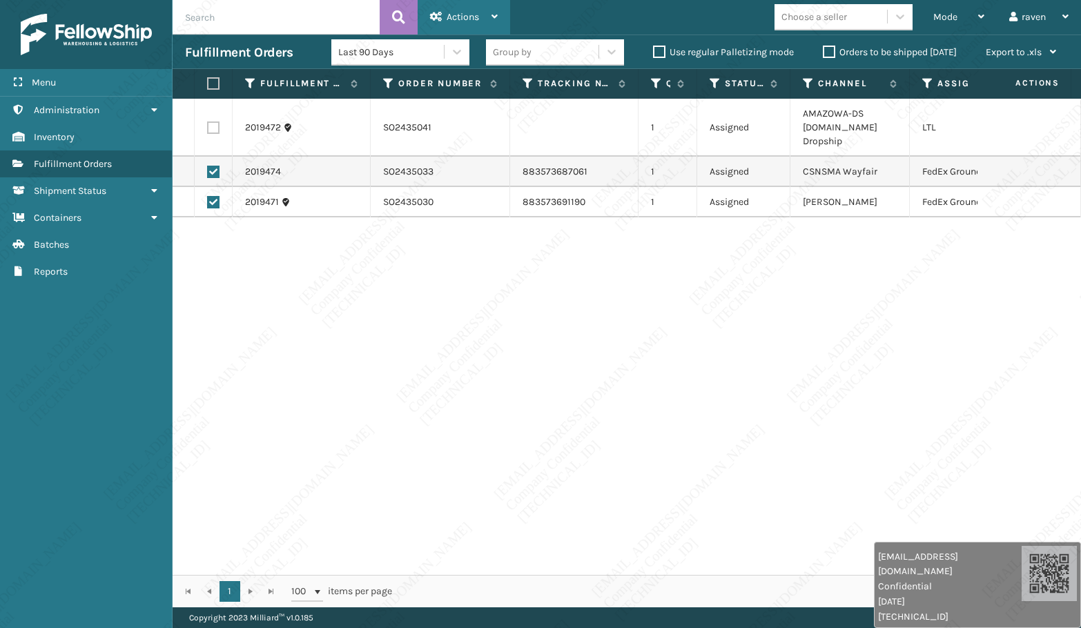
click at [473, 12] on span "Actions" at bounding box center [463, 17] width 32 height 12
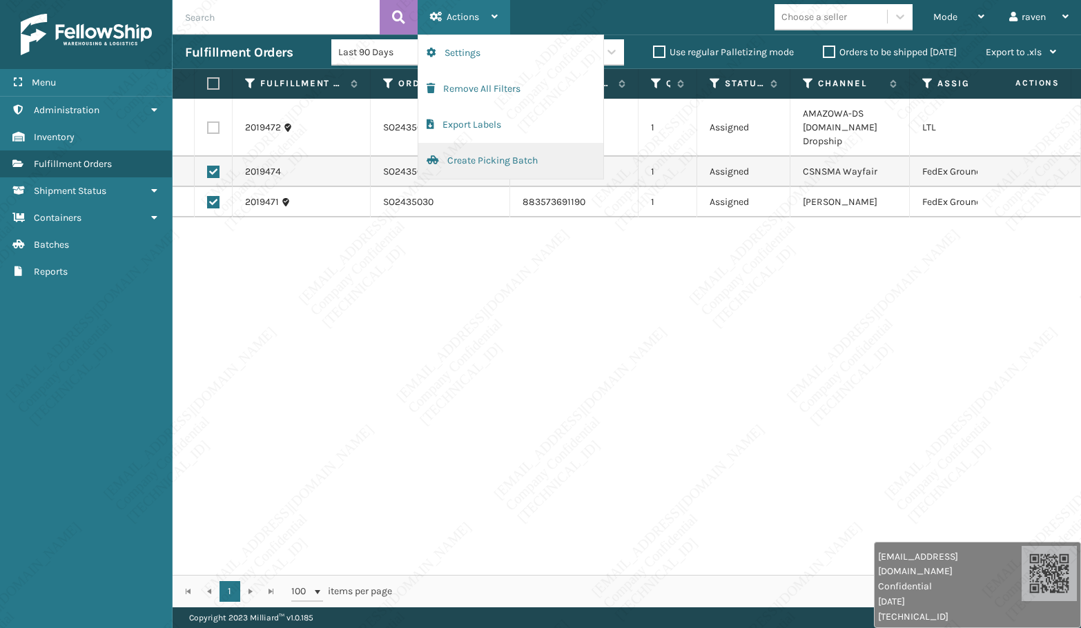
click at [498, 155] on button "Create Picking Batch" at bounding box center [510, 161] width 185 height 36
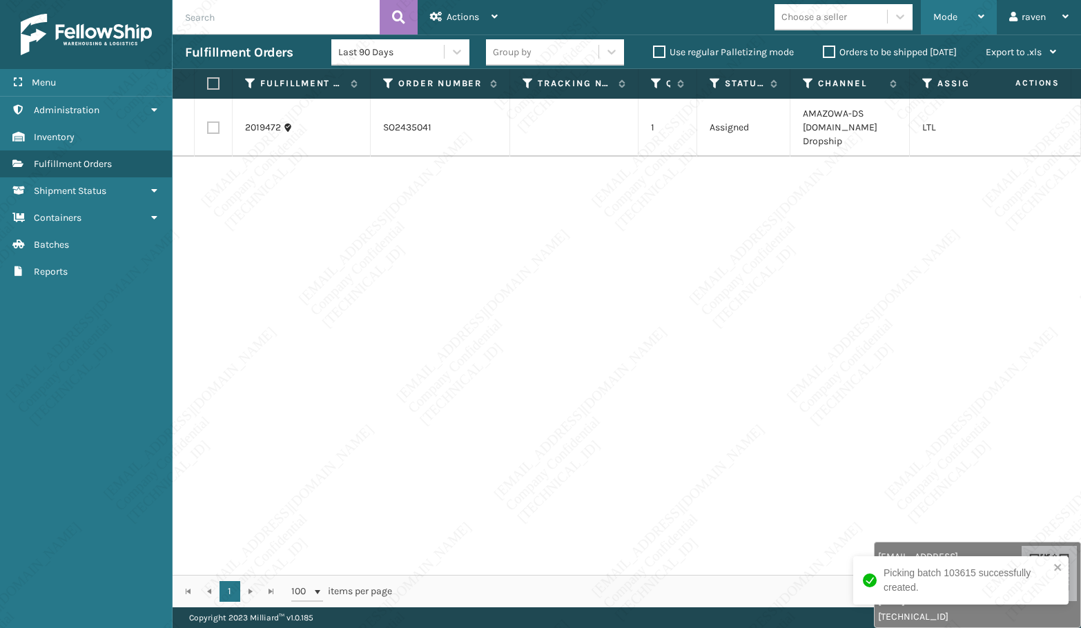
click at [940, 16] on span "Mode" at bounding box center [945, 17] width 24 height 12
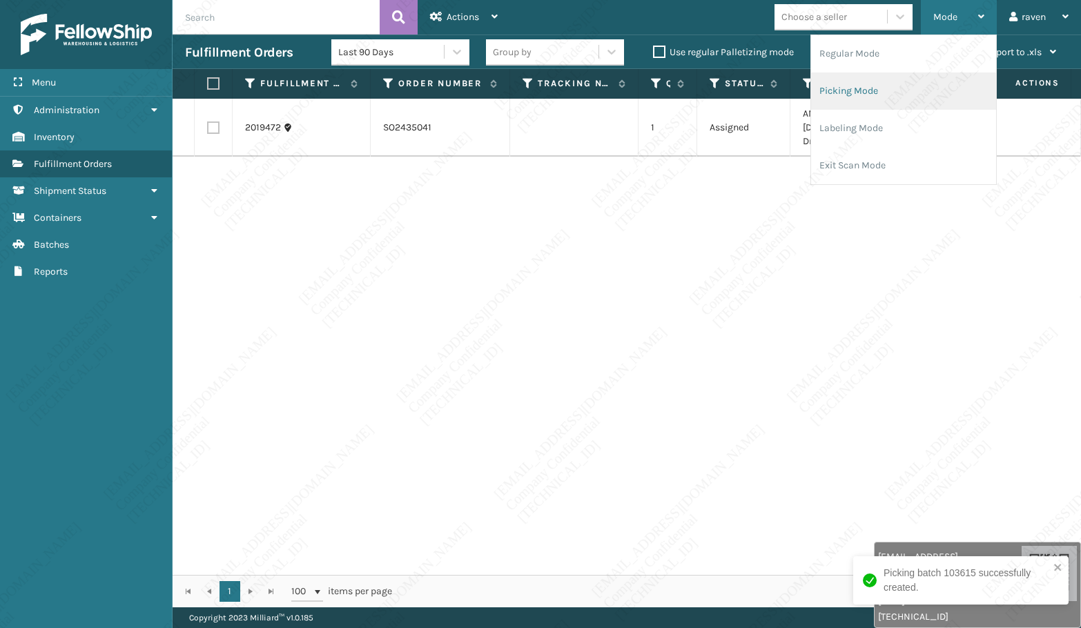
click at [889, 75] on li "Picking Mode" at bounding box center [903, 90] width 185 height 37
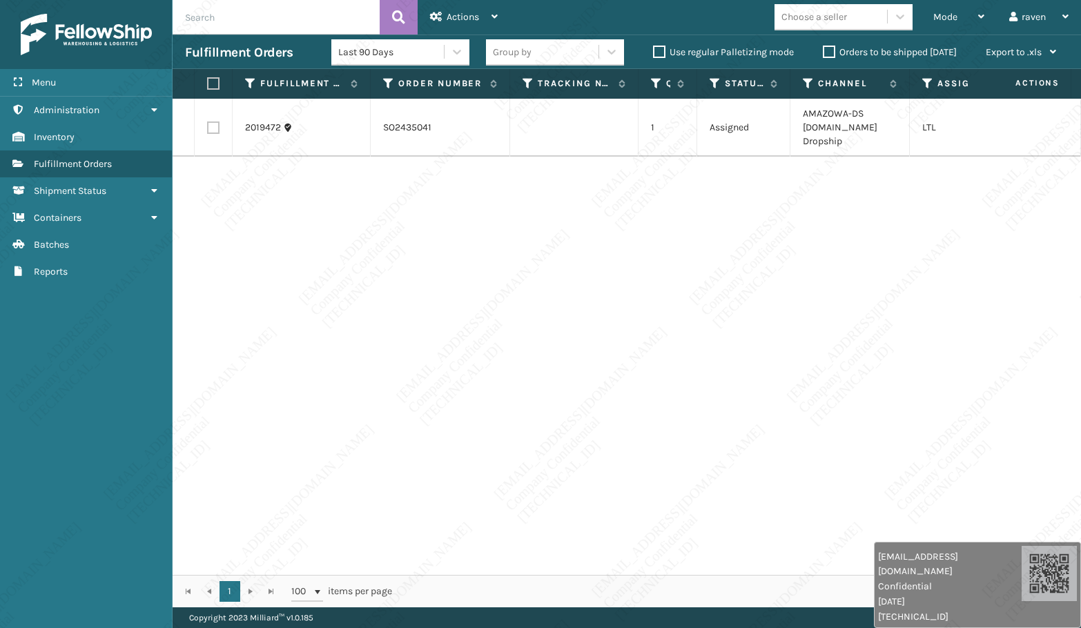
drag, startPoint x: 428, startPoint y: 267, endPoint x: 566, endPoint y: 207, distance: 150.5
click at [430, 264] on div "2019472 SO2435041 1 Assigned AMAZOWA-DS Amazon.Com Dropship LTL" at bounding box center [627, 337] width 908 height 476
click at [929, 17] on div "Mode Regular Mode Picking Mode Labeling Mode Exit Scan Mode" at bounding box center [959, 17] width 76 height 35
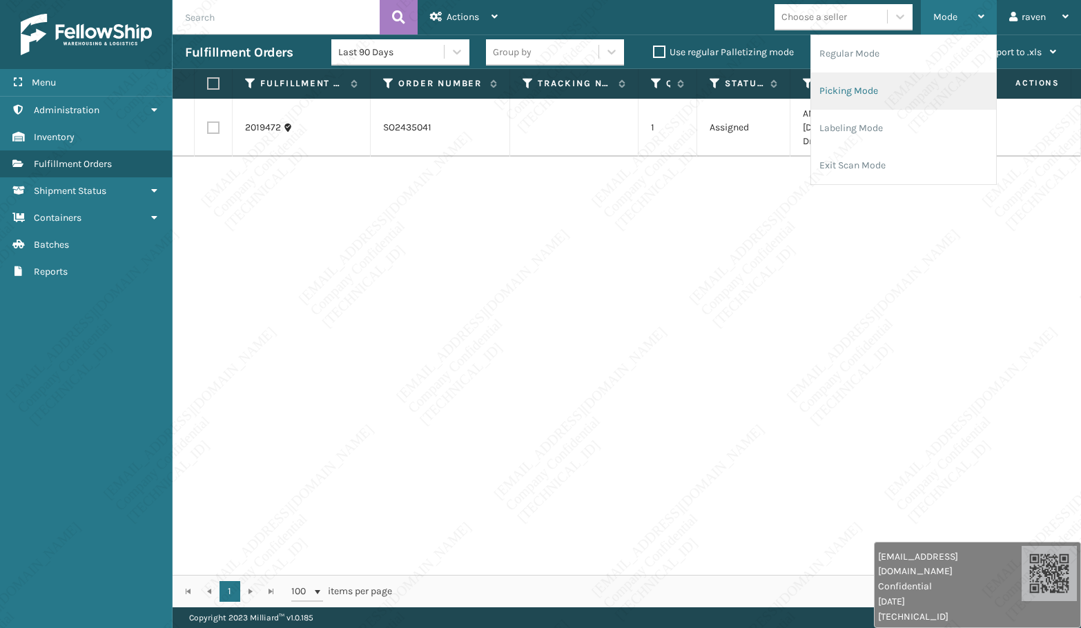
click at [893, 97] on li "Picking Mode" at bounding box center [903, 90] width 185 height 37
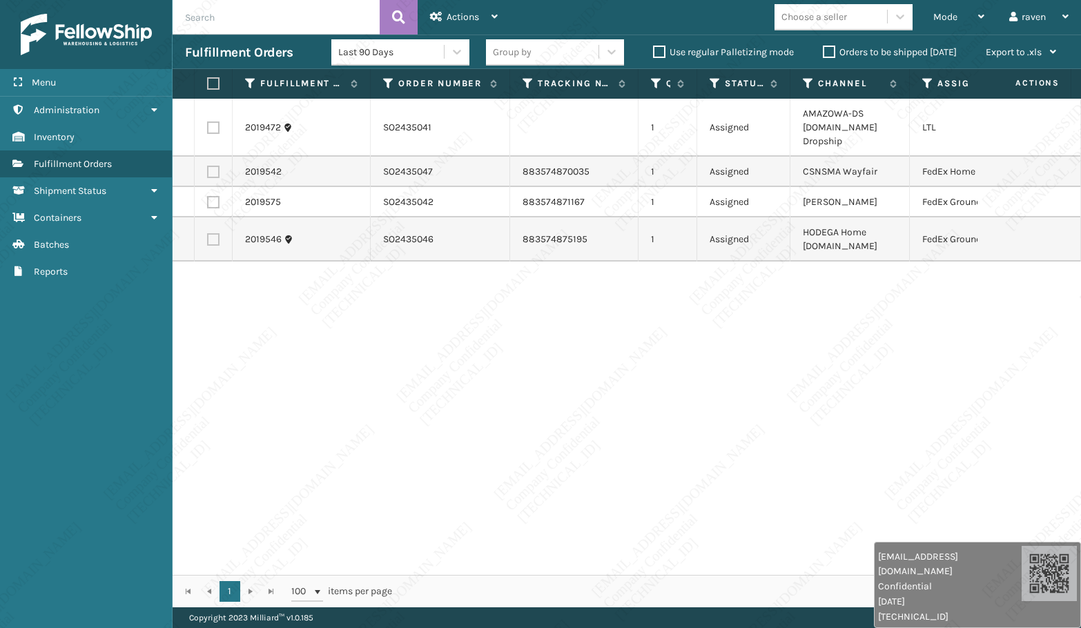
click at [764, 498] on div "2019472 SO2435041 1 Assigned AMAZOWA-DS Amazon.Com Dropship LTL 2019542 SO24350…" at bounding box center [627, 337] width 908 height 476
click at [599, 405] on div "2019472 SO2435041 1 Assigned AMAZOWA-DS Amazon.Com Dropship LTL 2019542 SO24350…" at bounding box center [627, 337] width 908 height 476
click at [958, 18] on div "Mode" at bounding box center [958, 17] width 51 height 35
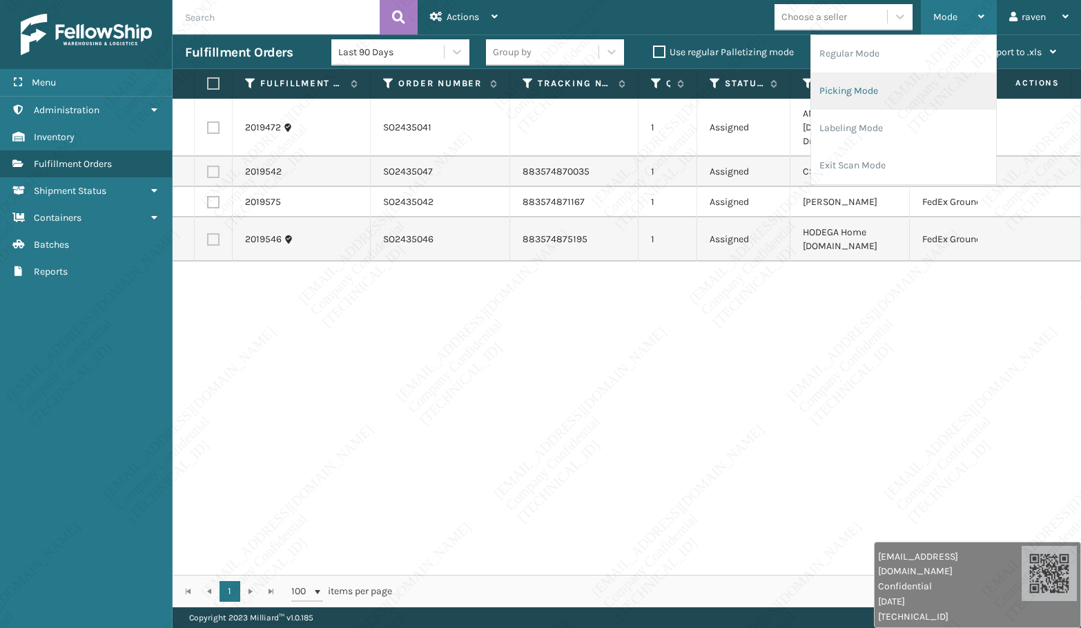
click at [914, 88] on li "Picking Mode" at bounding box center [903, 90] width 185 height 37
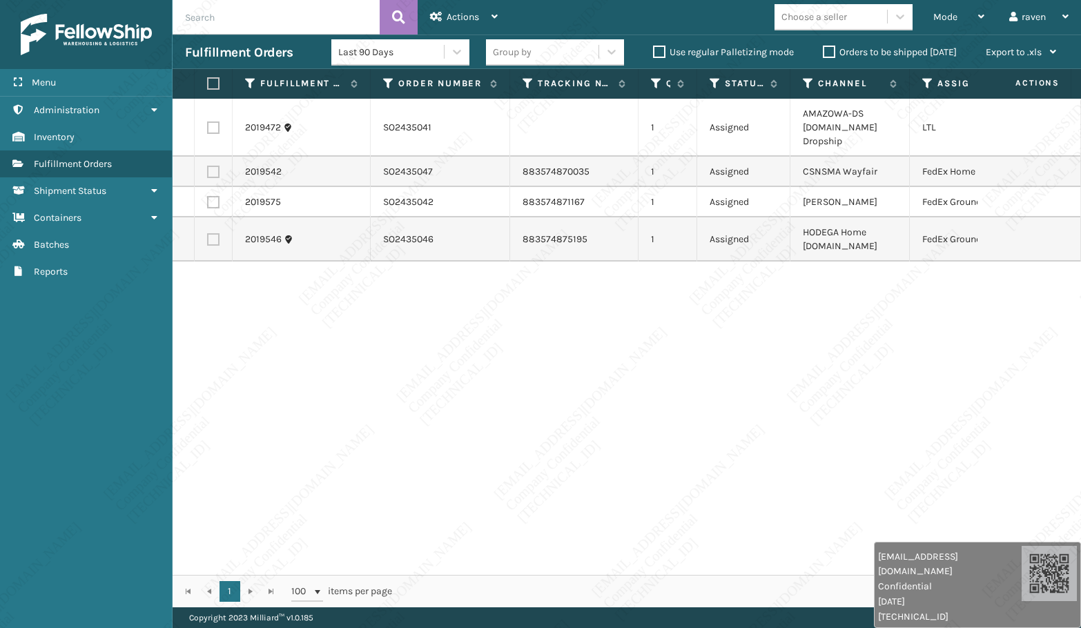
click at [211, 124] on label at bounding box center [213, 127] width 12 height 12
click at [208, 124] on input "checkbox" at bounding box center [207, 125] width 1 height 9
checkbox input "true"
click at [472, 9] on div "Actions" at bounding box center [464, 17] width 68 height 35
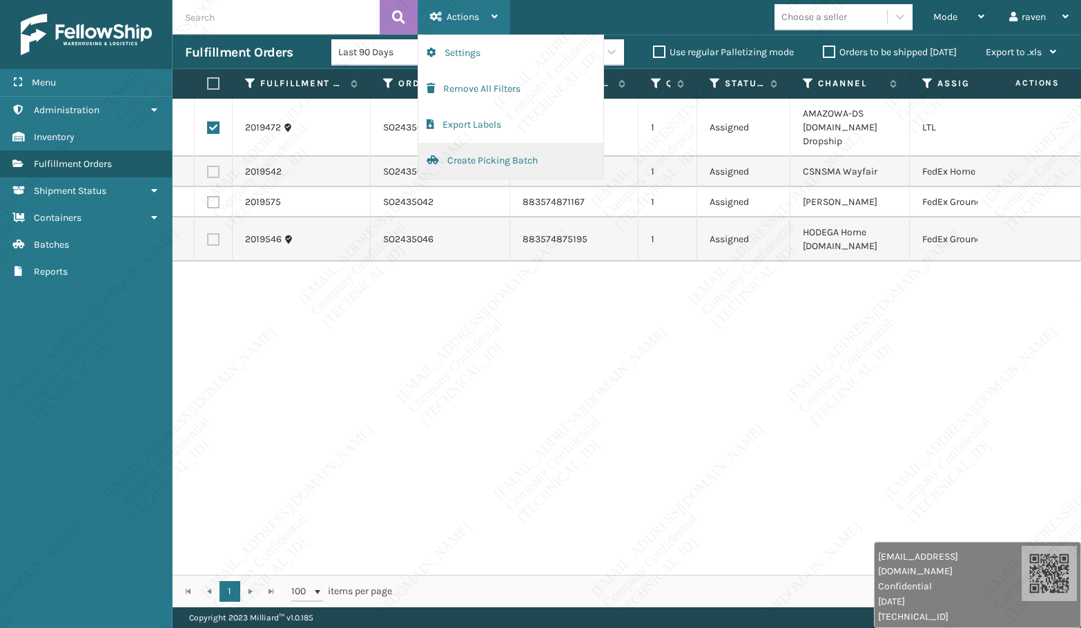
click at [473, 162] on button "Create Picking Batch" at bounding box center [510, 161] width 185 height 36
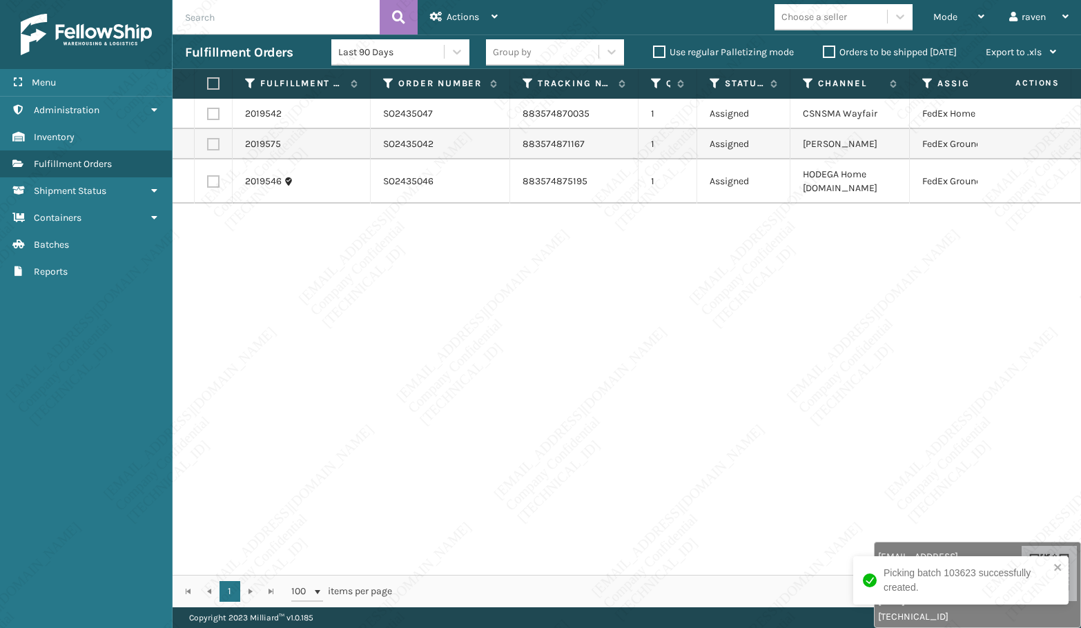
click at [405, 275] on div "2019542 SO2435047 883574870035 1 Assigned CSNSMA Wayfair FedEx Home Delivery 20…" at bounding box center [627, 337] width 908 height 476
click at [953, 8] on div "Mode" at bounding box center [958, 17] width 51 height 35
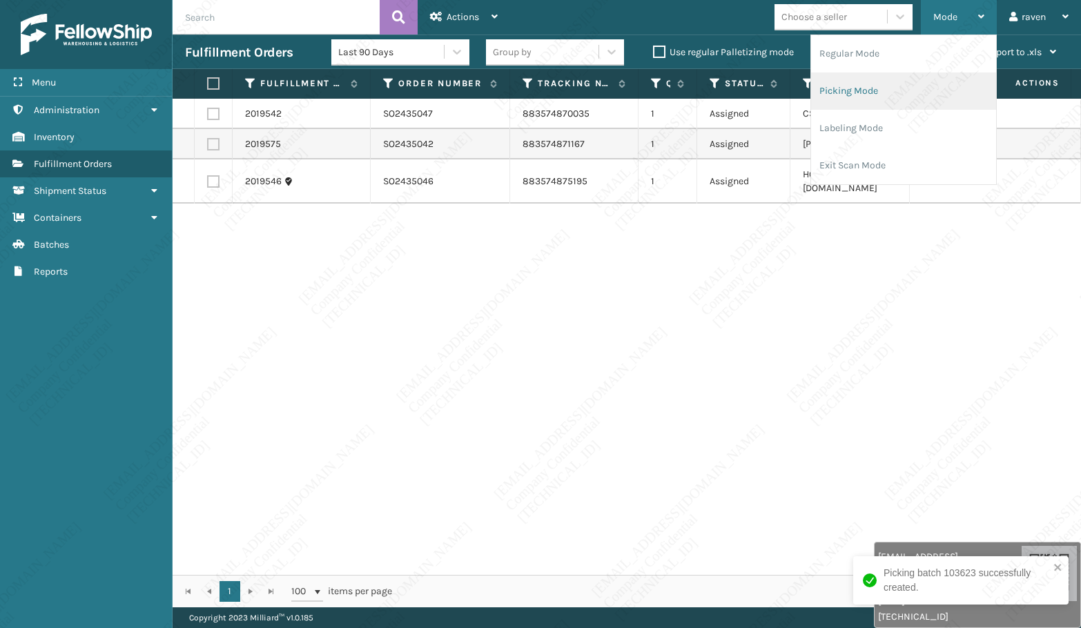
click at [879, 90] on li "Picking Mode" at bounding box center [903, 90] width 185 height 37
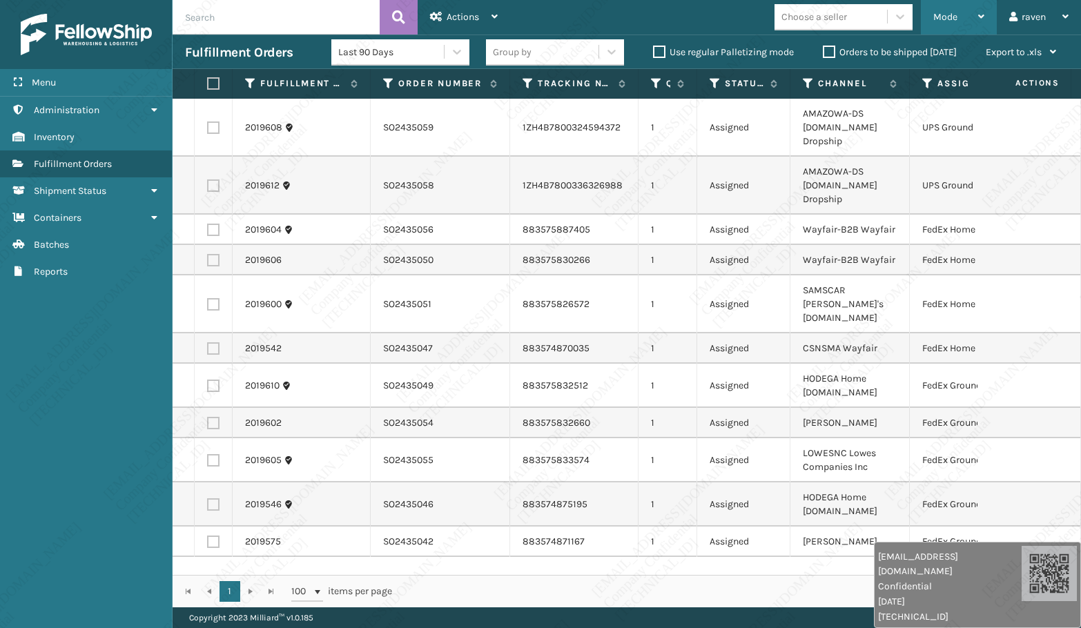
click at [946, 17] on span "Mode" at bounding box center [945, 17] width 24 height 12
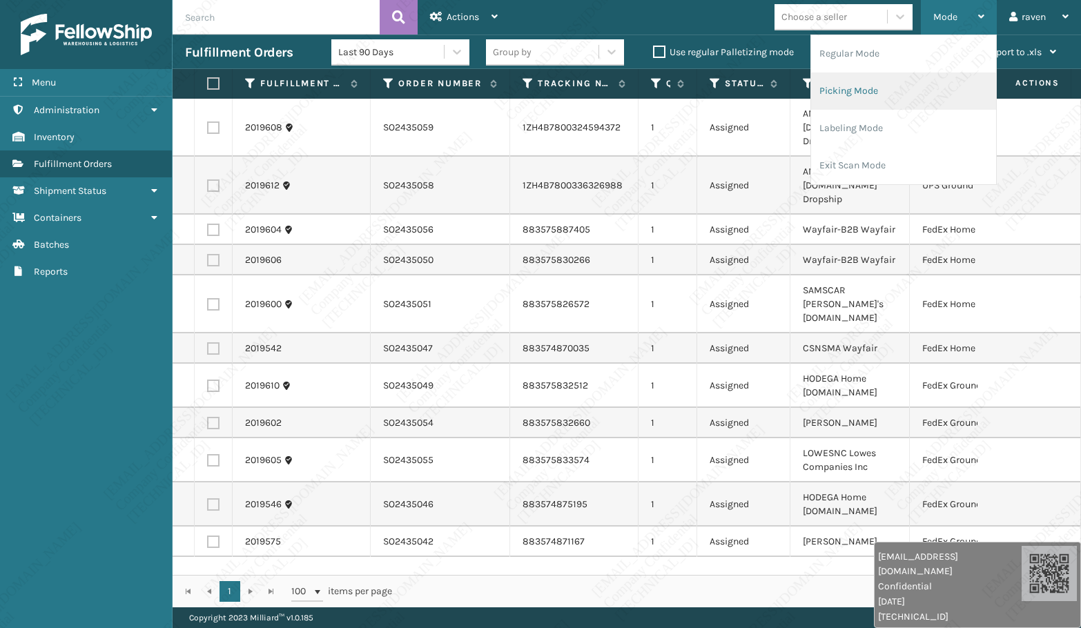
click at [915, 86] on li "Picking Mode" at bounding box center [903, 90] width 185 height 37
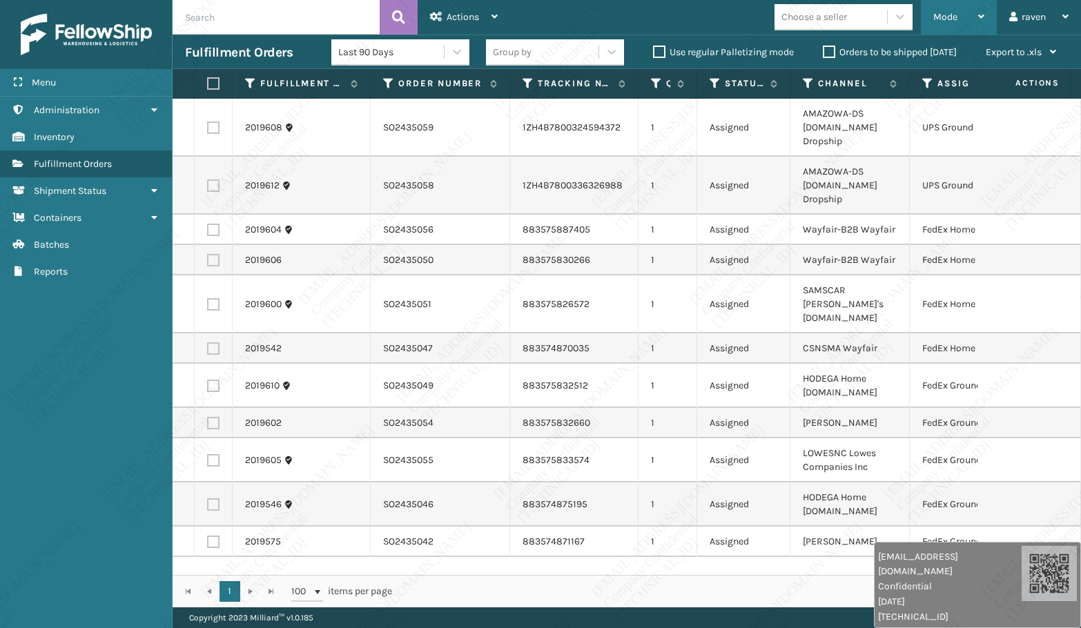
click at [951, 19] on span "Mode" at bounding box center [945, 17] width 24 height 12
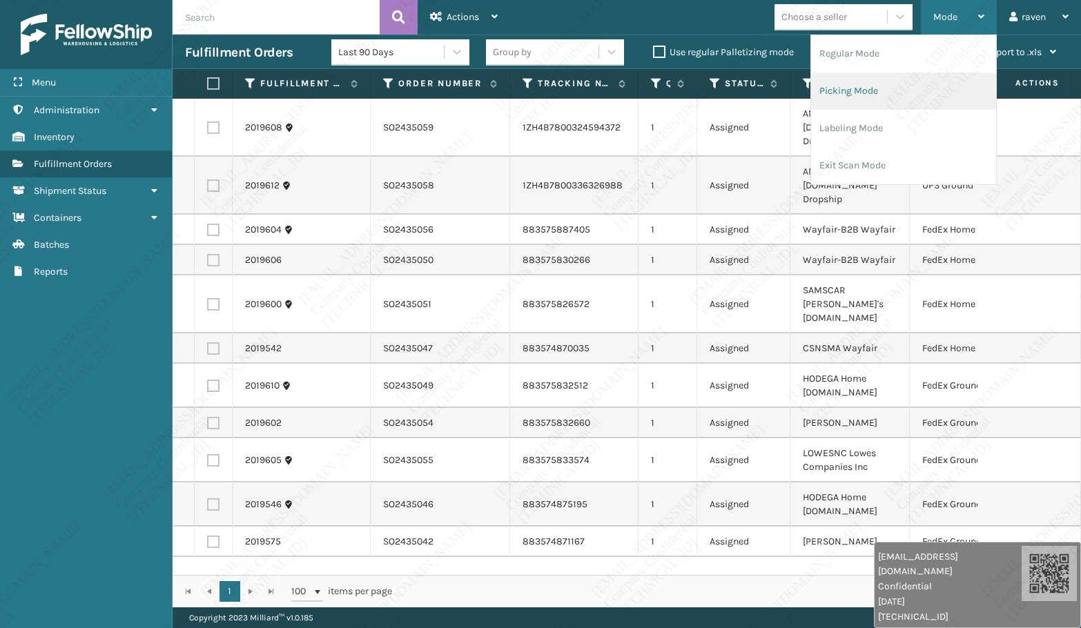
click at [910, 92] on li "Picking Mode" at bounding box center [903, 90] width 185 height 37
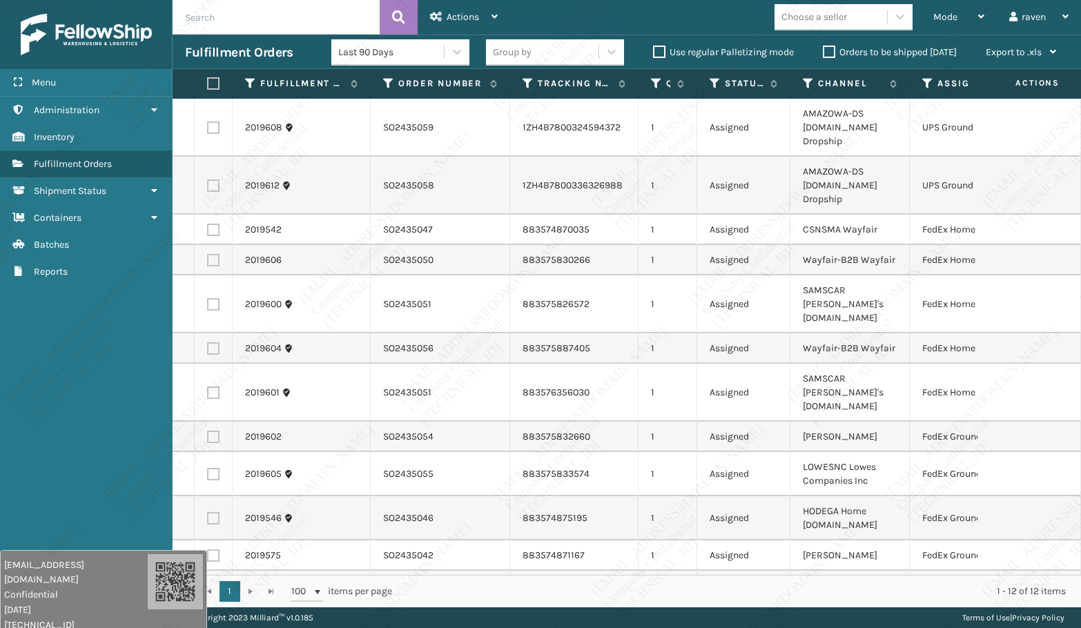
drag, startPoint x: 853, startPoint y: 598, endPoint x: 46, endPoint y: 587, distance: 807.7
click at [46, 587] on span "Confidential" at bounding box center [76, 594] width 144 height 14
click at [114, 431] on div "Menu Containers Administration Containers Inventory Containers Fulfillment Orde…" at bounding box center [86, 314] width 173 height 628
click at [924, 88] on icon at bounding box center [927, 83] width 11 height 12
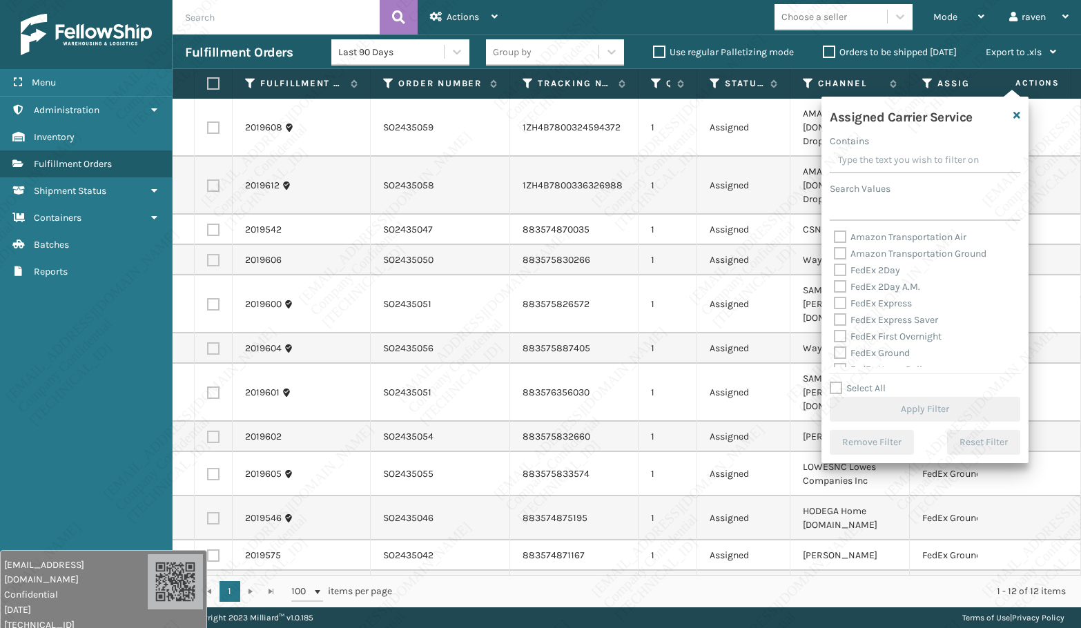
click at [1011, 106] on div "Assigned Carrier Service" at bounding box center [924, 119] width 207 height 29
click at [935, 15] on span "Mode" at bounding box center [945, 17] width 24 height 12
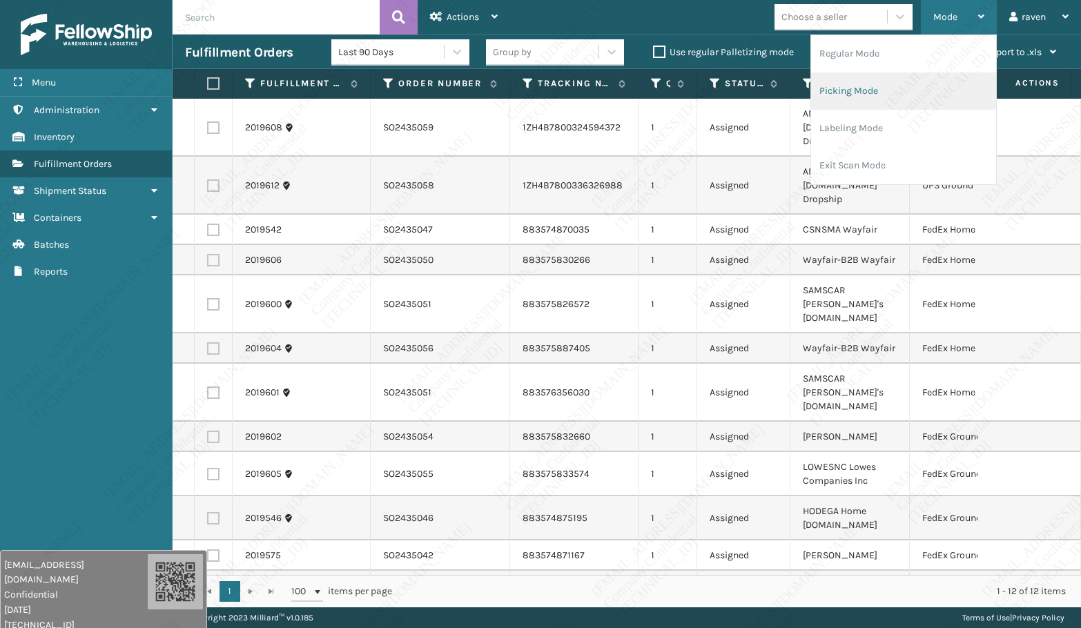
click at [851, 83] on li "Picking Mode" at bounding box center [903, 90] width 185 height 37
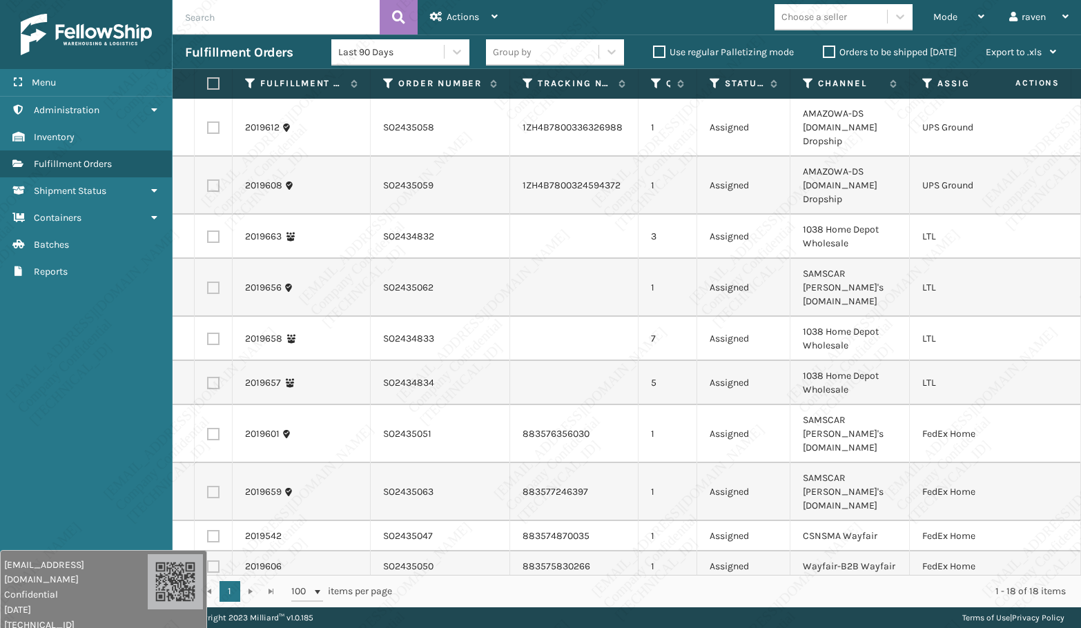
click at [213, 235] on label at bounding box center [213, 237] width 12 height 12
click at [208, 235] on input "checkbox" at bounding box center [207, 235] width 1 height 9
checkbox input "true"
click at [211, 333] on label at bounding box center [213, 339] width 12 height 12
click at [208, 333] on input "checkbox" at bounding box center [207, 337] width 1 height 9
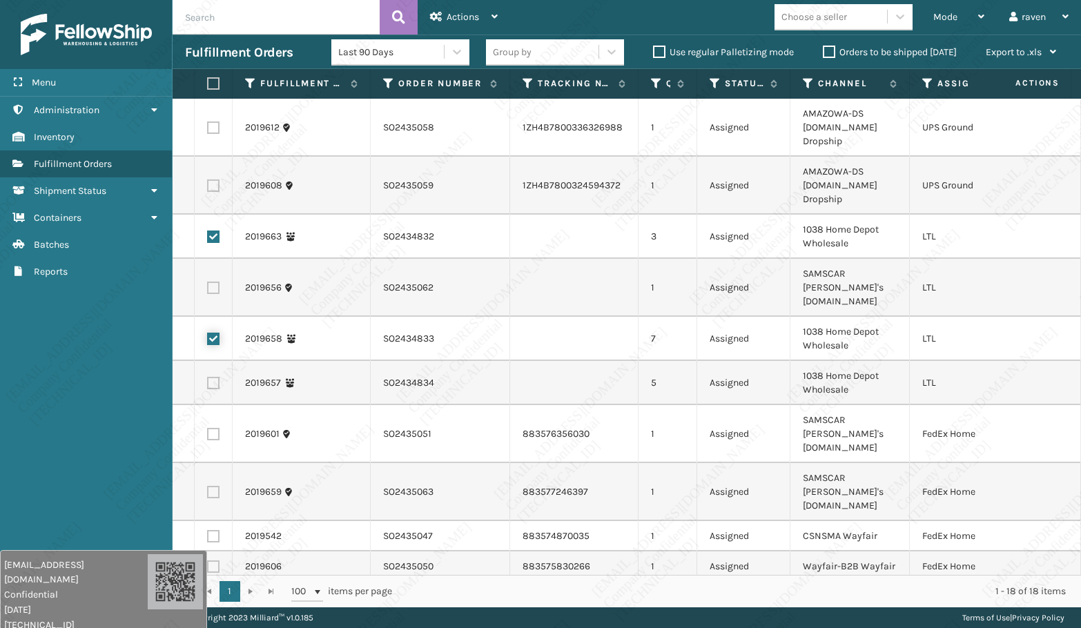
checkbox input "true"
click at [215, 377] on label at bounding box center [213, 383] width 12 height 12
click at [208, 377] on input "checkbox" at bounding box center [207, 381] width 1 height 9
checkbox input "true"
click at [465, 19] on span "Actions" at bounding box center [463, 17] width 32 height 12
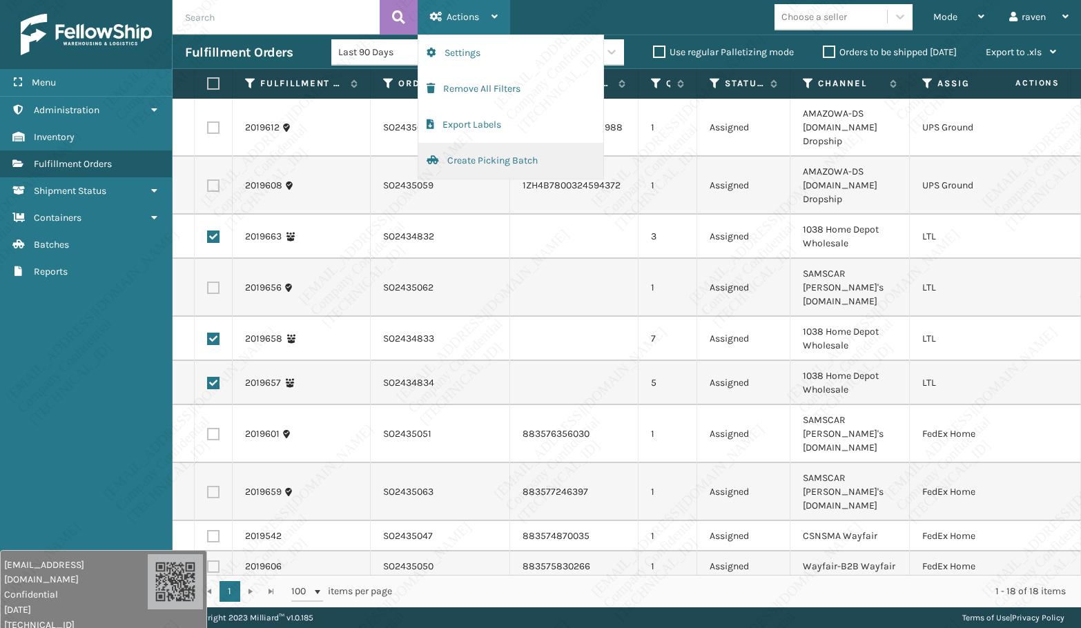
click at [480, 162] on button "Create Picking Batch" at bounding box center [510, 161] width 185 height 36
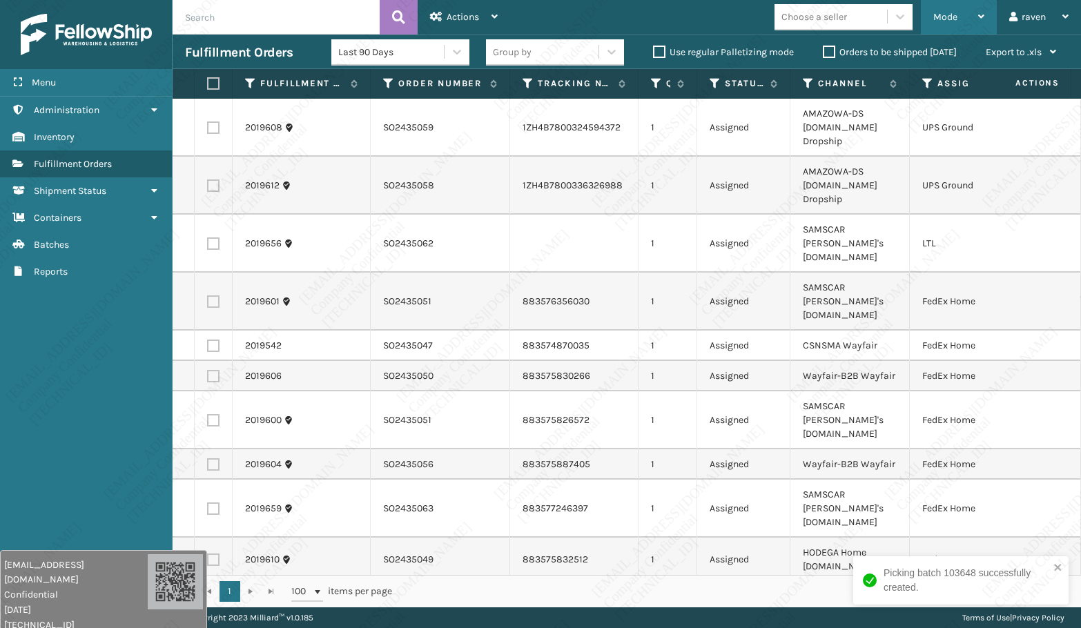
click at [938, 16] on span "Mode" at bounding box center [945, 17] width 24 height 12
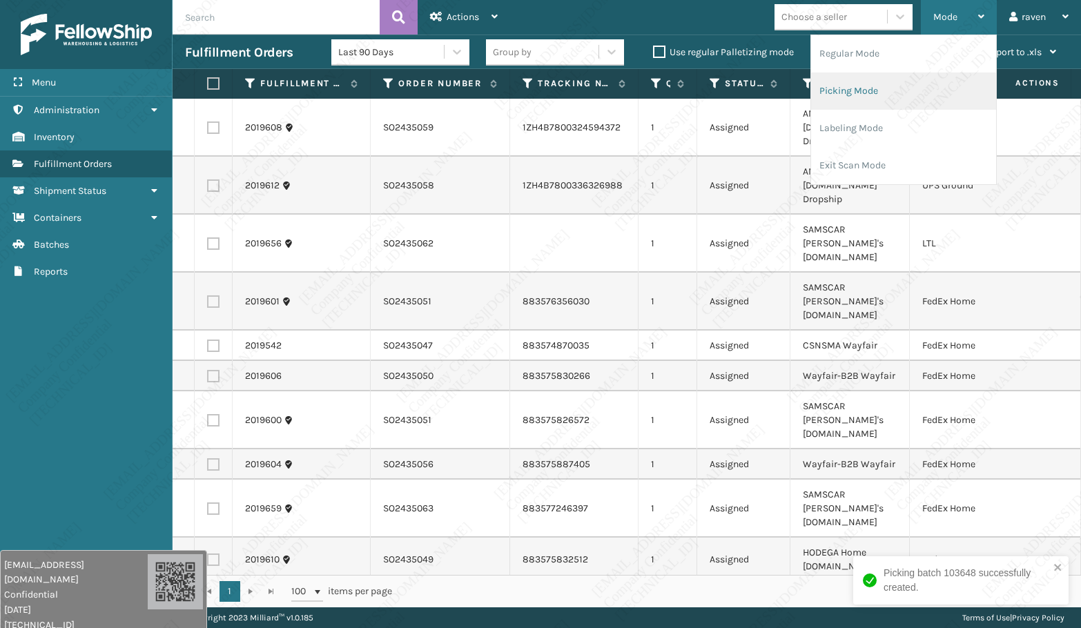
click at [904, 86] on li "Picking Mode" at bounding box center [903, 90] width 185 height 37
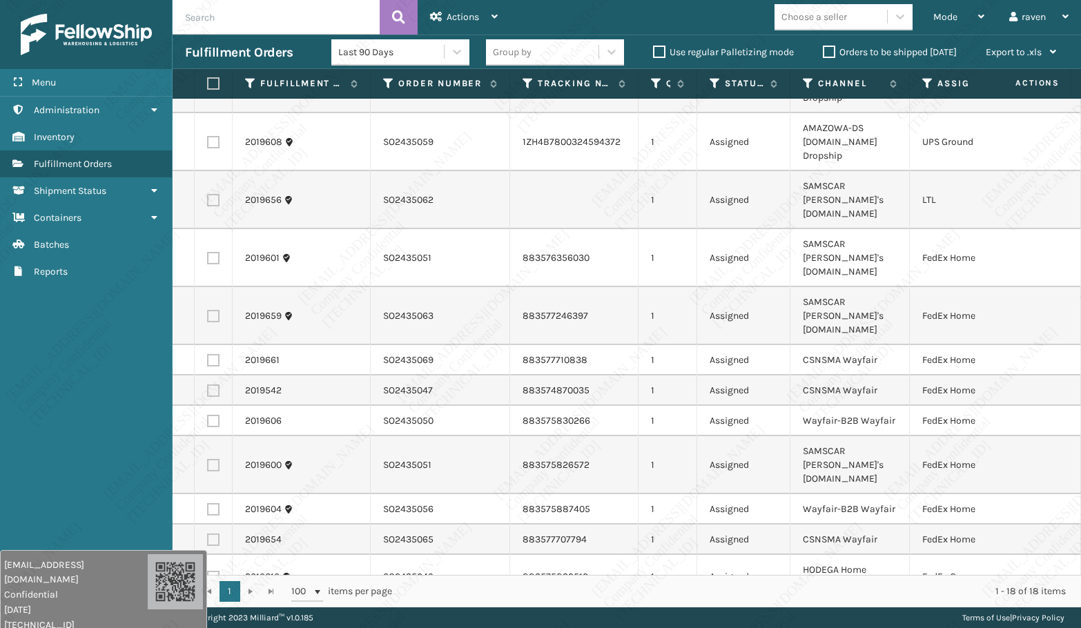
scroll to position [53, 0]
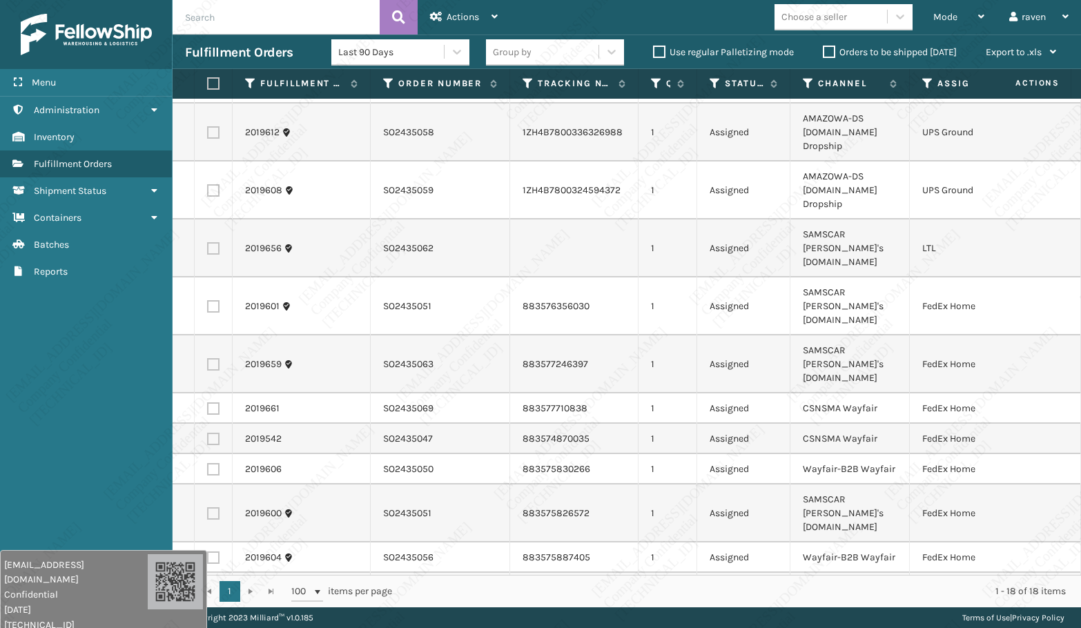
click at [211, 242] on label at bounding box center [213, 248] width 12 height 12
click at [208, 242] on input "checkbox" at bounding box center [207, 246] width 1 height 9
checkbox input "true"
click at [480, 9] on div "Actions" at bounding box center [464, 17] width 68 height 35
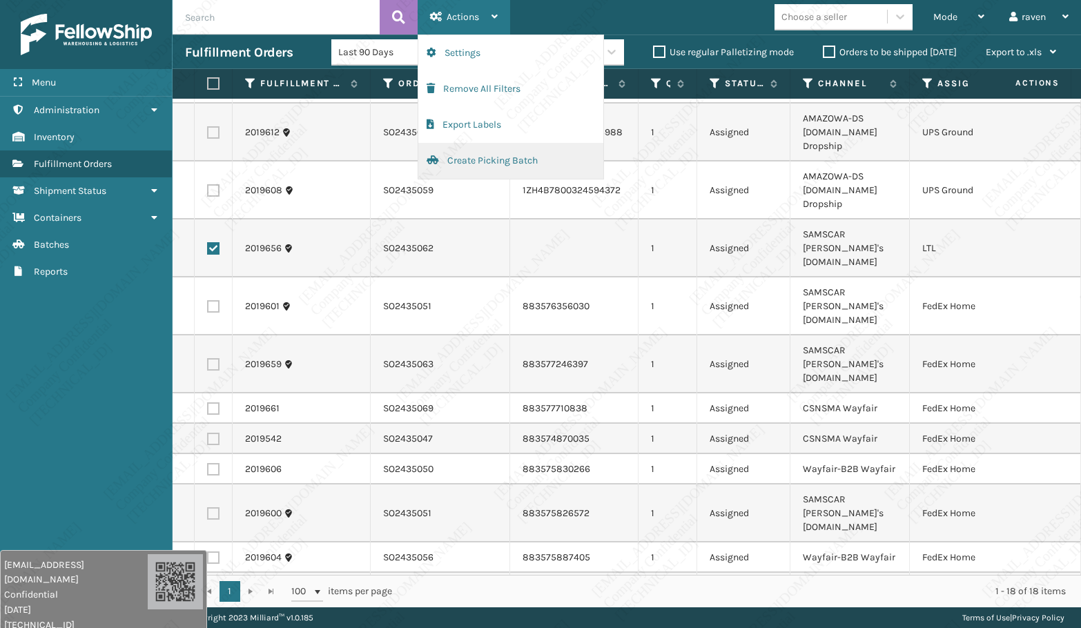
click at [480, 162] on button "Create Picking Batch" at bounding box center [510, 161] width 185 height 36
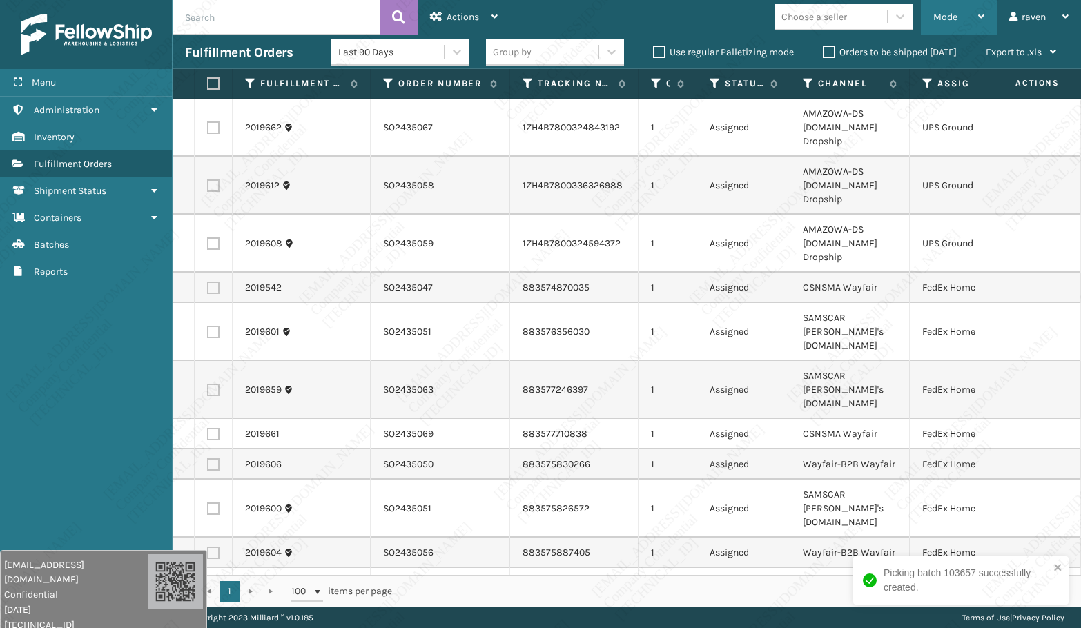
click at [942, 17] on span "Mode" at bounding box center [945, 17] width 24 height 12
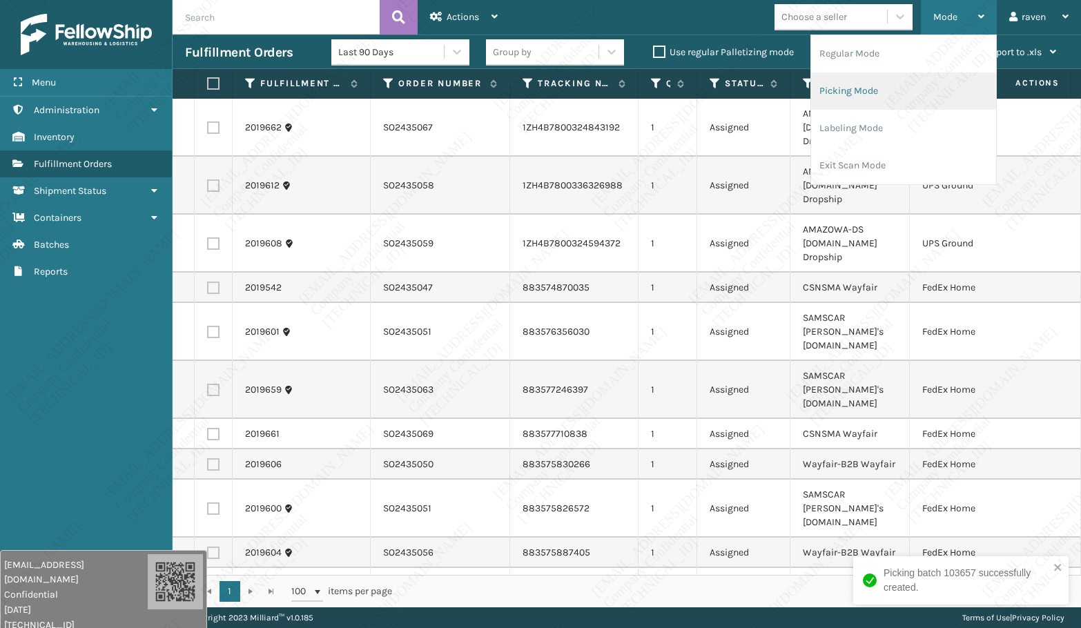
click at [928, 88] on li "Picking Mode" at bounding box center [903, 90] width 185 height 37
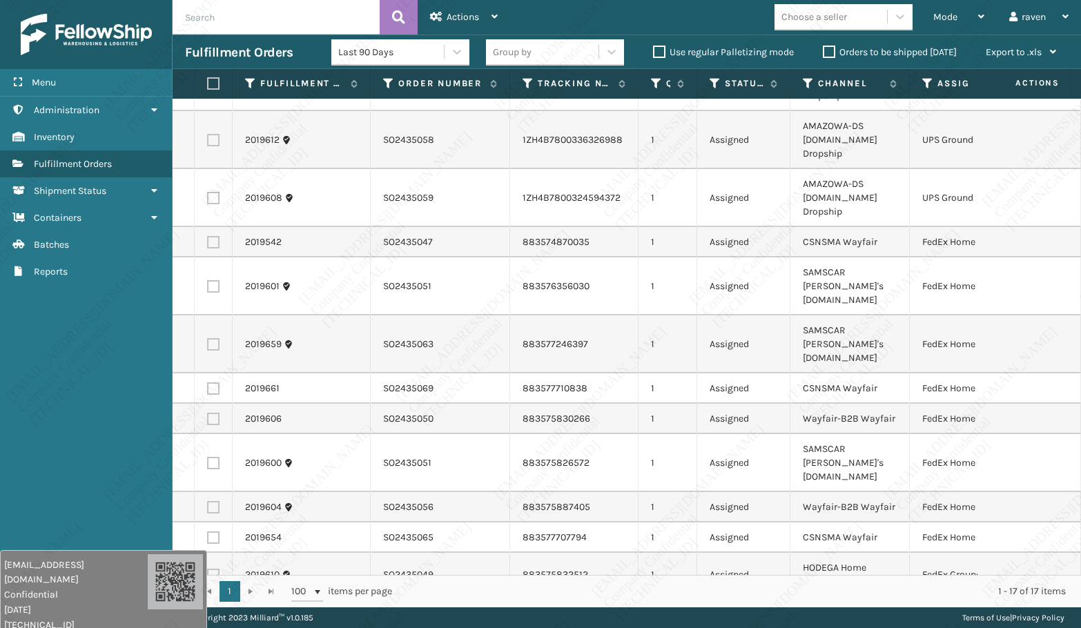
scroll to position [0, 0]
